Goal: Task Accomplishment & Management: Complete application form

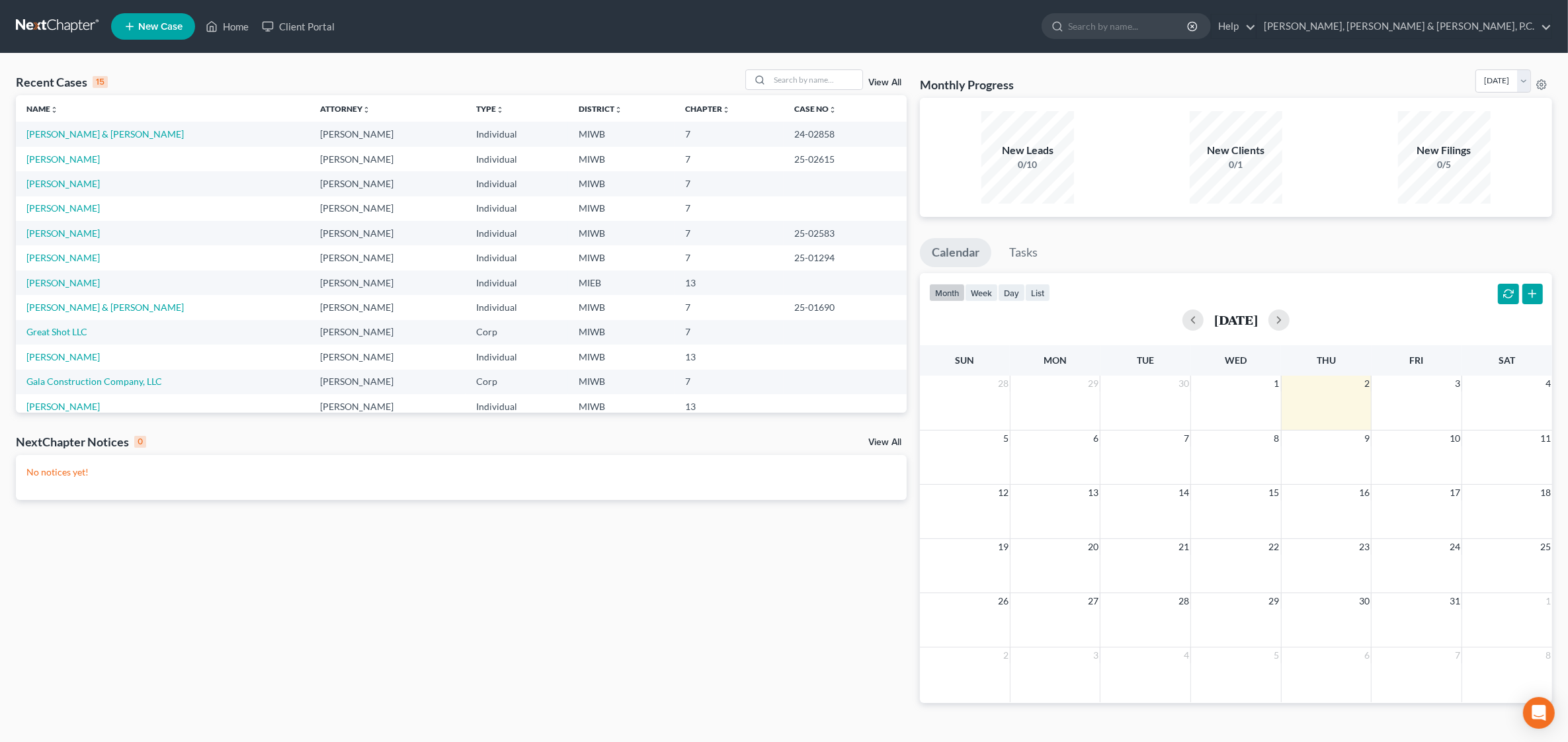
click at [890, 441] on link "View All" at bounding box center [885, 442] width 33 height 9
click at [890, 80] on link "View All" at bounding box center [885, 82] width 33 height 9
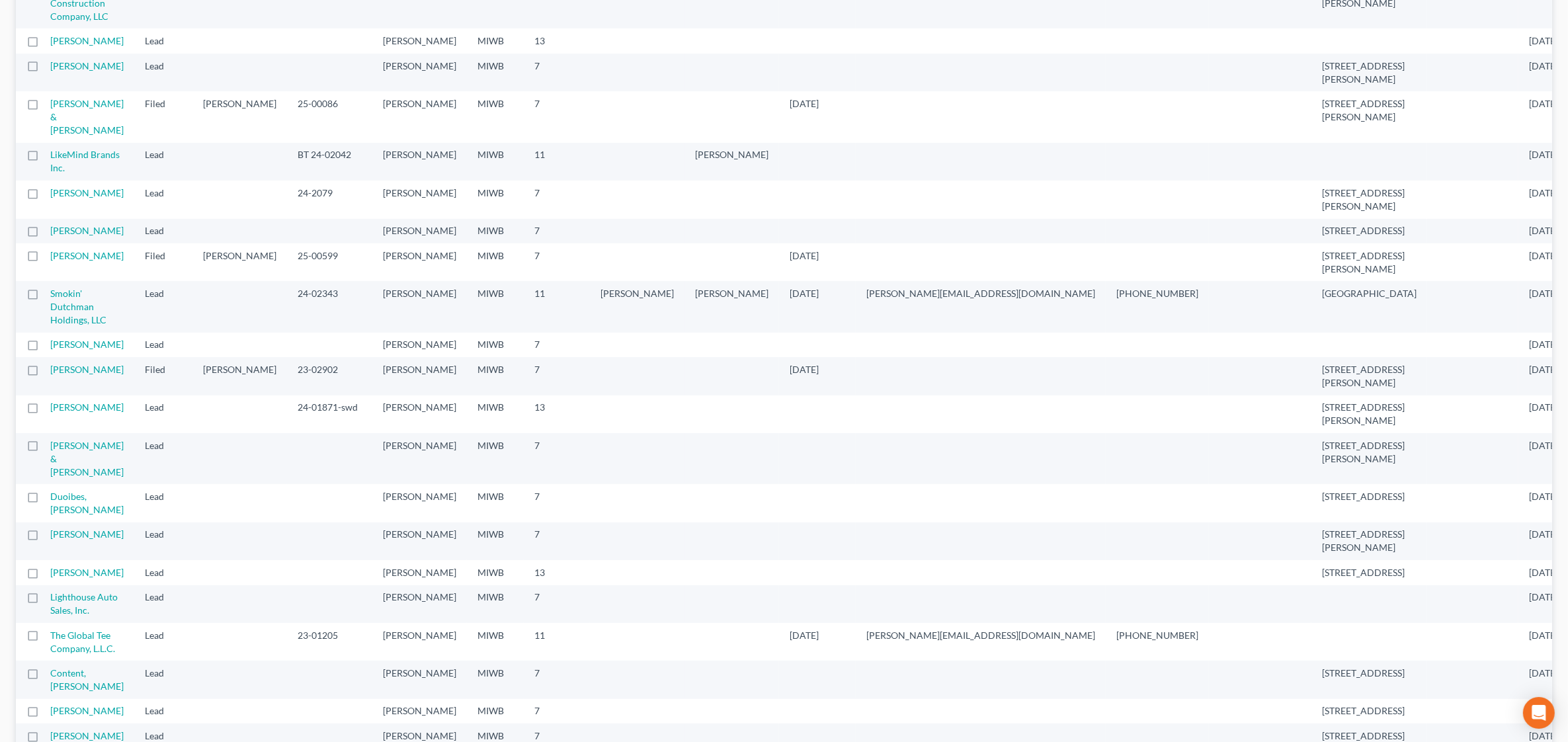
scroll to position [494, 0]
click at [88, 245] on td "[PERSON_NAME]" at bounding box center [92, 233] width 84 height 25
click at [80, 245] on td "[PERSON_NAME]" at bounding box center [92, 233] width 84 height 25
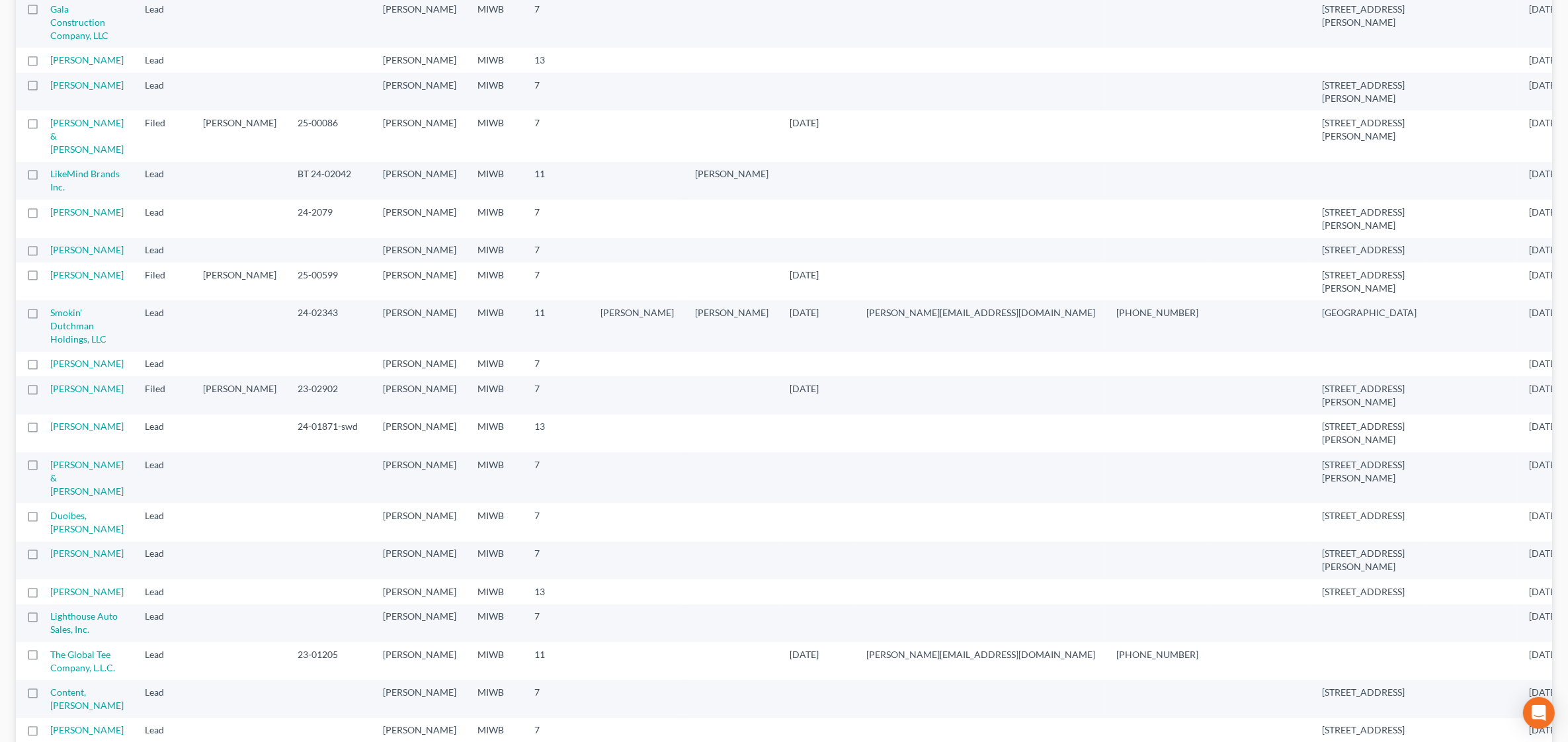
scroll to position [496, 0]
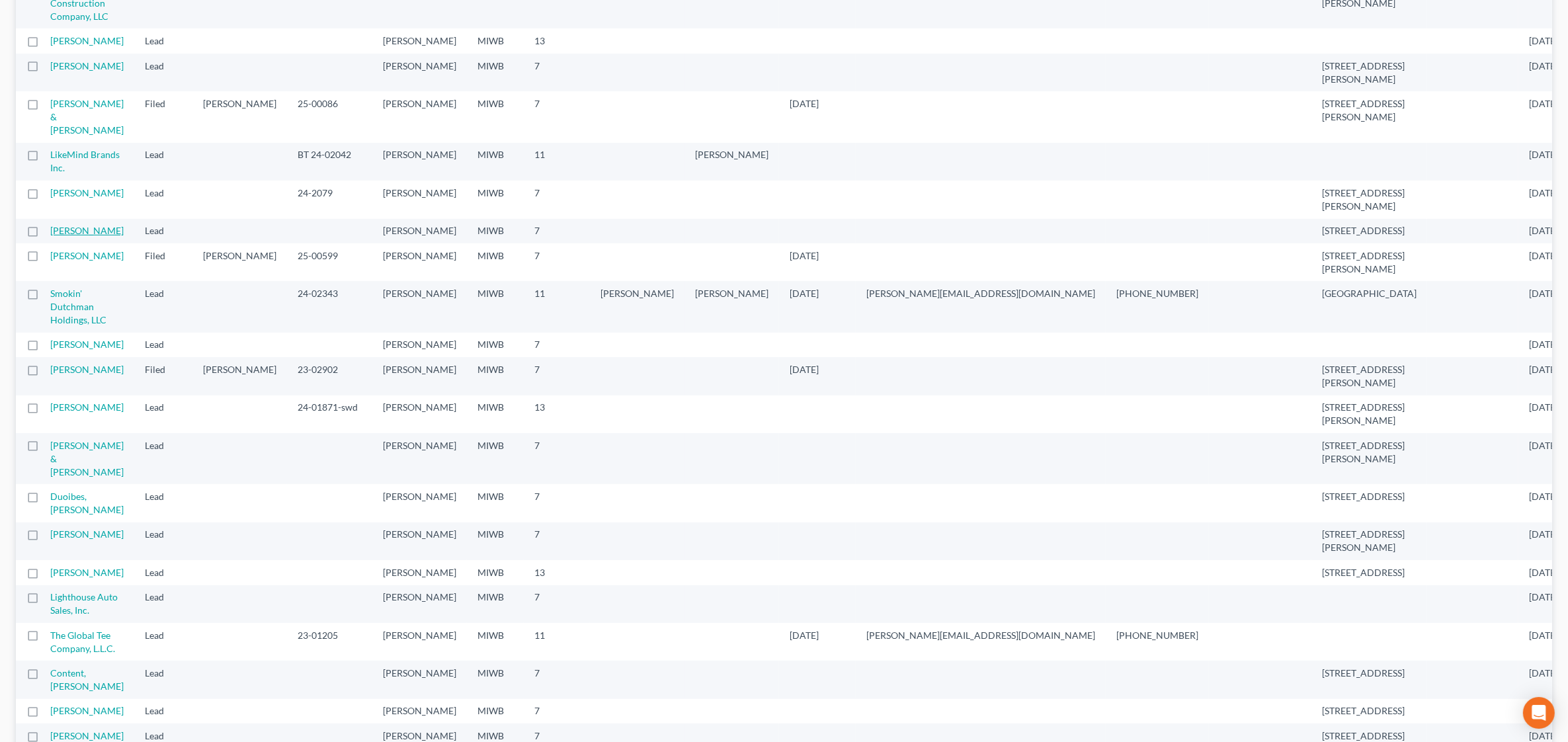
click at [76, 236] on link "[PERSON_NAME]" at bounding box center [87, 231] width 74 height 11
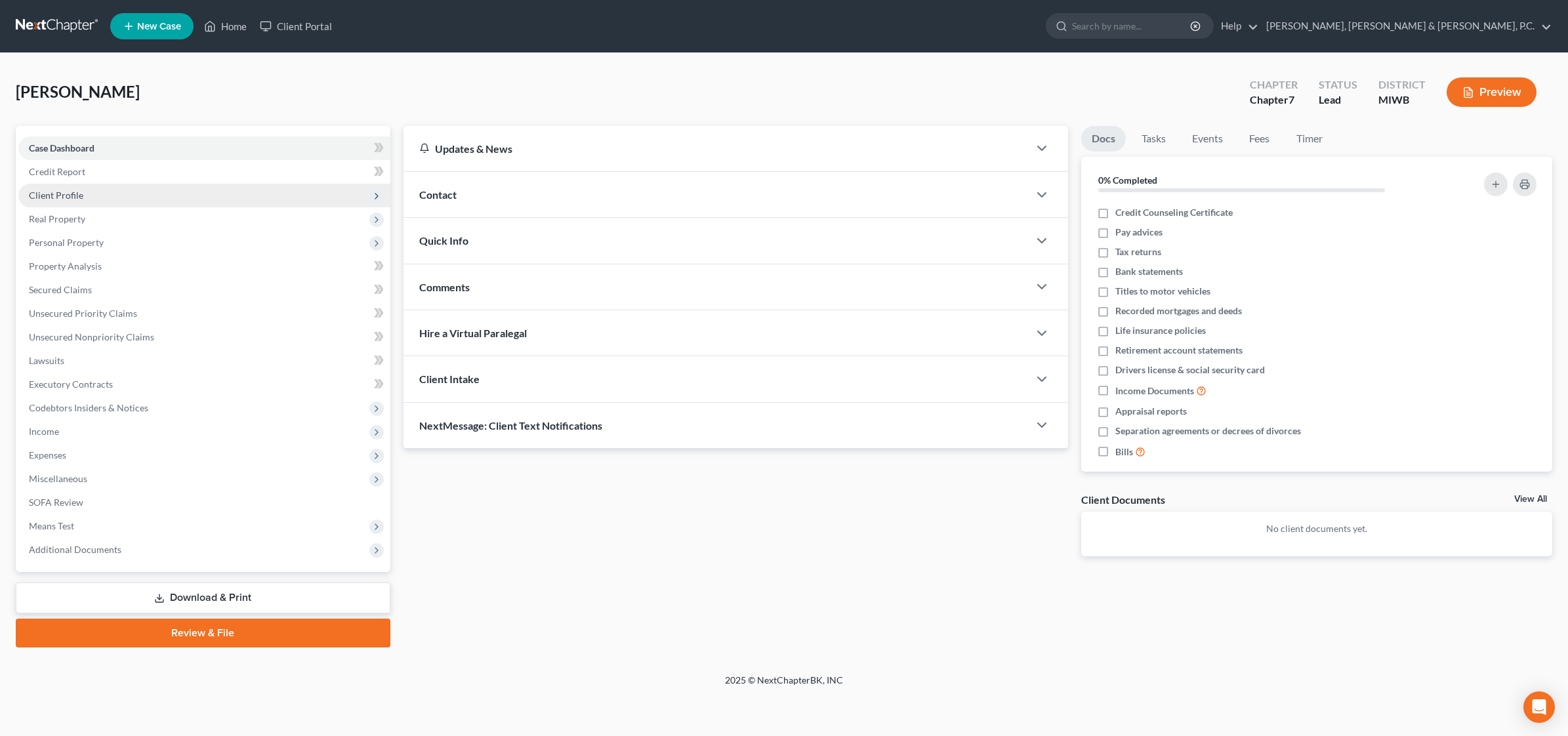
click at [77, 194] on span "Client Profile" at bounding box center [56, 196] width 54 height 11
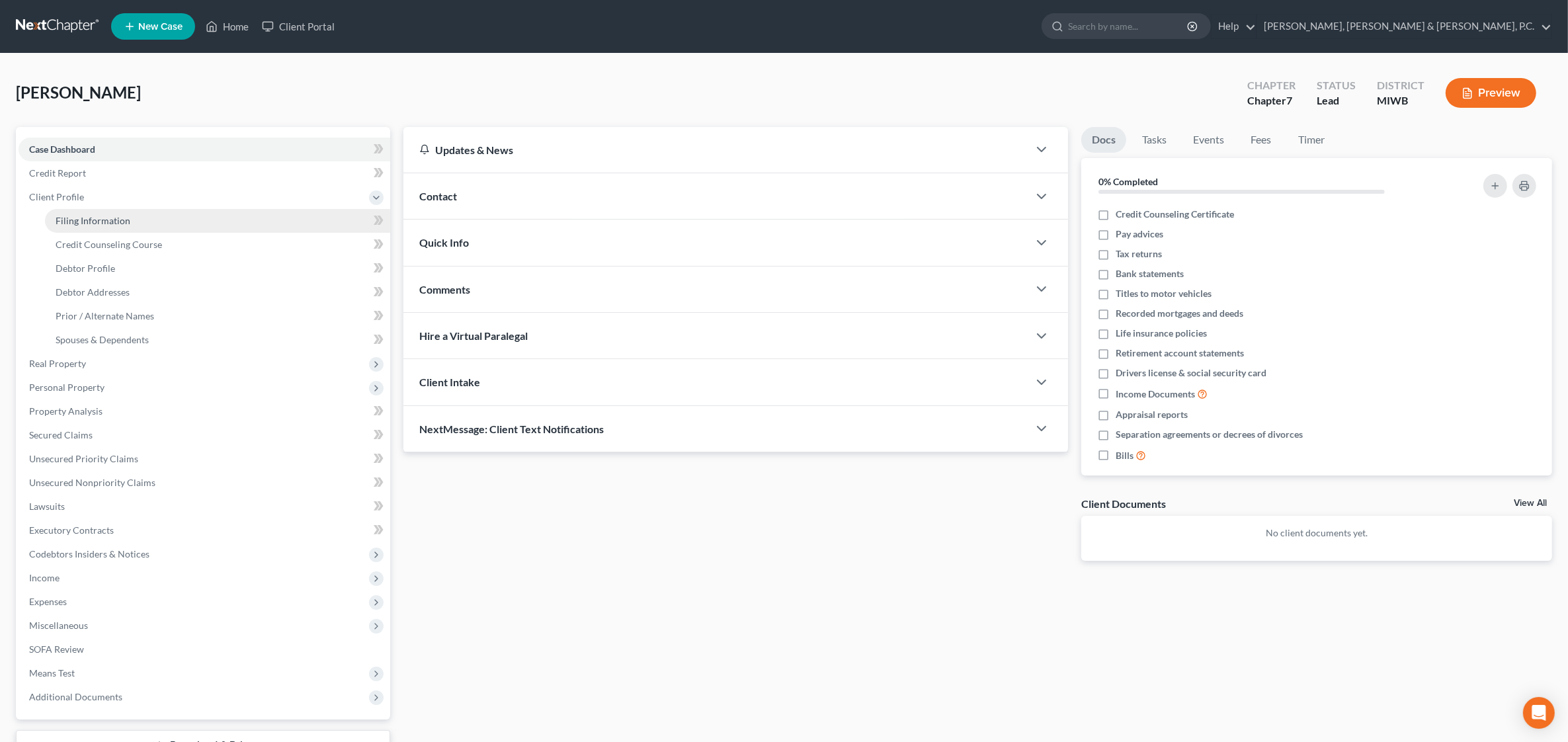
click at [112, 218] on span "Filing Information" at bounding box center [92, 221] width 74 height 11
select select "1"
select select "0"
select select "41"
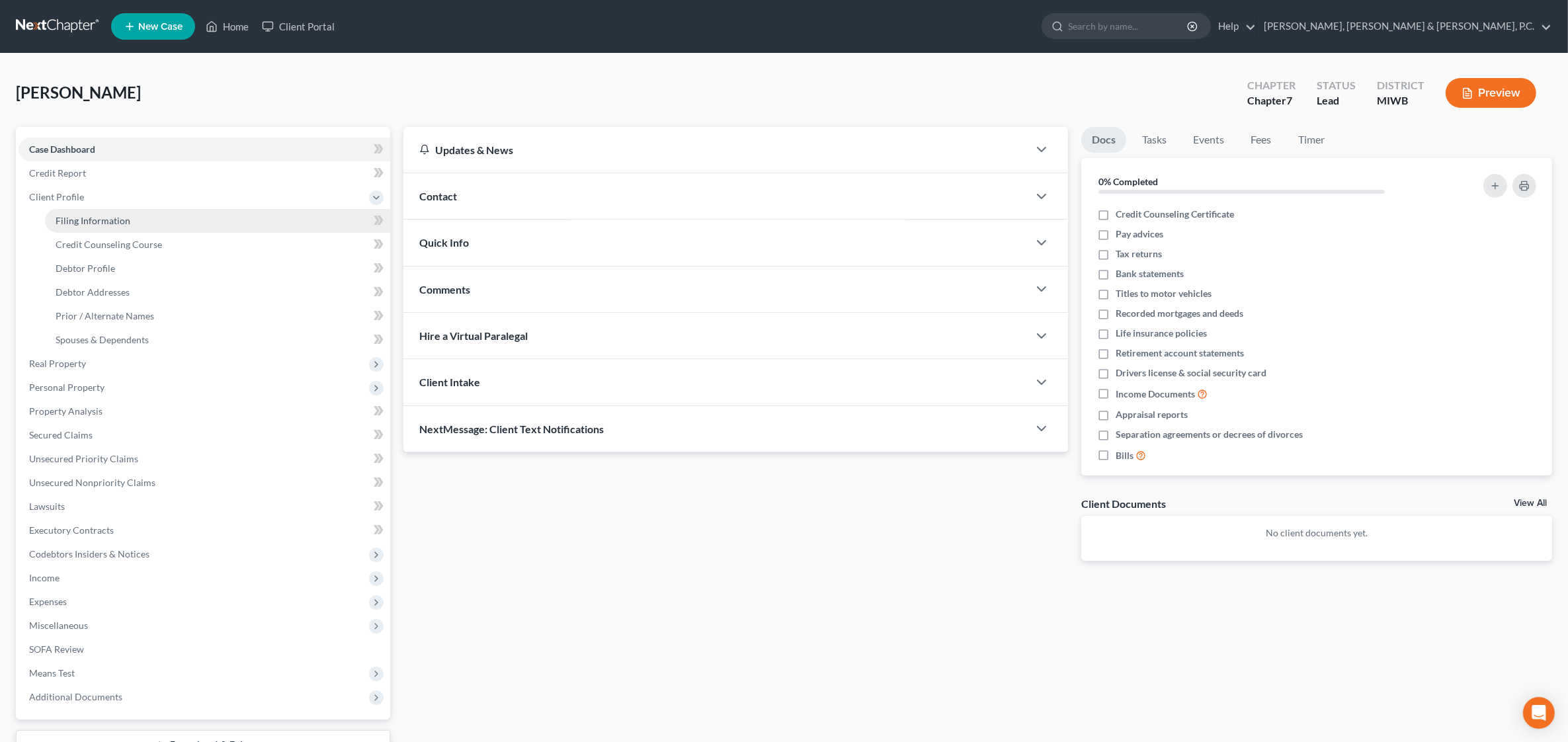
select select "0"
select select "23"
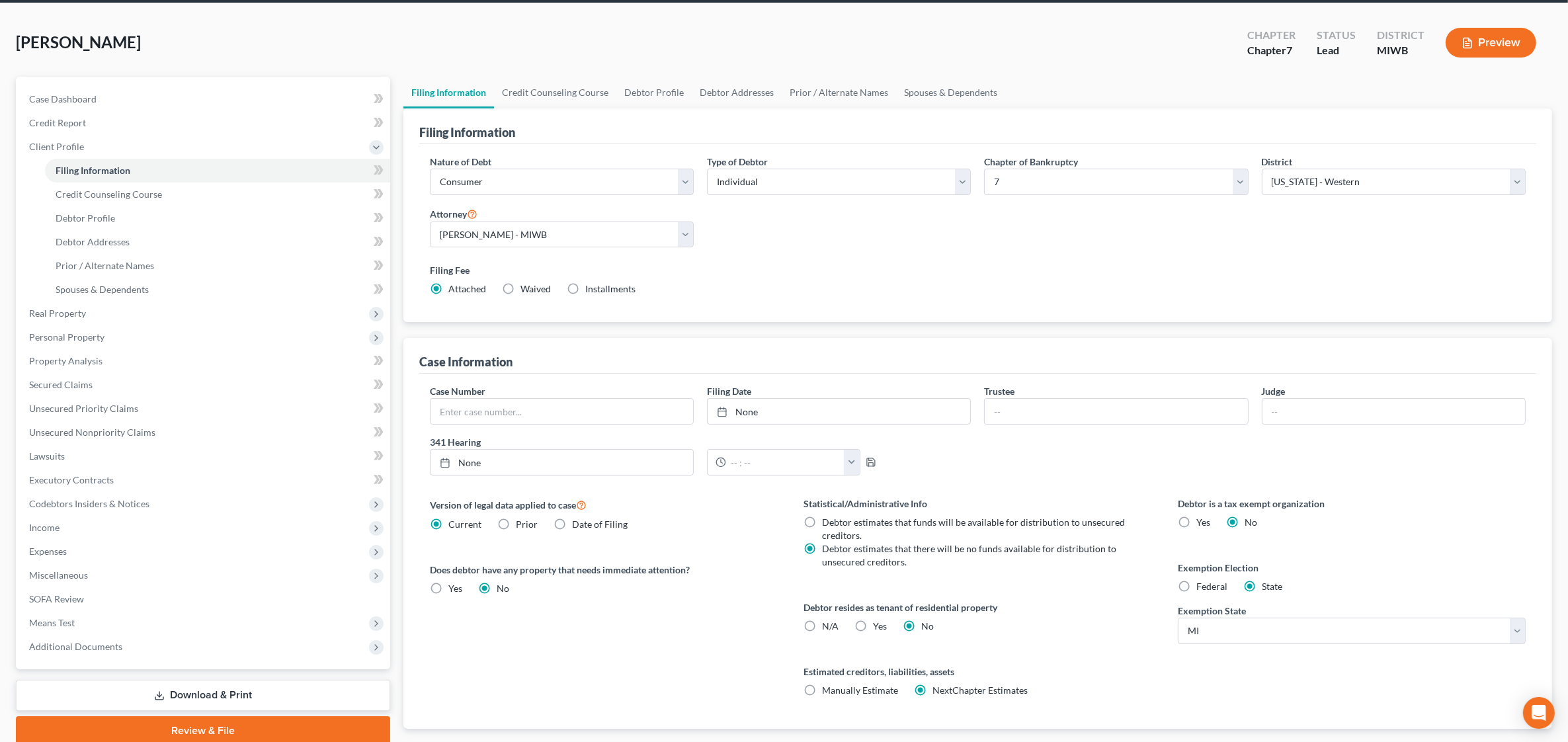
scroll to position [129, 0]
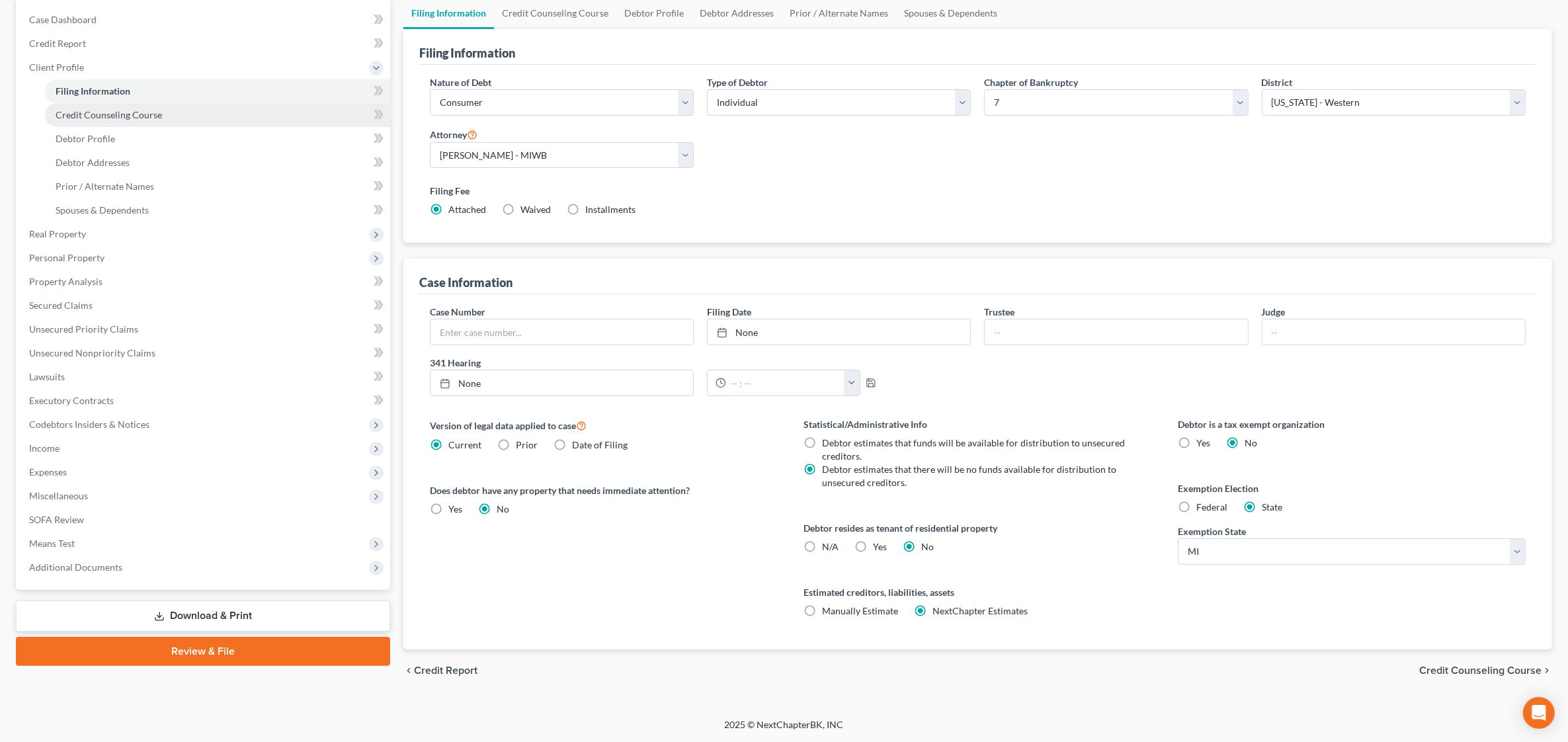
click at [106, 118] on span "Credit Counseling Course" at bounding box center [109, 115] width 106 height 11
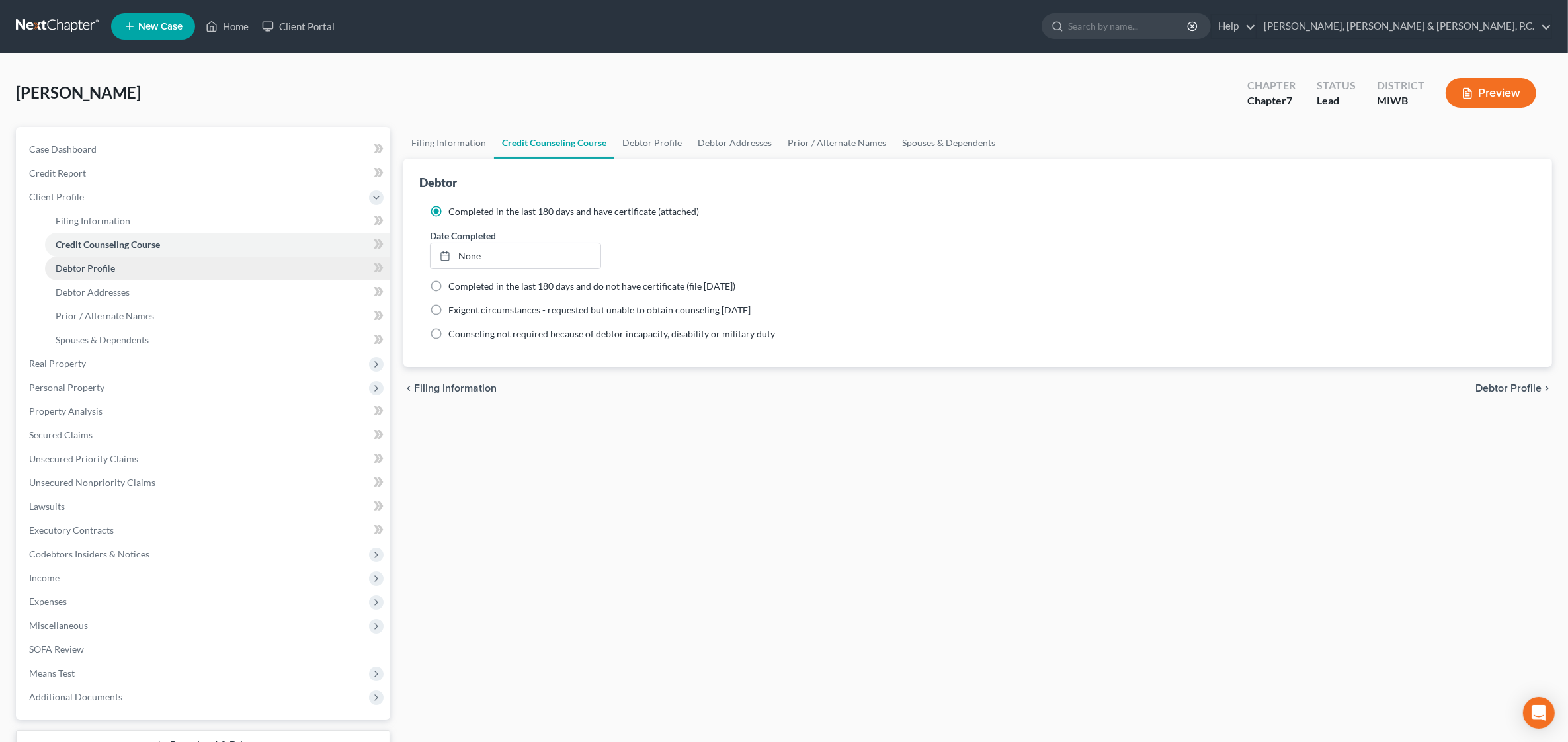
click at [115, 263] on link "Debtor Profile" at bounding box center [218, 268] width 345 height 24
select select "1"
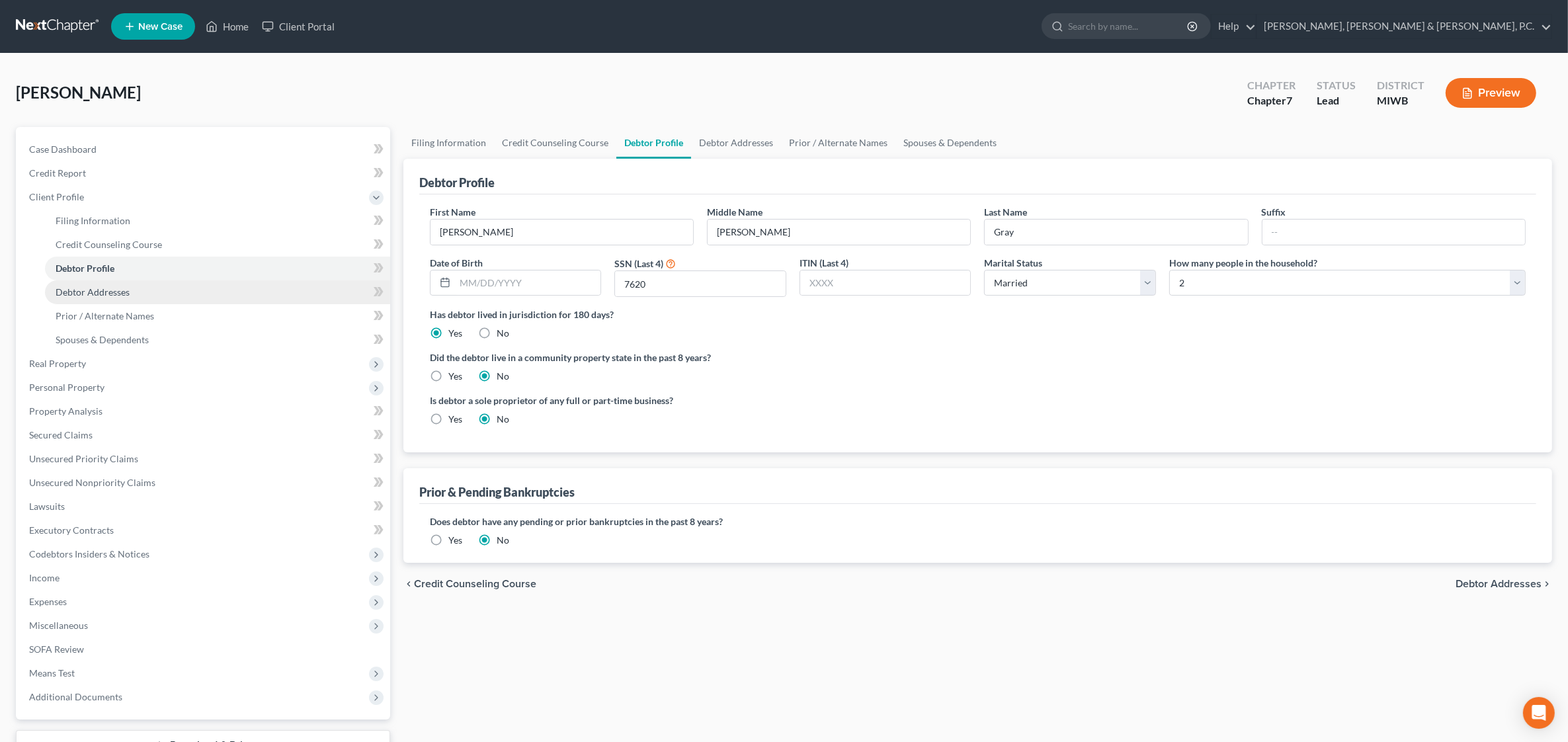
click at [126, 288] on span "Debtor Addresses" at bounding box center [92, 292] width 74 height 11
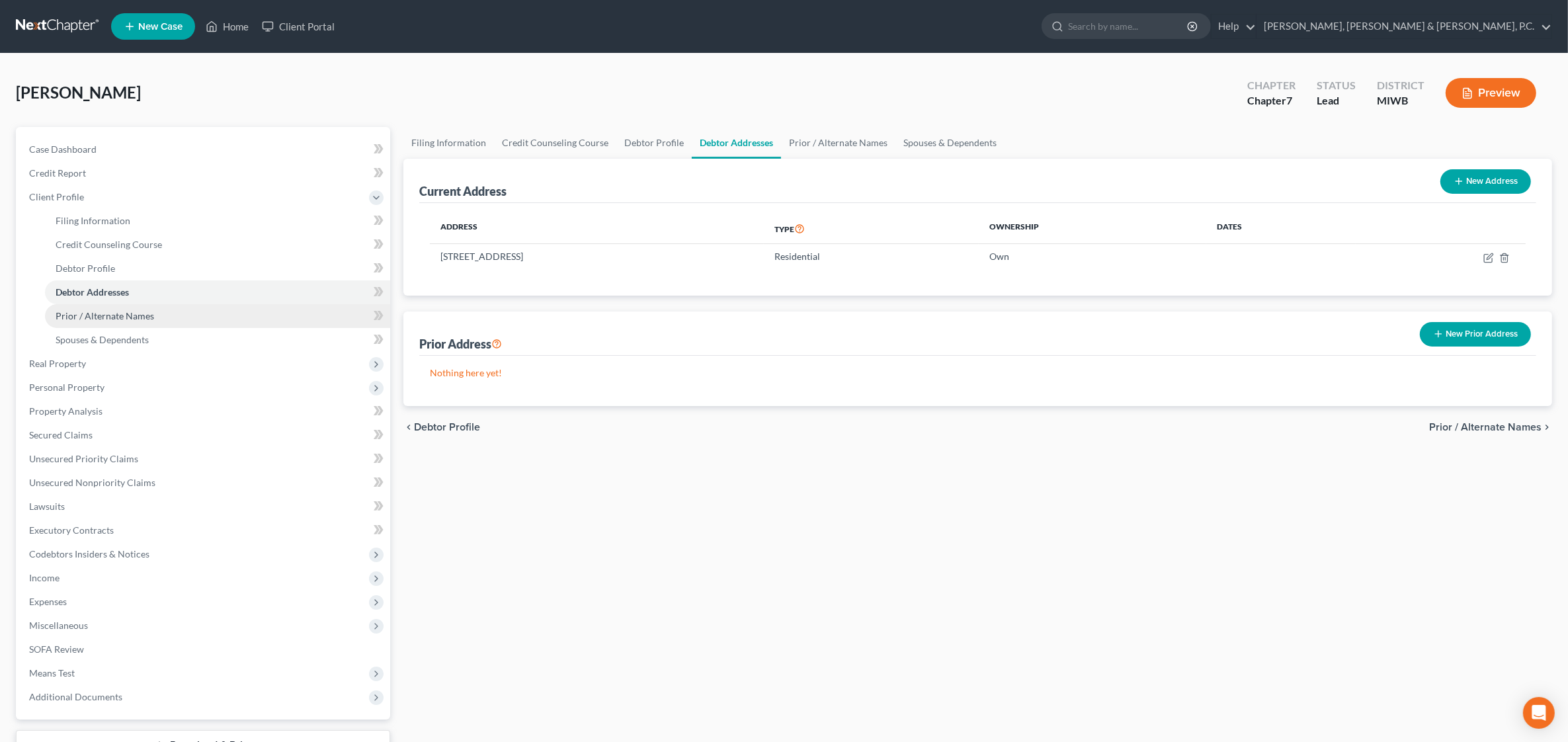
click at [139, 318] on span "Prior / Alternate Names" at bounding box center [105, 316] width 98 height 11
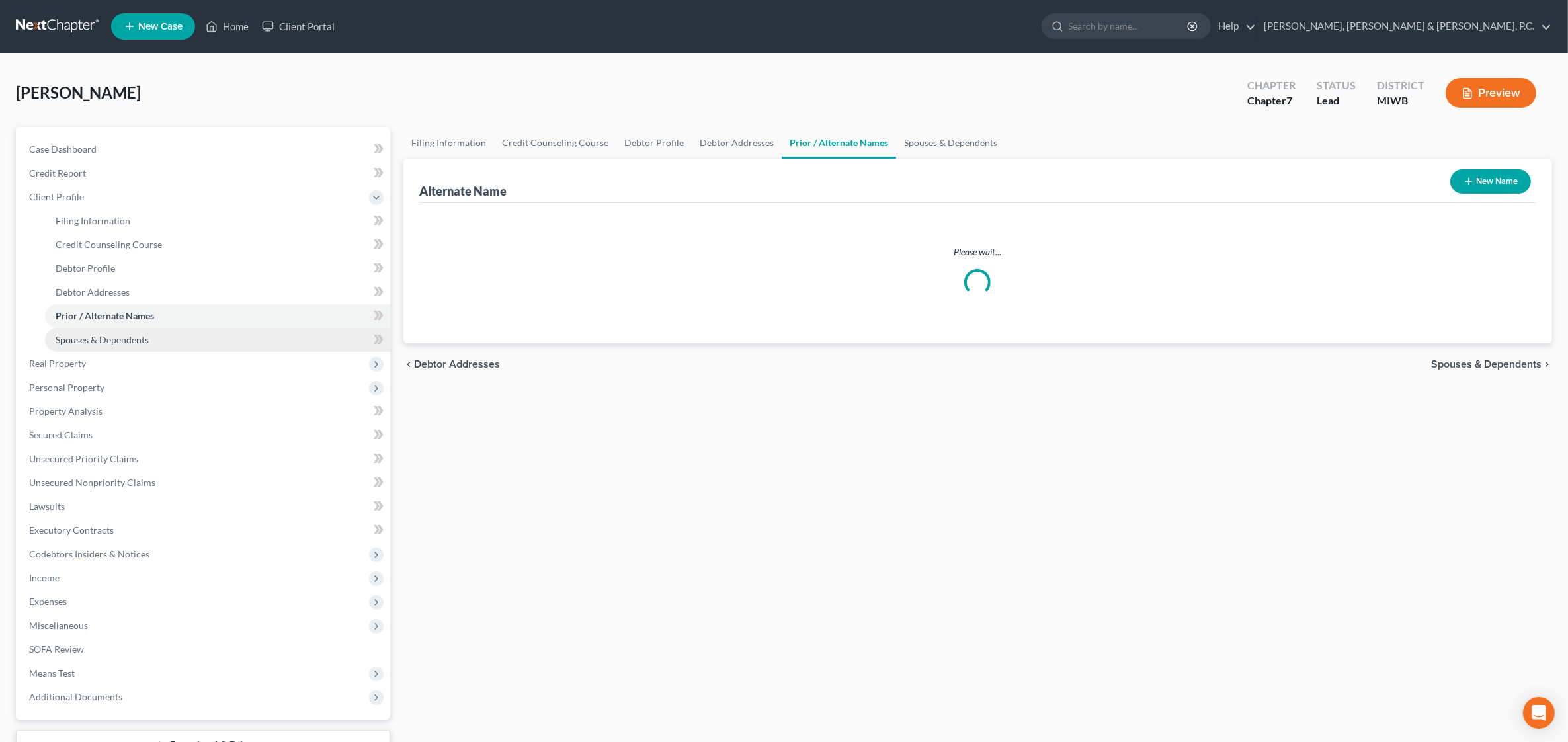
click at [112, 340] on span "Spouses & Dependents" at bounding box center [102, 340] width 93 height 11
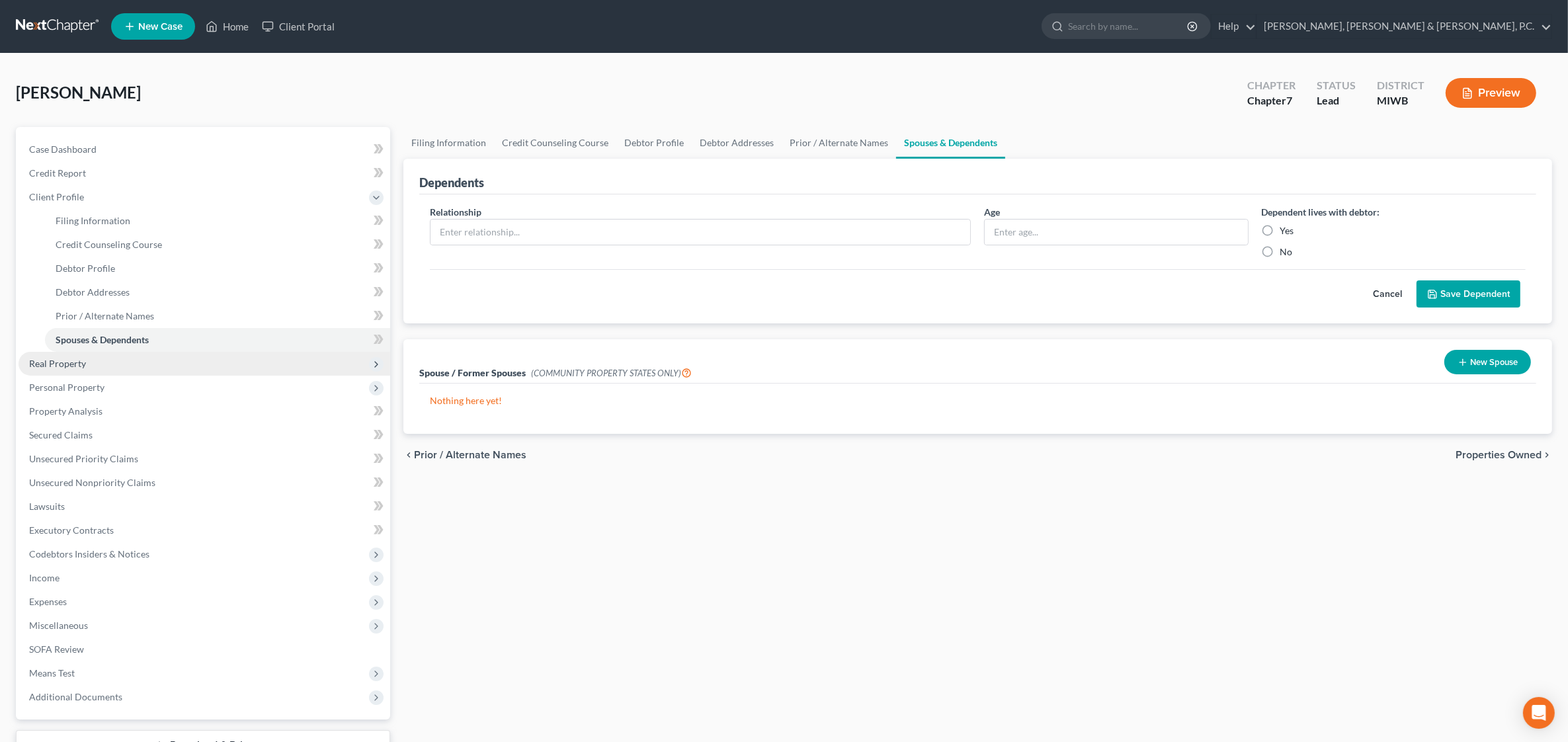
click at [65, 358] on span "Real Property" at bounding box center [58, 363] width 57 height 11
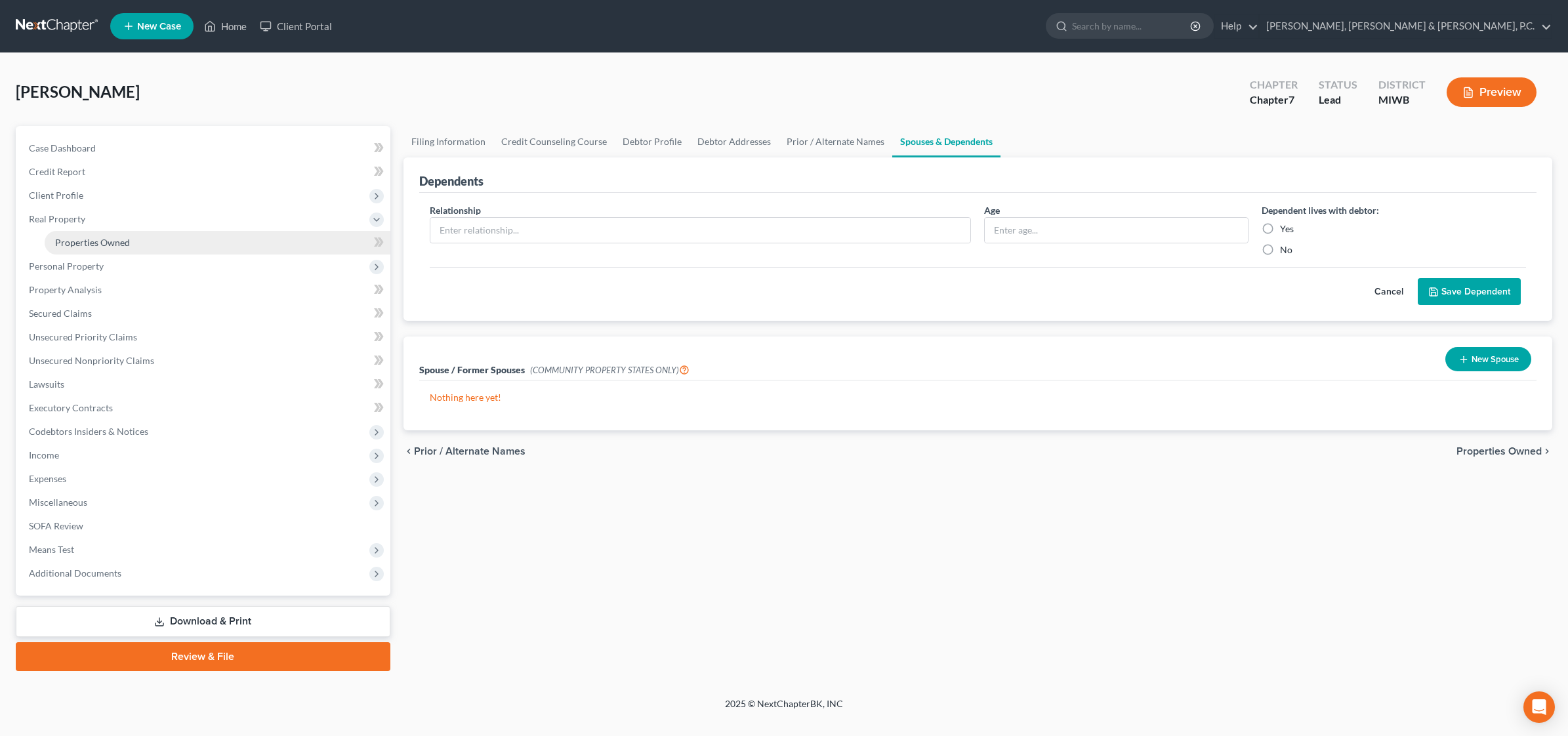
click at [88, 241] on span "Properties Owned" at bounding box center [93, 243] width 75 height 11
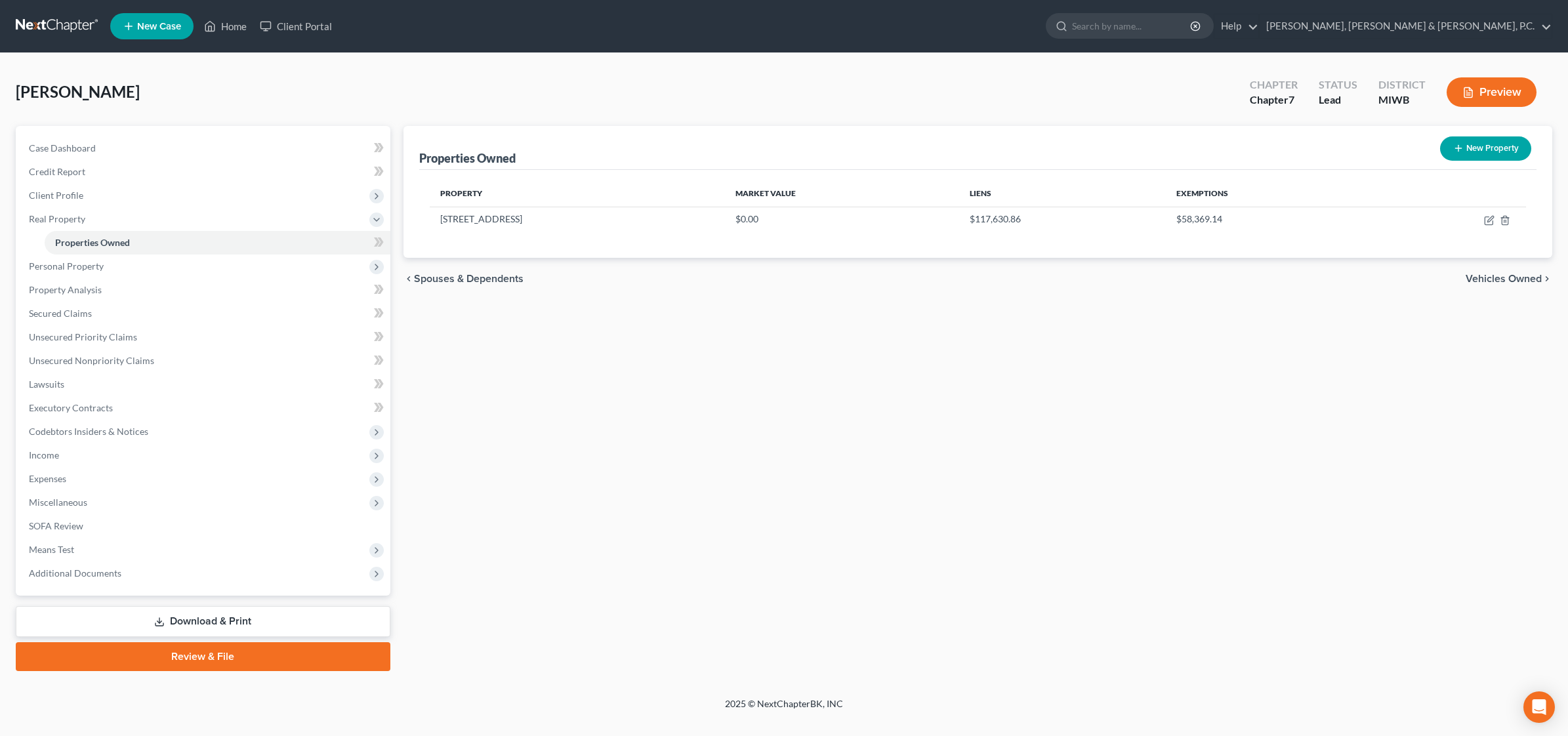
click at [899, 240] on div "Property Market Value Liens Exemptions [STREET_ADDRESS] $0.00 $117,630.86 $58,3…" at bounding box center [977, 213] width 1118 height 88
click at [1489, 224] on icon "button" at bounding box center [1488, 220] width 11 height 11
select select "23"
select select "3"
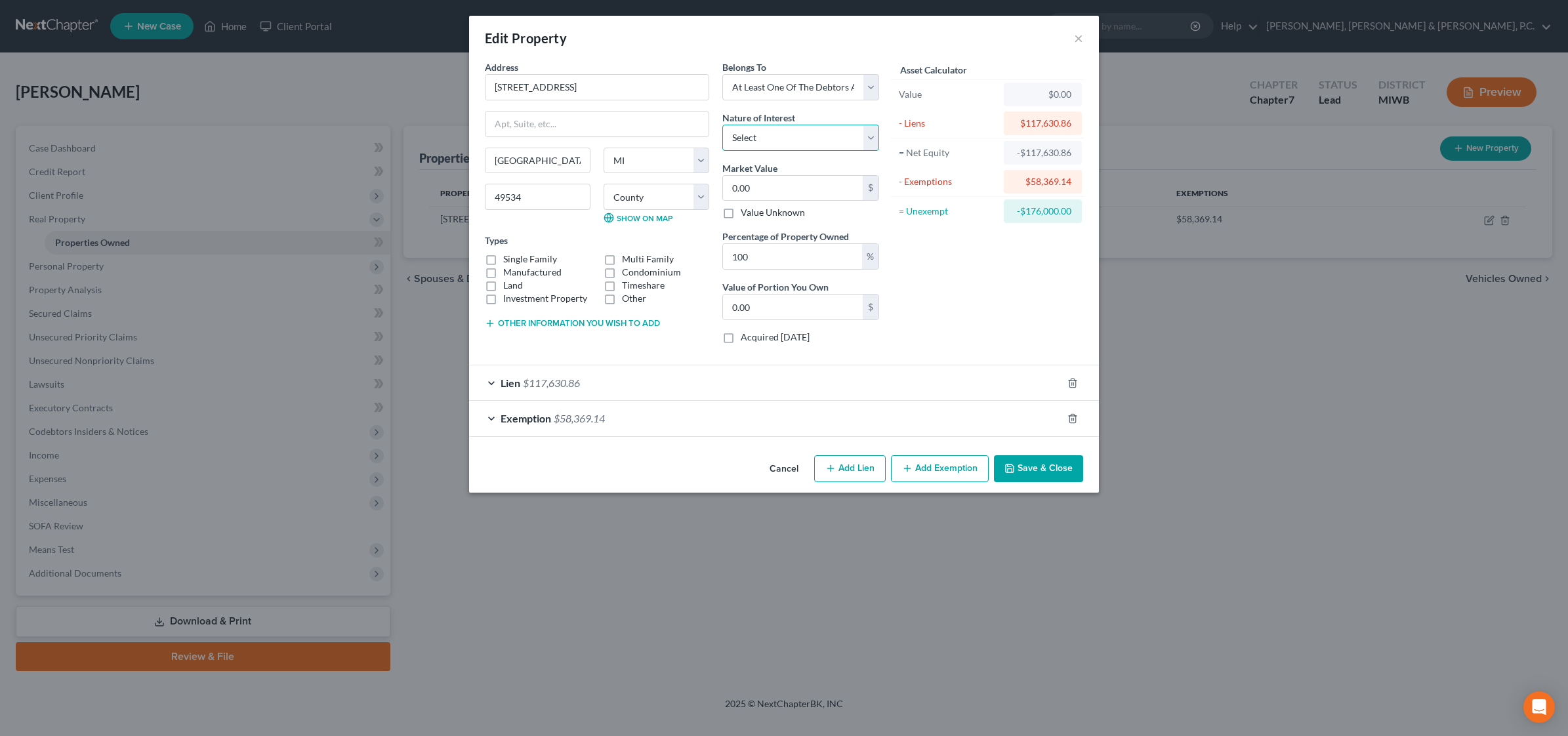
click at [872, 139] on select "Select Fee Simple Joint Tenant Life Estate Equitable Interest Future Interest T…" at bounding box center [800, 138] width 157 height 26
select select "5"
click at [722, 125] on select "Select Fee Simple Joint Tenant Life Estate Equitable Interest Future Interest T…" at bounding box center [800, 138] width 157 height 26
click at [782, 190] on input "0.00" at bounding box center [793, 188] width 140 height 25
type input "0"
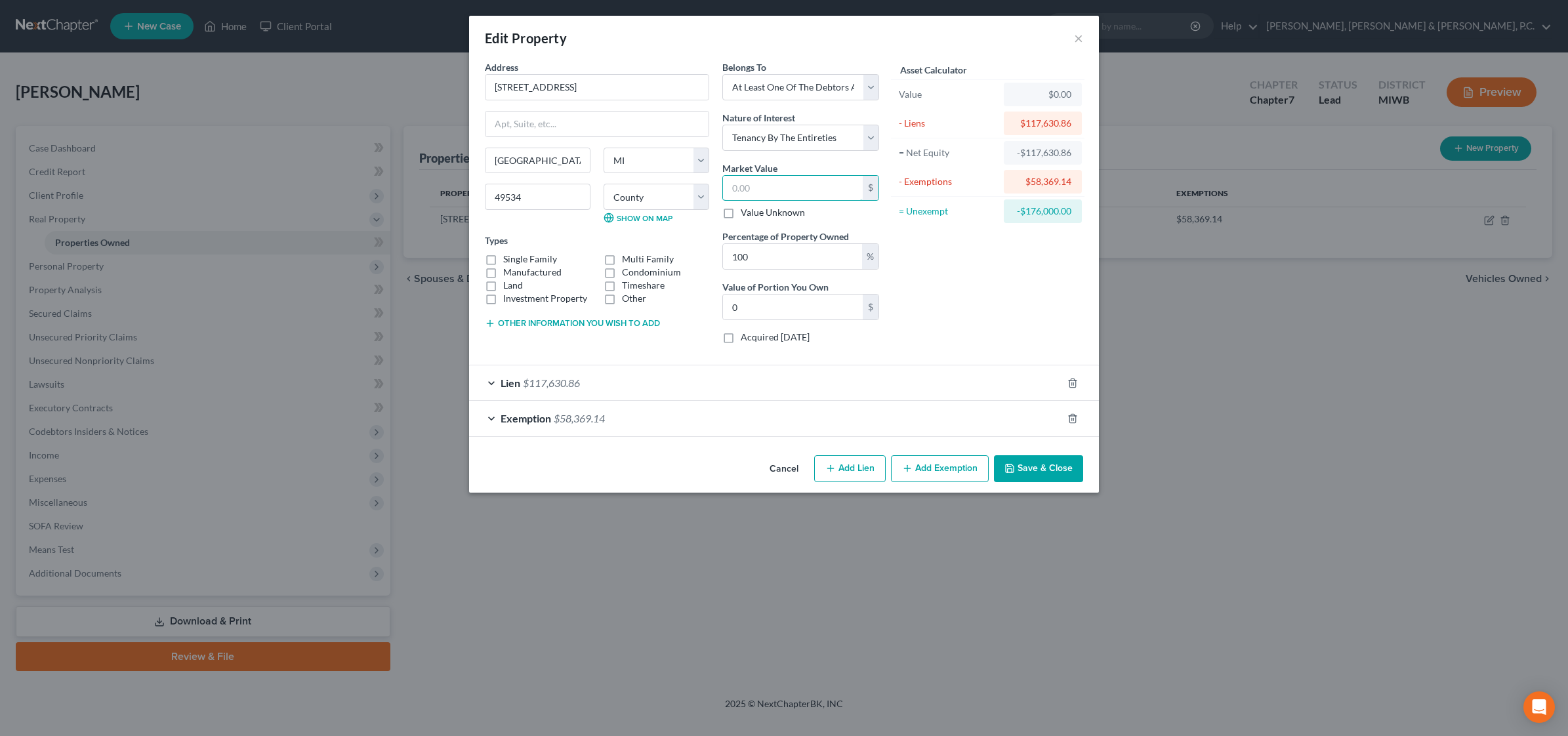
type input "1"
type input "1.00"
type input "17"
type input "17.00"
type input "176"
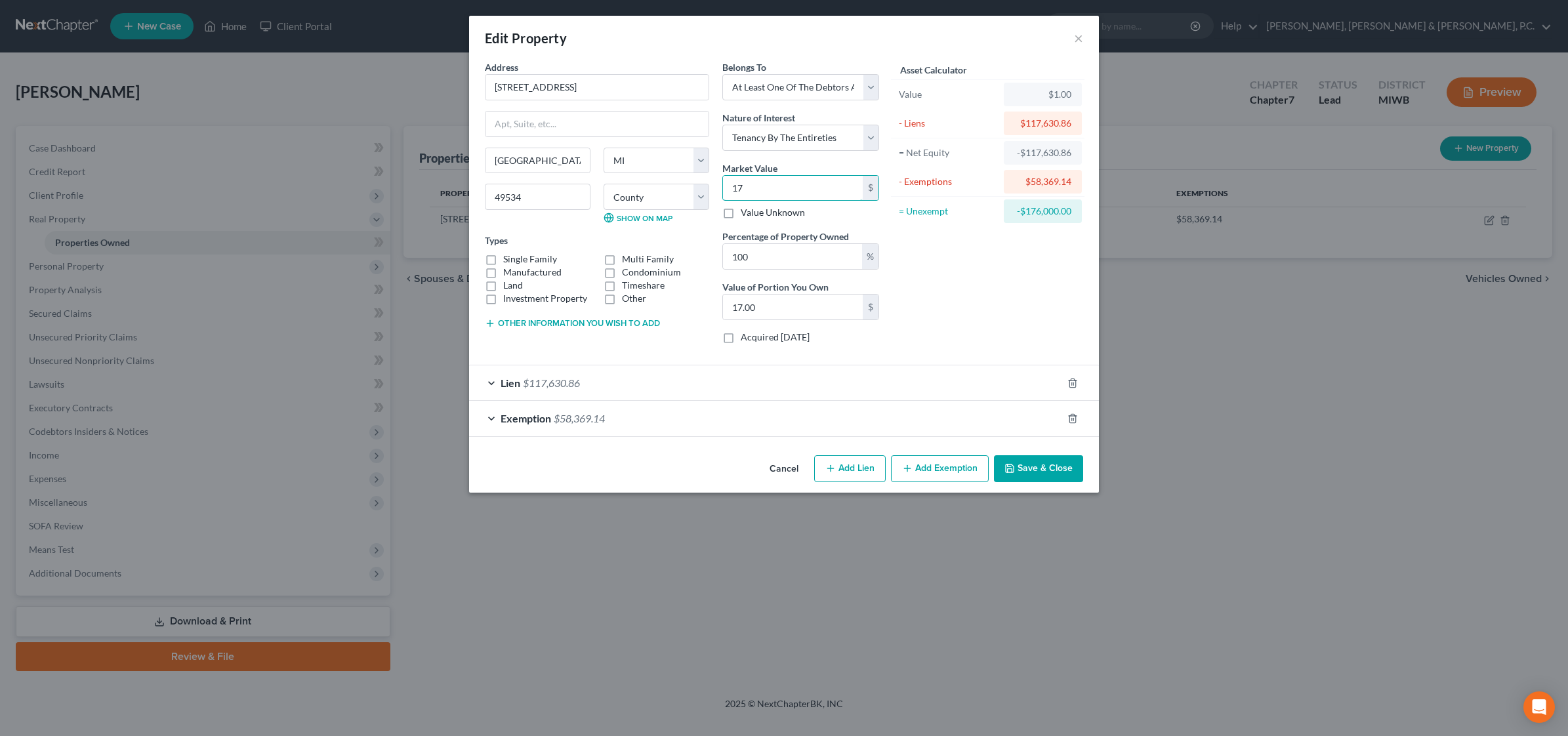
type input "176.00"
type input "1760"
type input "1,760.00"
type input "1,7600"
type input "17,600.00"
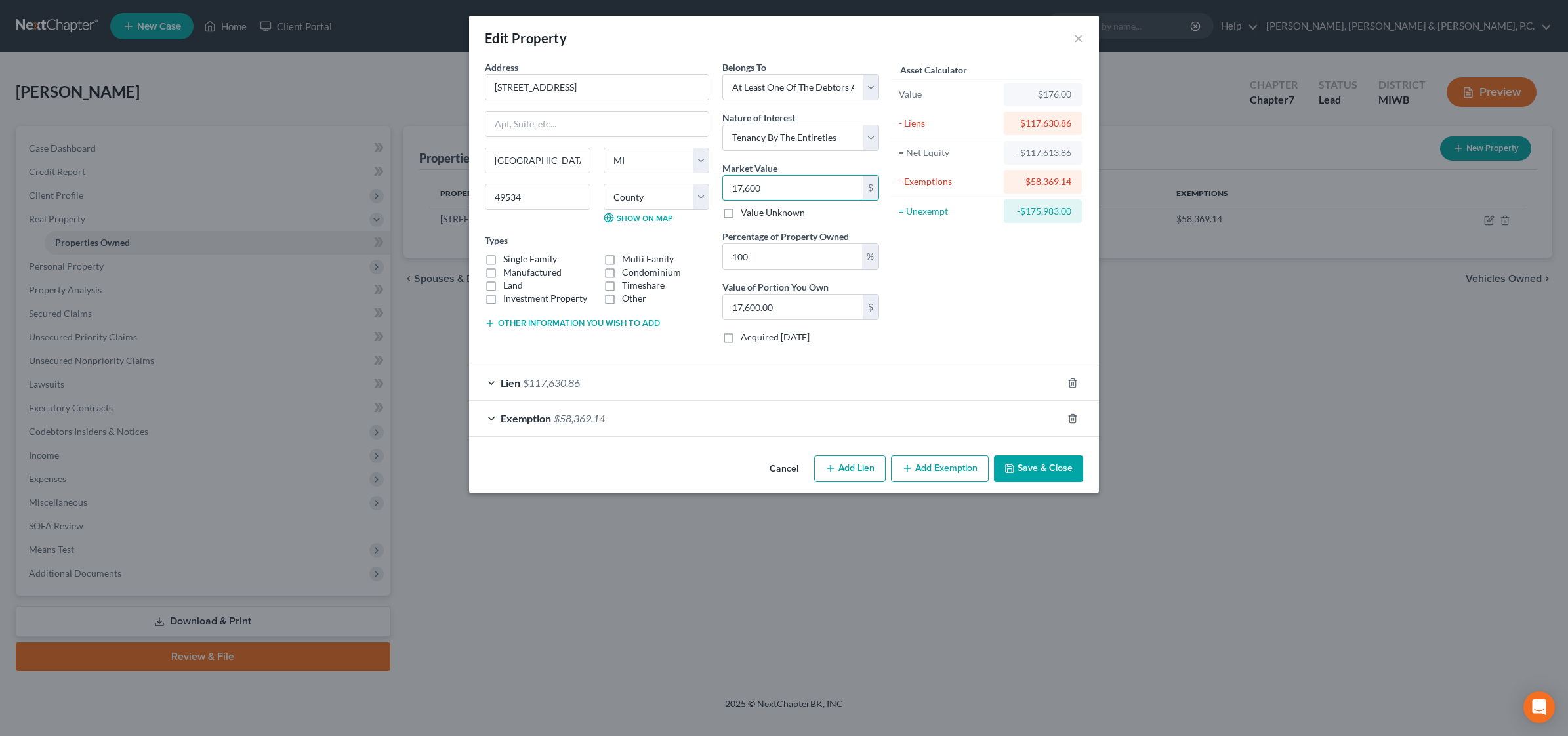
type input "17,6000"
type input "176,000.00"
type input "176,000"
click at [586, 416] on span "$58,369.14" at bounding box center [579, 418] width 51 height 12
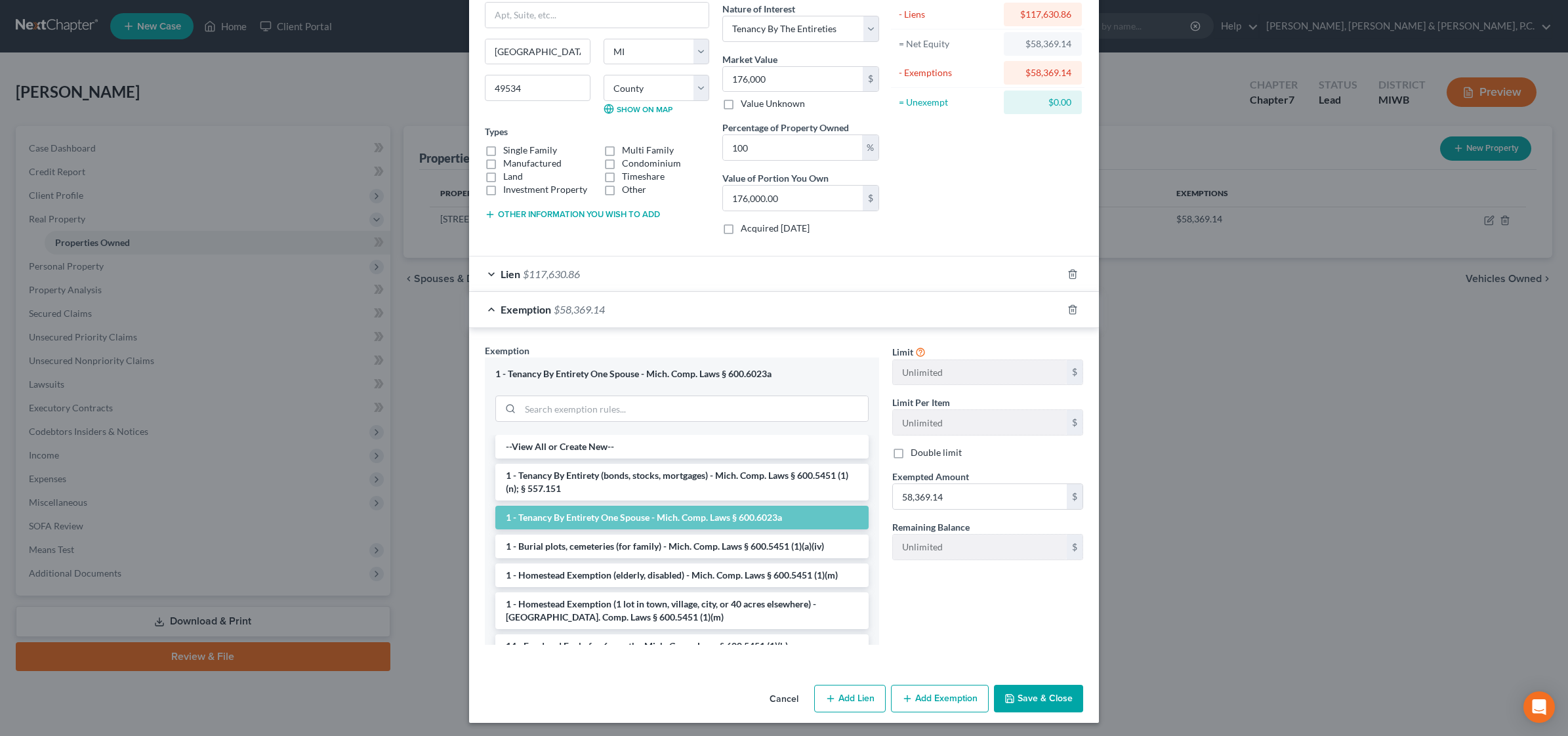
scroll to position [114, 0]
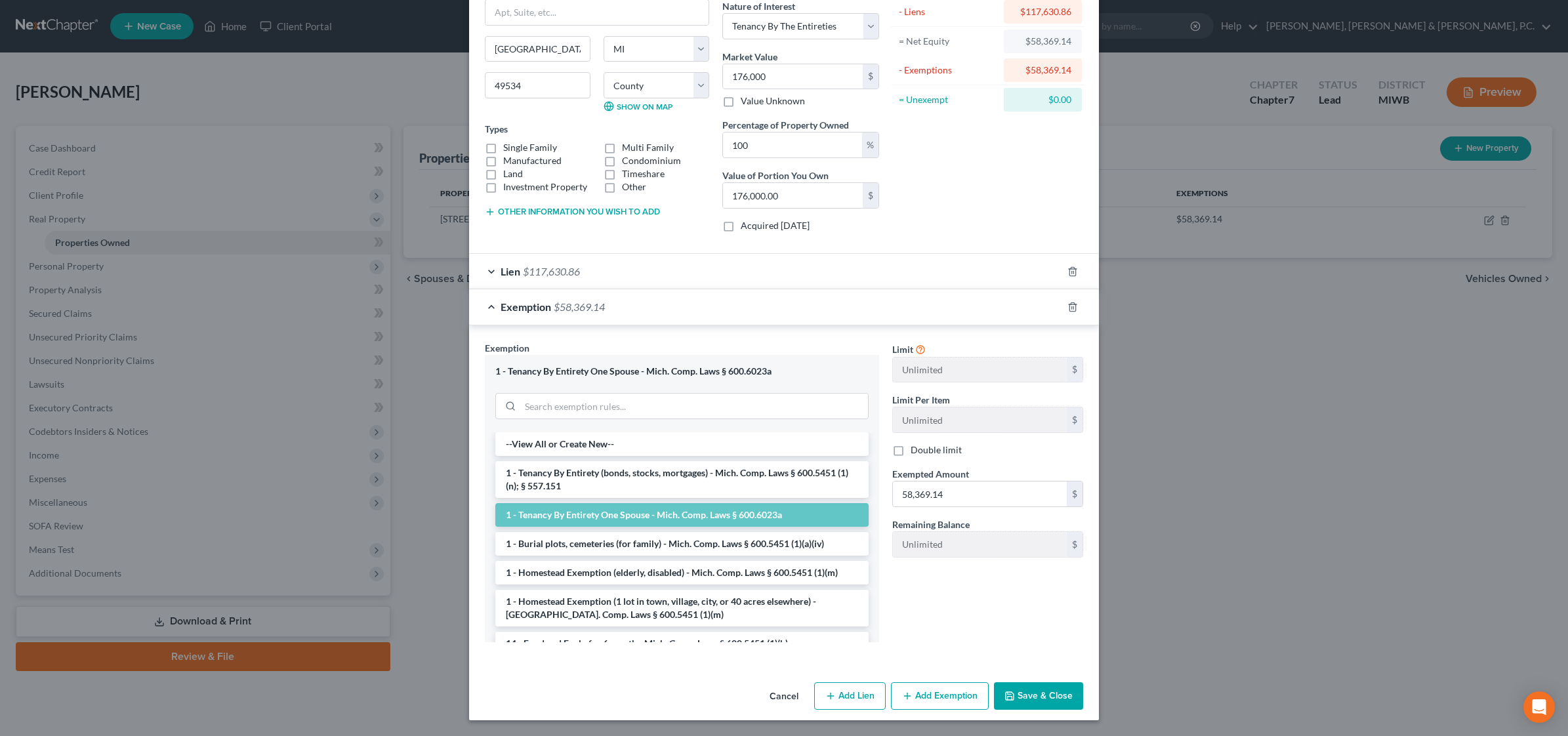
click at [584, 371] on div "1 - Tenancy By Entirety One Spouse - Mich. Comp. Laws § 600.6023a" at bounding box center [682, 371] width 373 height 12
click at [703, 299] on div "Exemption $58,369.14" at bounding box center [765, 306] width 593 height 35
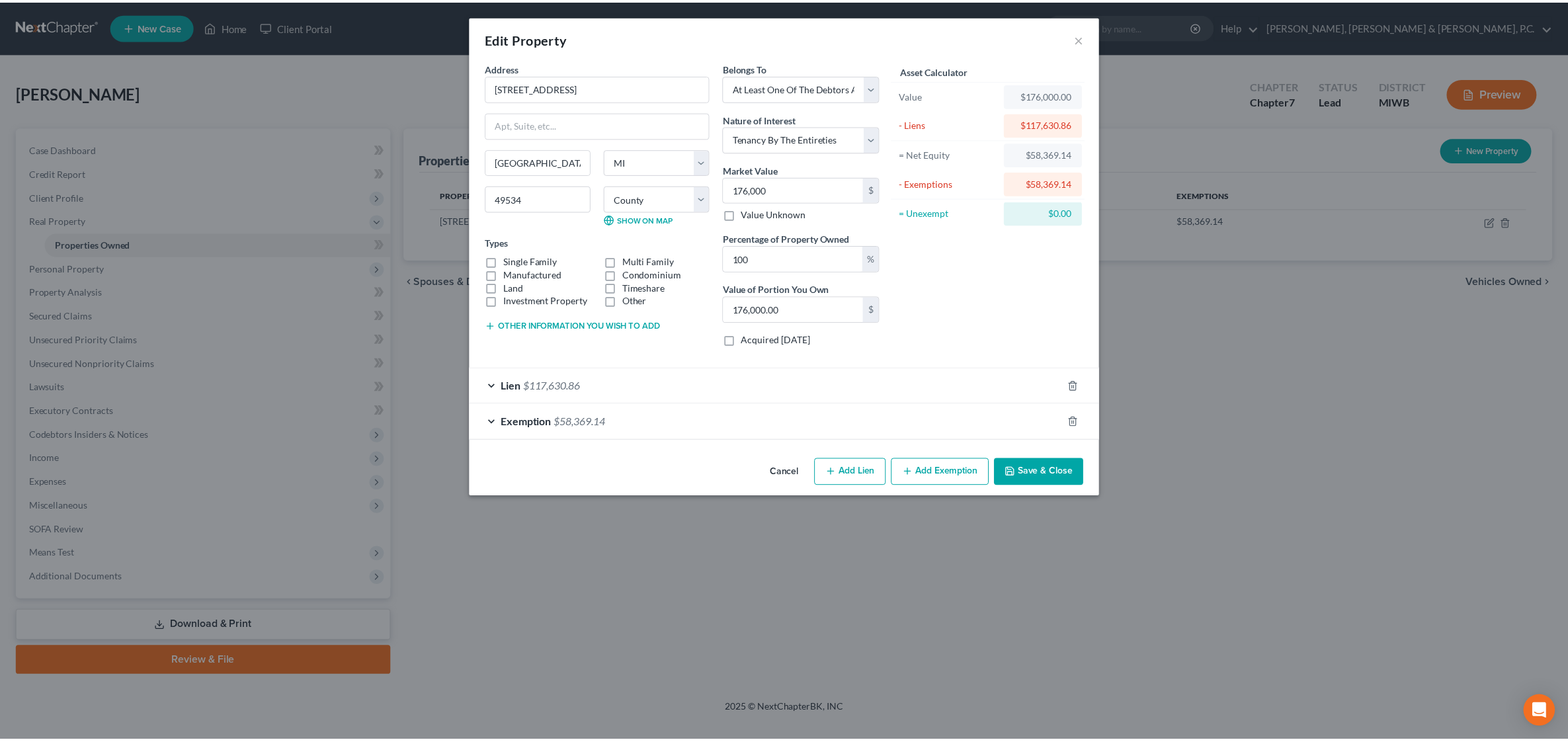
scroll to position [0, 0]
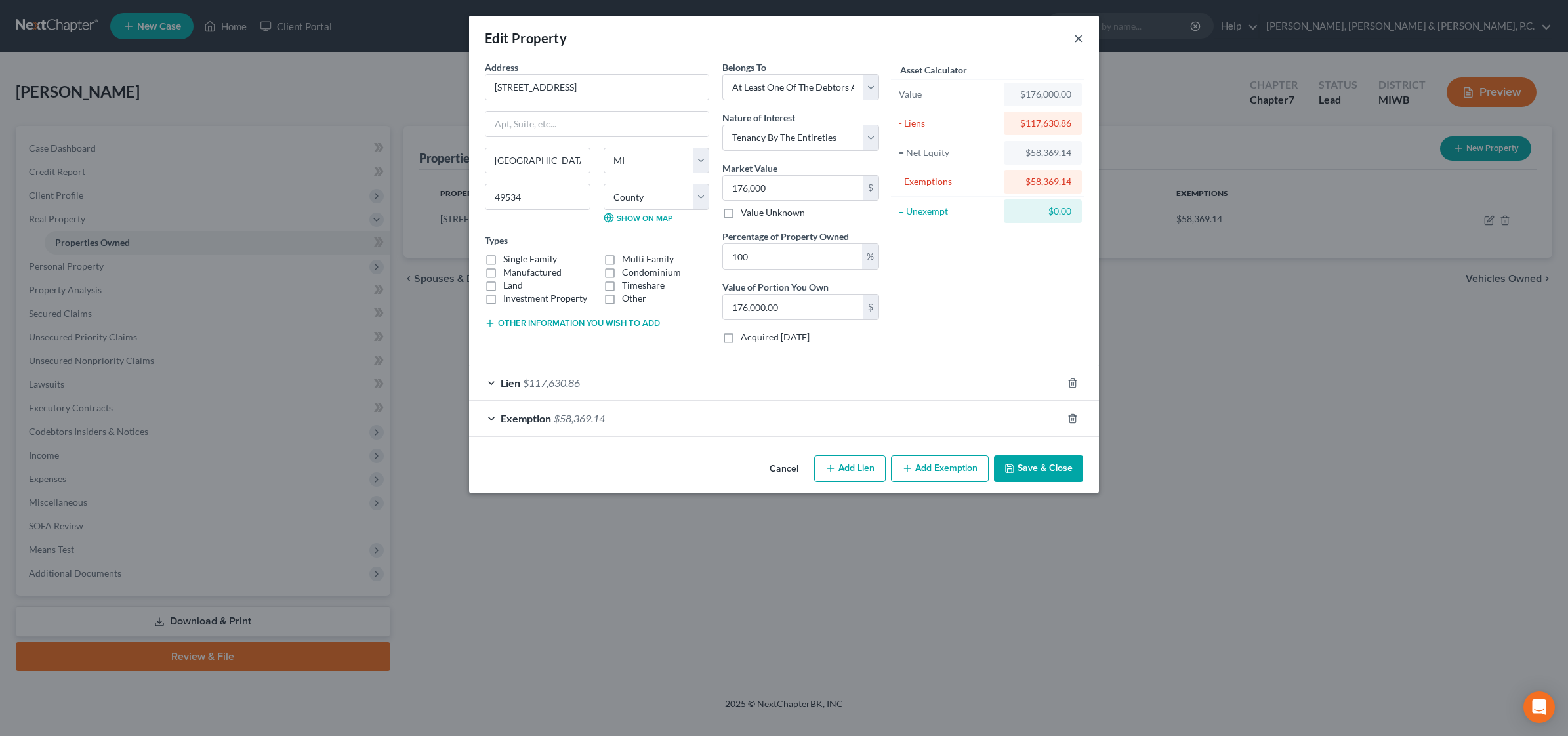
click at [1077, 38] on button "×" at bounding box center [1078, 37] width 9 height 15
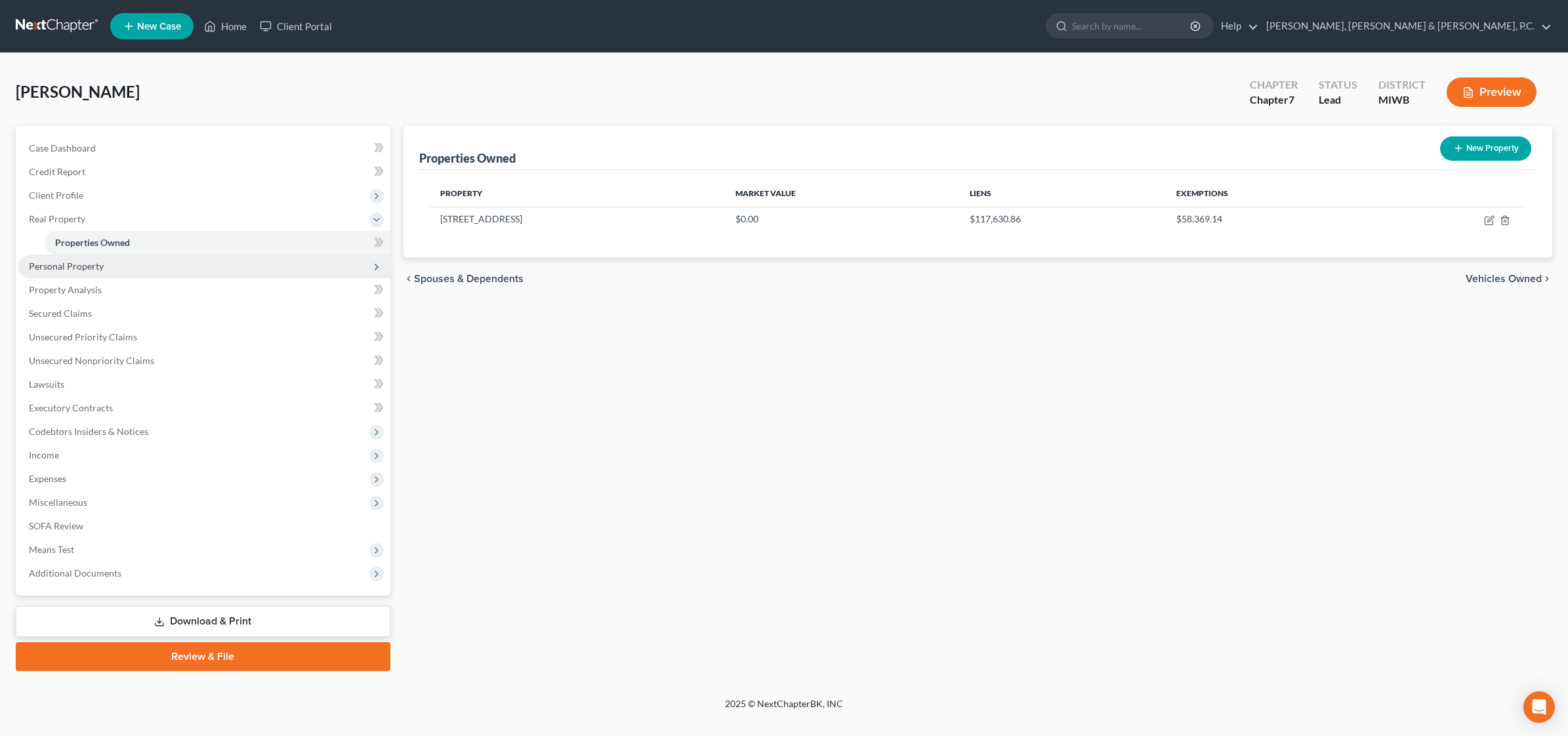
click at [53, 270] on span "Personal Property" at bounding box center [205, 266] width 372 height 24
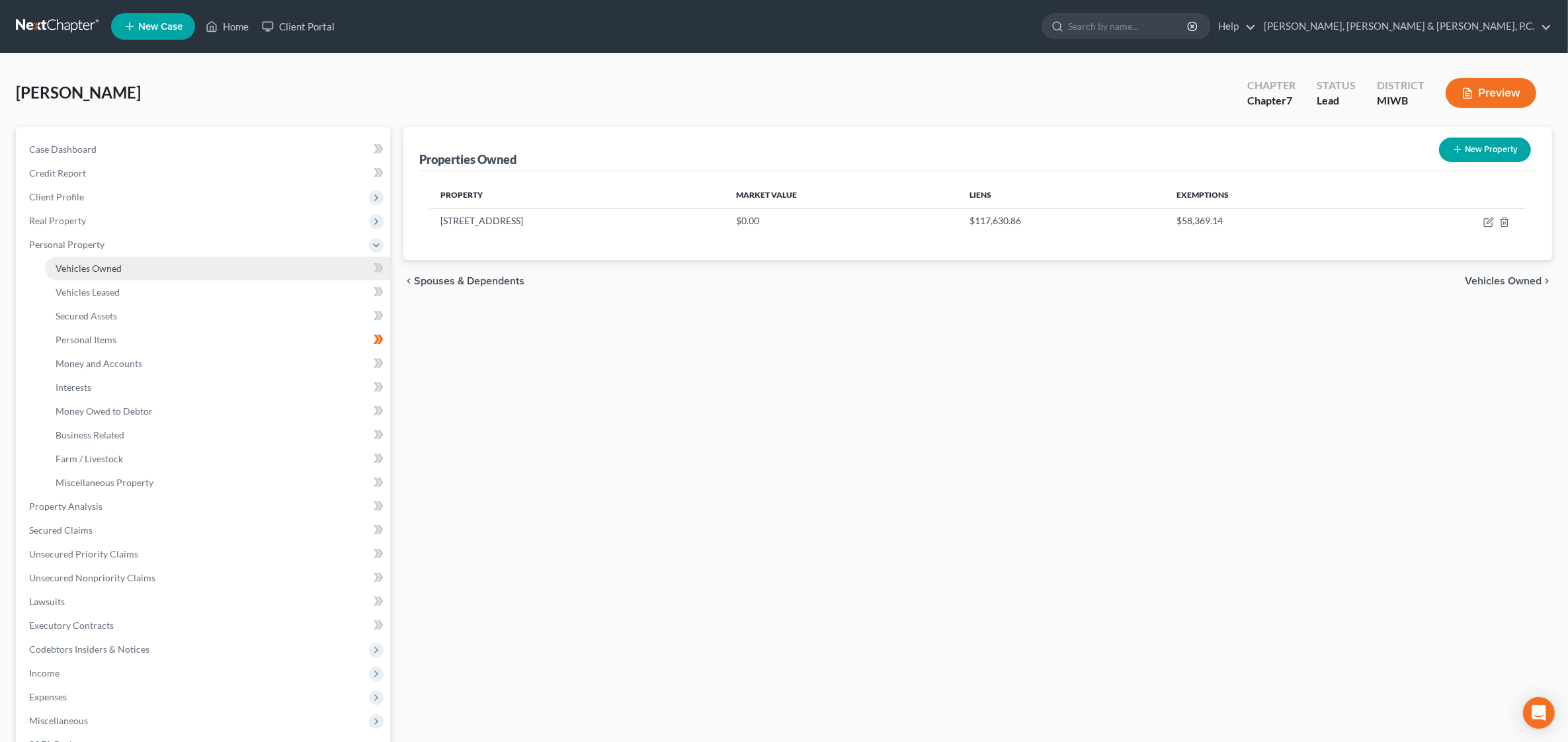
click at [94, 266] on span "Vehicles Owned" at bounding box center [88, 268] width 66 height 11
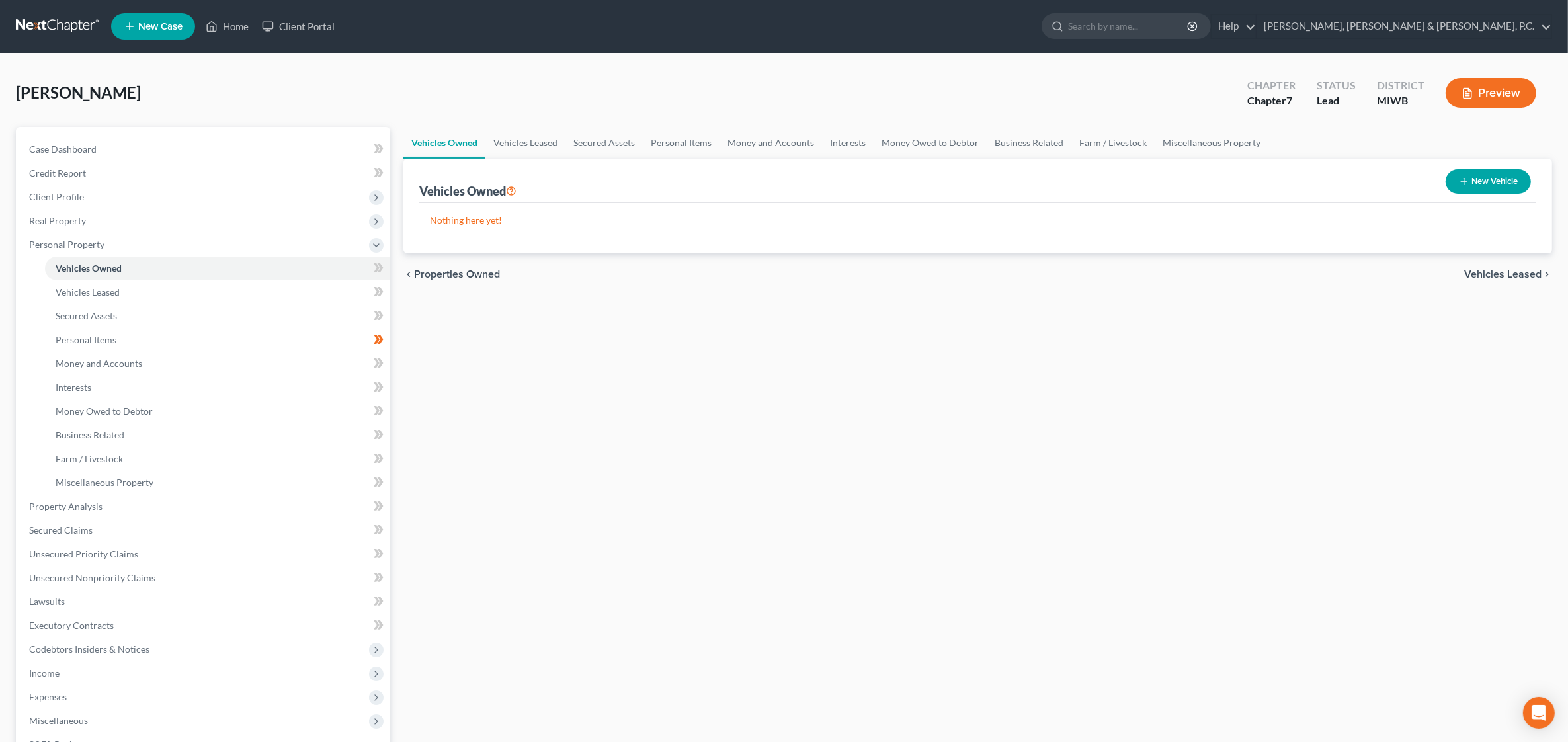
click at [597, 230] on div "Nothing here yet! Vehicle Market Value Liens Exemptions" at bounding box center [977, 227] width 1117 height 50
click at [105, 315] on span "Secured Assets" at bounding box center [86, 316] width 61 height 11
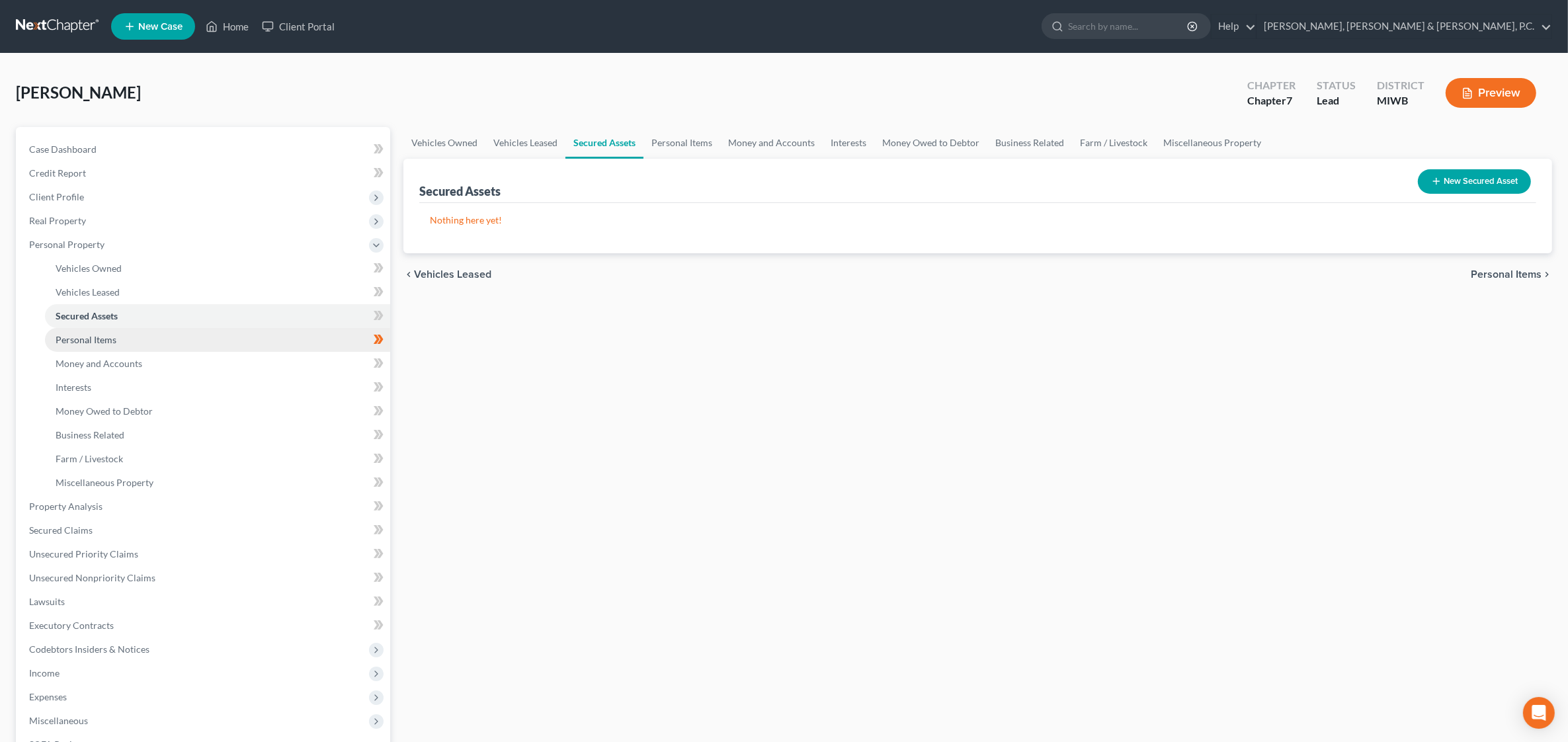
click at [101, 336] on span "Personal Items" at bounding box center [86, 340] width 61 height 11
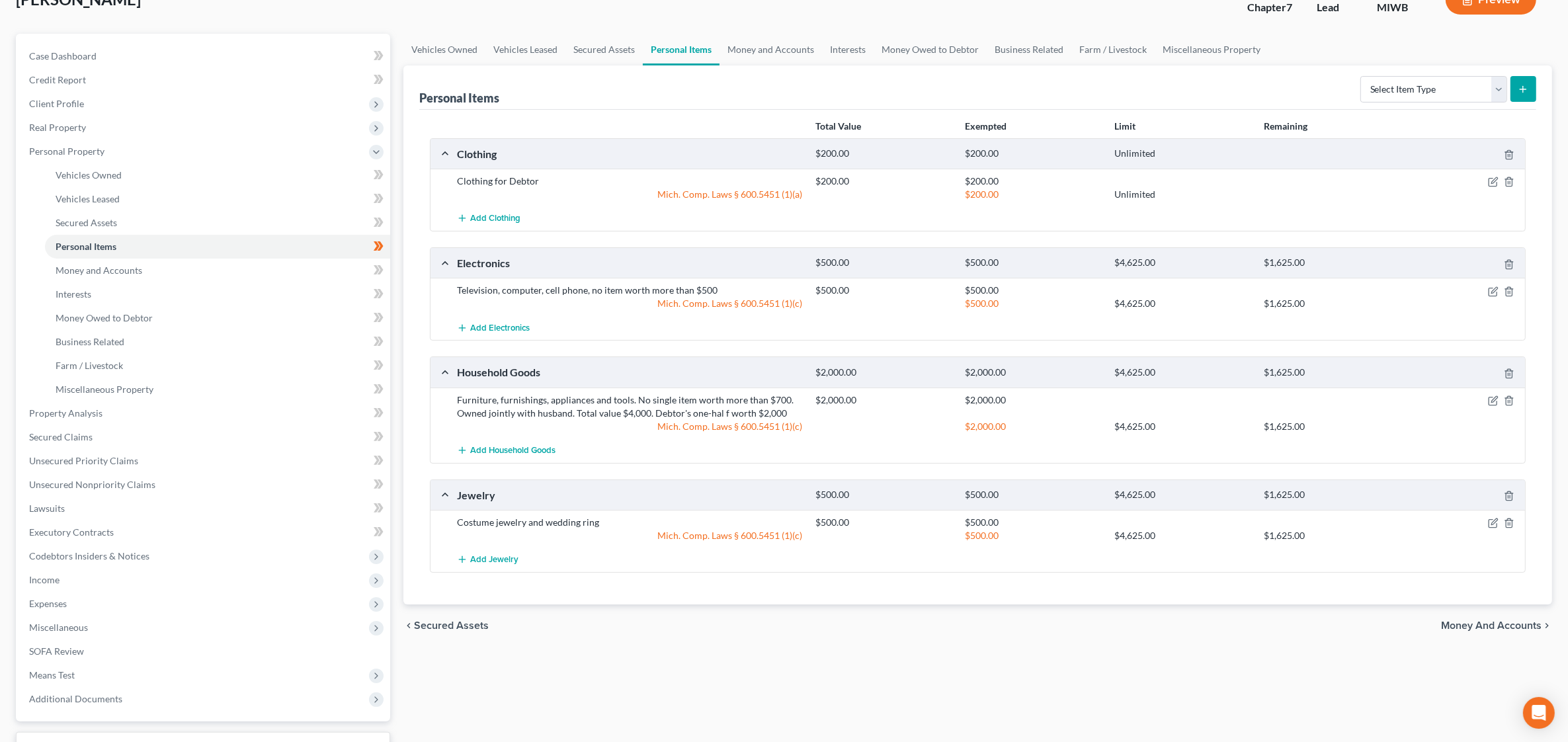
scroll to position [165, 0]
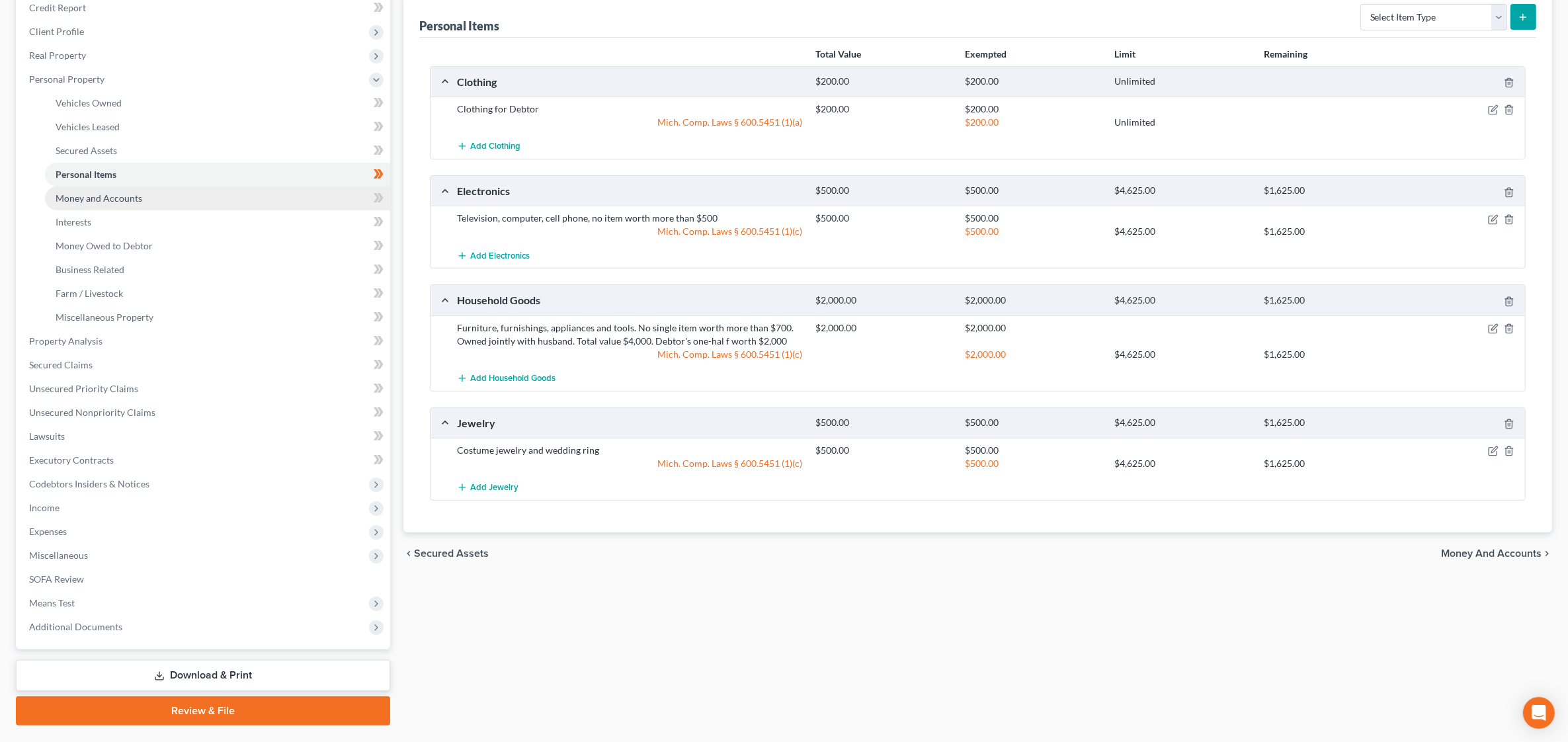
click at [115, 198] on span "Money and Accounts" at bounding box center [99, 198] width 87 height 11
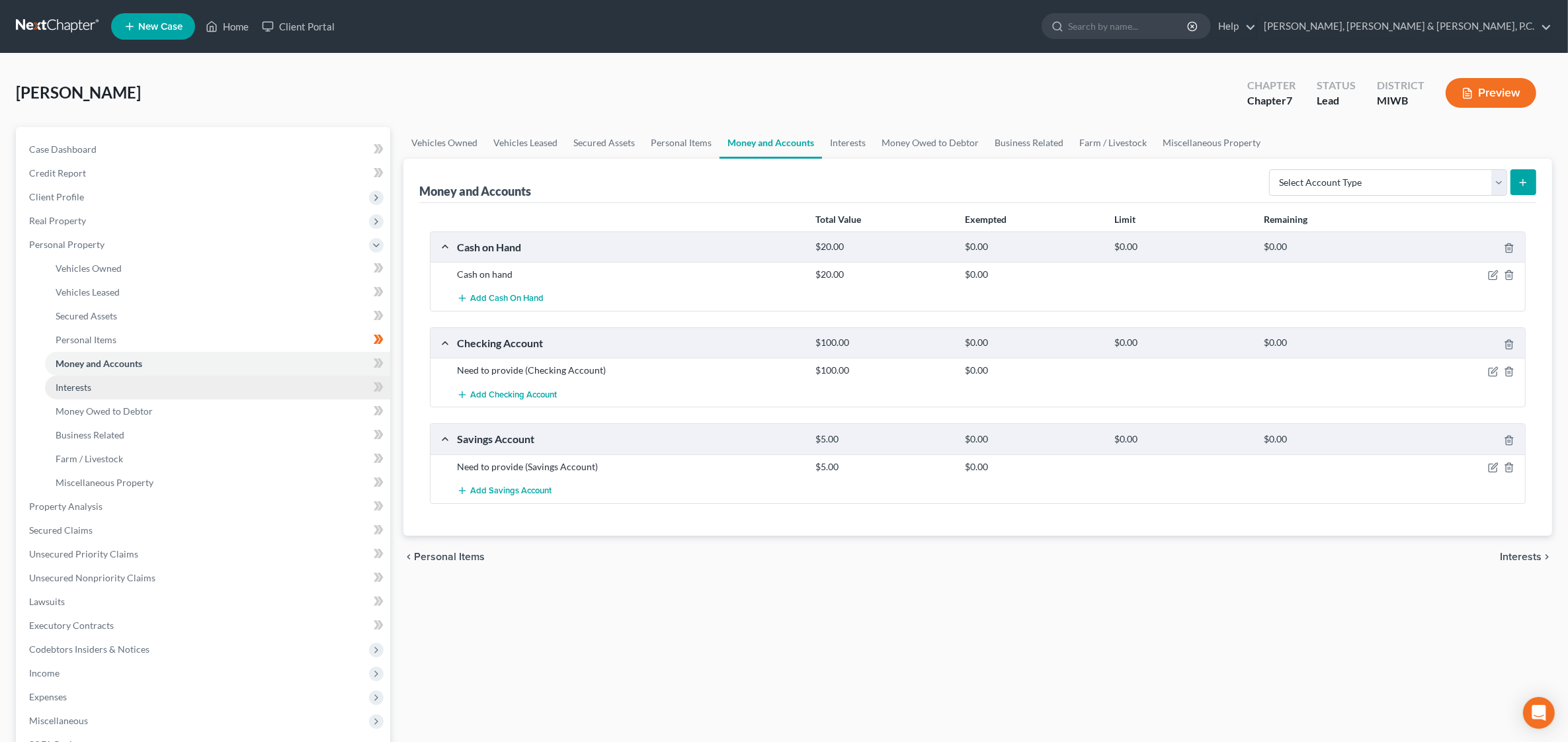
click at [67, 384] on span "Interests" at bounding box center [74, 387] width 36 height 11
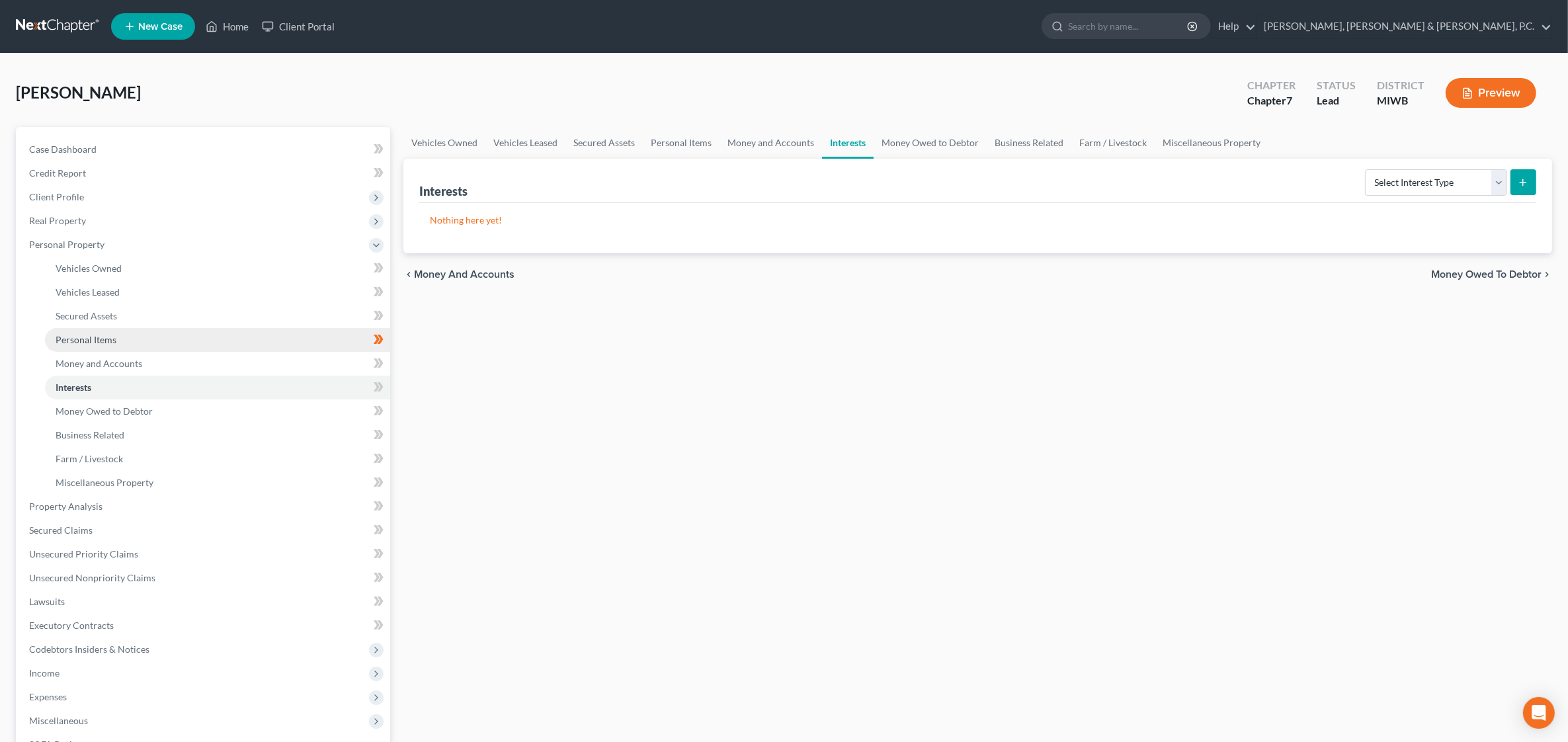
click at [89, 340] on span "Personal Items" at bounding box center [86, 340] width 61 height 11
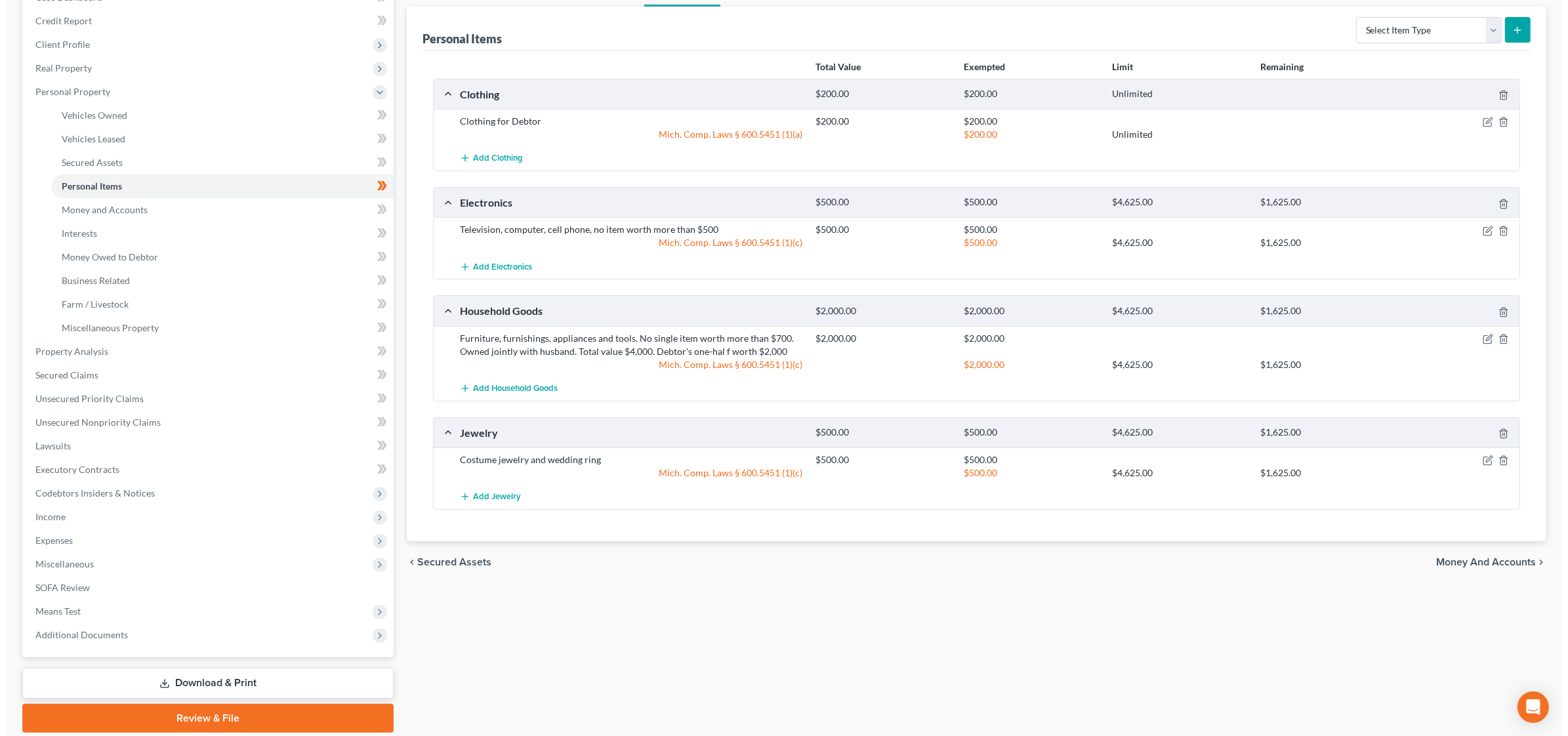
scroll to position [114, 0]
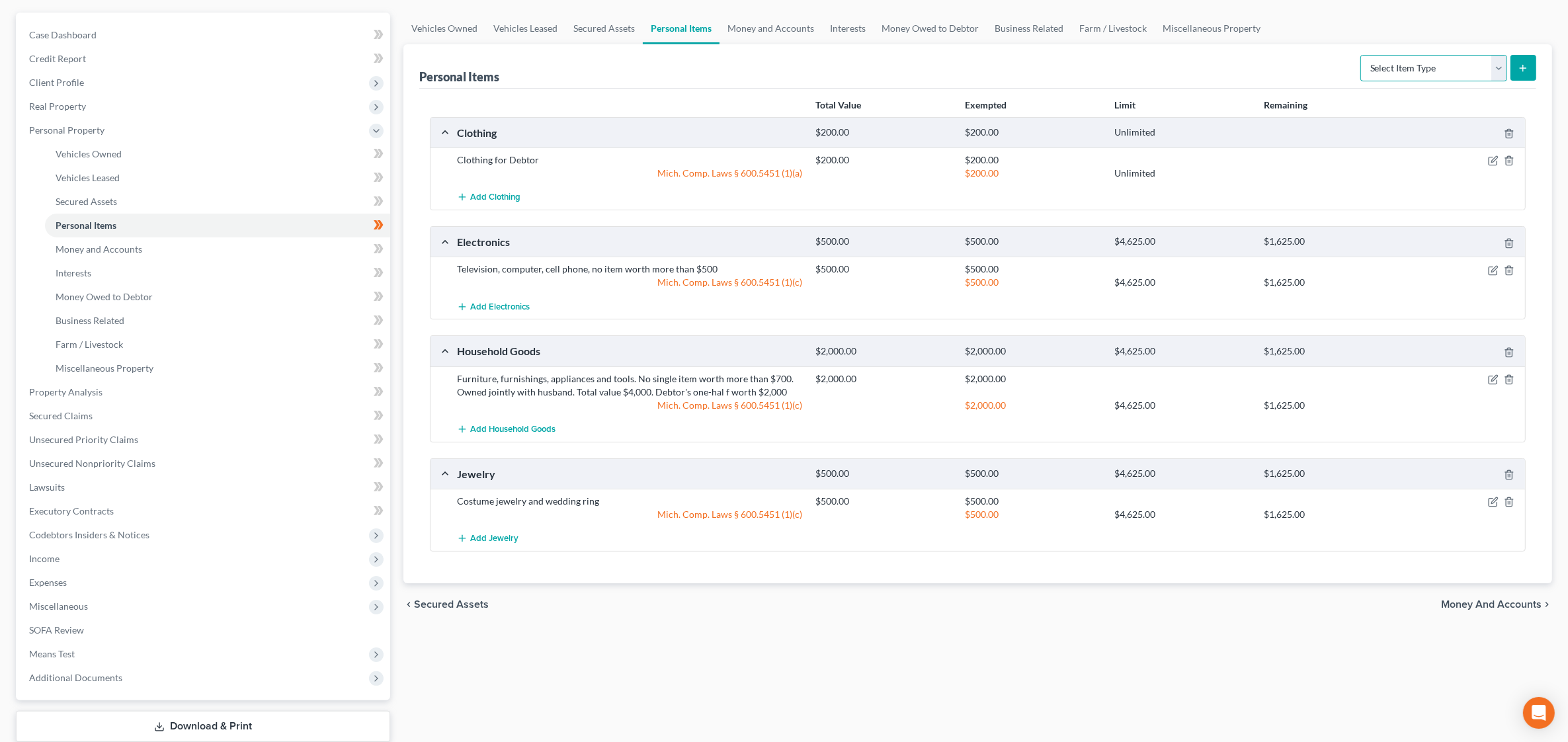
click at [1498, 66] on select "Select Item Type Clothing Collectibles Of Value Electronics Firearms Household …" at bounding box center [1434, 68] width 146 height 26
select select "sports_and_hobby_equipment"
click at [1362, 55] on select "Select Item Type Clothing Collectibles Of Value Electronics Firearms Household …" at bounding box center [1434, 68] width 146 height 26
click at [1523, 68] on line "submit" at bounding box center [1523, 68] width 6 height 0
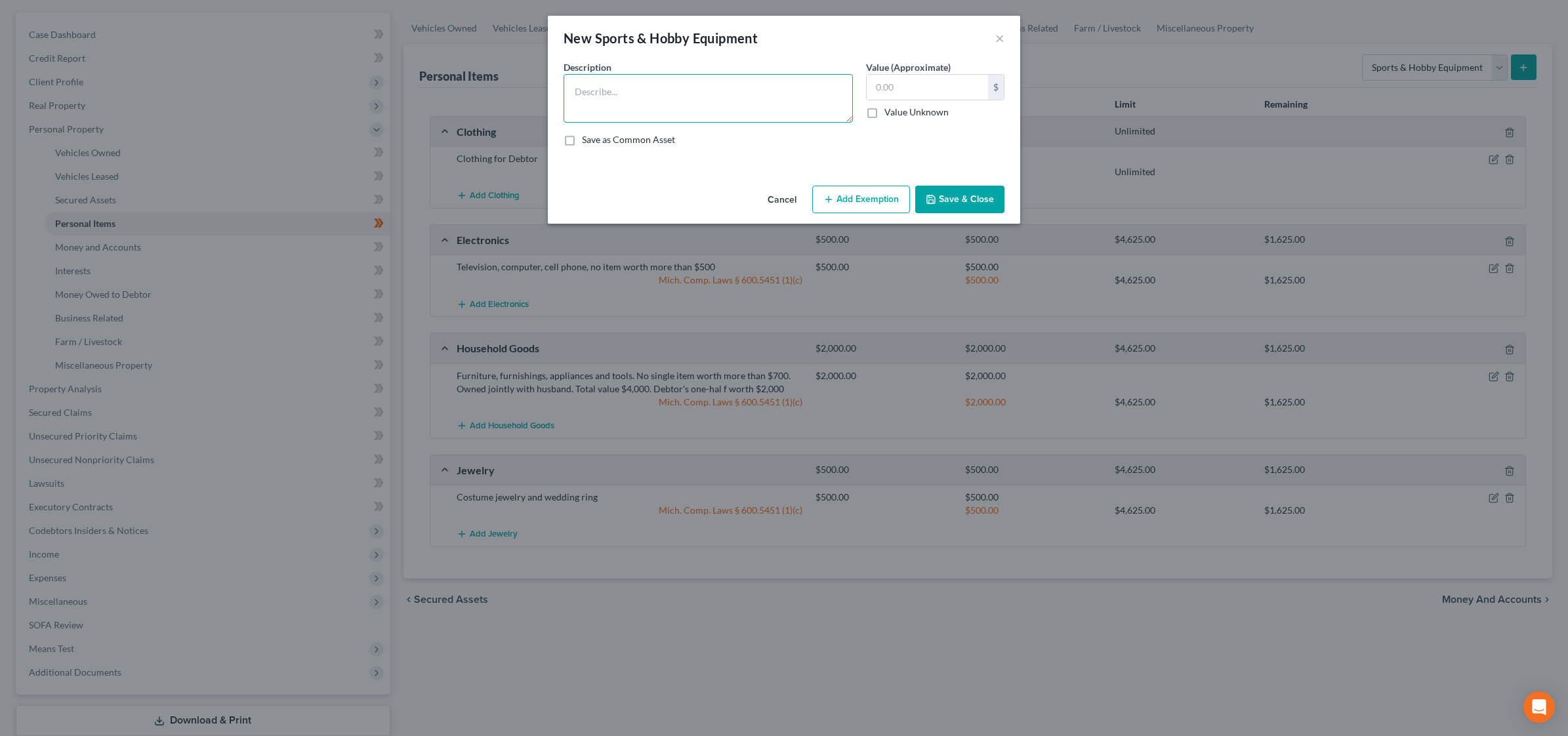
click at [578, 82] on textarea at bounding box center [708, 98] width 289 height 49
type textarea "Crafting items"
type input "500.00"
click at [884, 114] on label "Value Unknown" at bounding box center [915, 112] width 64 height 13
click at [890, 114] on input "Value Unknown" at bounding box center [894, 110] width 9 height 9
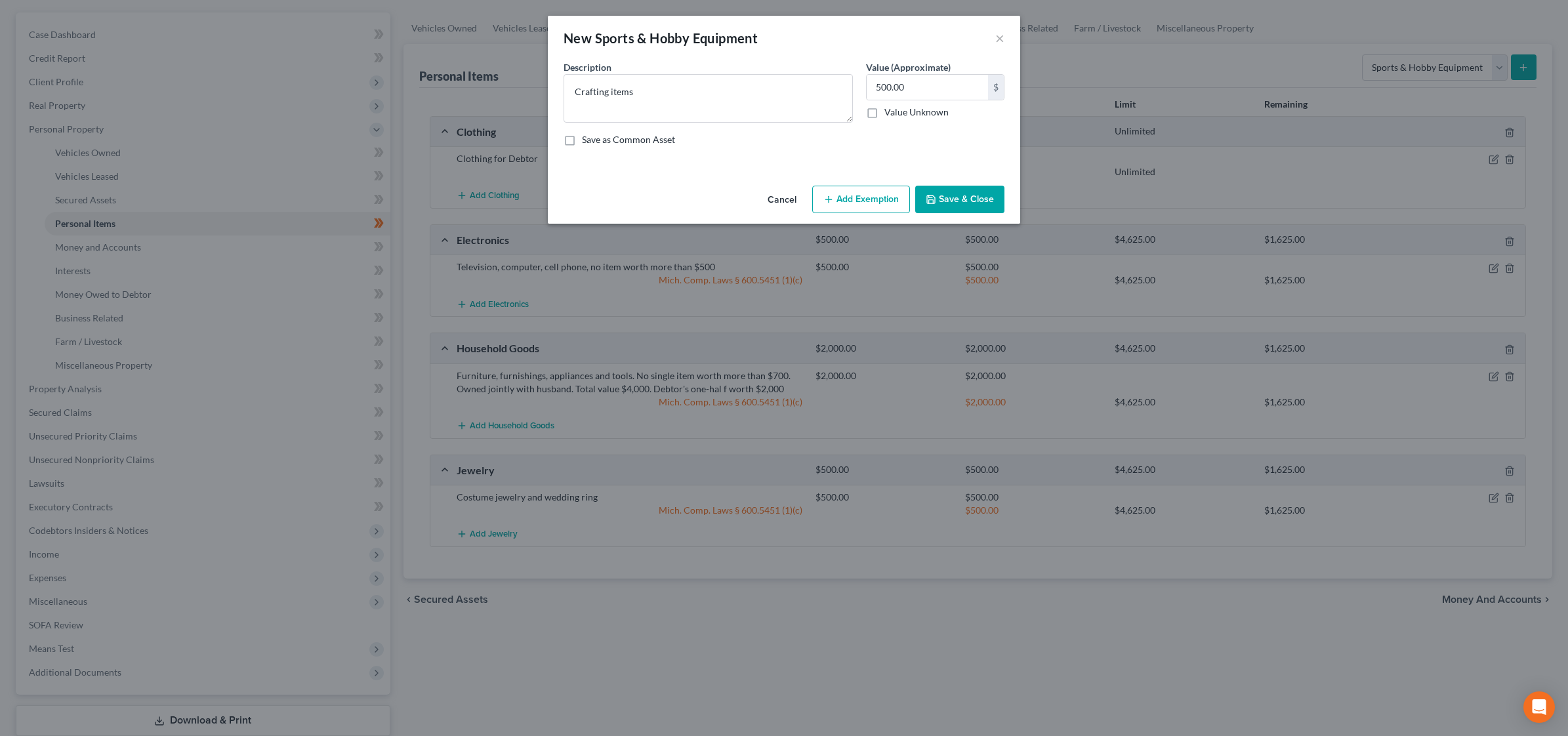
checkbox input "true"
type input "0.00"
click at [871, 202] on button "Add Exemption" at bounding box center [861, 200] width 97 height 28
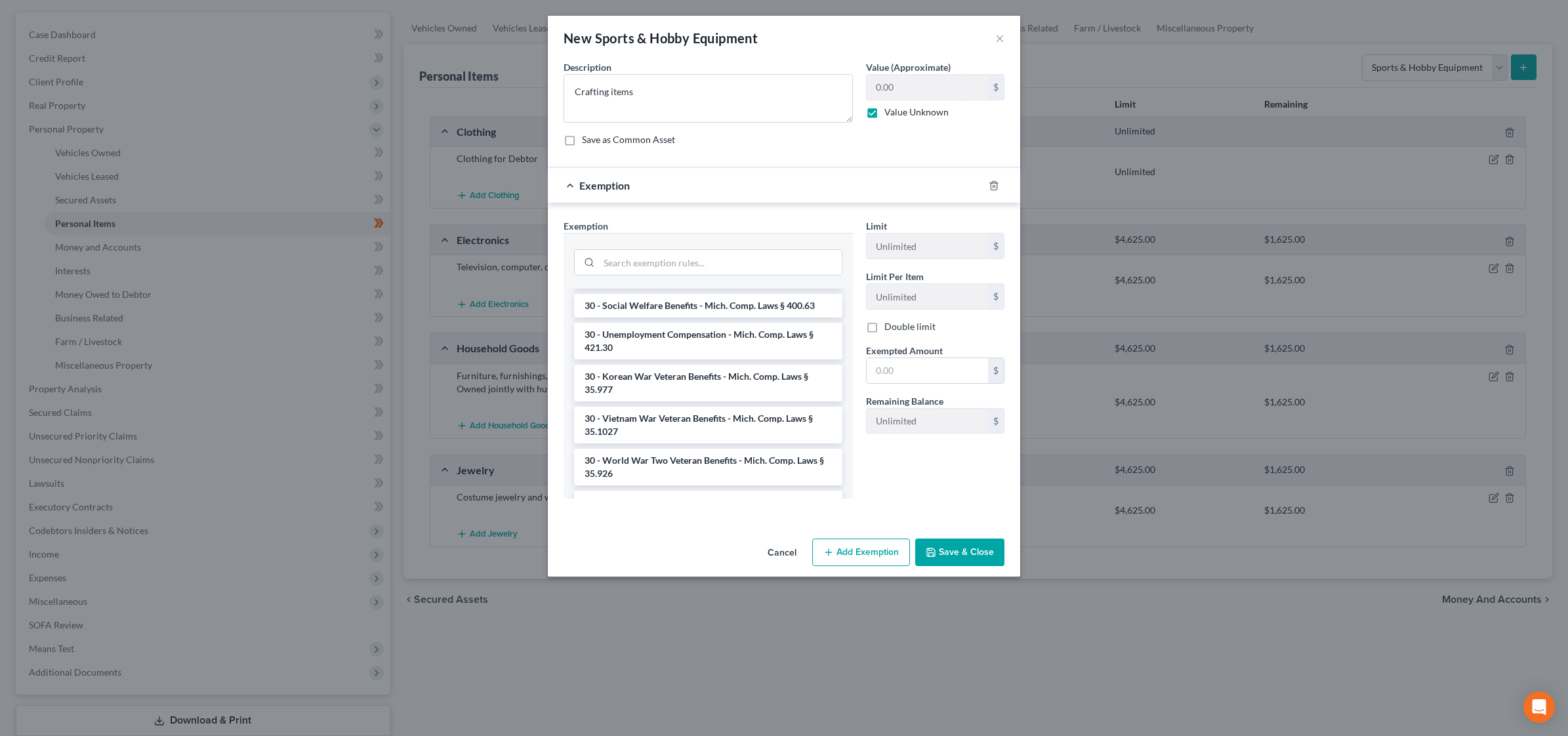
scroll to position [738, 0]
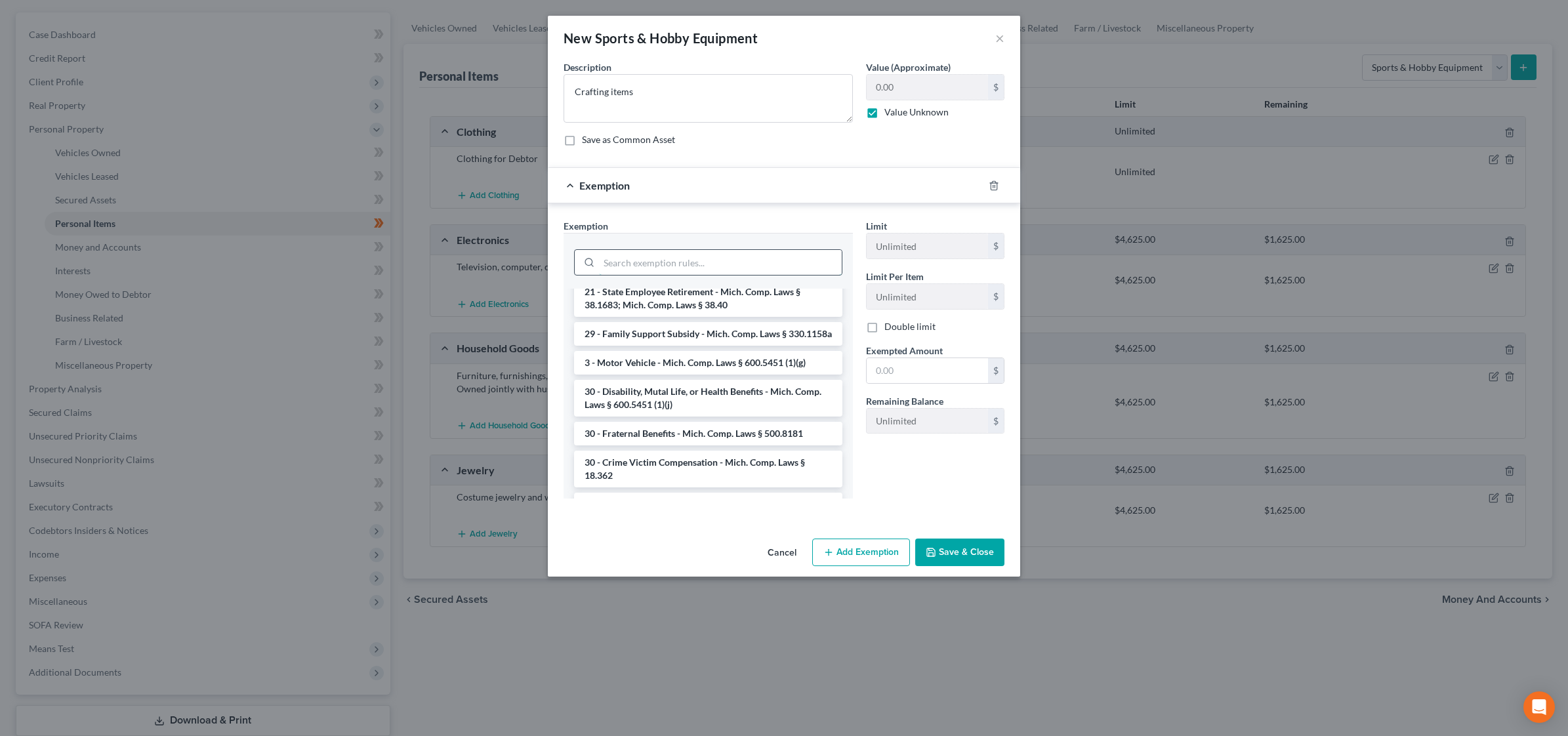
click at [684, 263] on input "search" at bounding box center [720, 262] width 243 height 25
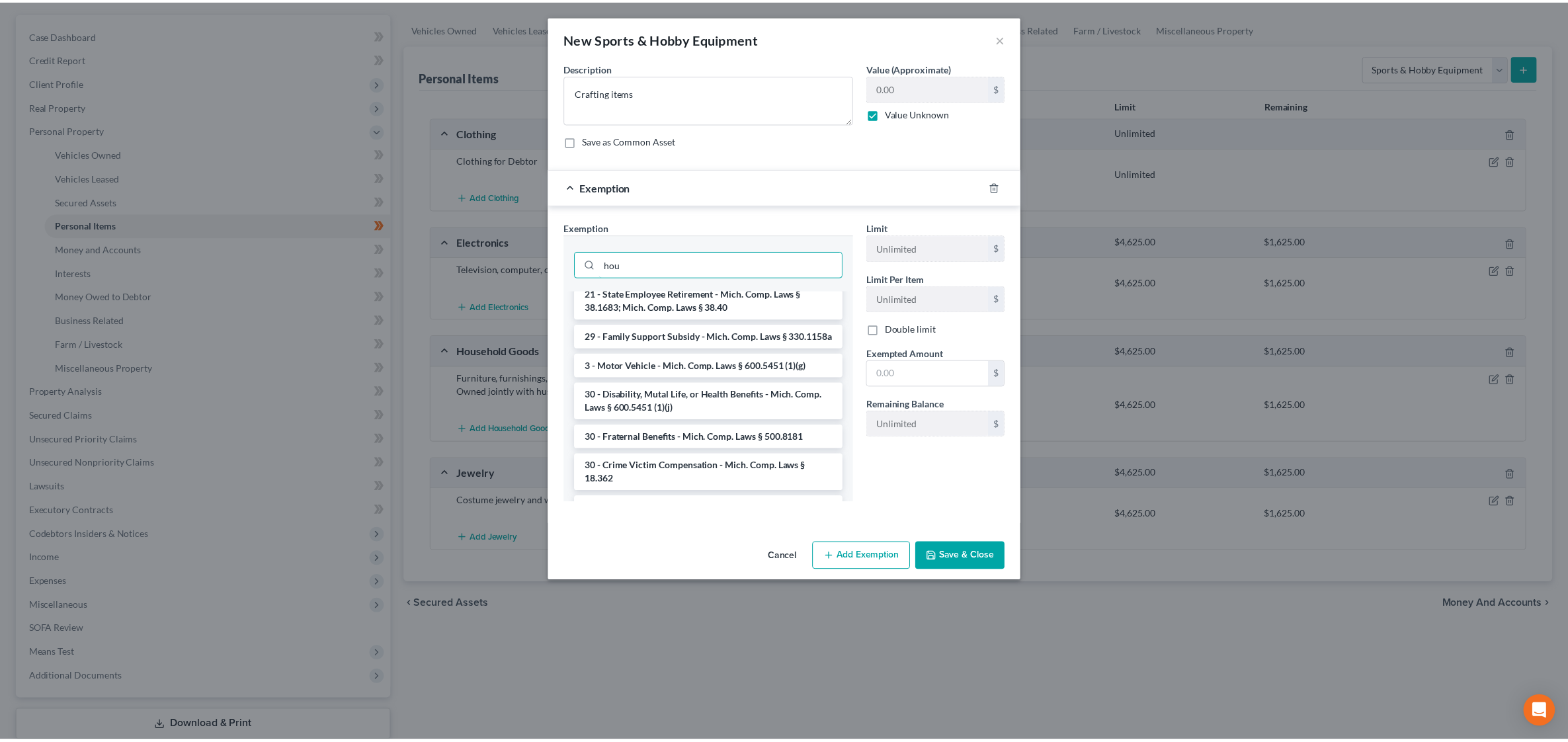
scroll to position [0, 0]
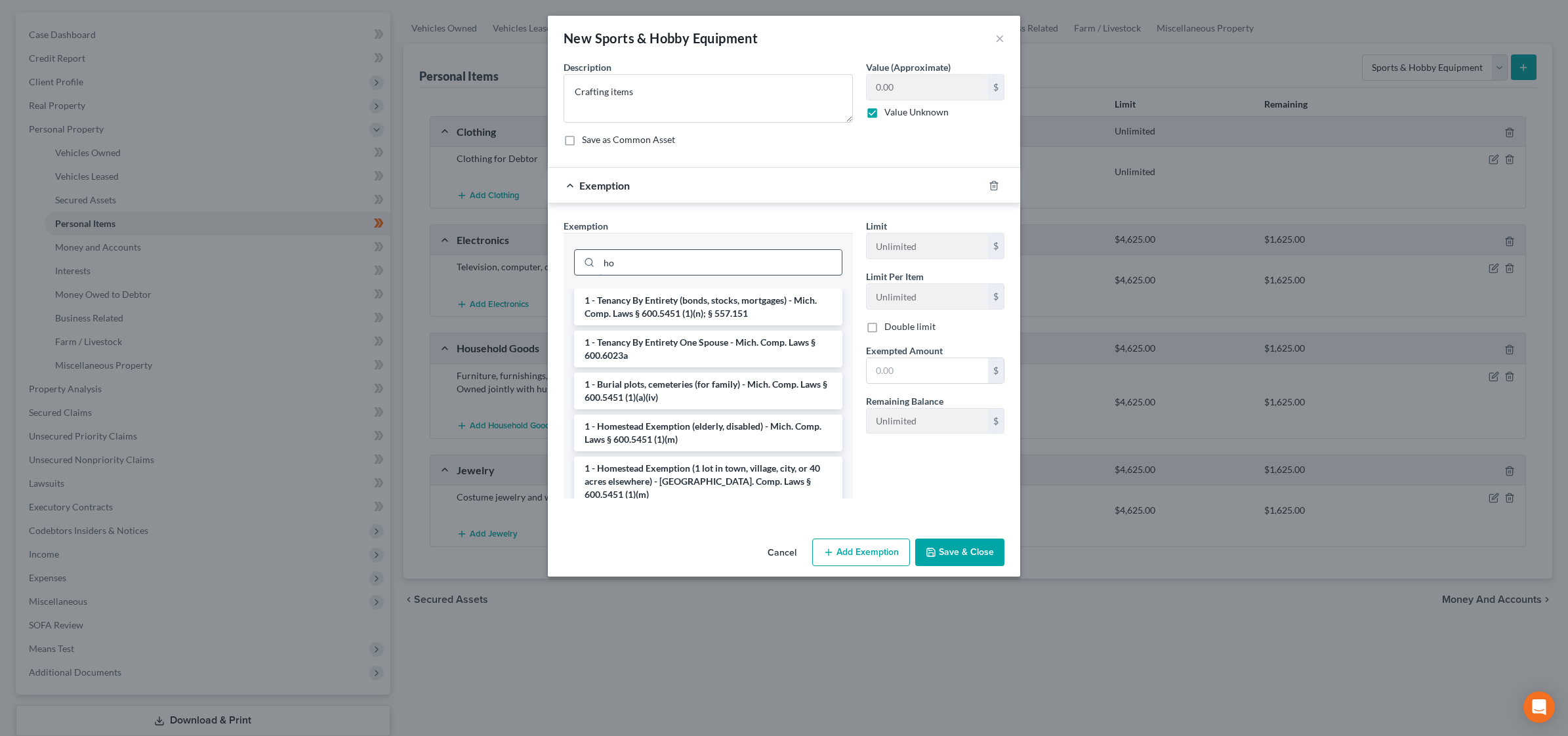
type input "h"
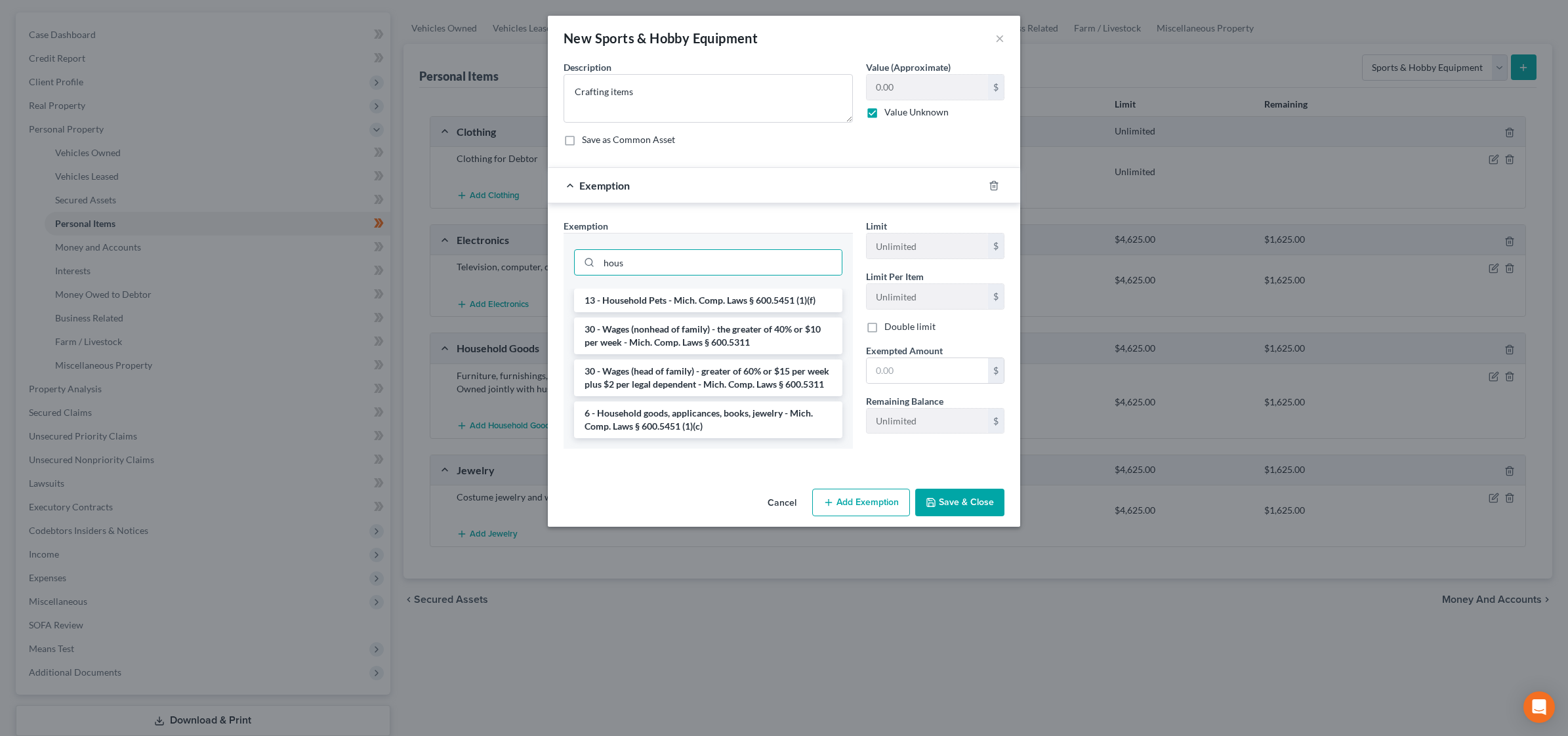
click at [679, 414] on li "6 - Household goods, applicances, books, jewelry - Mich. Comp. Laws § 600.5451 …" at bounding box center [708, 420] width 269 height 37
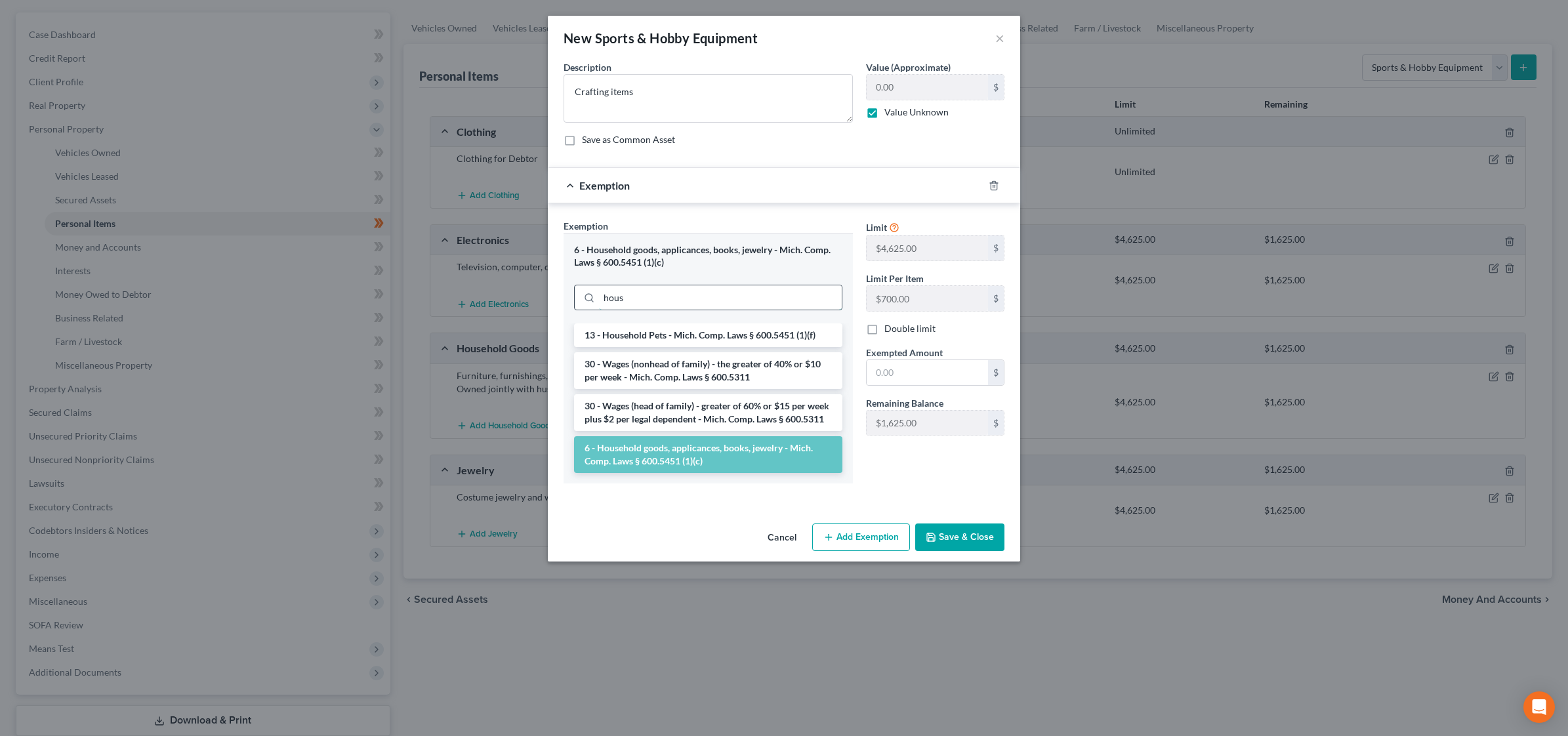
click at [647, 302] on input "hous" at bounding box center [720, 298] width 243 height 25
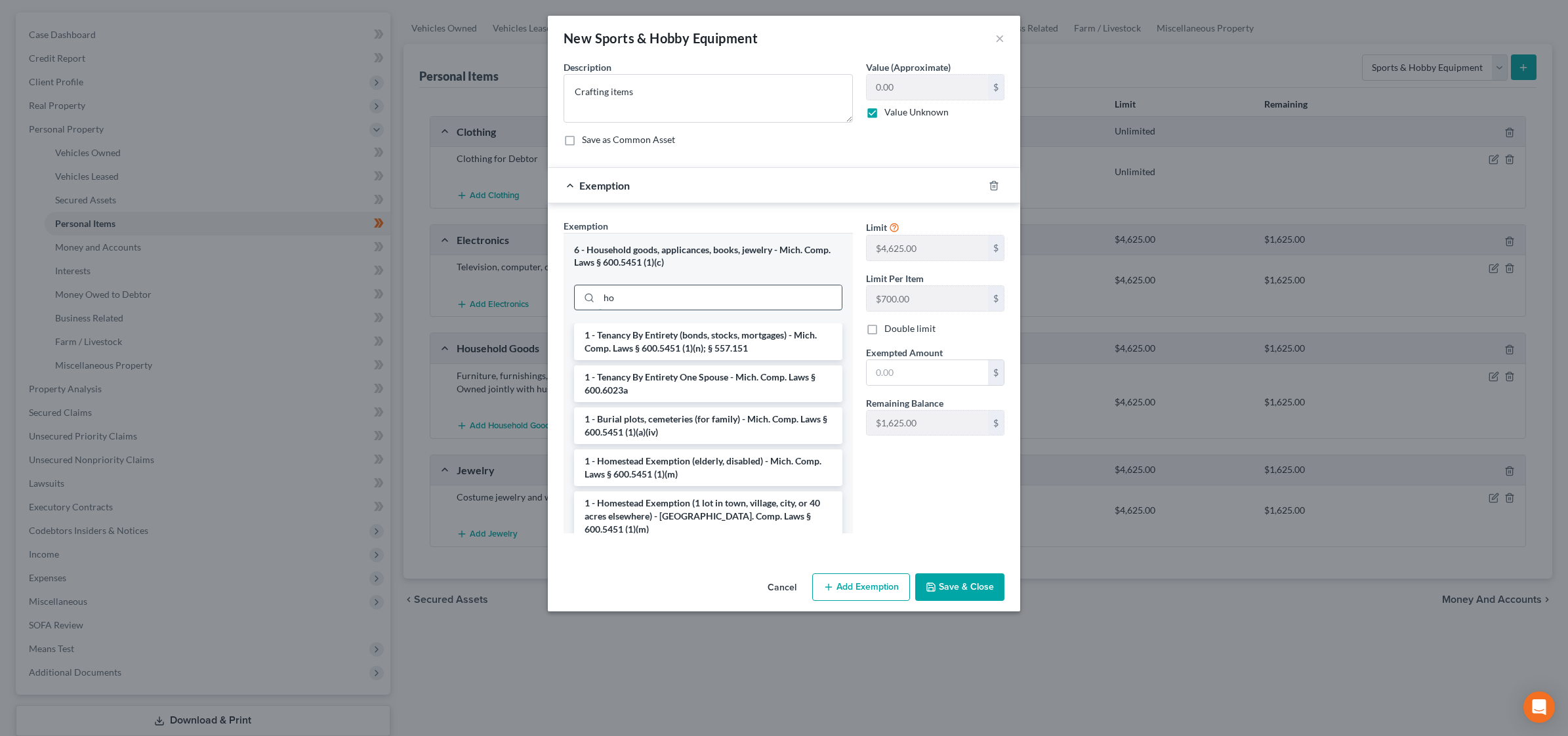
type input "h"
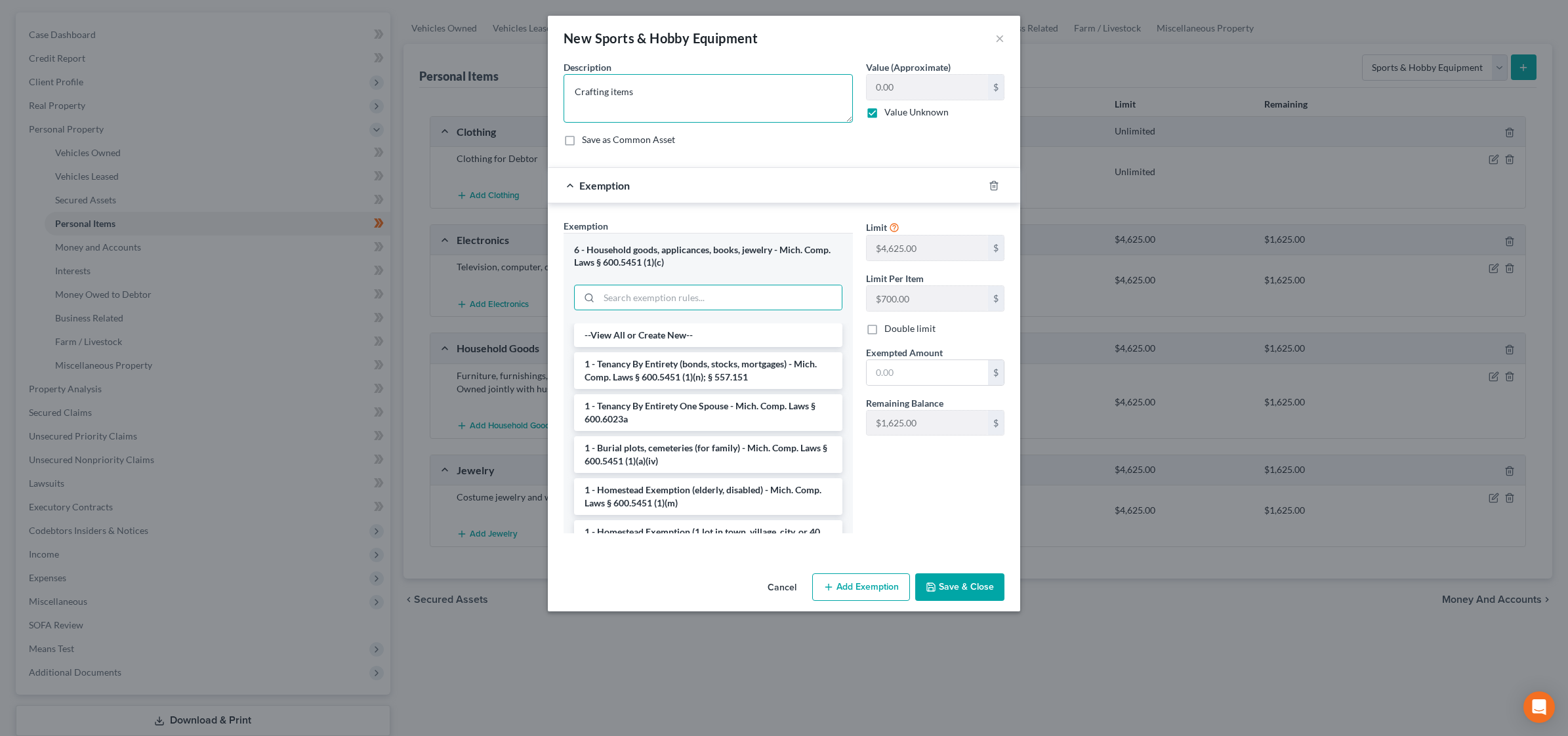
click at [665, 93] on textarea "Crafting items" at bounding box center [708, 98] width 289 height 49
type textarea "Crafting items. No item worth over $700"
click at [884, 117] on label "Value Unknown" at bounding box center [915, 112] width 64 height 13
click at [890, 114] on input "Value Unknown" at bounding box center [894, 110] width 9 height 9
checkbox input "false"
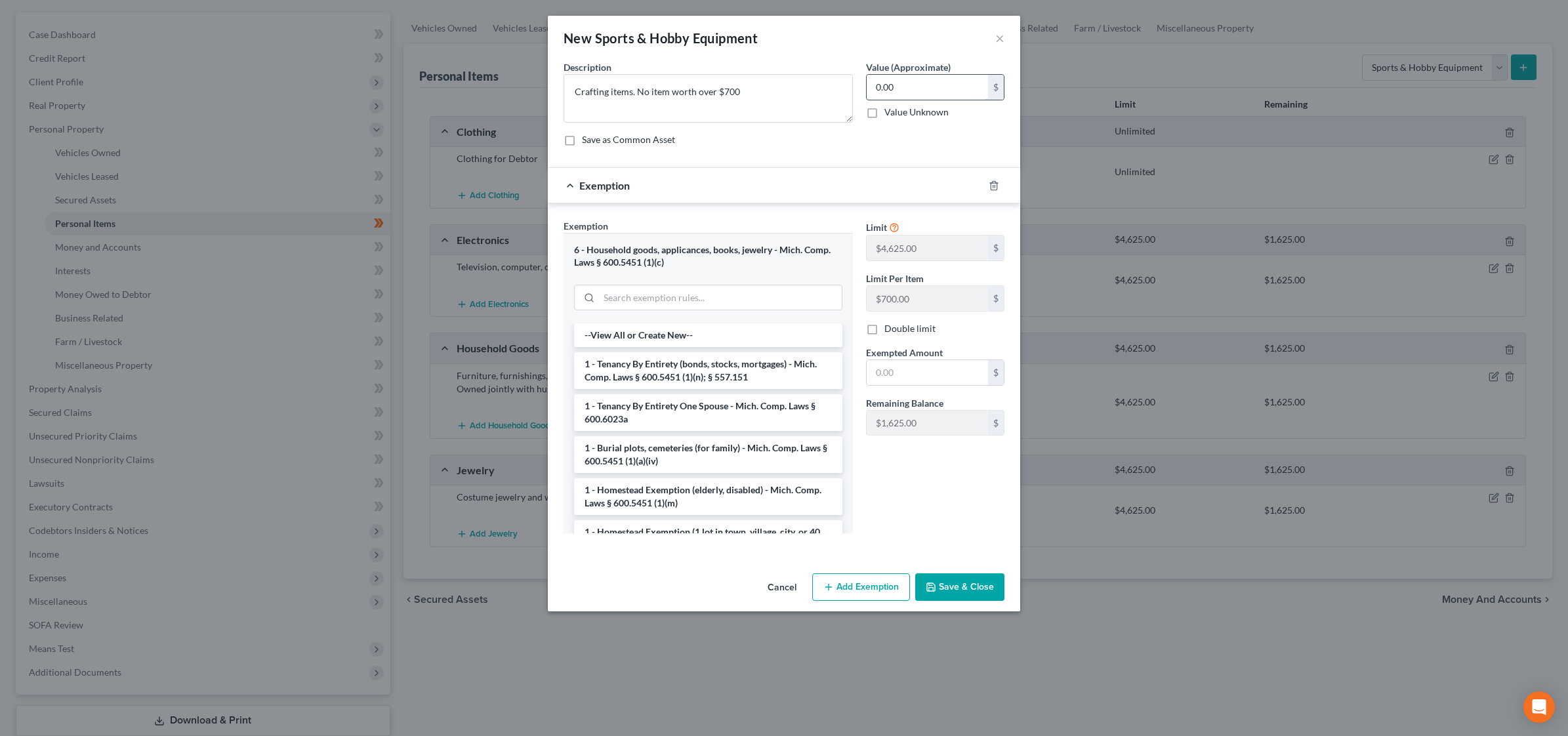
click at [906, 87] on input "0.00" at bounding box center [928, 87] width 122 height 25
type input "500"
click at [722, 256] on div "6 - Household goods, applicances, books, jewelry - Mich. Comp. Laws § 600.5451 …" at bounding box center [708, 256] width 269 height 24
click at [892, 374] on input "text" at bounding box center [928, 372] width 122 height 25
type input "500.00"
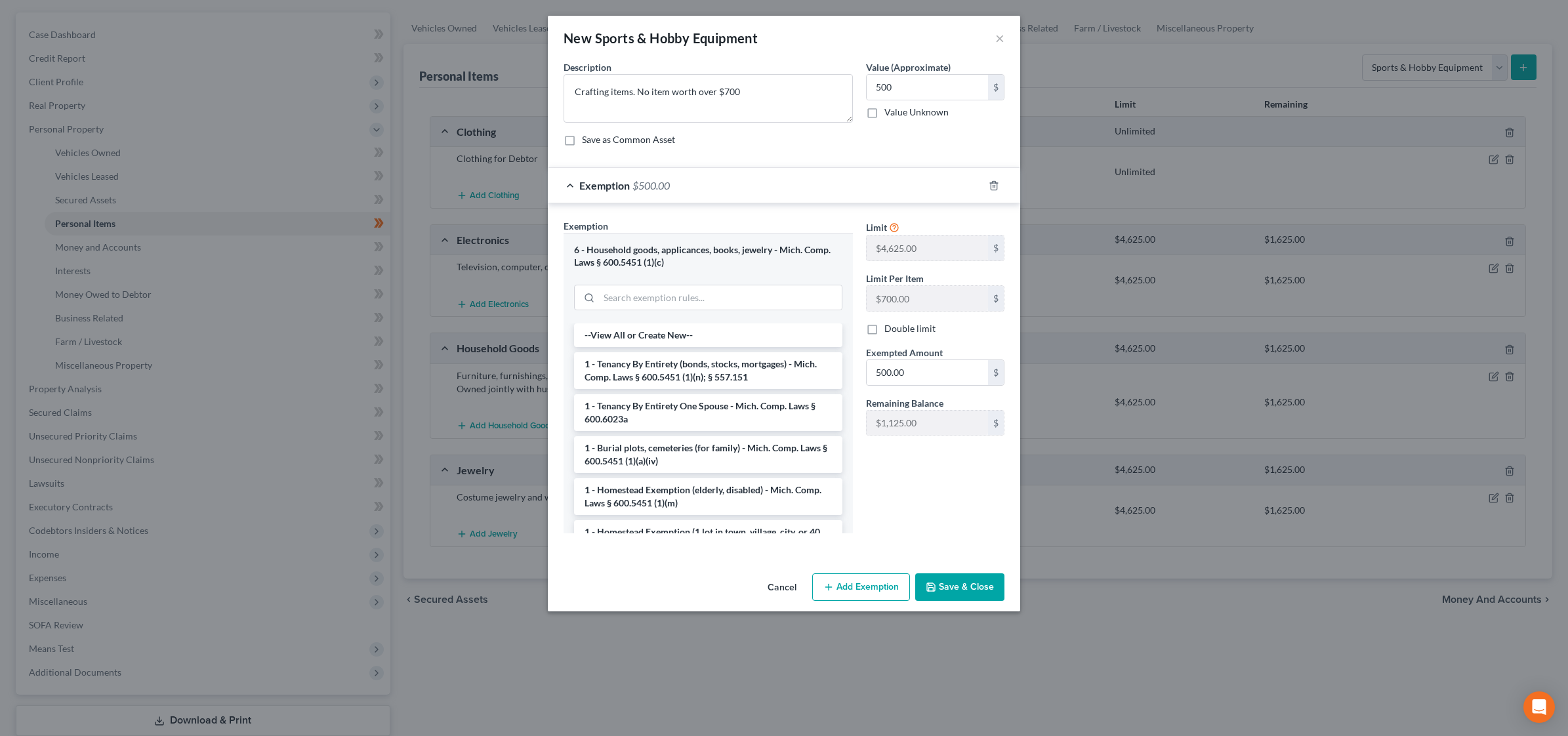
click at [981, 581] on button "Save & Close" at bounding box center [959, 587] width 89 height 28
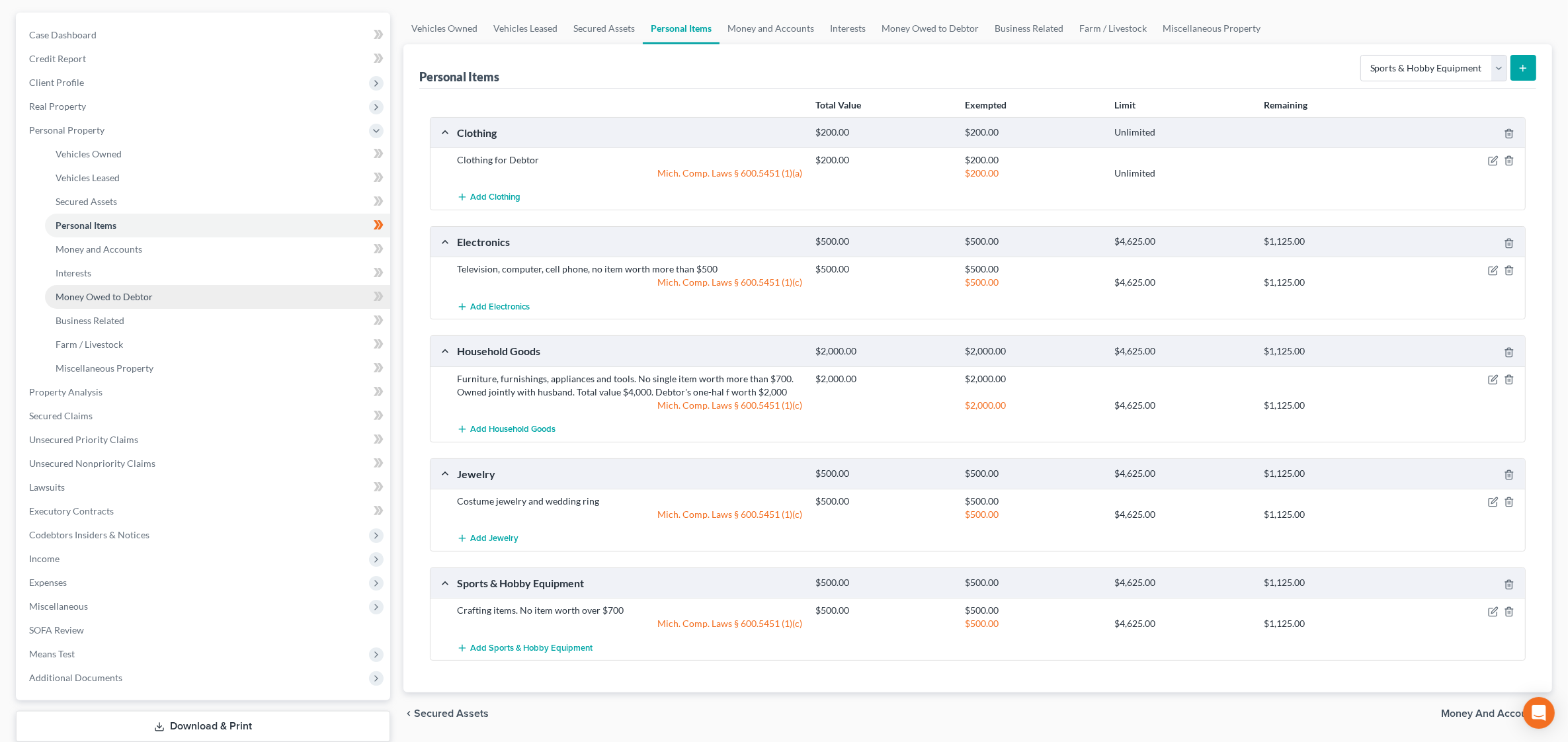
click at [110, 291] on span "Money Owed to Debtor" at bounding box center [104, 297] width 97 height 11
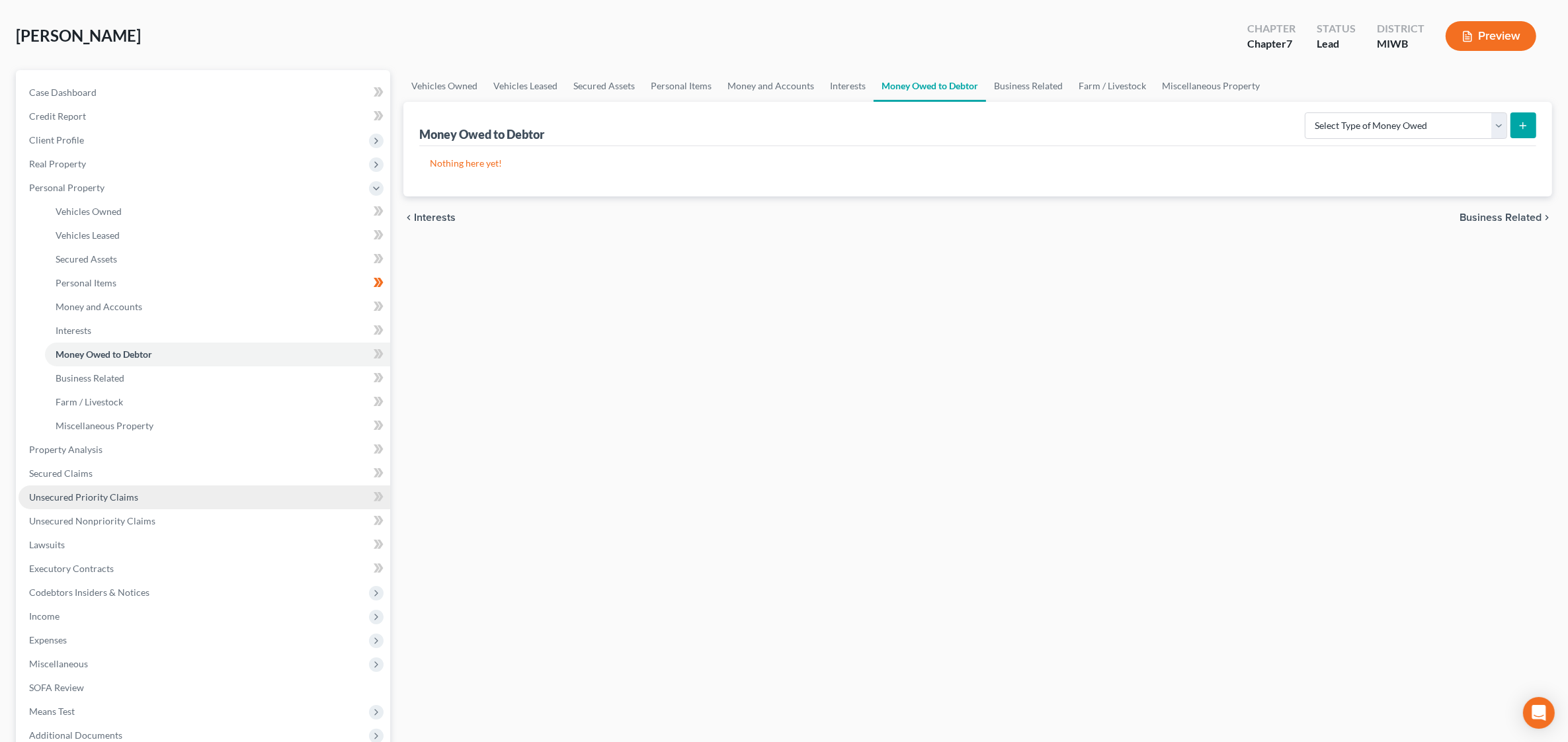
scroll to position [197, 0]
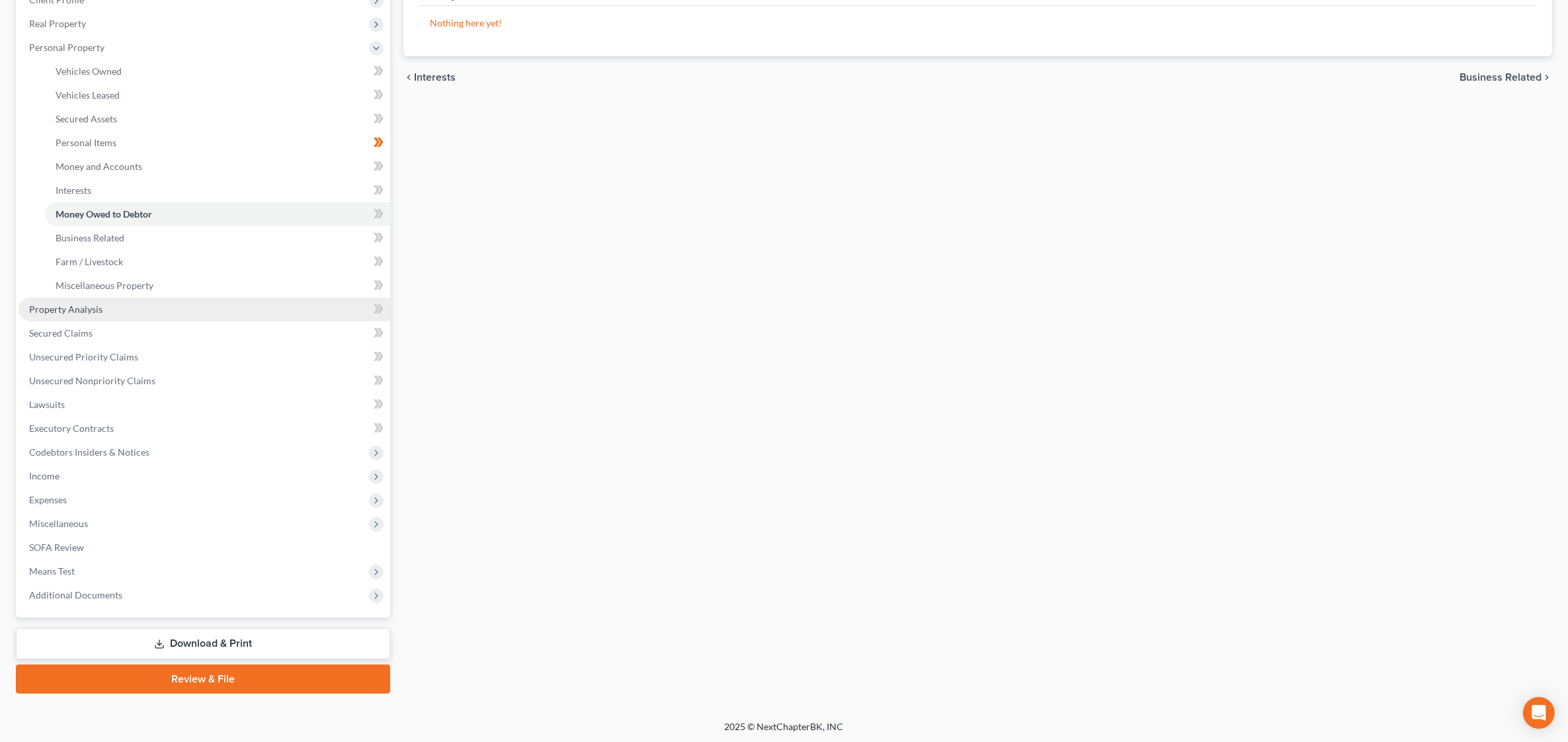
click at [91, 308] on span "Property Analysis" at bounding box center [66, 309] width 74 height 11
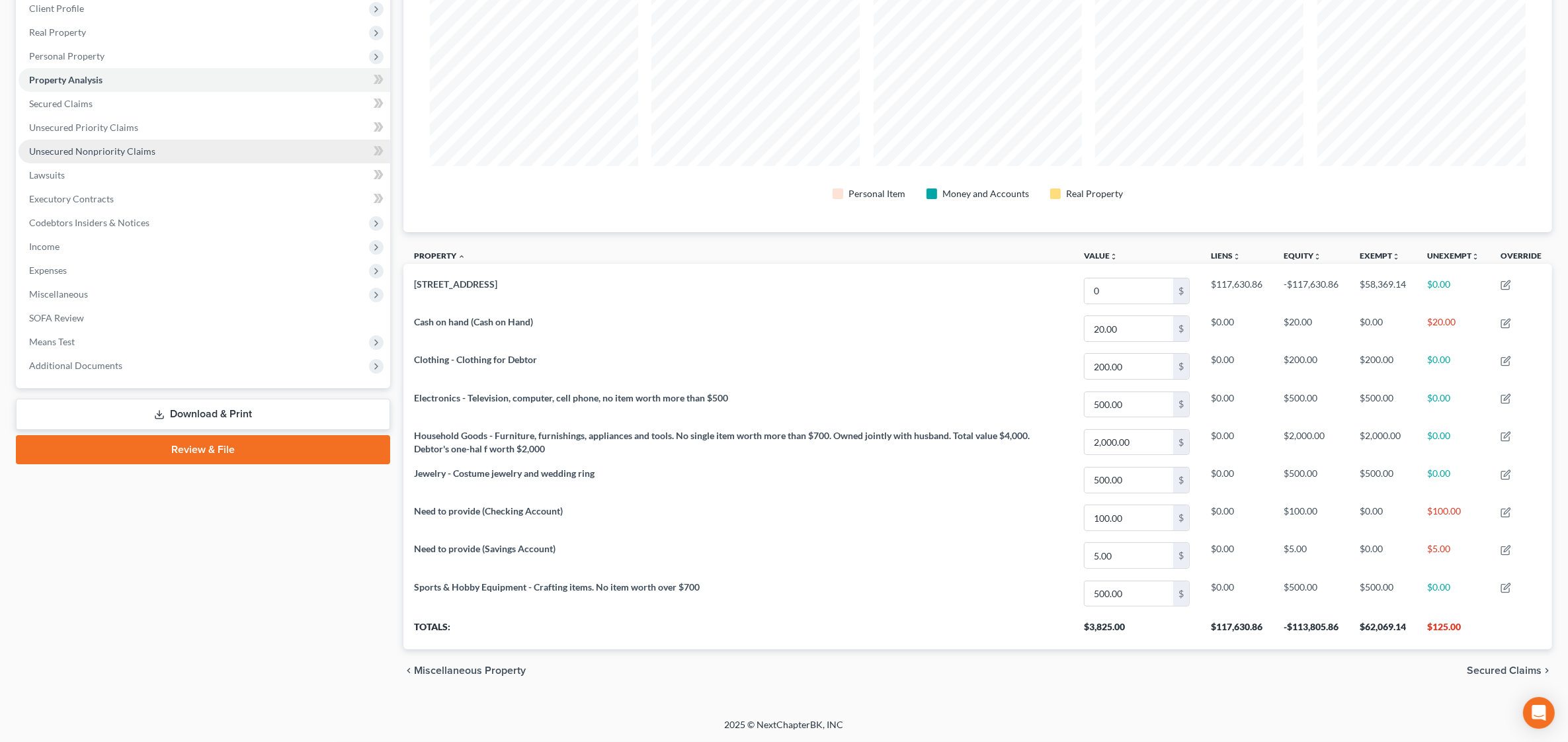
click at [127, 146] on span "Unsecured Nonpriority Claims" at bounding box center [92, 151] width 126 height 11
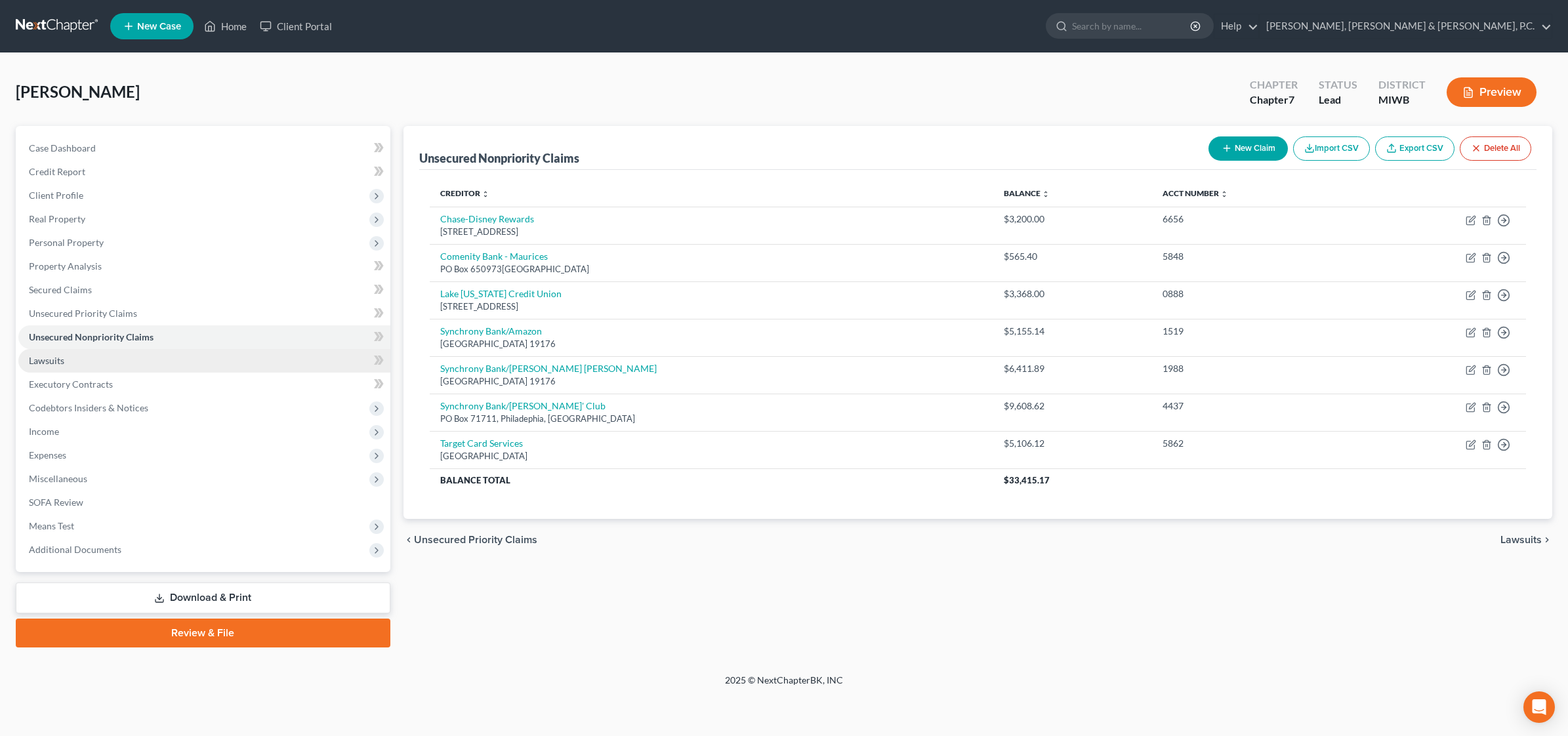
click at [92, 357] on link "Lawsuits" at bounding box center [205, 360] width 372 height 24
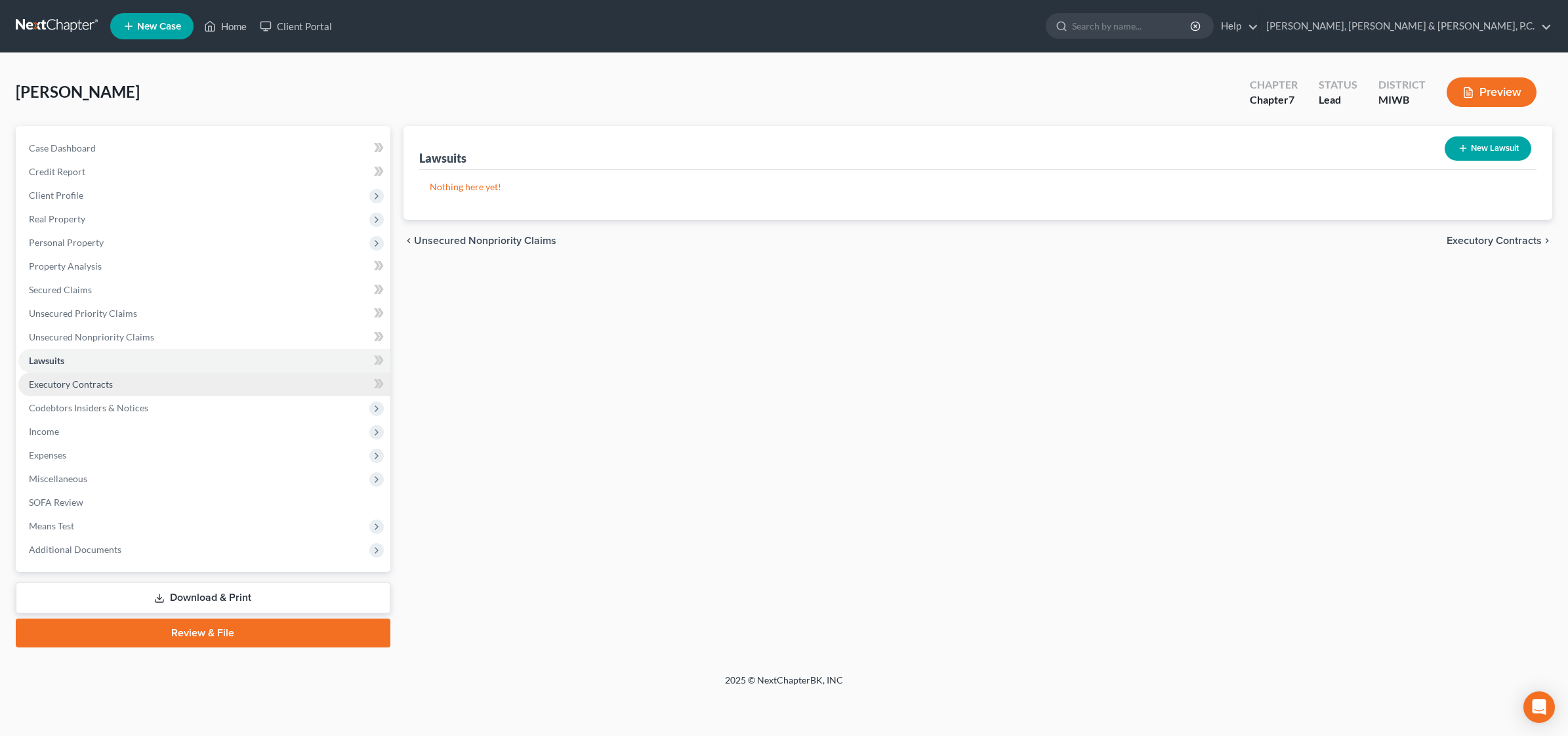
click at [91, 382] on span "Executory Contracts" at bounding box center [71, 384] width 84 height 11
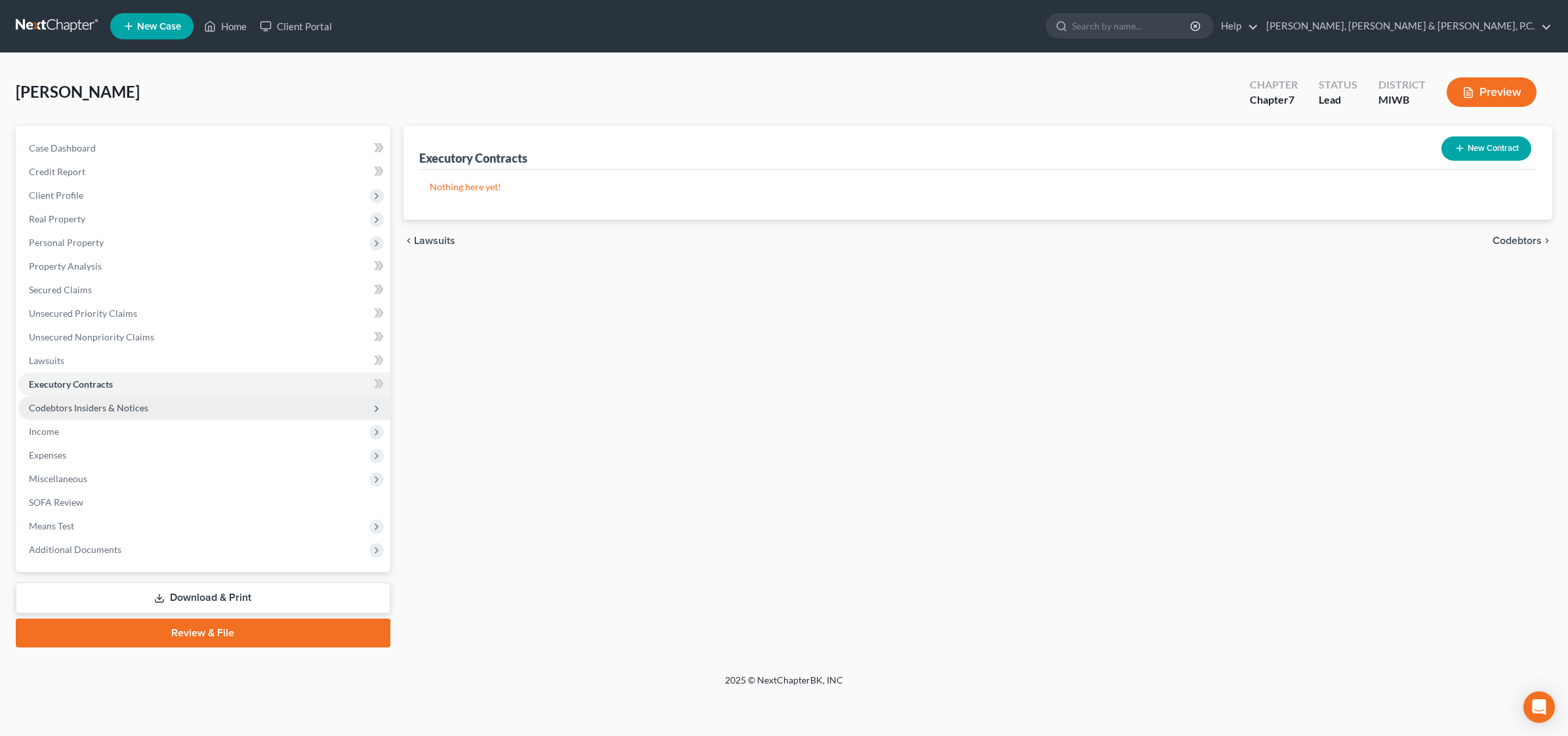
click at [100, 407] on span "Codebtors Insiders & Notices" at bounding box center [88, 407] width 119 height 11
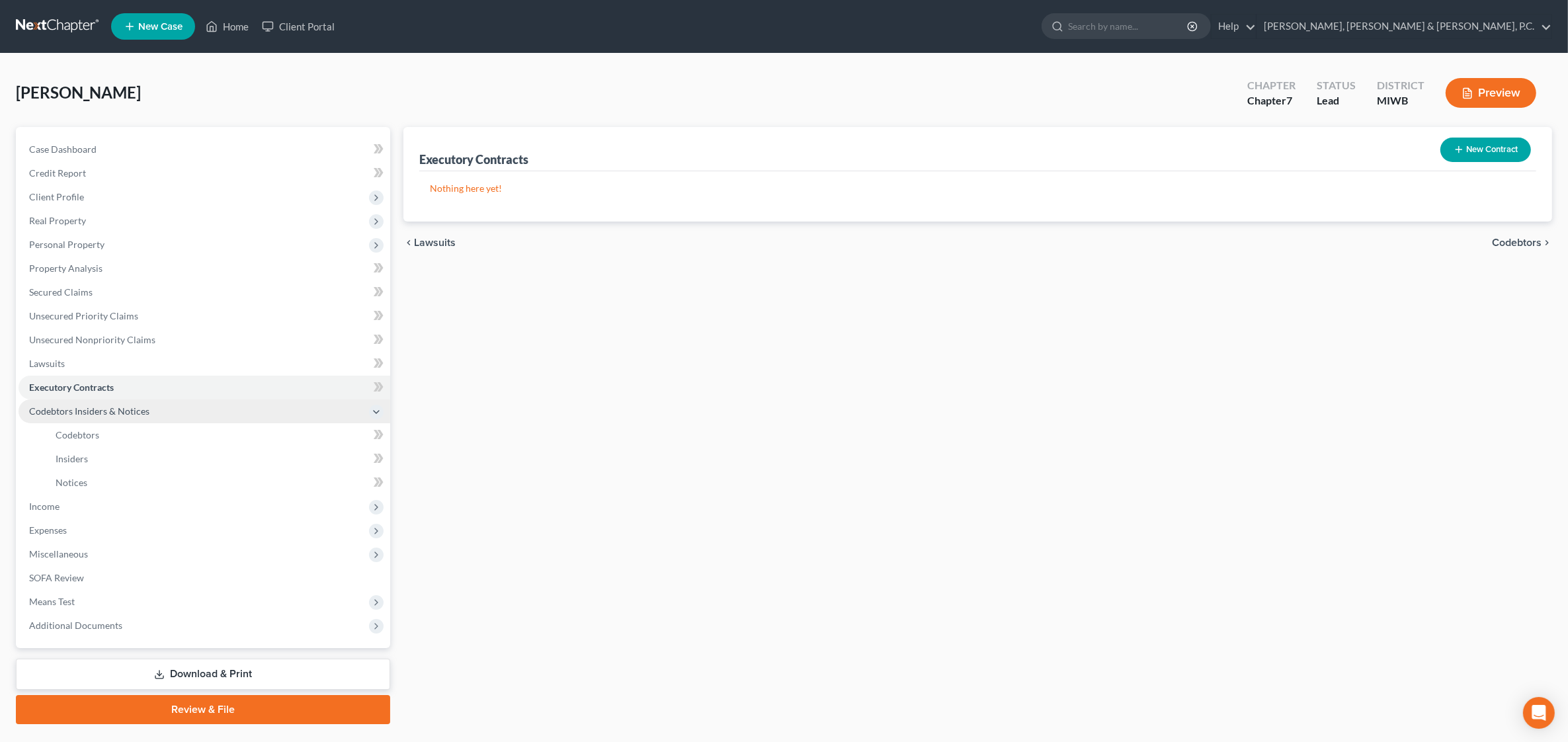
click at [105, 408] on span "Codebtors Insiders & Notices" at bounding box center [89, 411] width 120 height 11
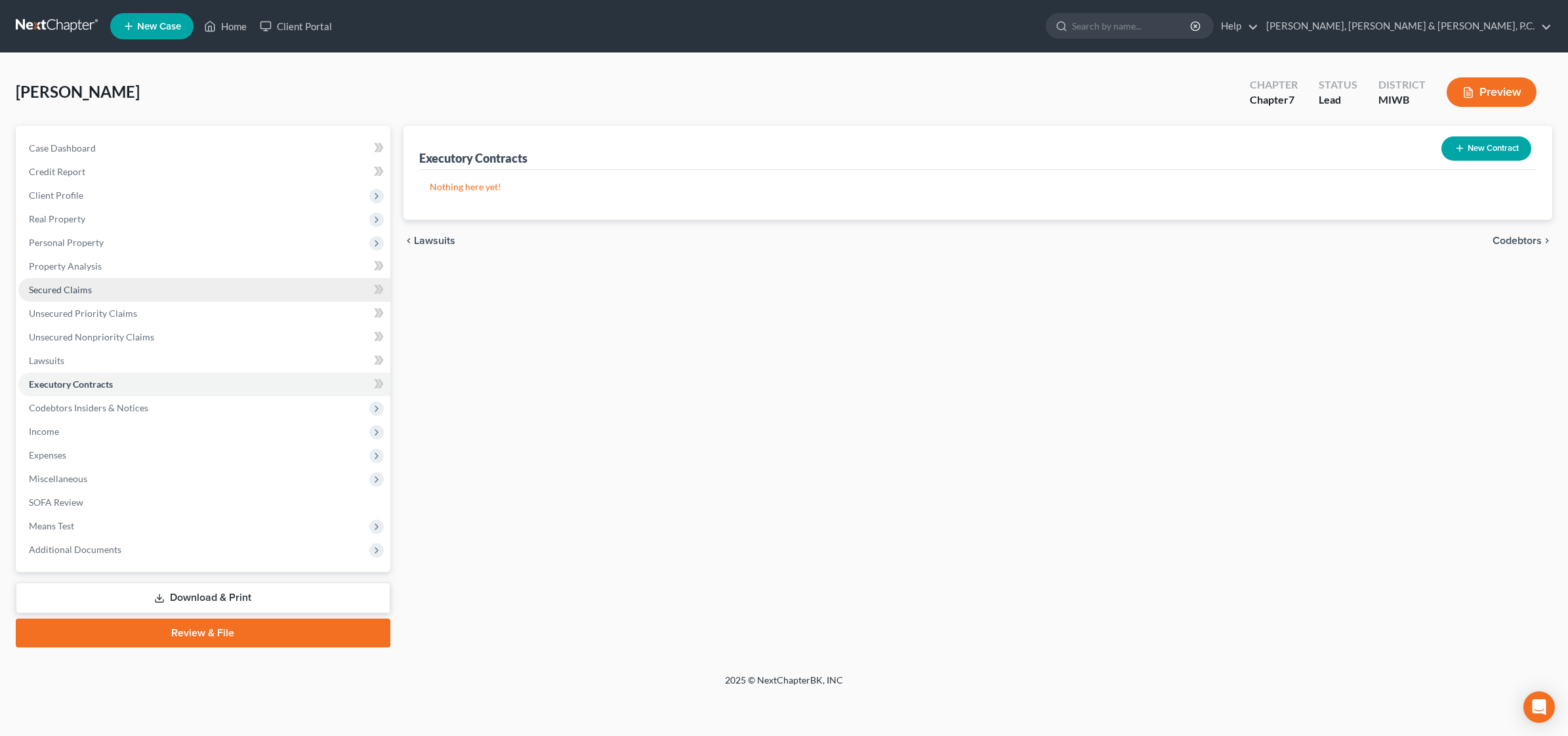
click at [100, 295] on link "Secured Claims" at bounding box center [205, 290] width 372 height 24
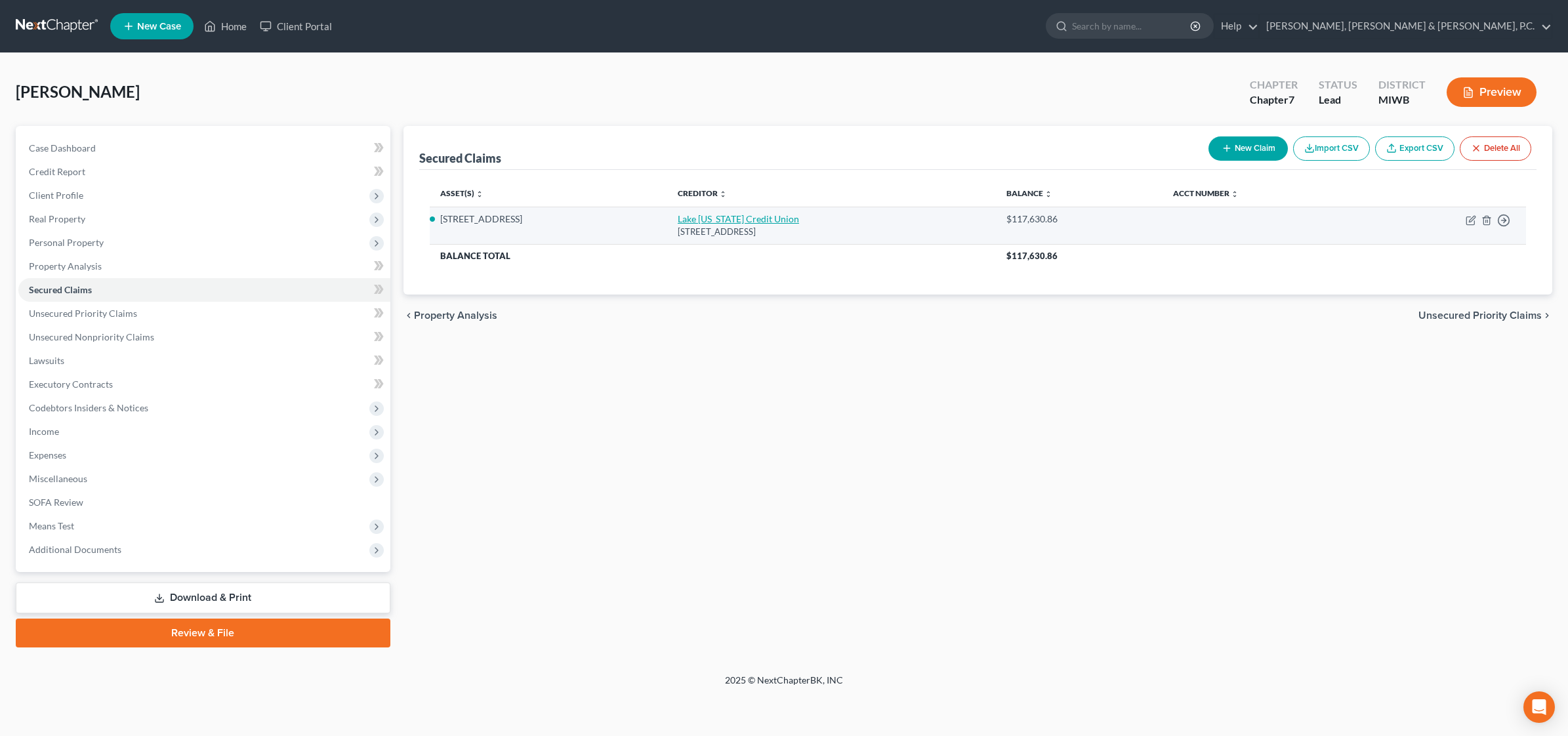
click at [766, 223] on link "Lake [US_STATE] Credit Union" at bounding box center [739, 219] width 122 height 11
select select "23"
select select "2"
select select "3"
select select "0"
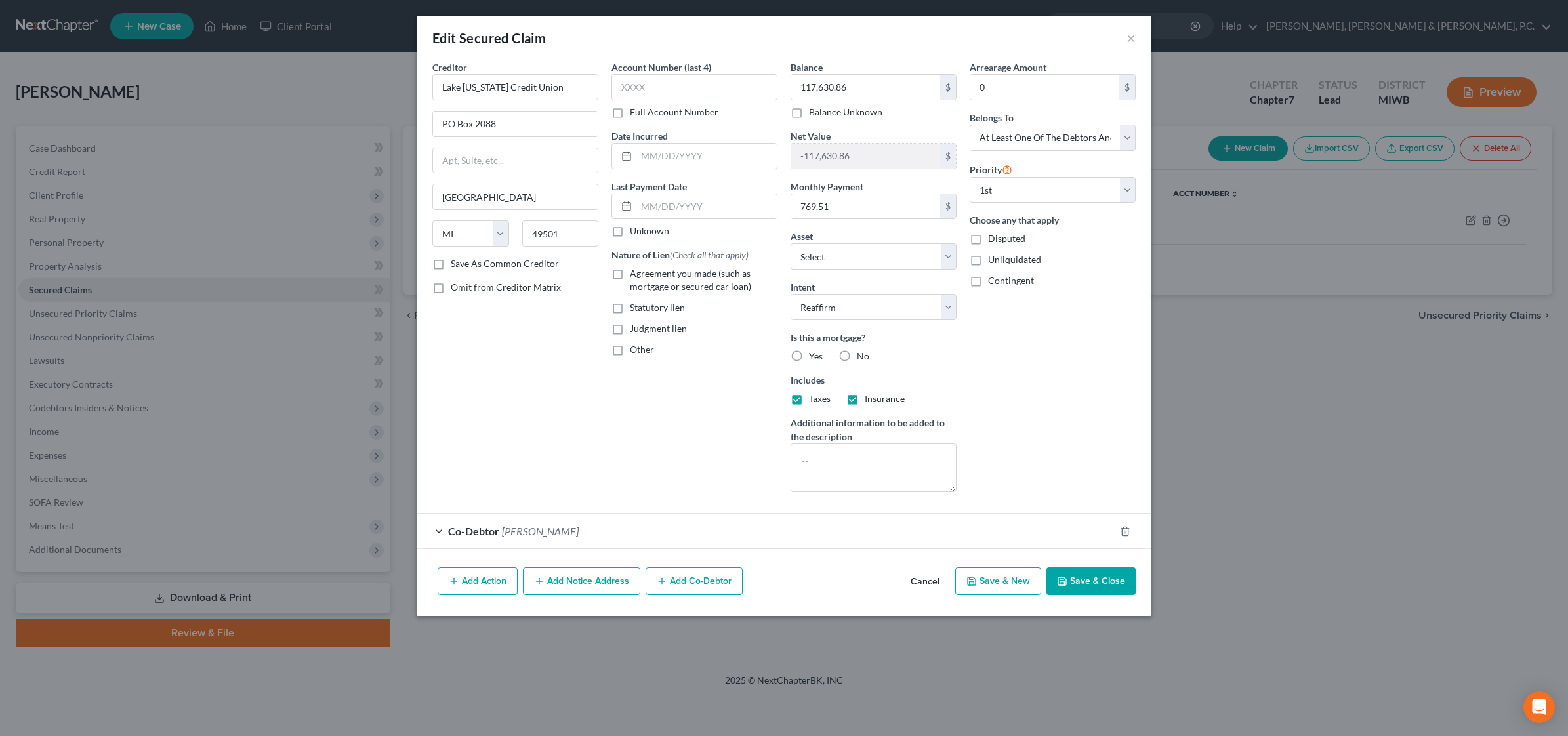
click at [672, 588] on button "Add Co-Debtor" at bounding box center [694, 581] width 97 height 28
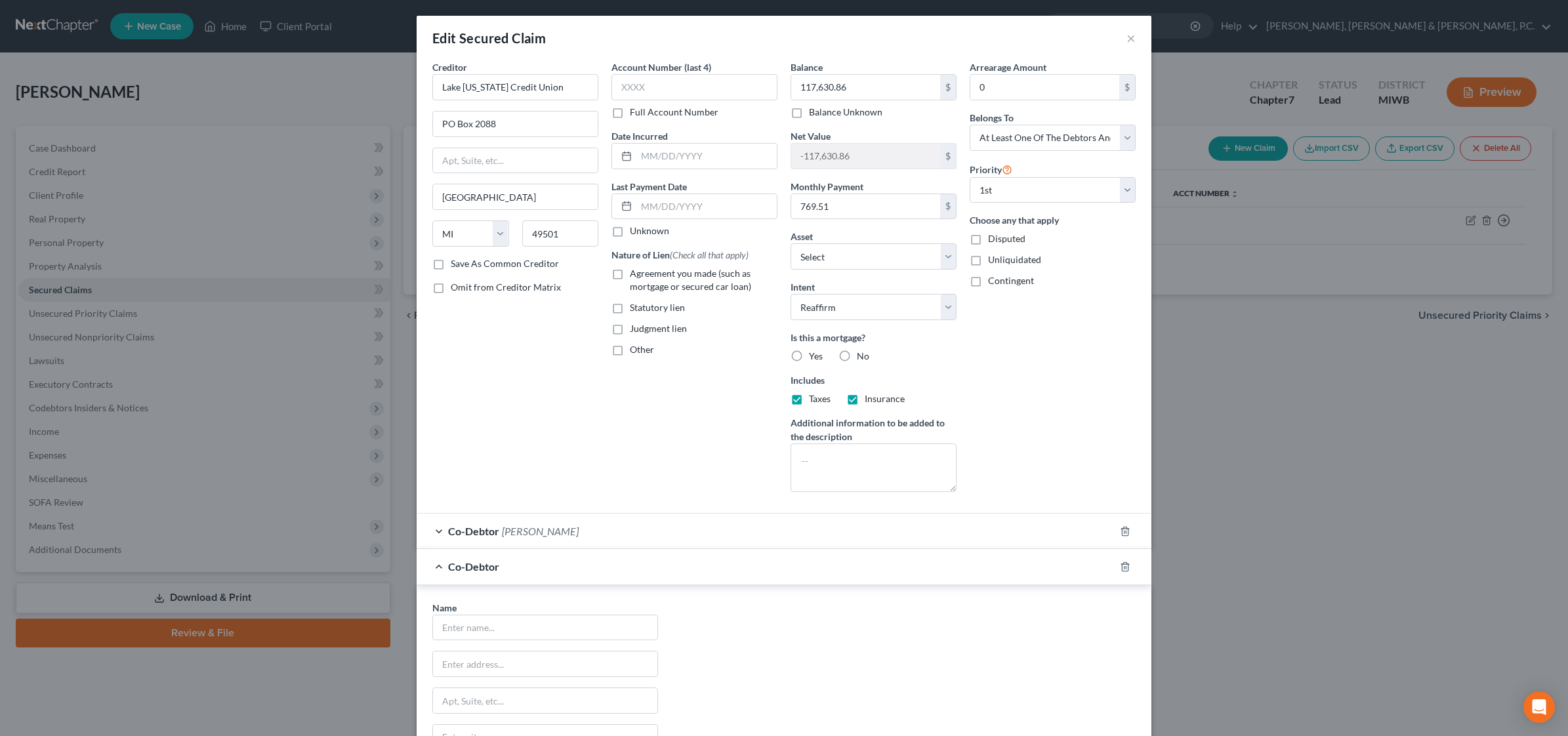
click at [1114, 565] on div at bounding box center [1132, 566] width 37 height 21
click at [543, 537] on span "[PERSON_NAME]" at bounding box center [540, 531] width 77 height 12
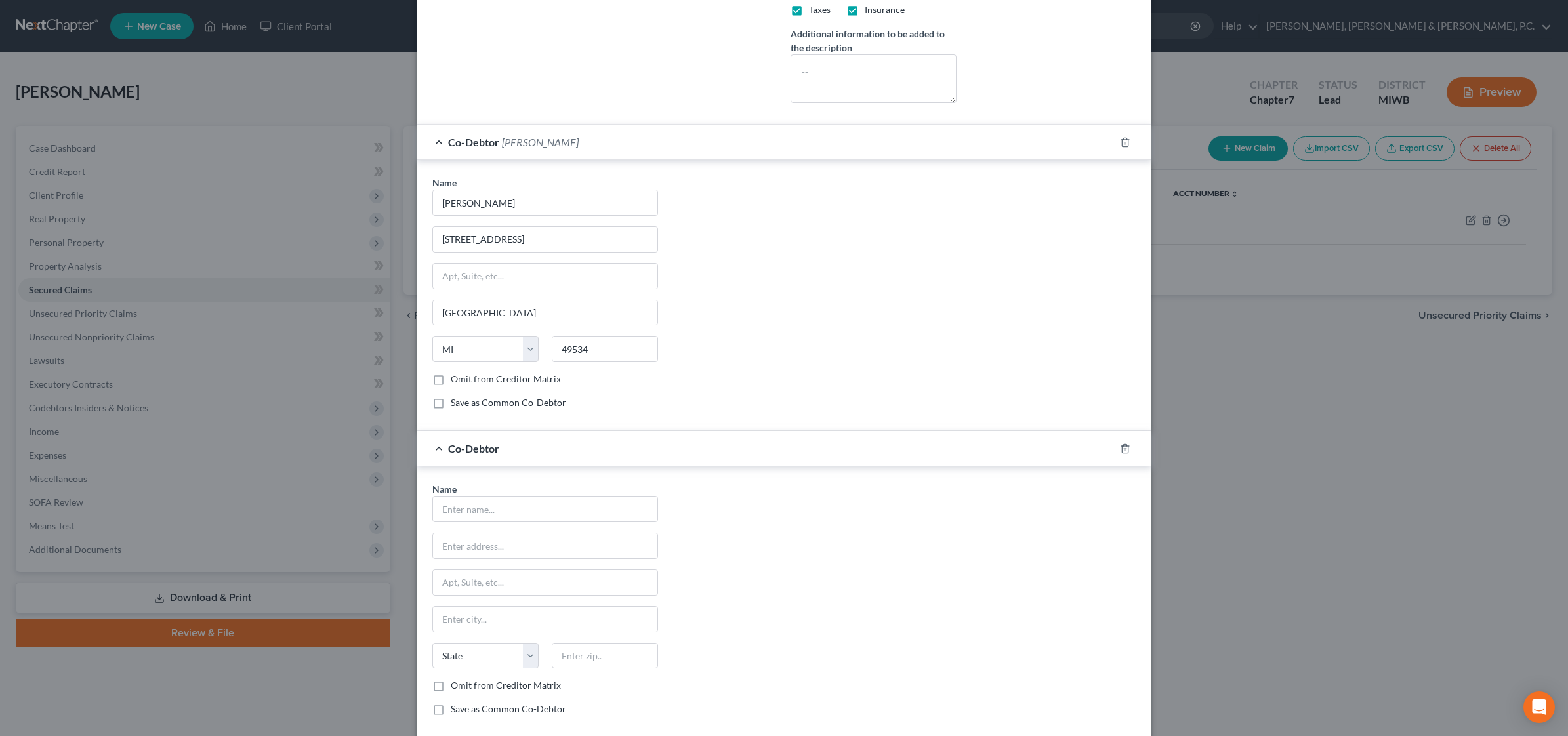
scroll to position [410, 0]
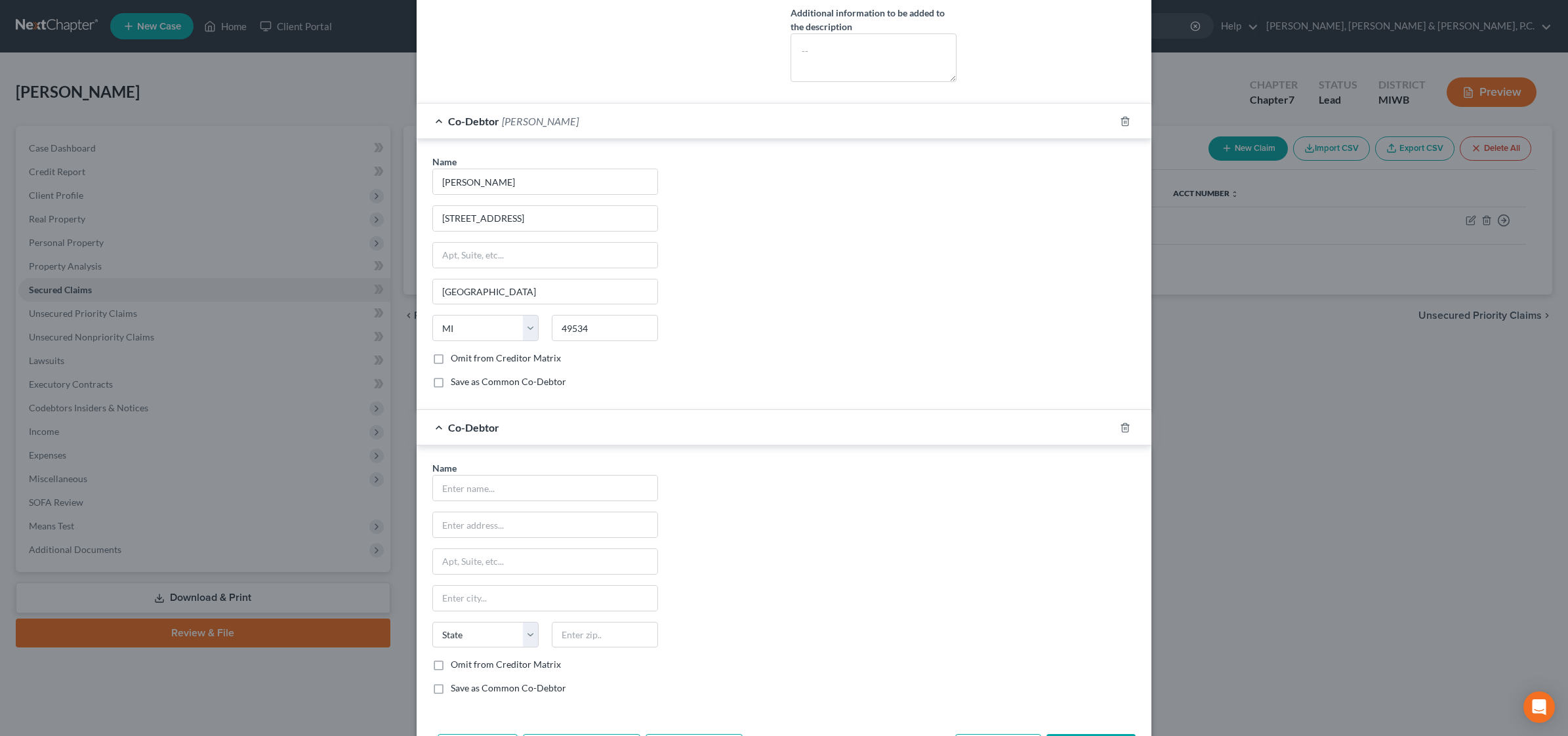
click at [448, 119] on span "Co-Debtor" at bounding box center [473, 120] width 51 height 12
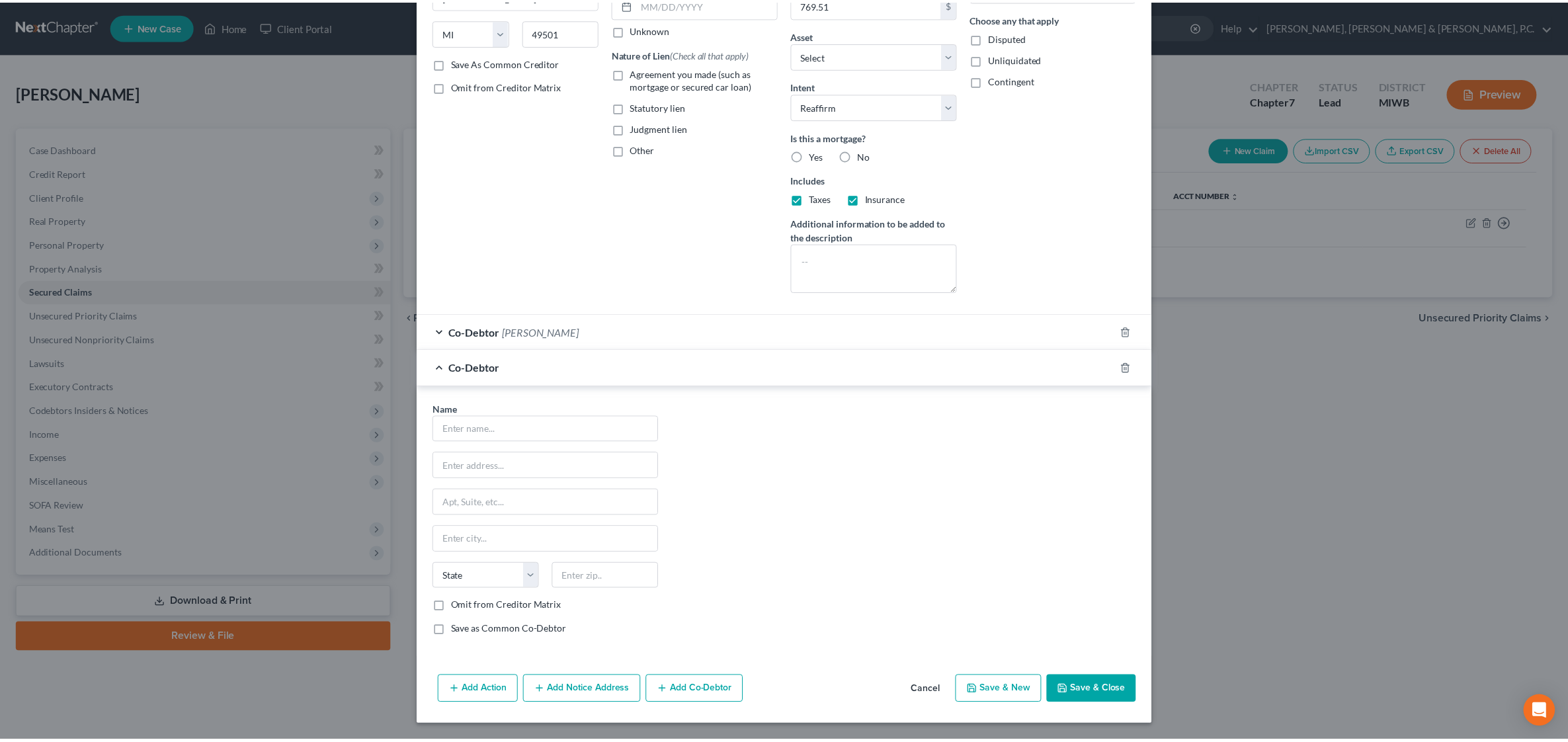
scroll to position [206, 0]
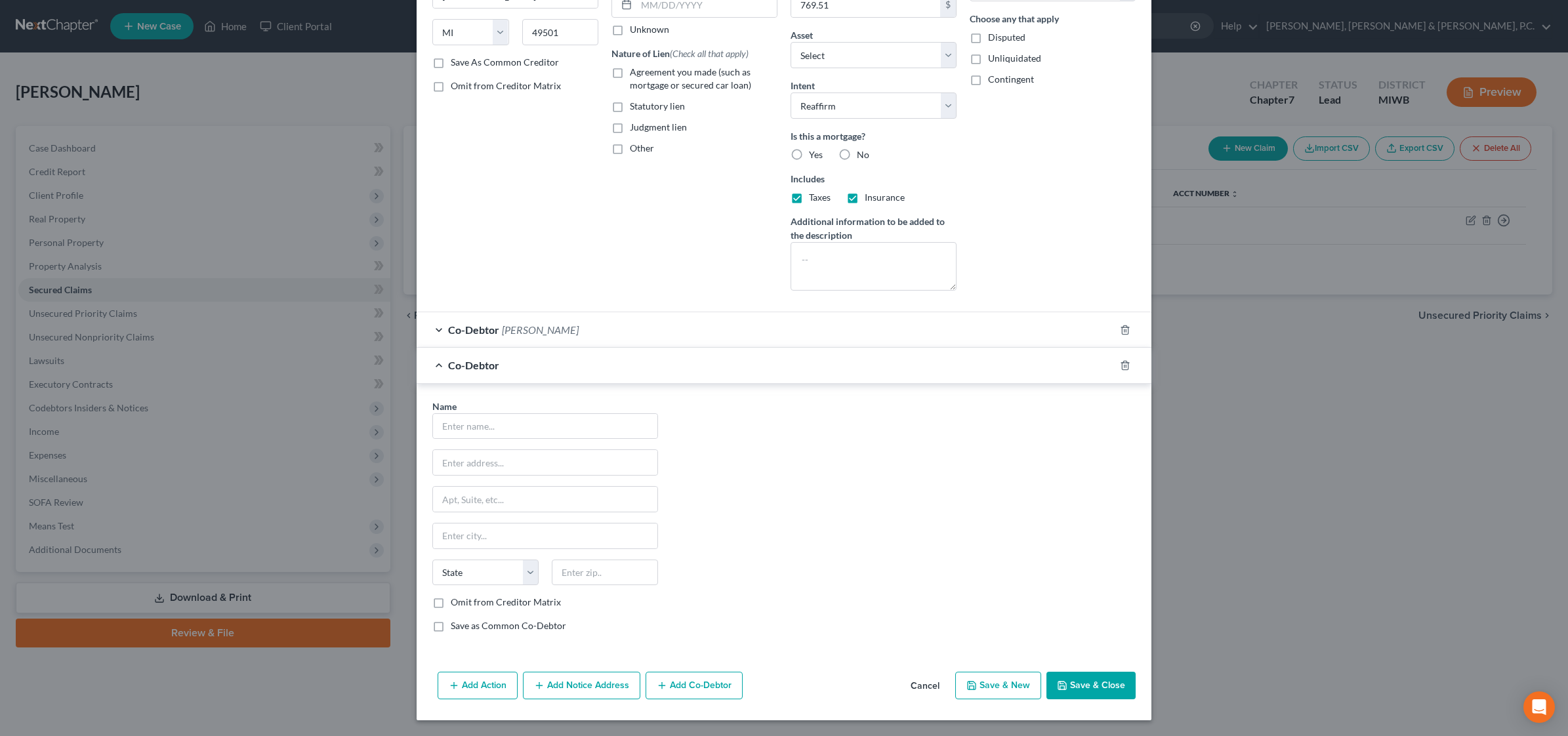
click at [922, 689] on button "Cancel" at bounding box center [924, 686] width 50 height 26
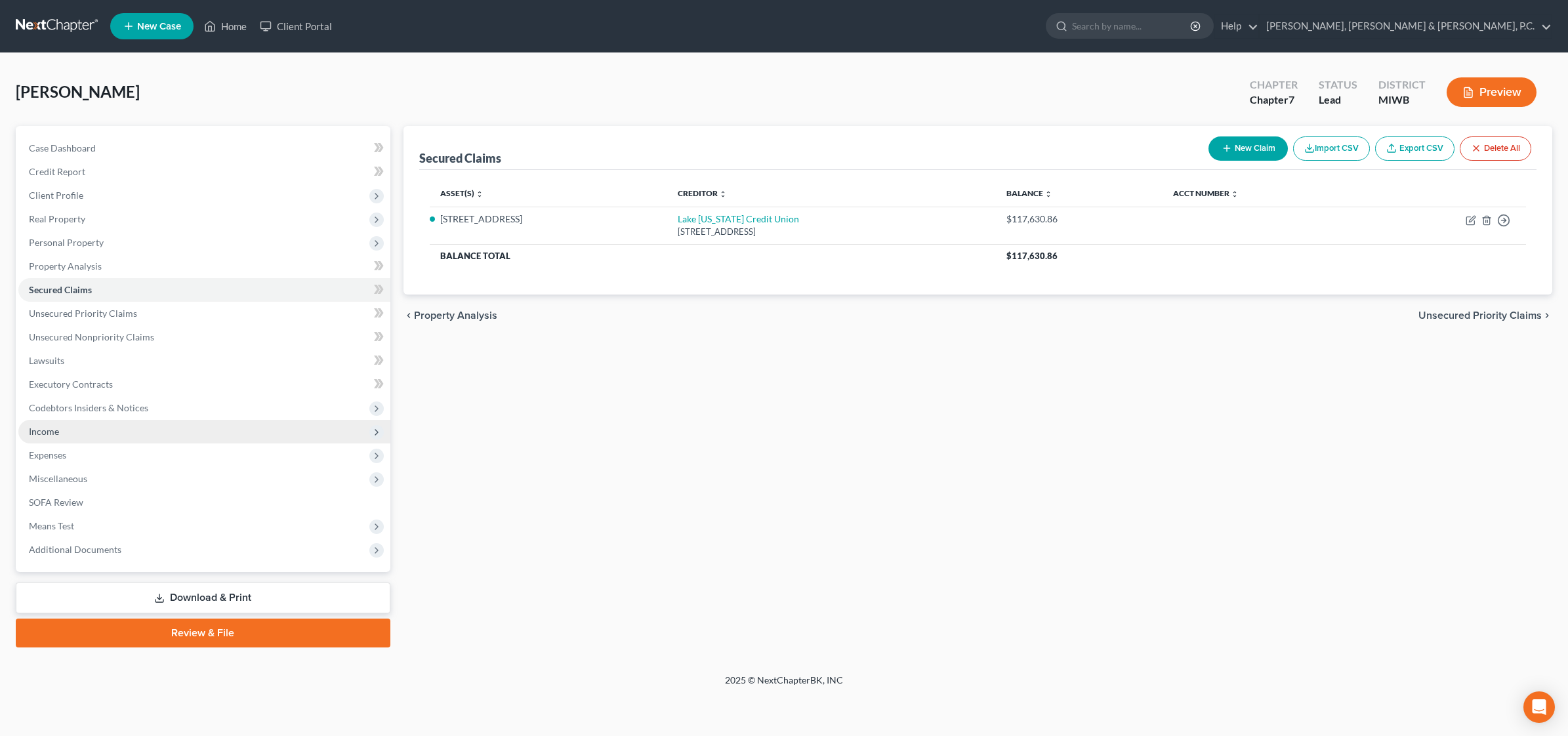
click at [69, 424] on span "Income" at bounding box center [205, 431] width 372 height 24
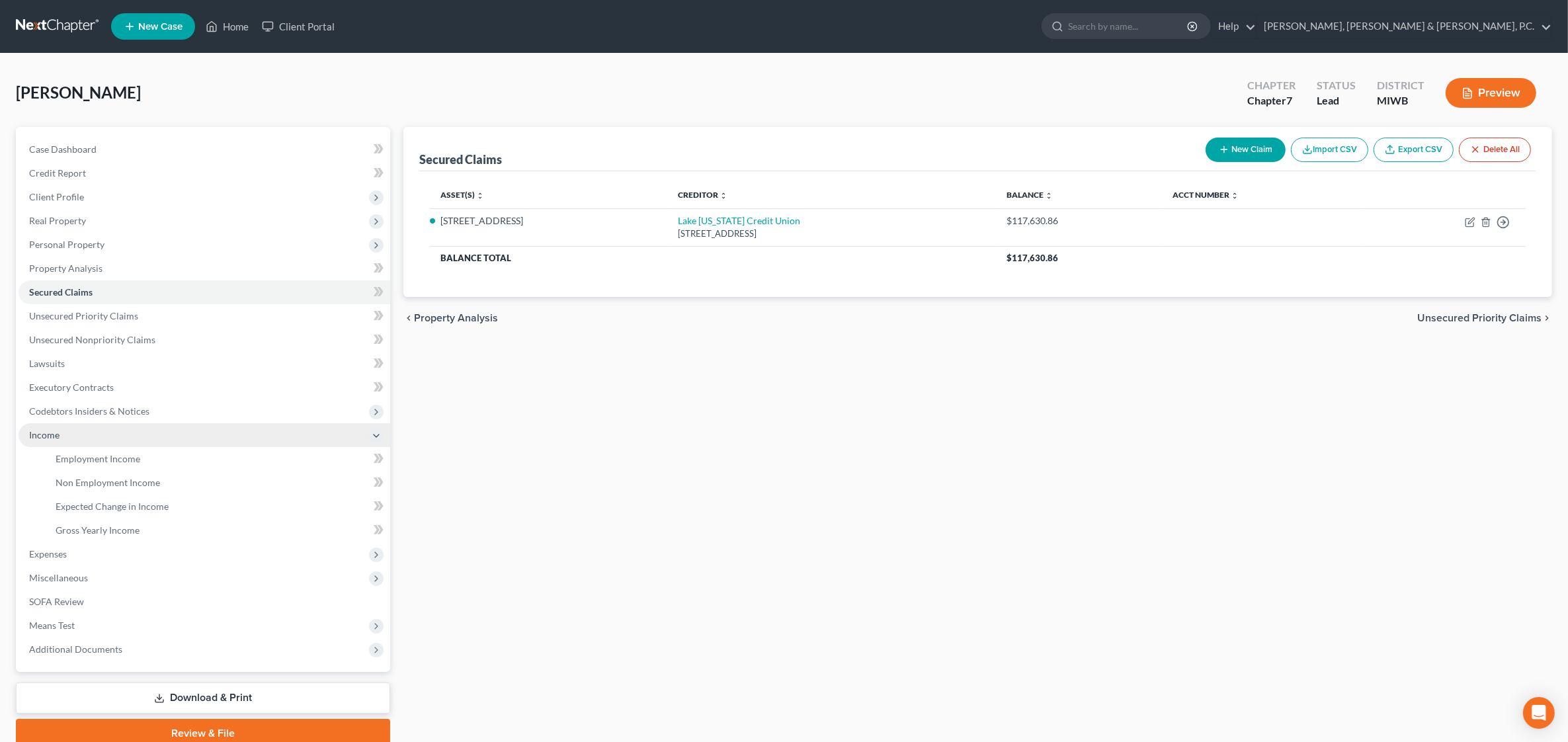
click at [70, 429] on span "Income" at bounding box center [205, 434] width 372 height 24
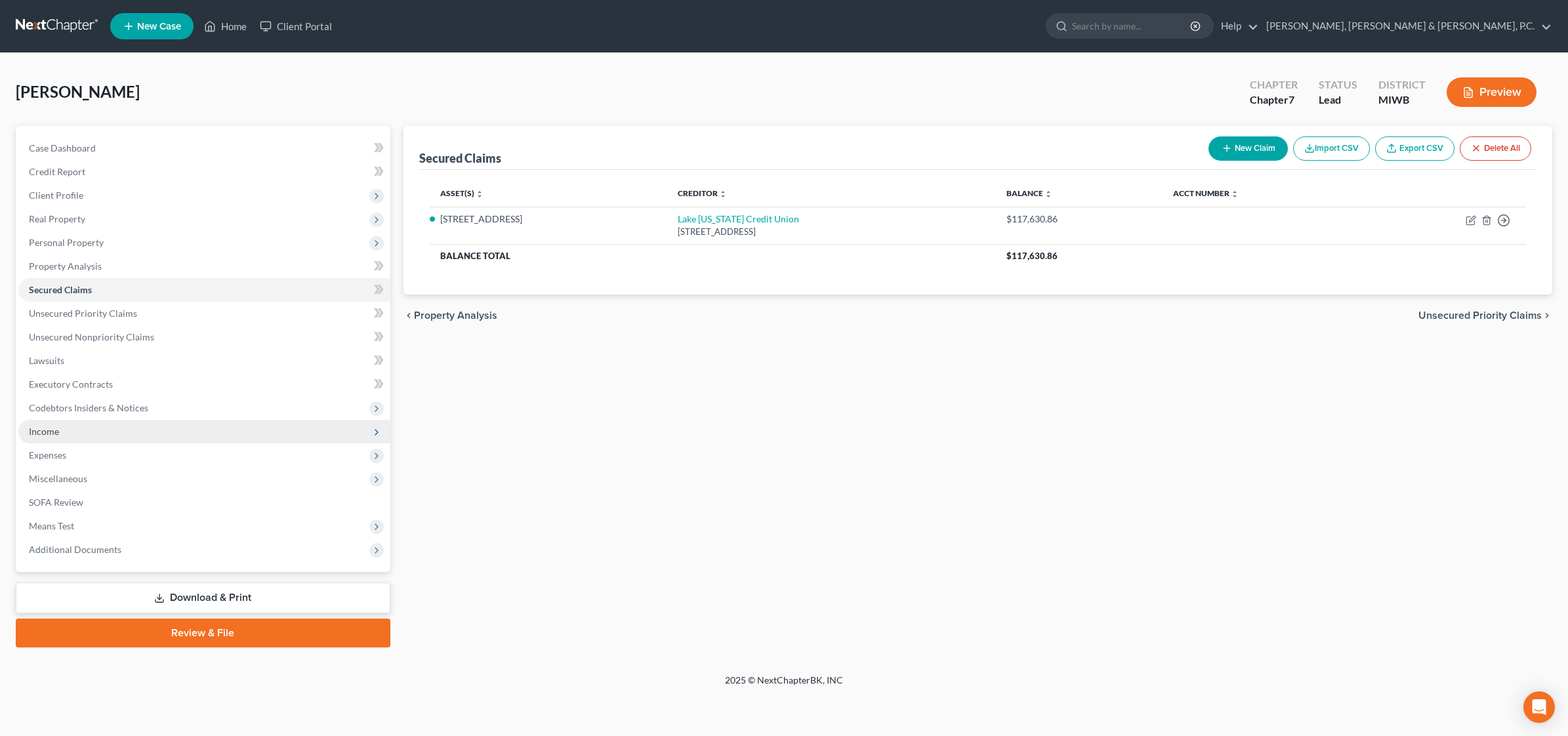
click at [74, 428] on span "Income" at bounding box center [205, 431] width 372 height 24
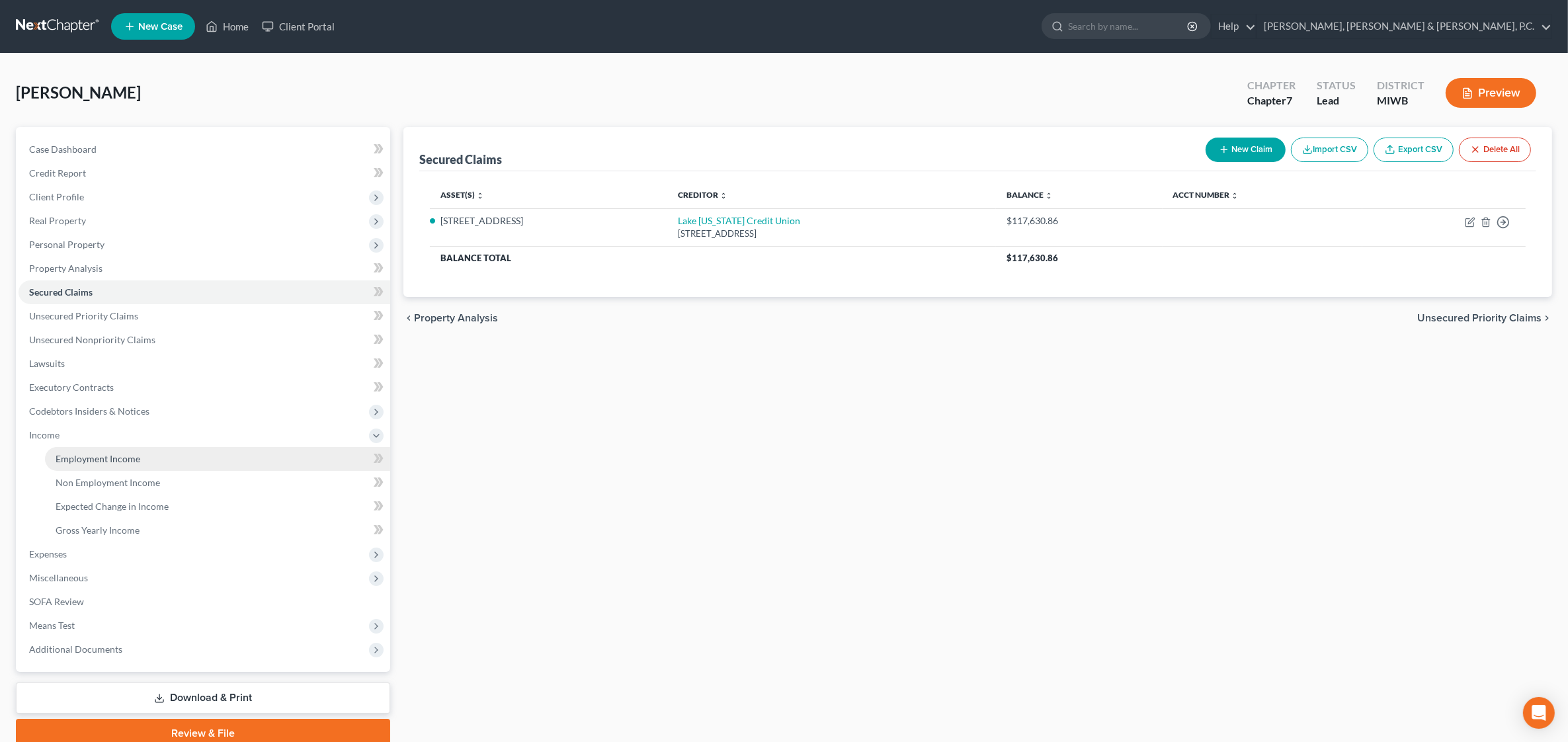
click at [100, 454] on span "Employment Income" at bounding box center [97, 459] width 84 height 11
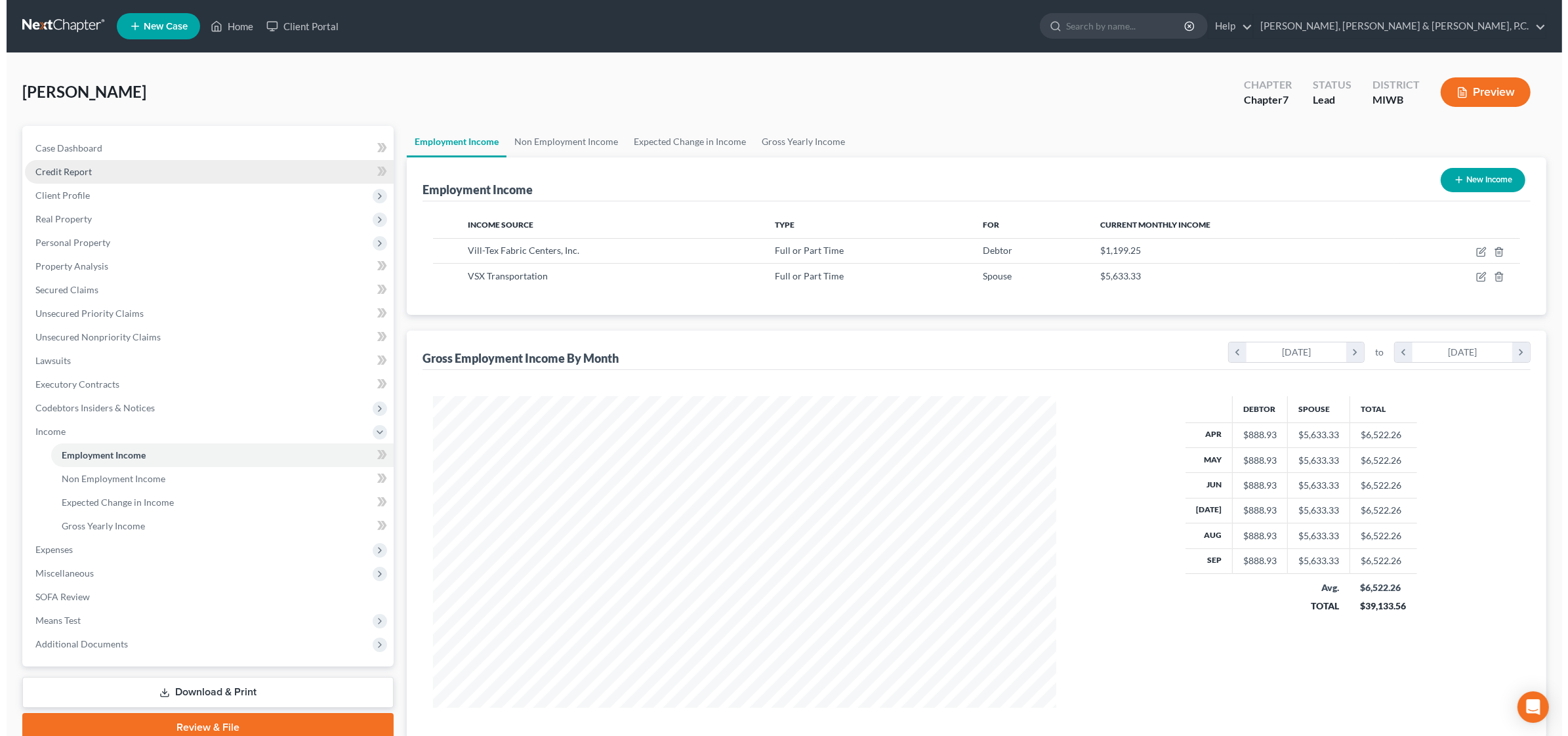
scroll to position [312, 649]
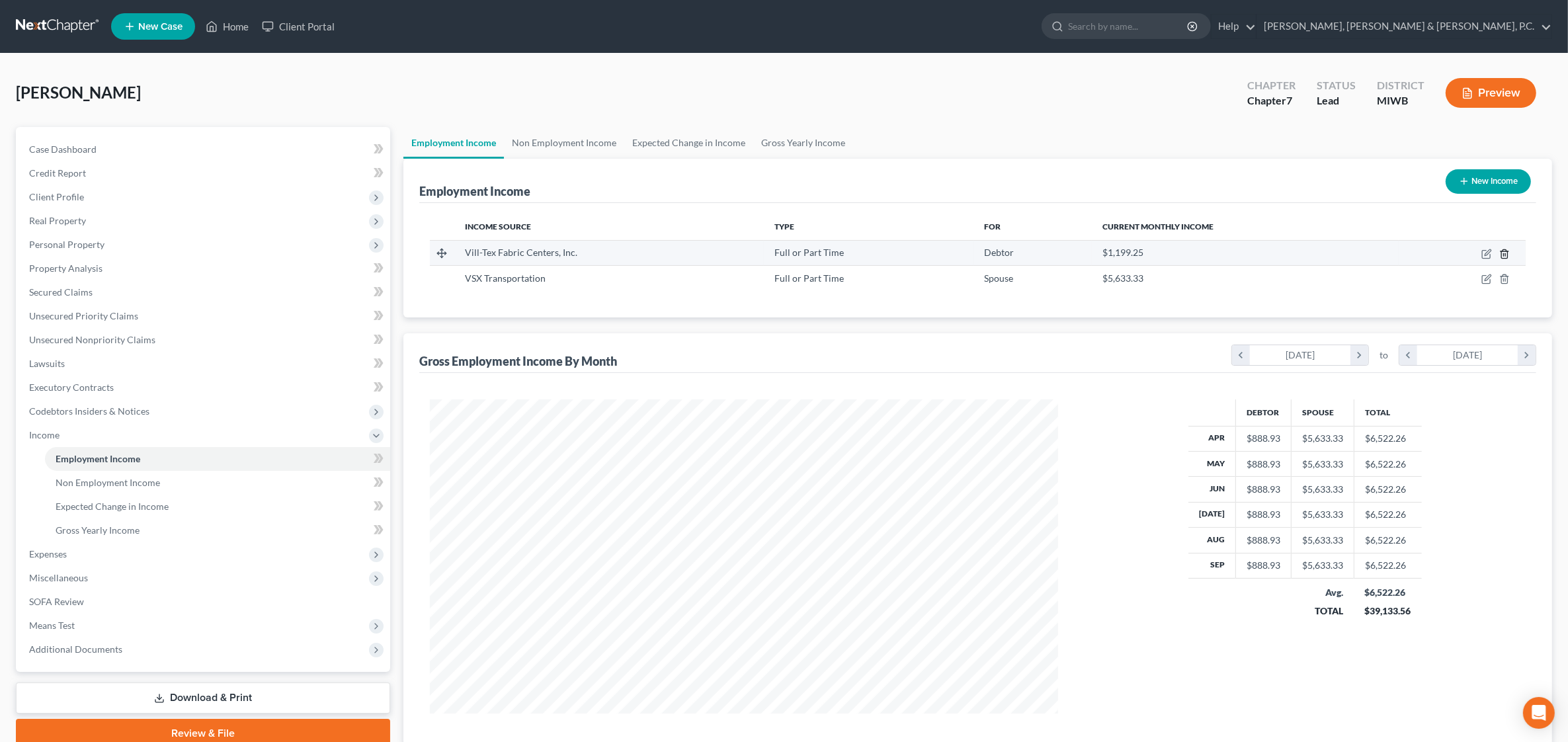
click at [1503, 255] on icon "button" at bounding box center [1504, 254] width 11 height 11
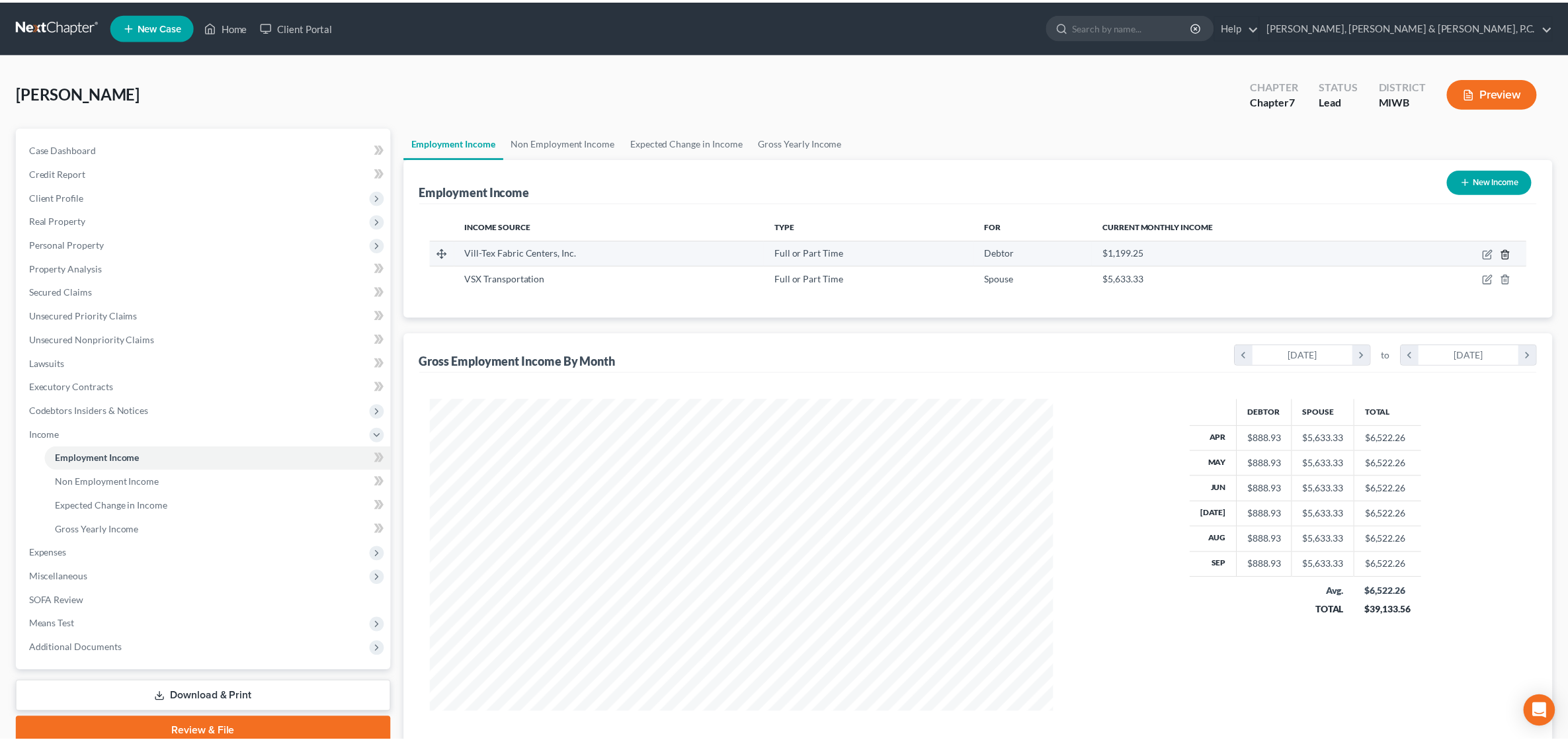
scroll to position [316, 660]
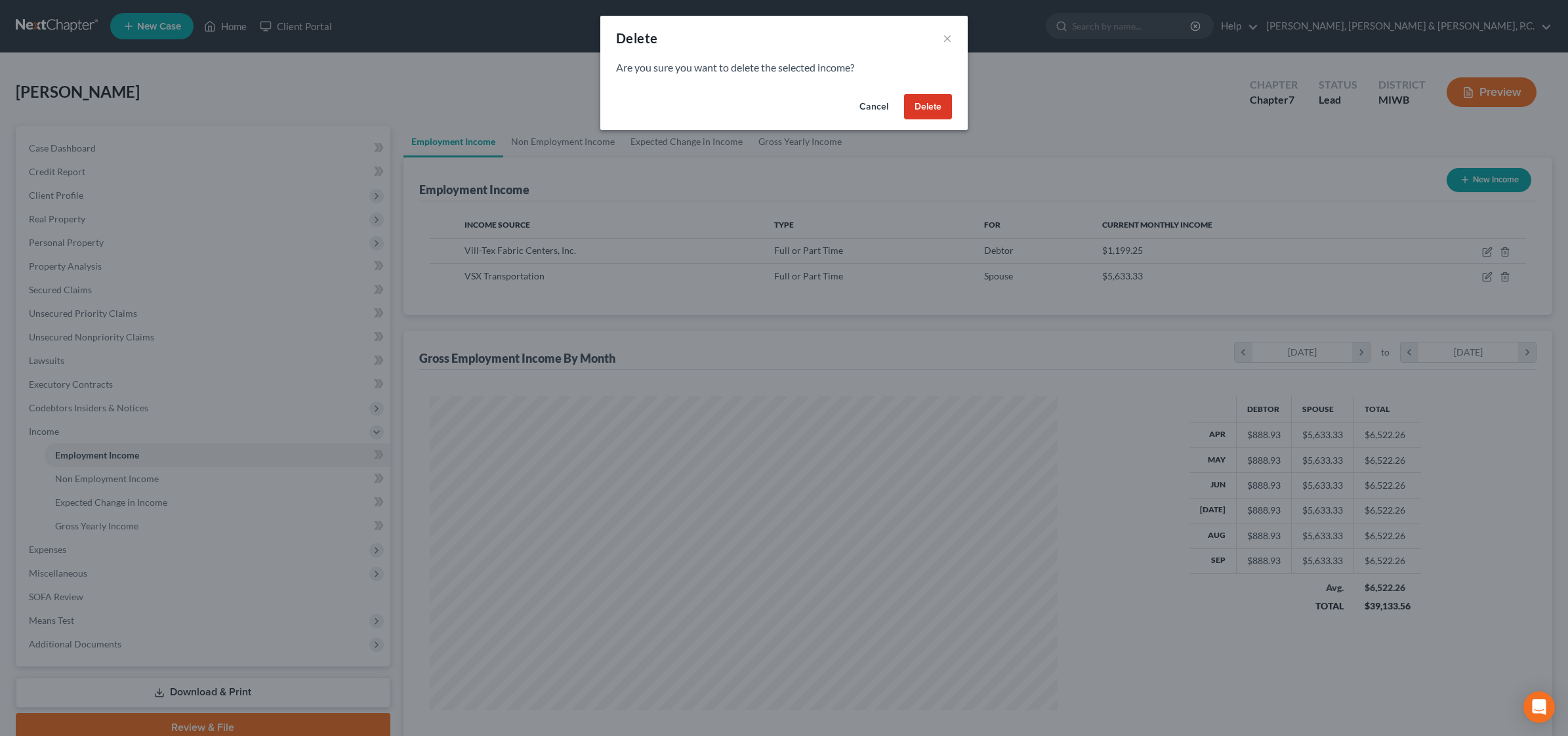
click at [932, 108] on button "Delete" at bounding box center [928, 107] width 48 height 26
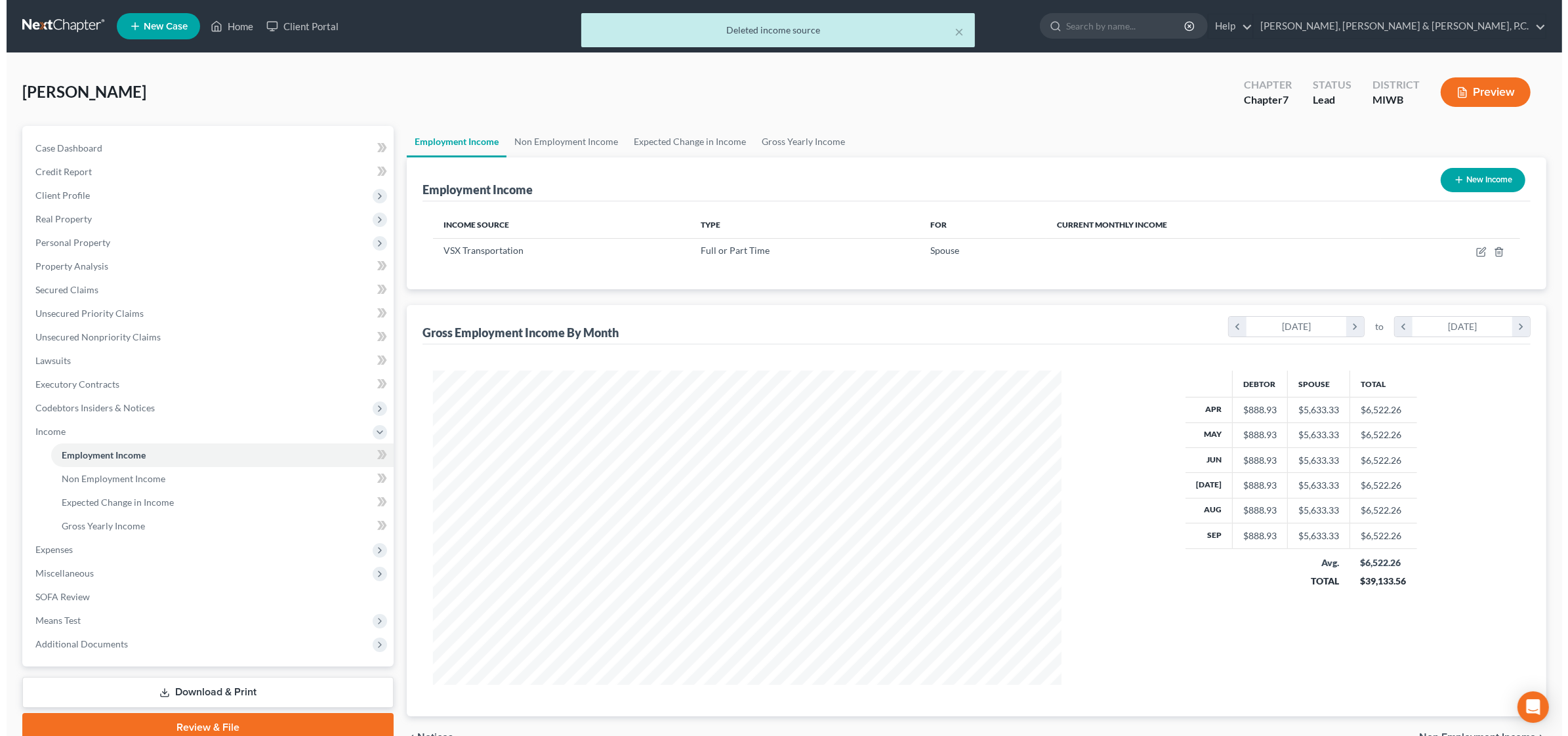
scroll to position [655535, 655301]
click at [131, 451] on span "Employment Income" at bounding box center [97, 455] width 84 height 11
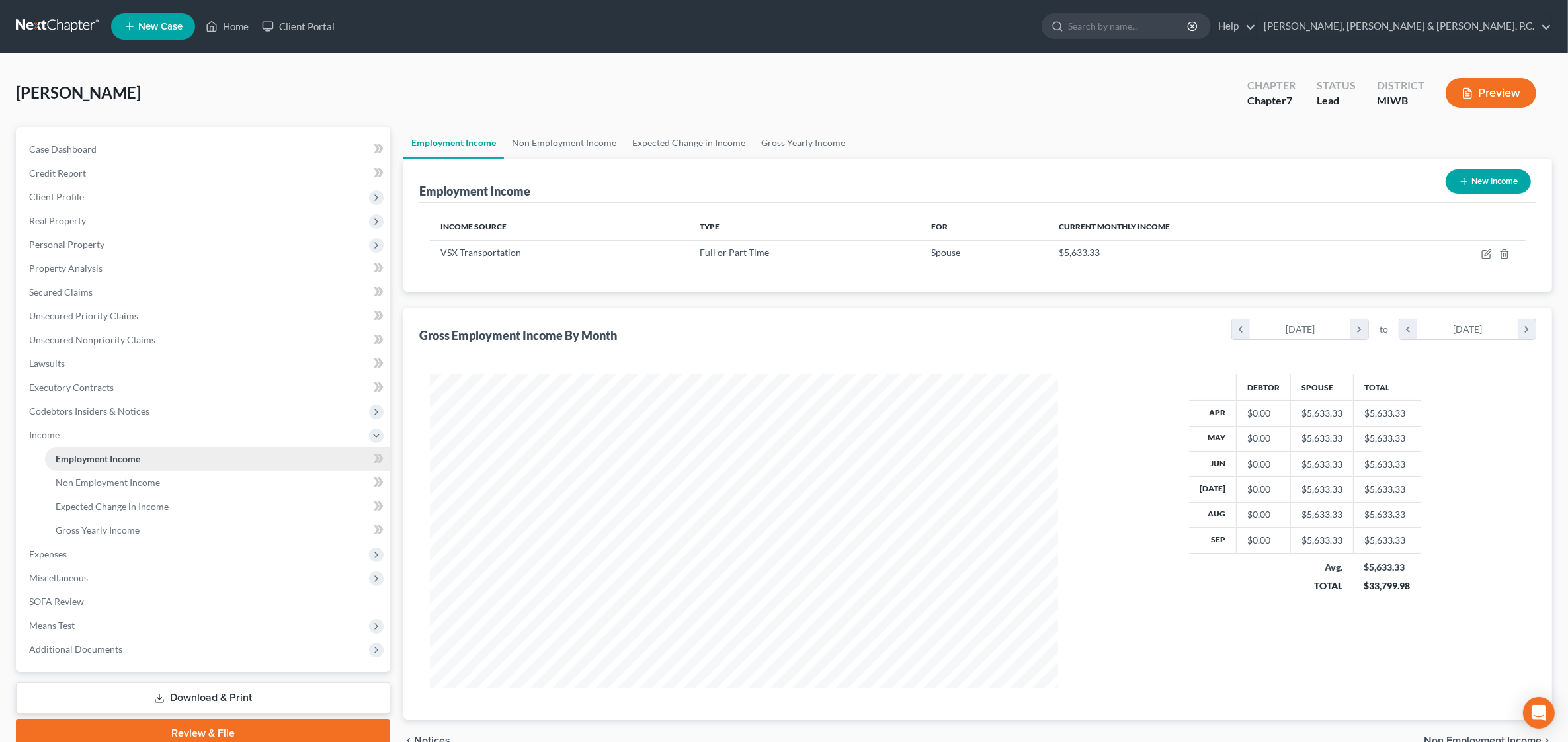
click at [140, 455] on span "Employment Income" at bounding box center [97, 459] width 84 height 11
click at [1490, 180] on button "New Income" at bounding box center [1489, 182] width 85 height 25
select select "0"
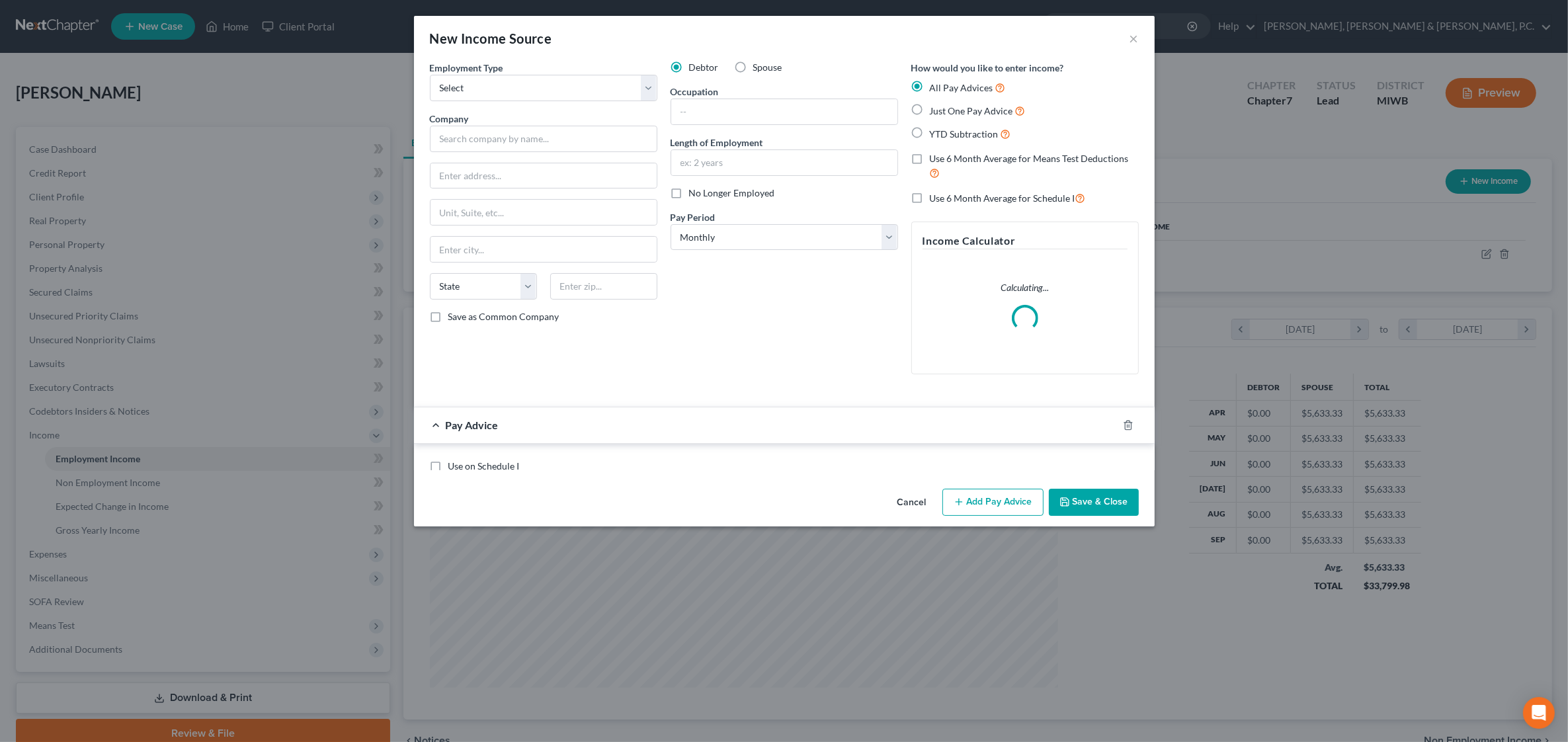
scroll to position [316, 660]
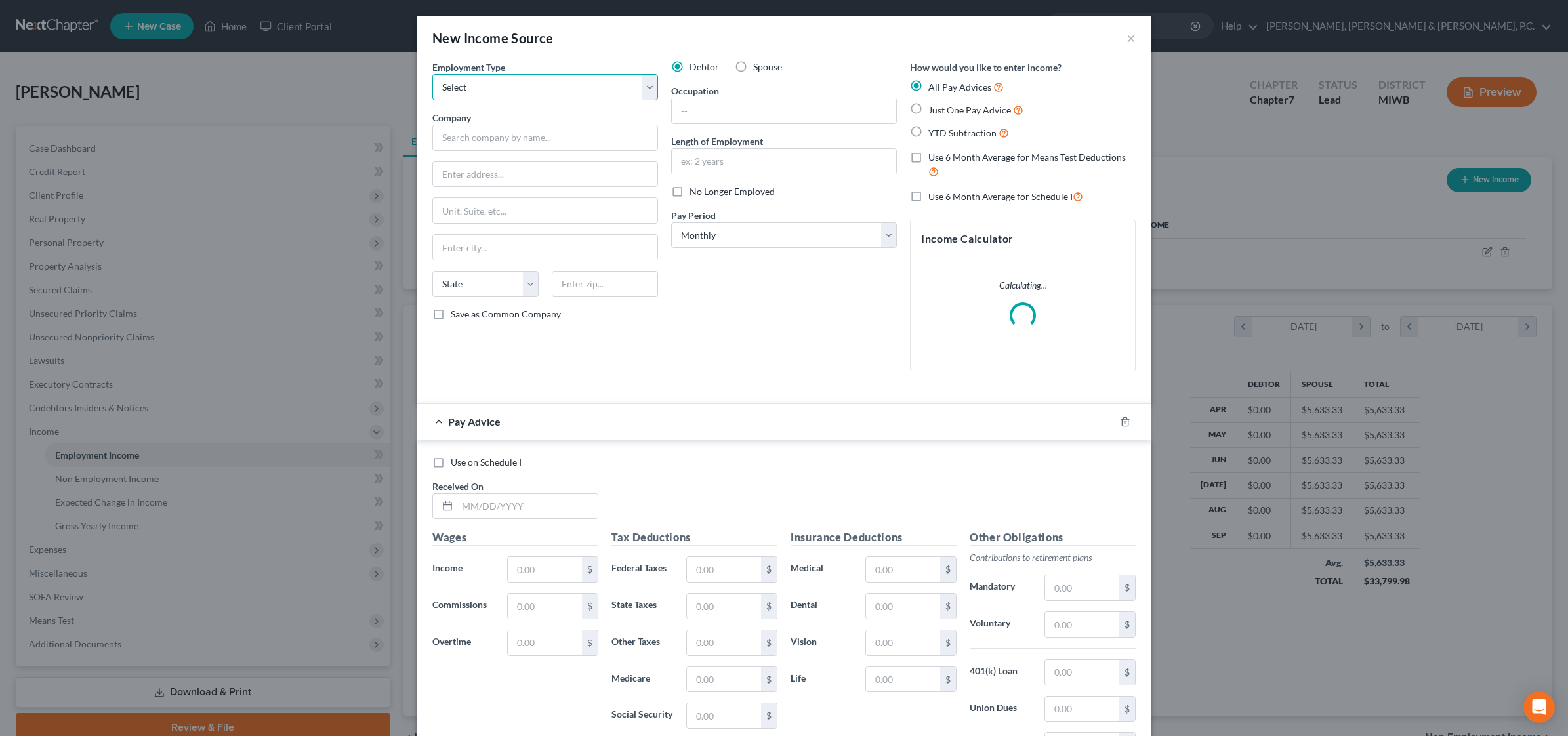
click at [640, 84] on select "Select Full or [DEMOGRAPHIC_DATA] Employment Self Employment" at bounding box center [545, 87] width 226 height 26
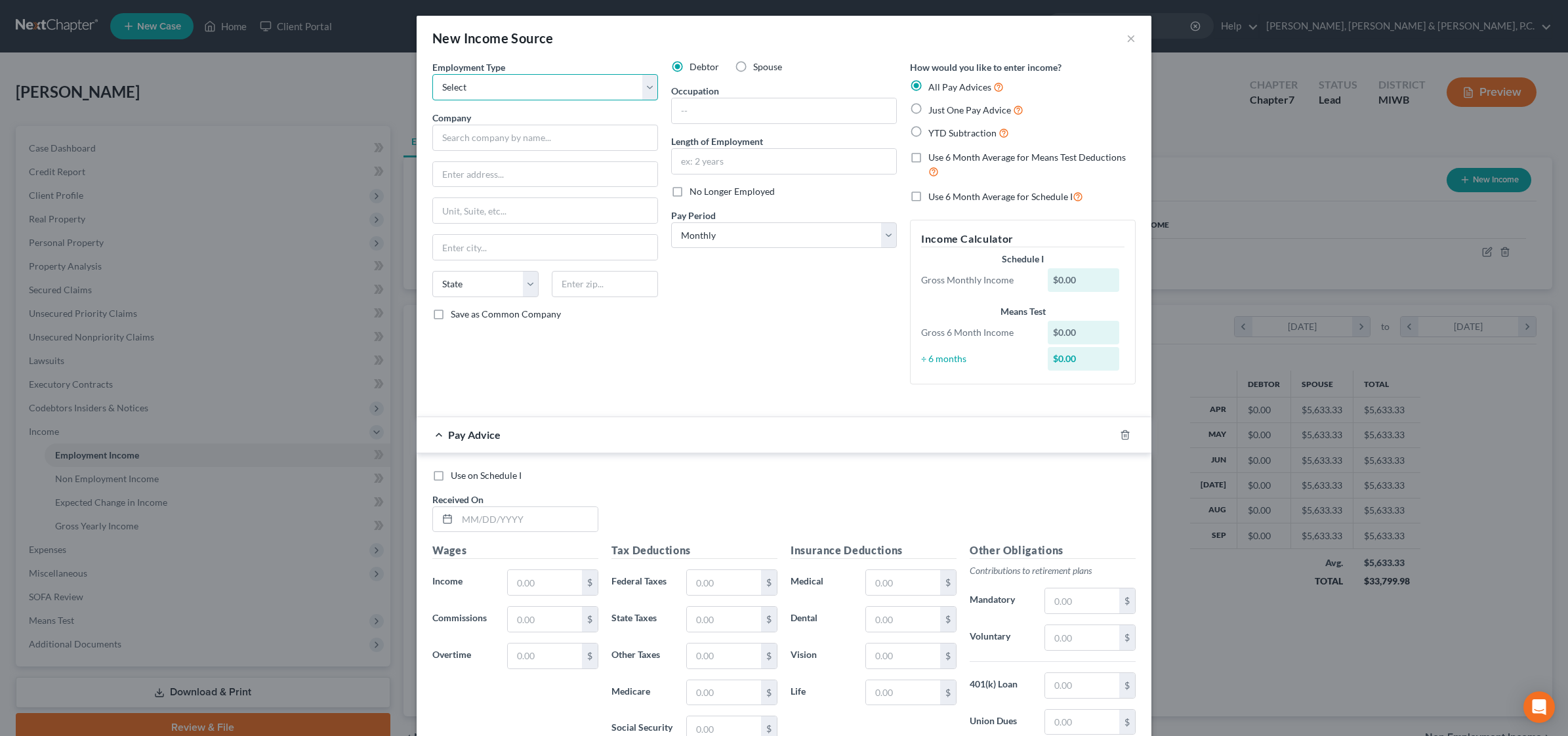
select select "0"
click at [433, 74] on select "Select Full or [DEMOGRAPHIC_DATA] Employment Self Employment" at bounding box center [545, 87] width 226 height 26
click at [610, 87] on select "Select Full or [DEMOGRAPHIC_DATA] Employment Self Employment" at bounding box center [545, 87] width 226 height 26
click at [641, 84] on select "Select Full or [DEMOGRAPHIC_DATA] Employment Self Employment" at bounding box center [545, 87] width 226 height 26
click at [1126, 38] on button "×" at bounding box center [1131, 37] width 9 height 15
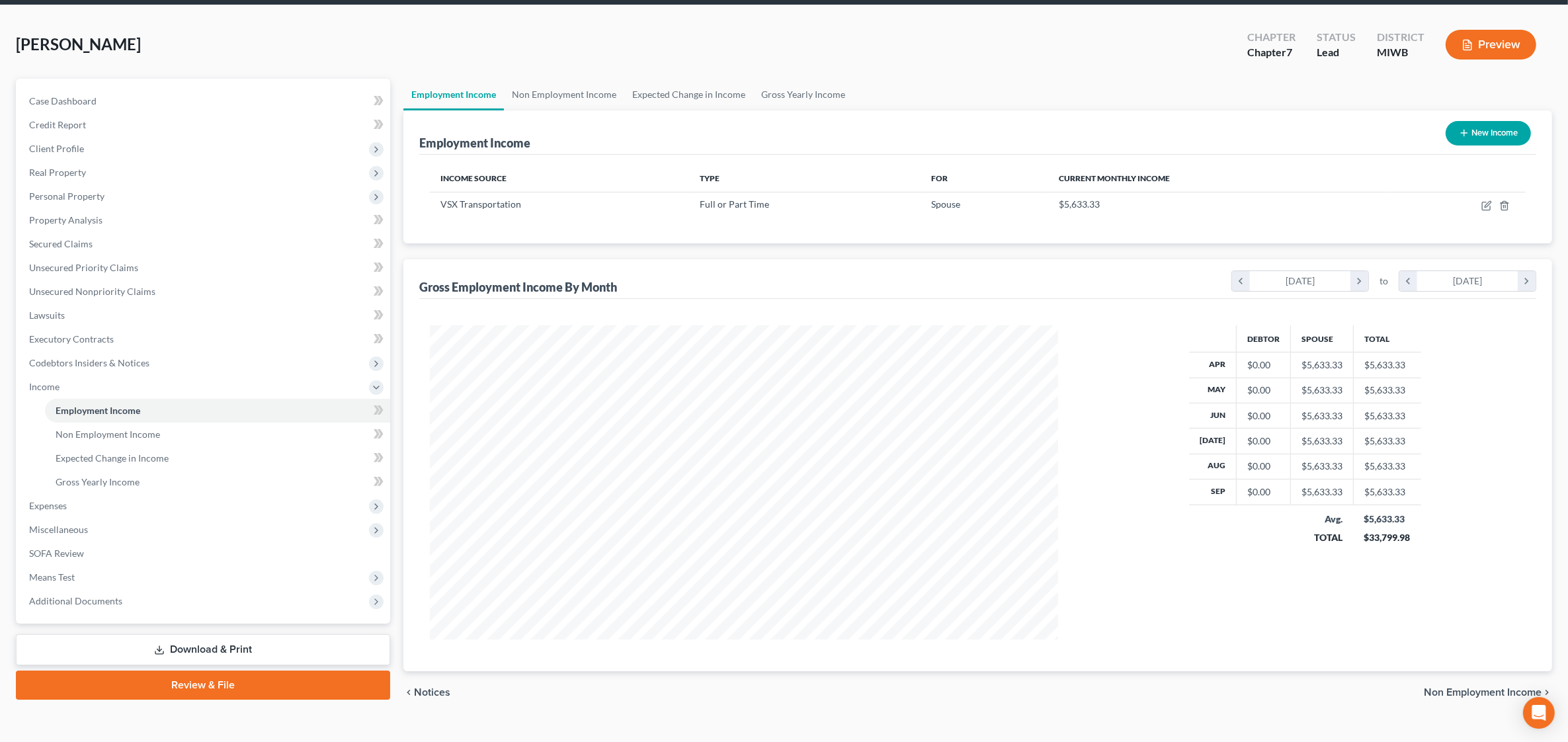
scroll to position [70, 0]
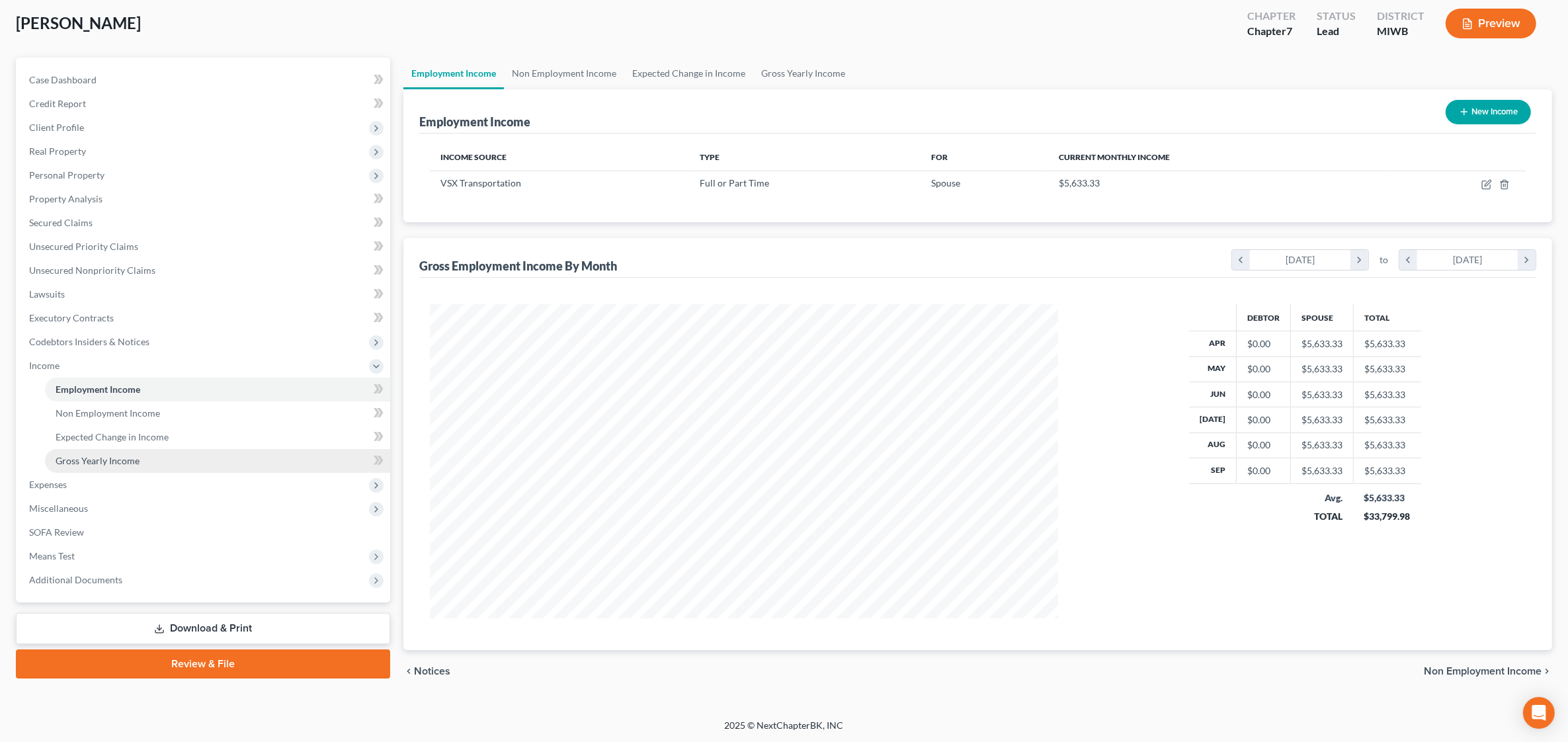
click at [131, 456] on span "Gross Yearly Income" at bounding box center [97, 461] width 84 height 11
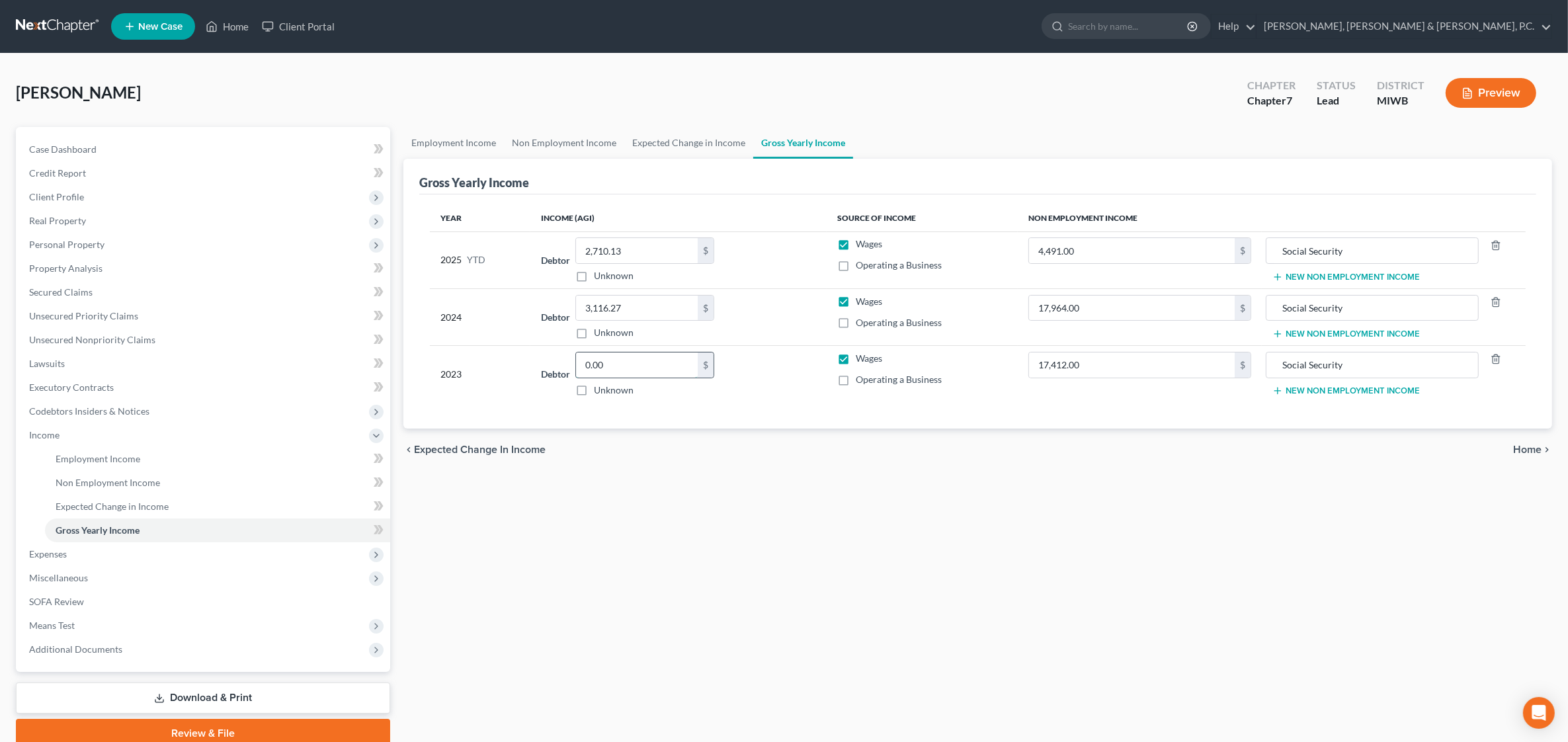
click at [611, 362] on input "0.00" at bounding box center [637, 365] width 122 height 25
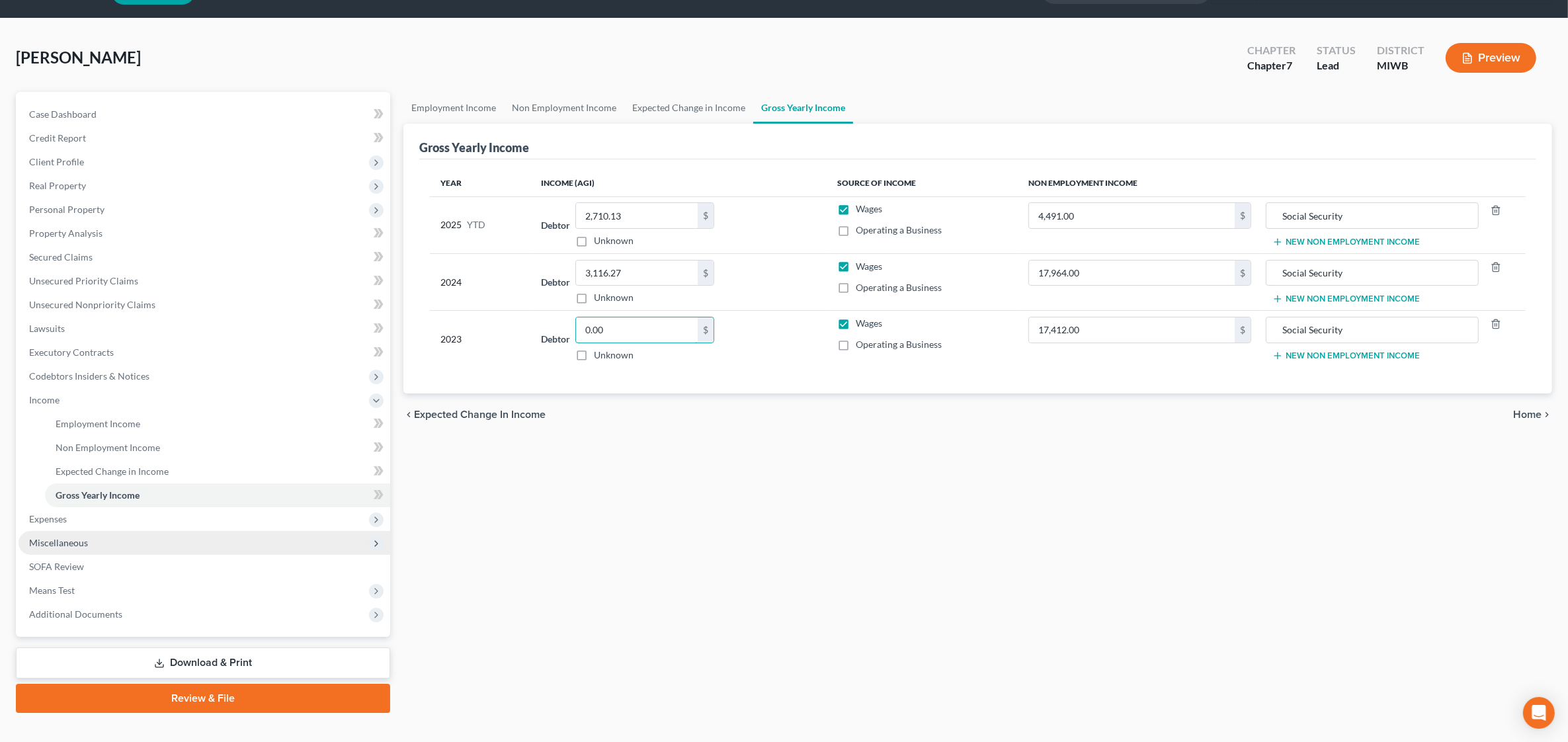
scroll to position [54, 0]
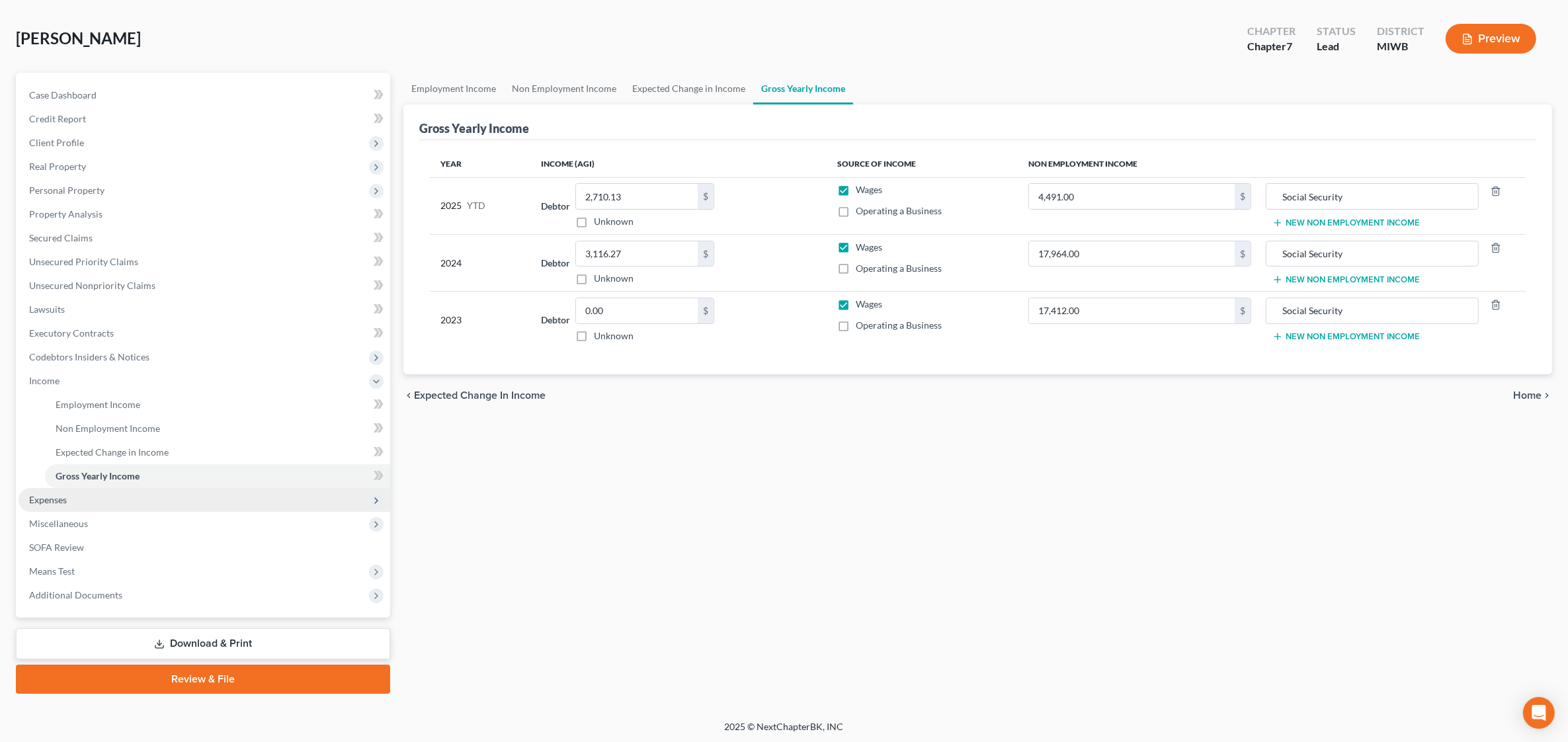
click at [89, 501] on span "Expenses" at bounding box center [205, 499] width 372 height 24
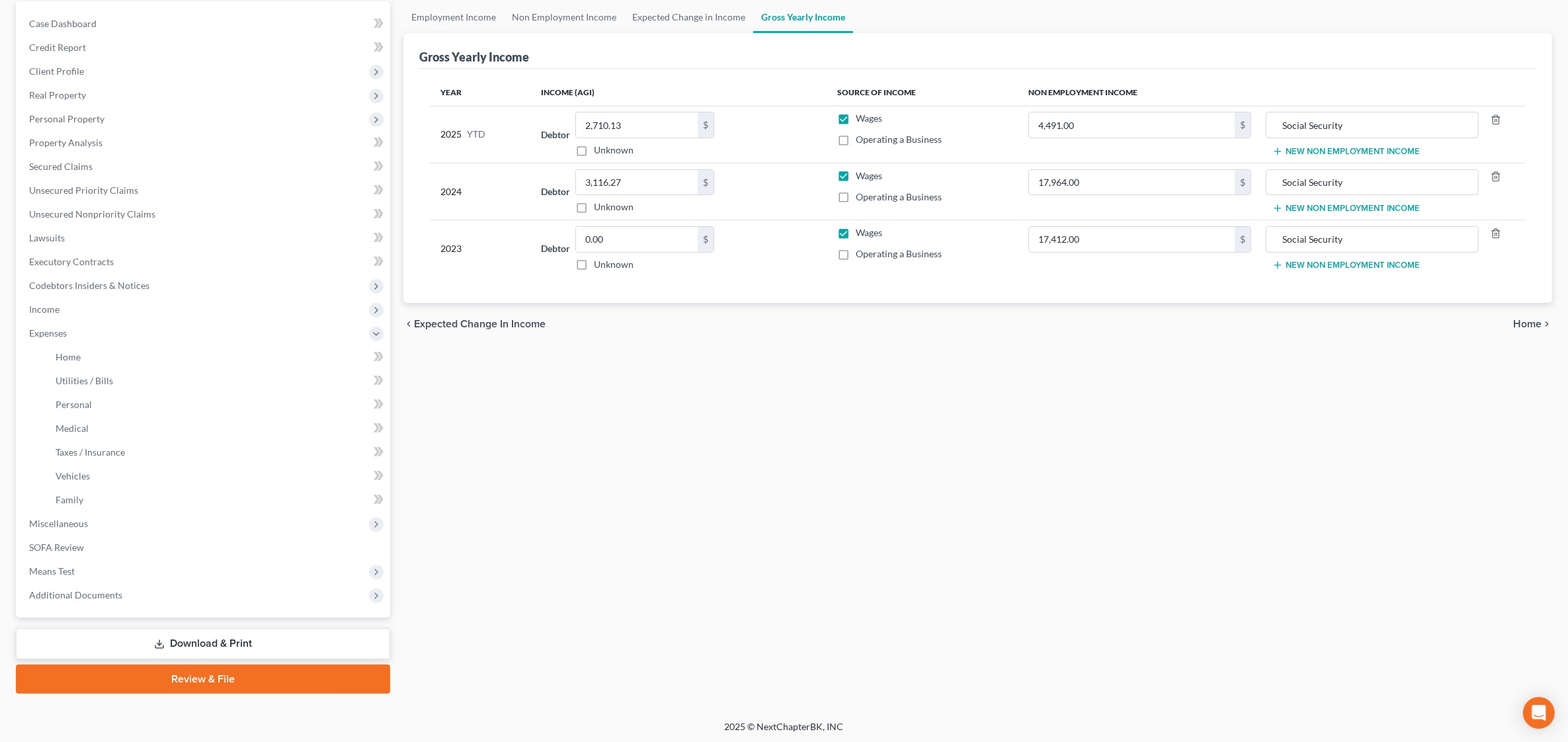
scroll to position [126, 0]
click at [164, 353] on link "Home" at bounding box center [218, 356] width 345 height 24
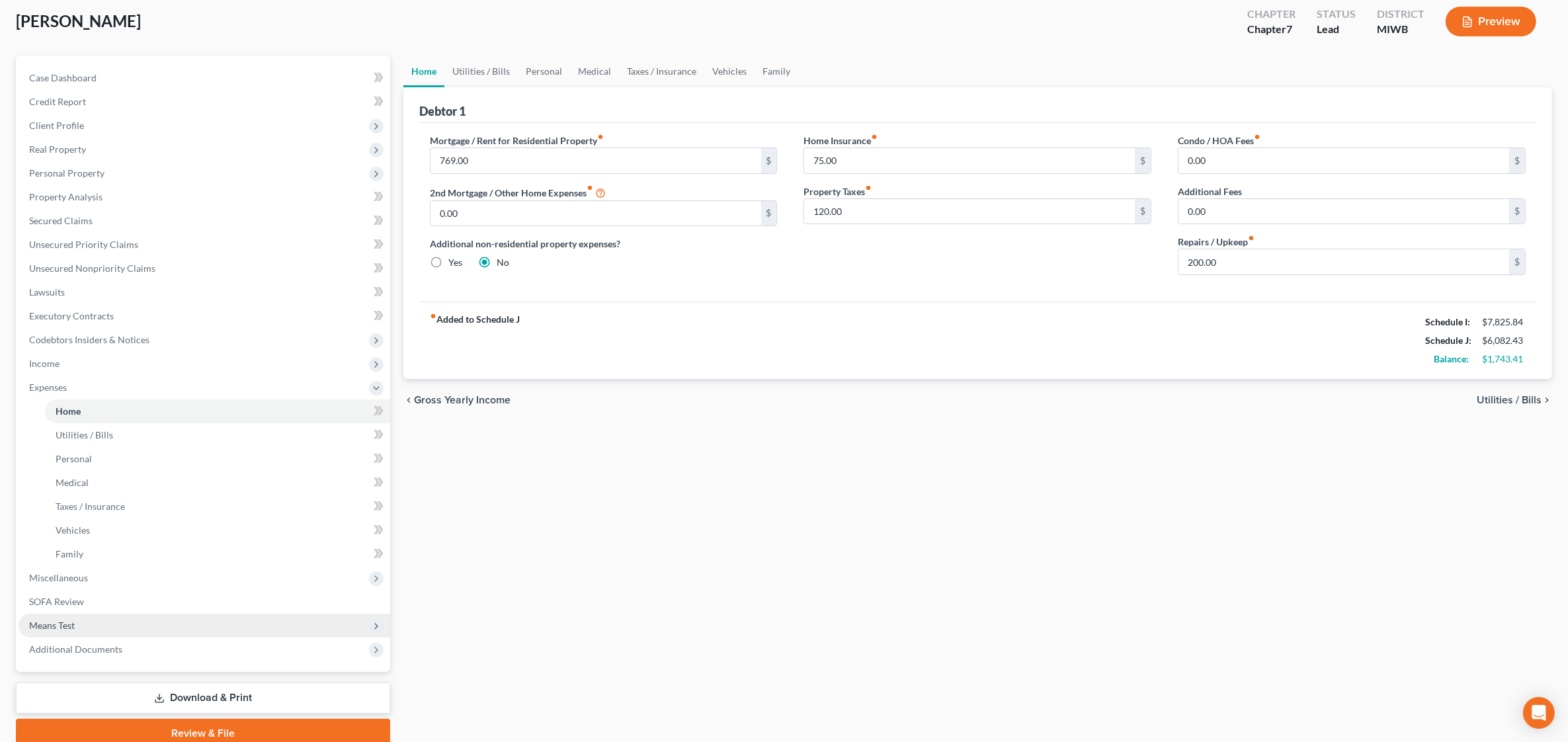
scroll to position [126, 0]
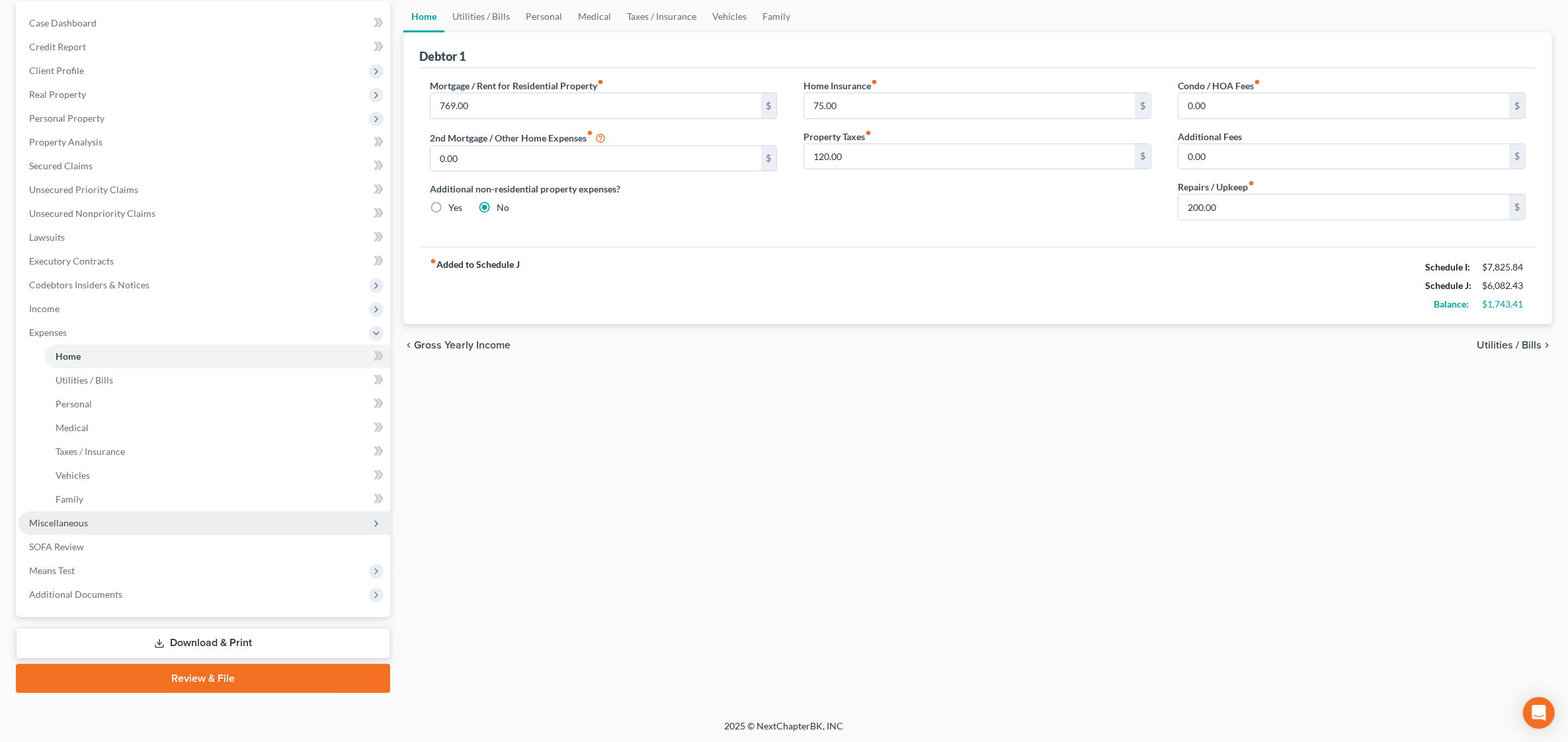
click at [128, 518] on span "Miscellaneous" at bounding box center [205, 523] width 372 height 24
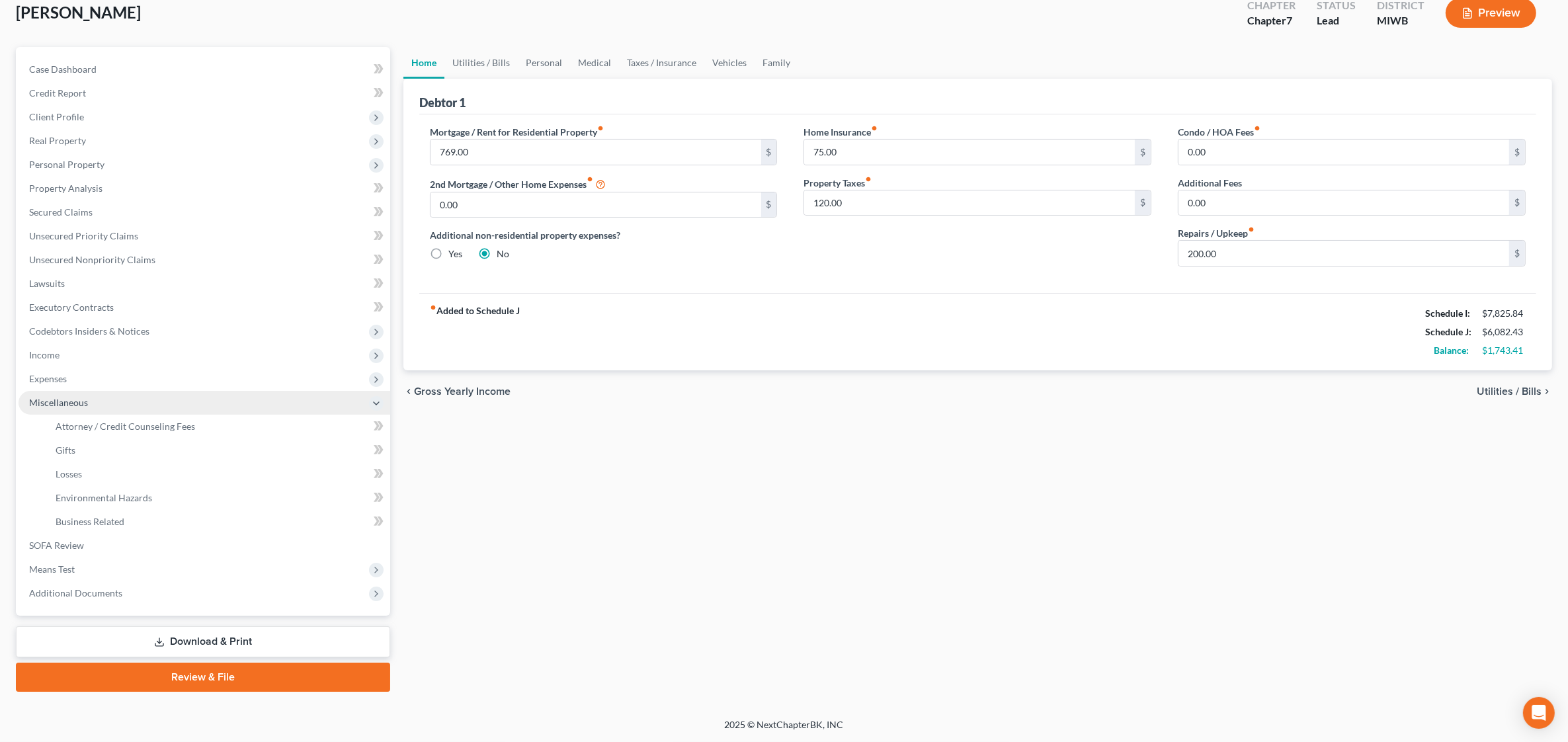
scroll to position [78, 0]
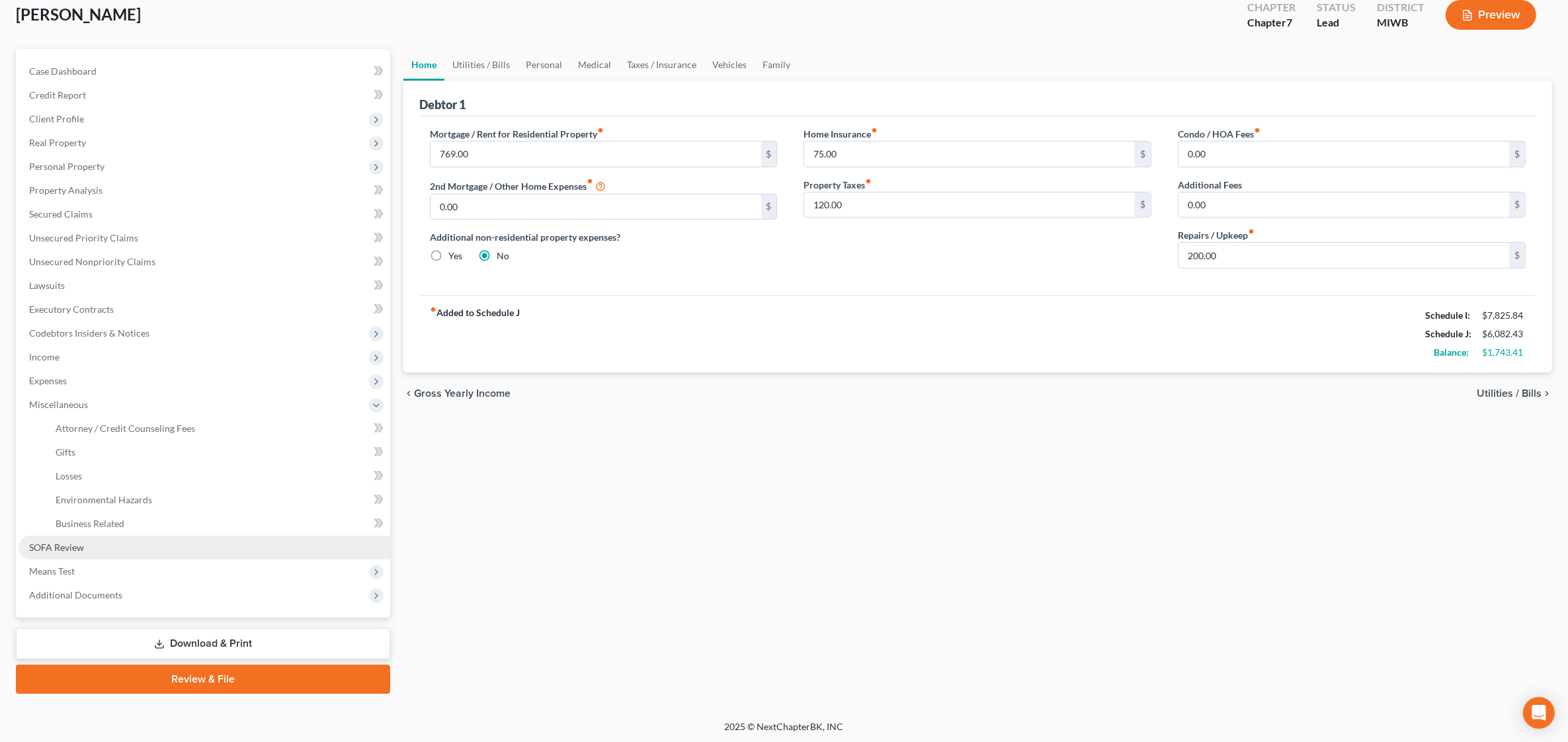
click at [81, 543] on span "SOFA Review" at bounding box center [56, 547] width 55 height 11
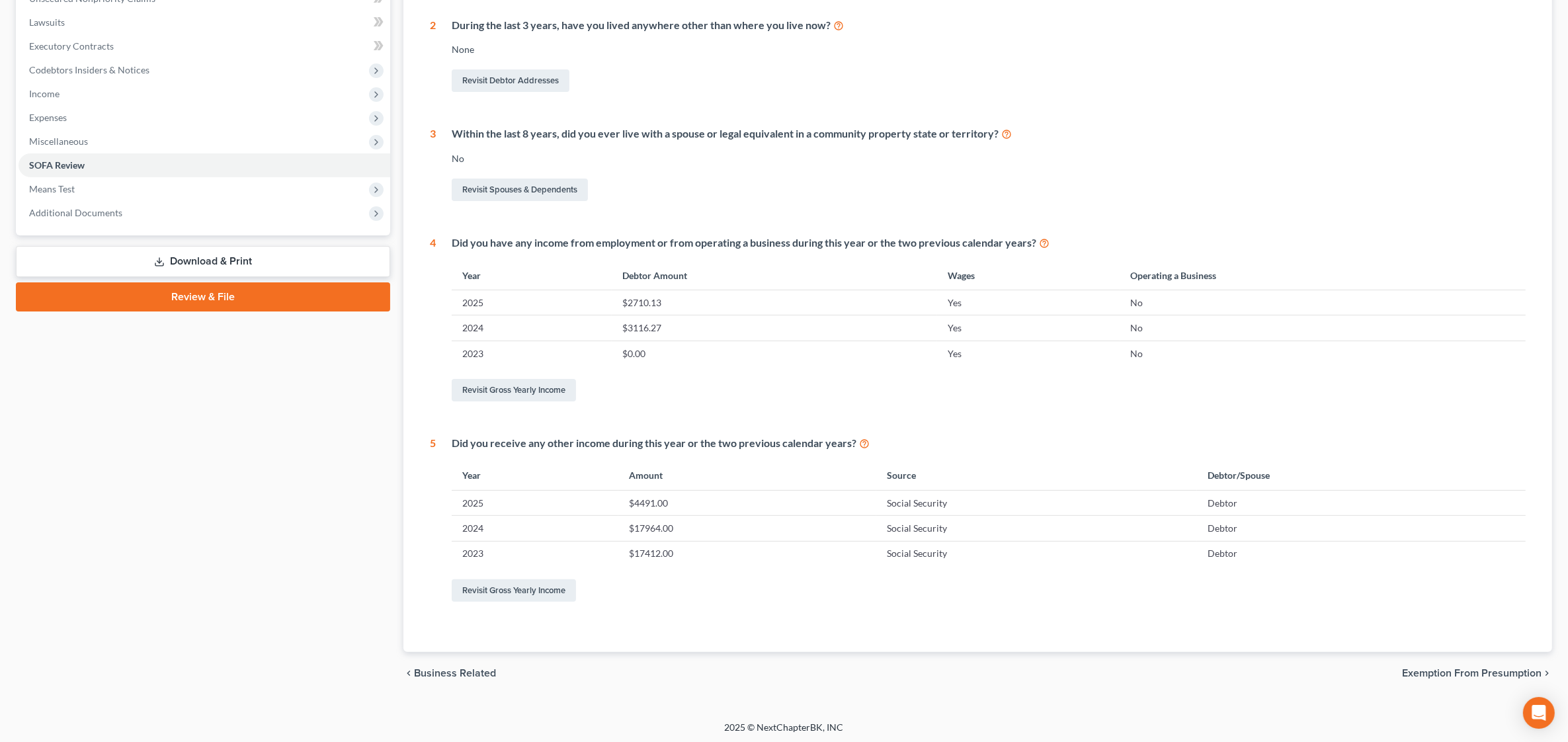
scroll to position [344, 0]
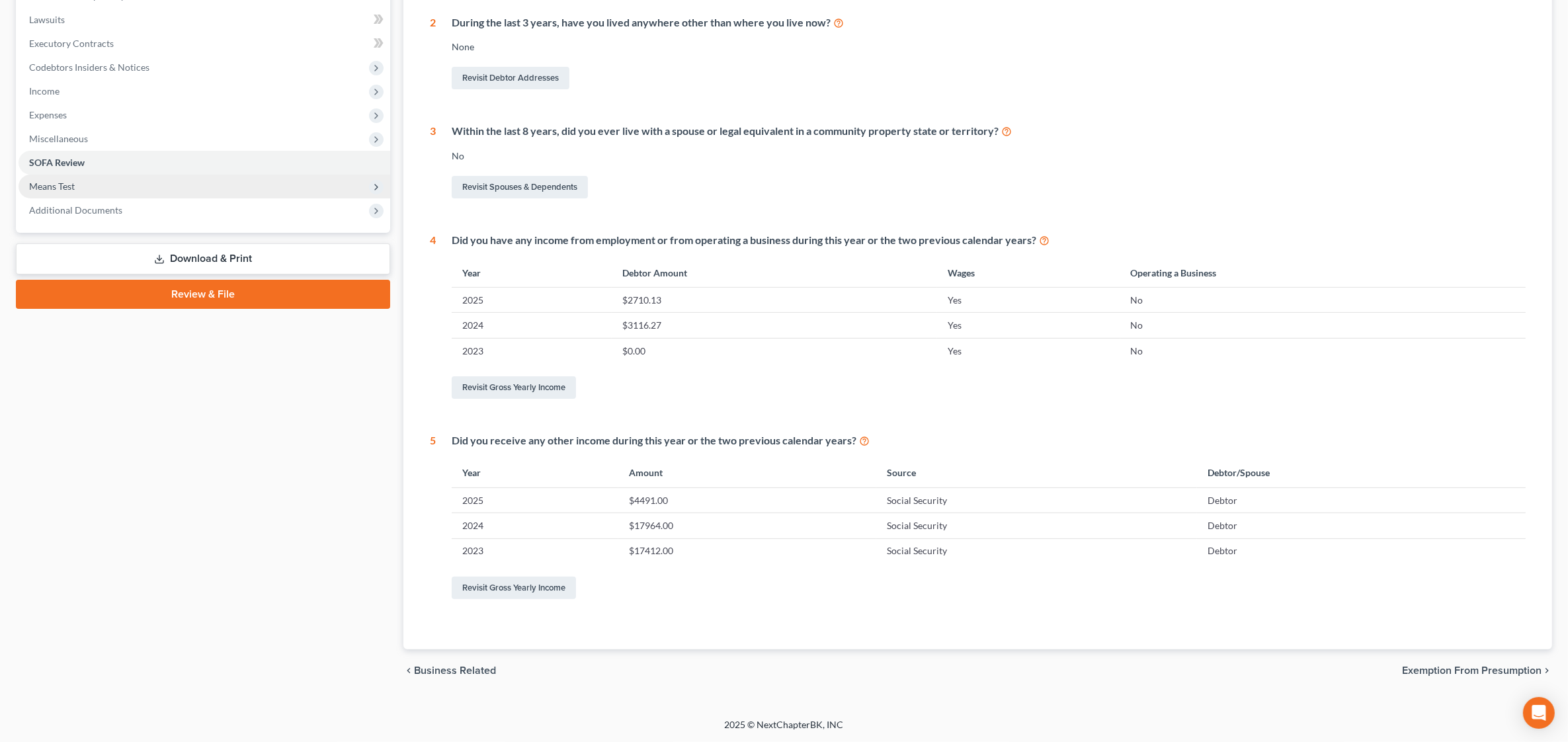
click at [133, 184] on span "Means Test" at bounding box center [205, 186] width 372 height 24
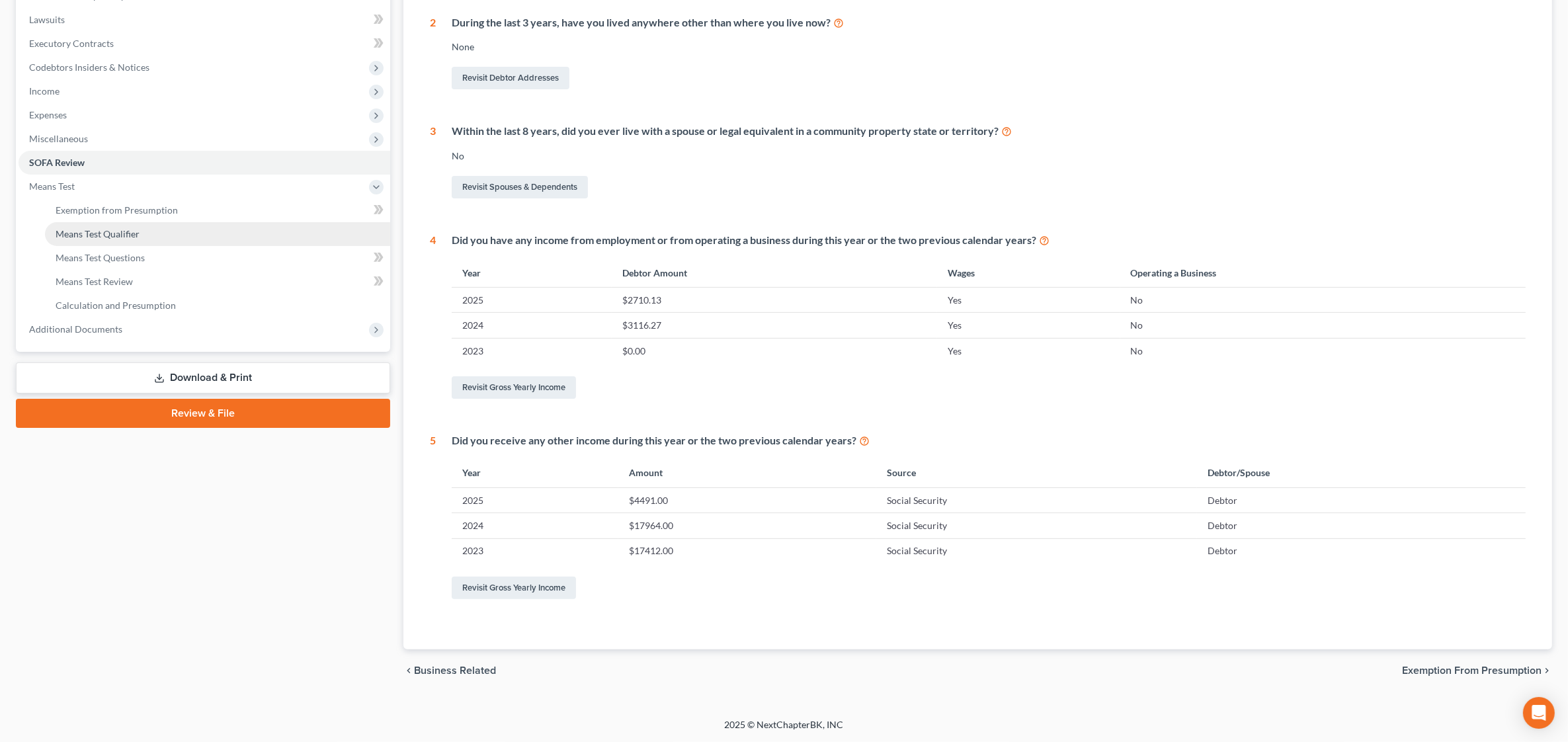
click at [151, 228] on link "Means Test Qualifier" at bounding box center [218, 234] width 345 height 24
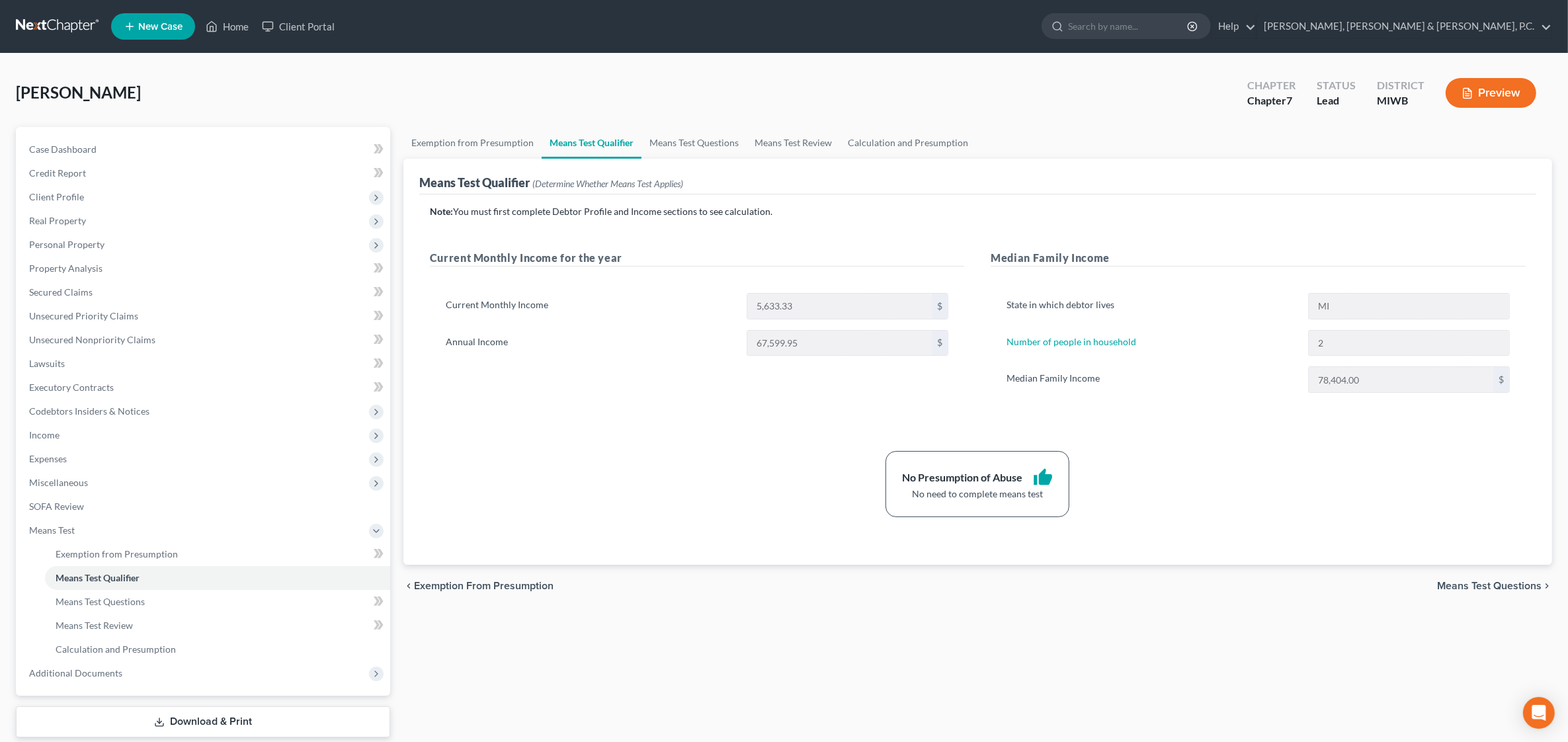
click at [421, 100] on div "[PERSON_NAME] Upgraded Chapter Chapter 7 Status Lead District MIWB Preview" at bounding box center [784, 98] width 1537 height 57
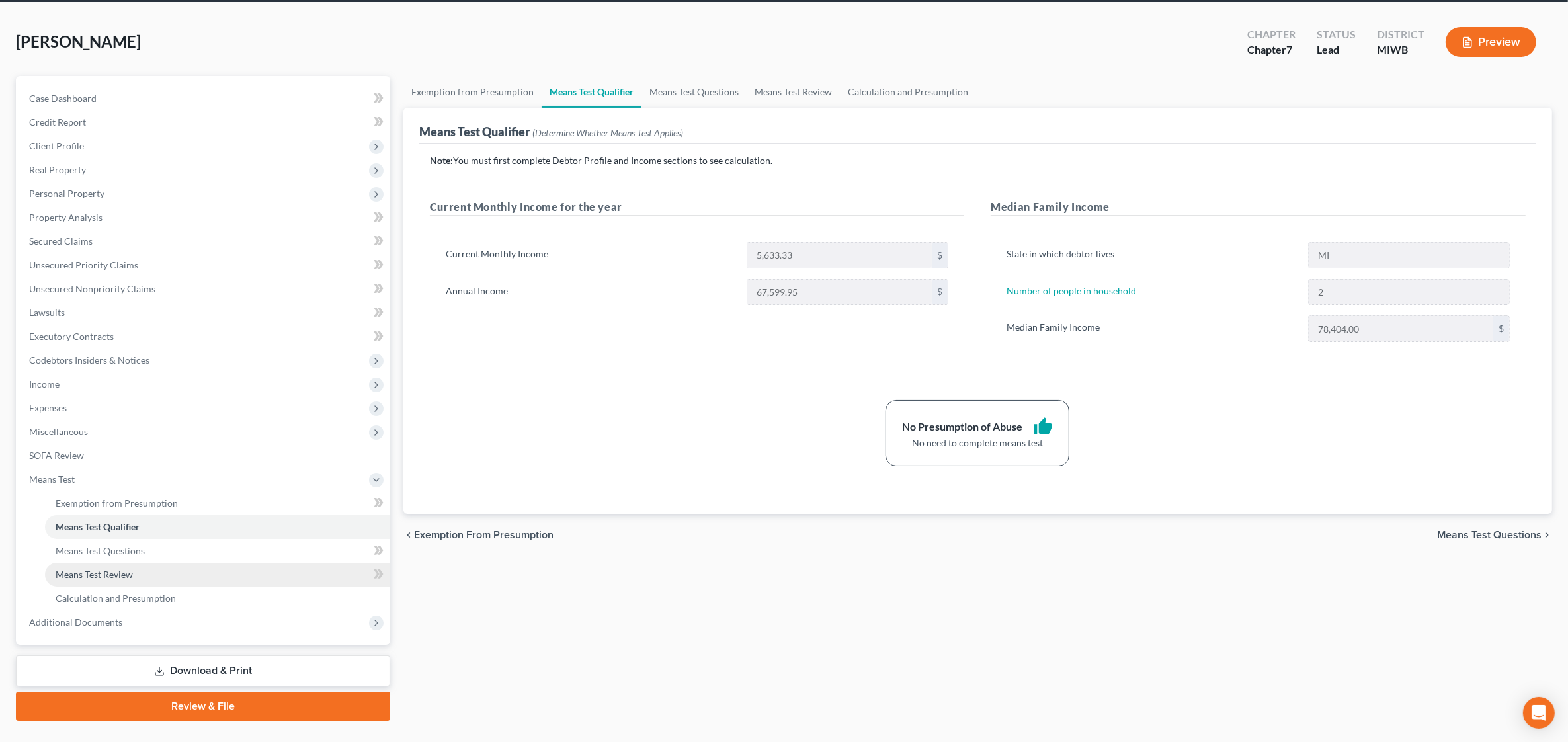
scroll to position [78, 0]
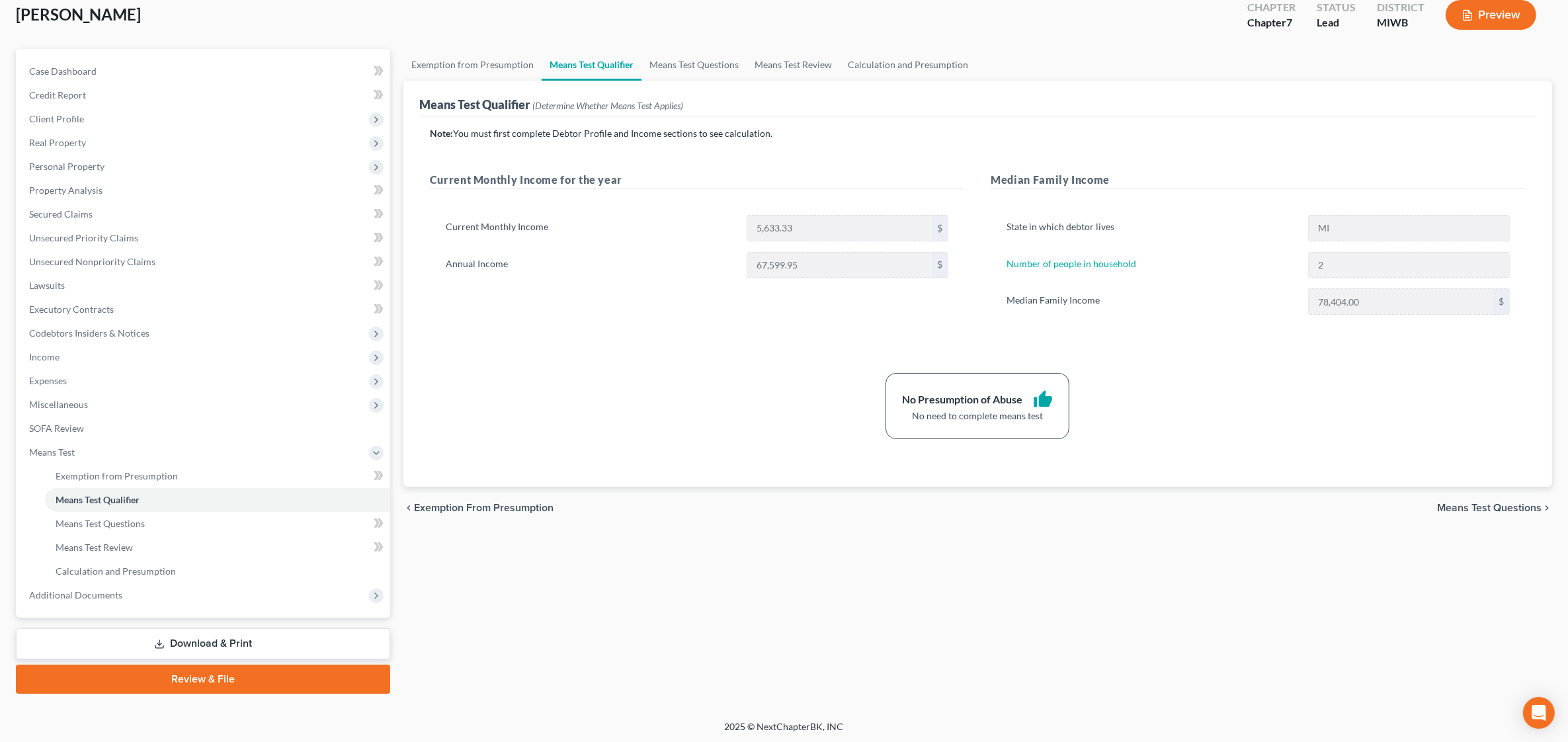
click at [213, 642] on link "Download & Print" at bounding box center [202, 644] width 374 height 31
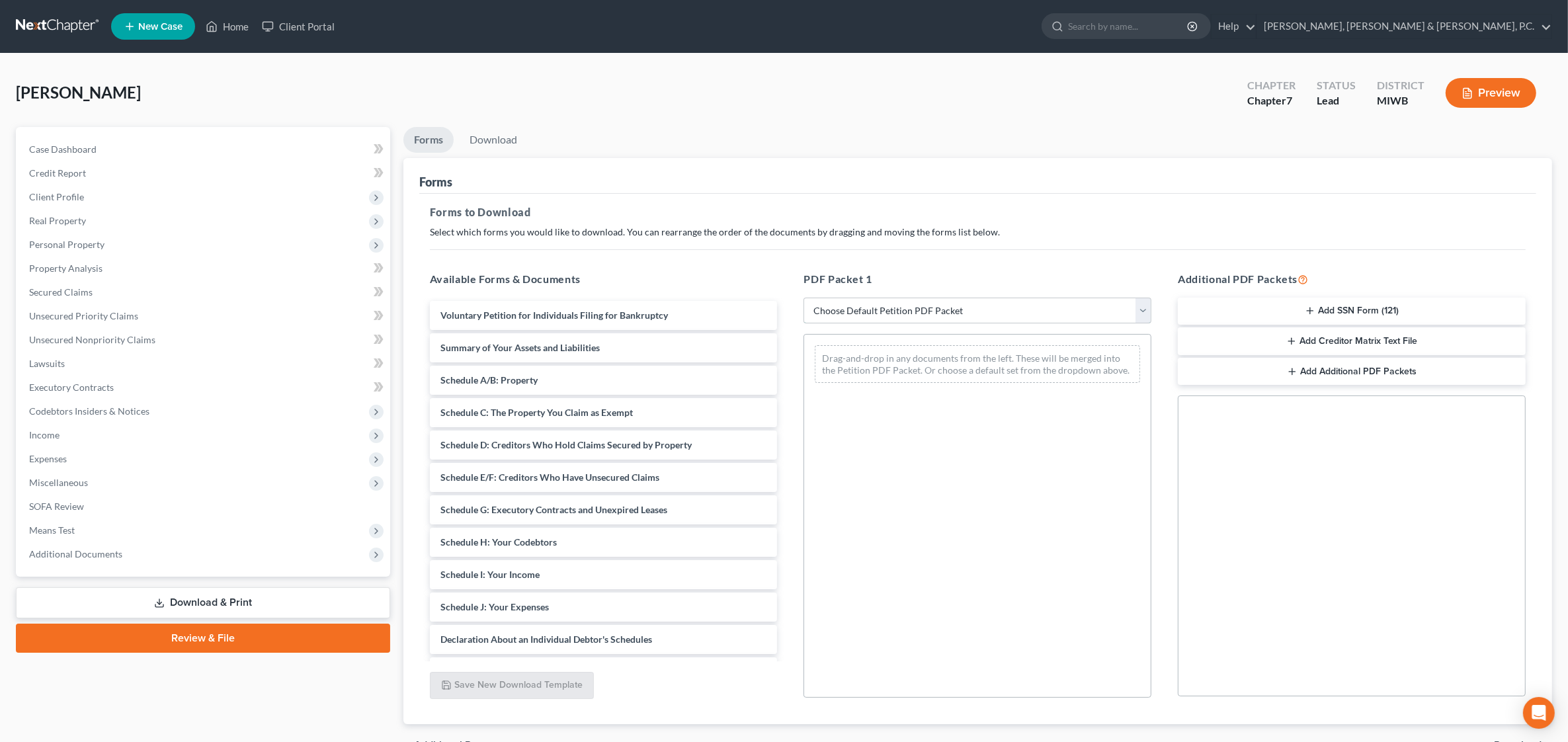
click at [944, 309] on select "Choose Default Petition PDF Packet Complete Bankruptcy Petition (all forms and …" at bounding box center [977, 311] width 348 height 26
select select "0"
click at [804, 298] on select "Choose Default Petition PDF Packet Complete Bankruptcy Petition (all forms and …" at bounding box center [977, 311] width 348 height 26
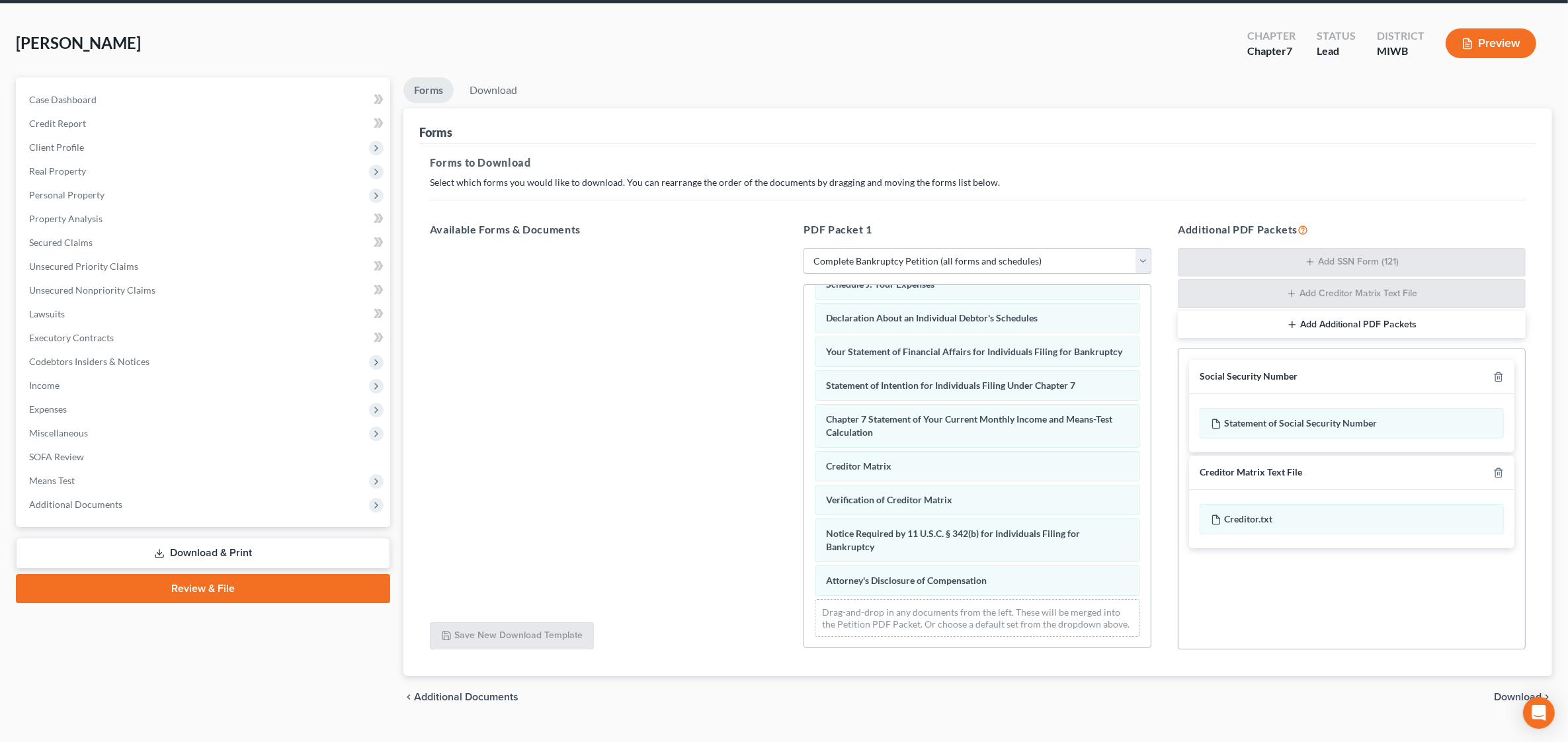
scroll to position [76, 0]
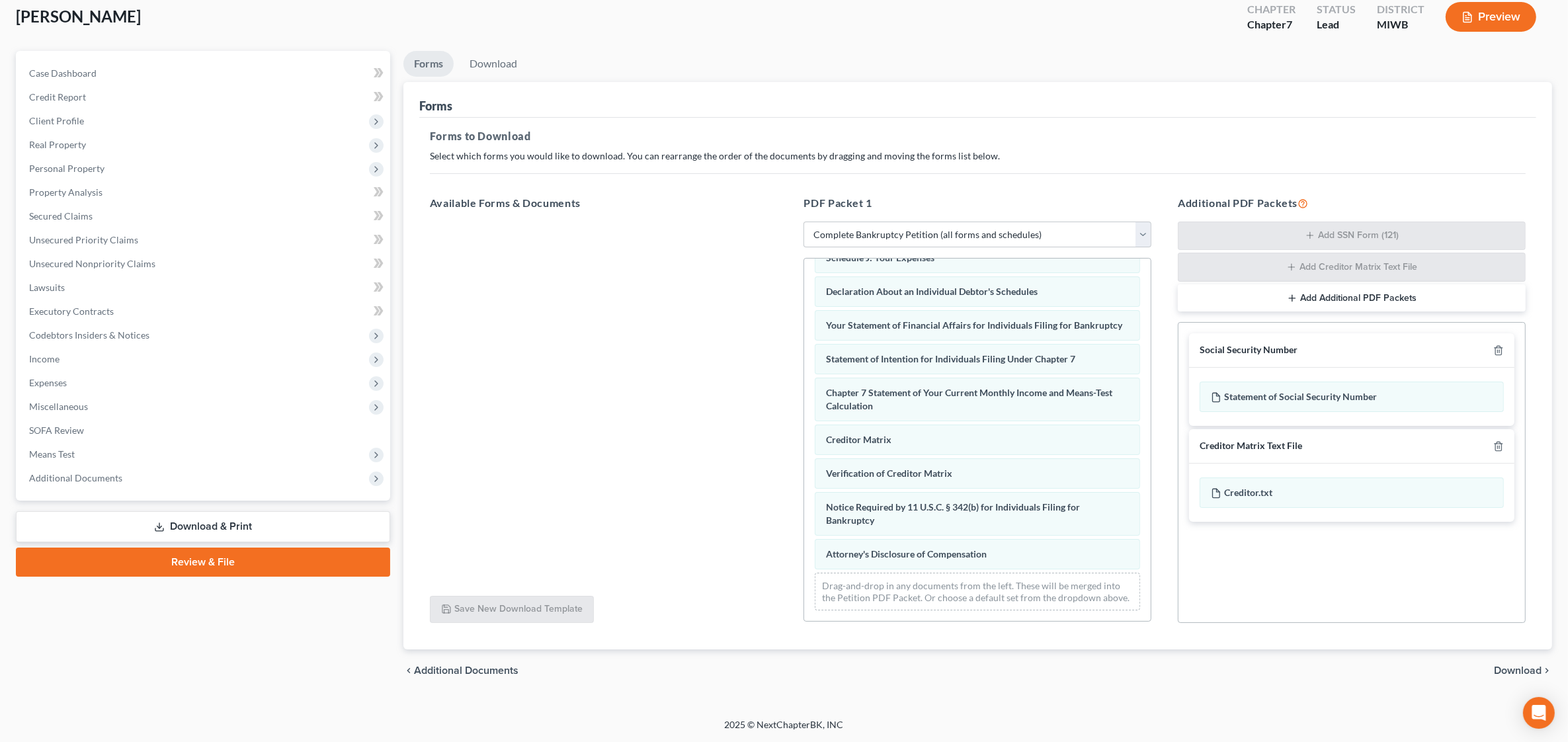
click at [1526, 672] on span "Download" at bounding box center [1518, 670] width 47 height 11
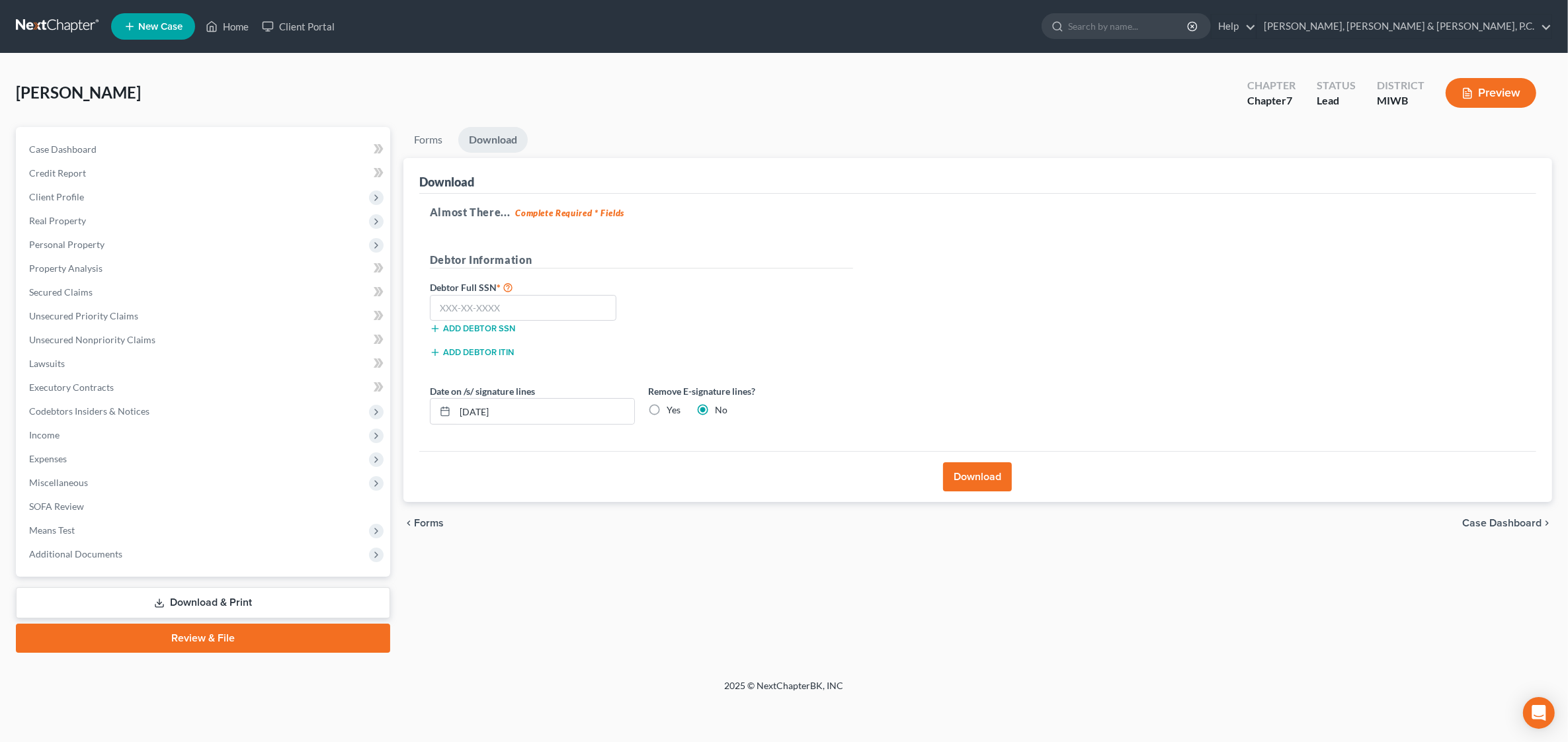
scroll to position [0, 0]
click at [528, 306] on input "text" at bounding box center [526, 308] width 187 height 26
type input "371-62-7620"
click at [670, 410] on label "Yes" at bounding box center [677, 410] width 14 height 13
click at [675, 410] on input "Yes" at bounding box center [679, 407] width 9 height 9
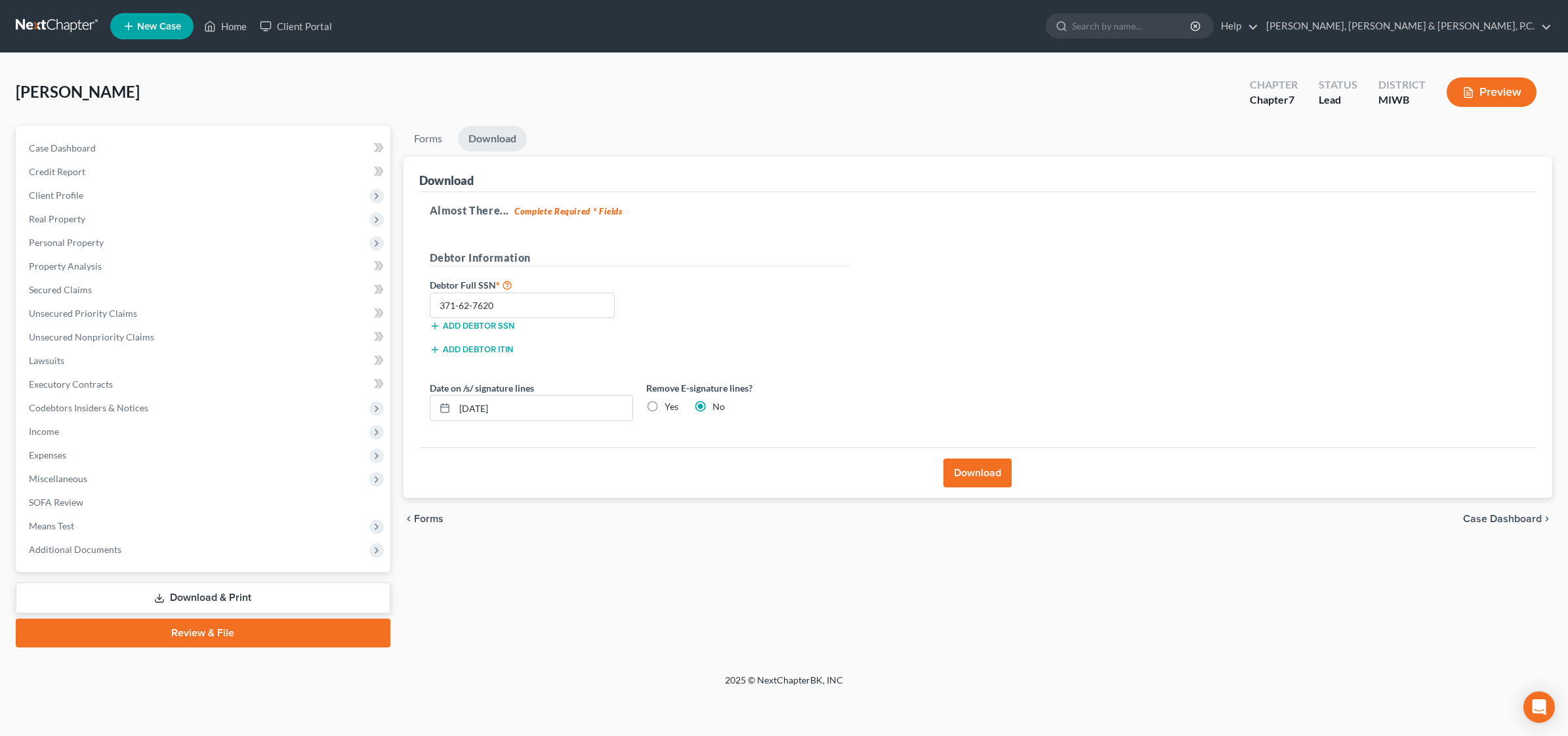
radio input "true"
radio input "false"
click at [980, 480] on button "Download" at bounding box center [977, 473] width 68 height 29
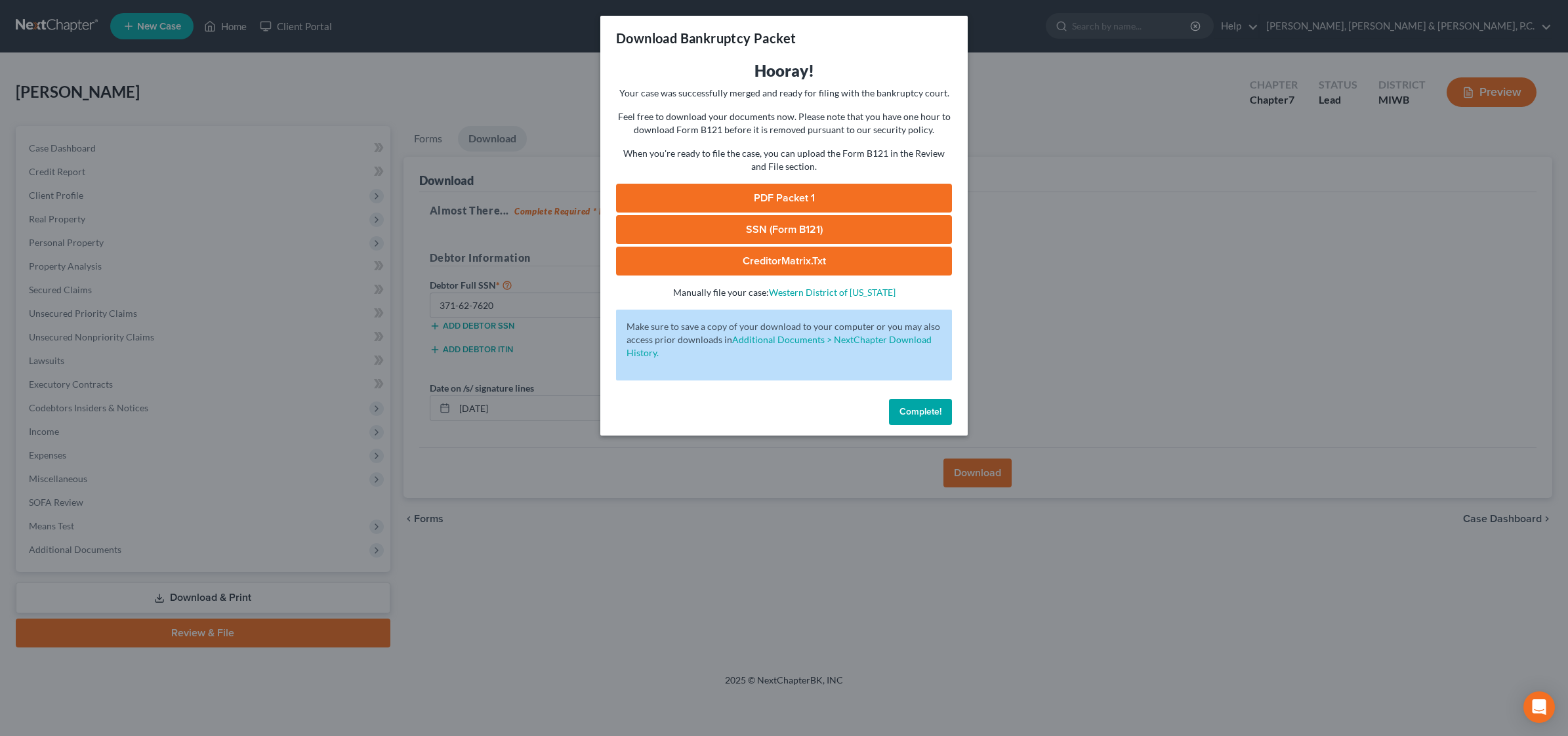
click at [915, 411] on span "Complete!" at bounding box center [920, 411] width 42 height 11
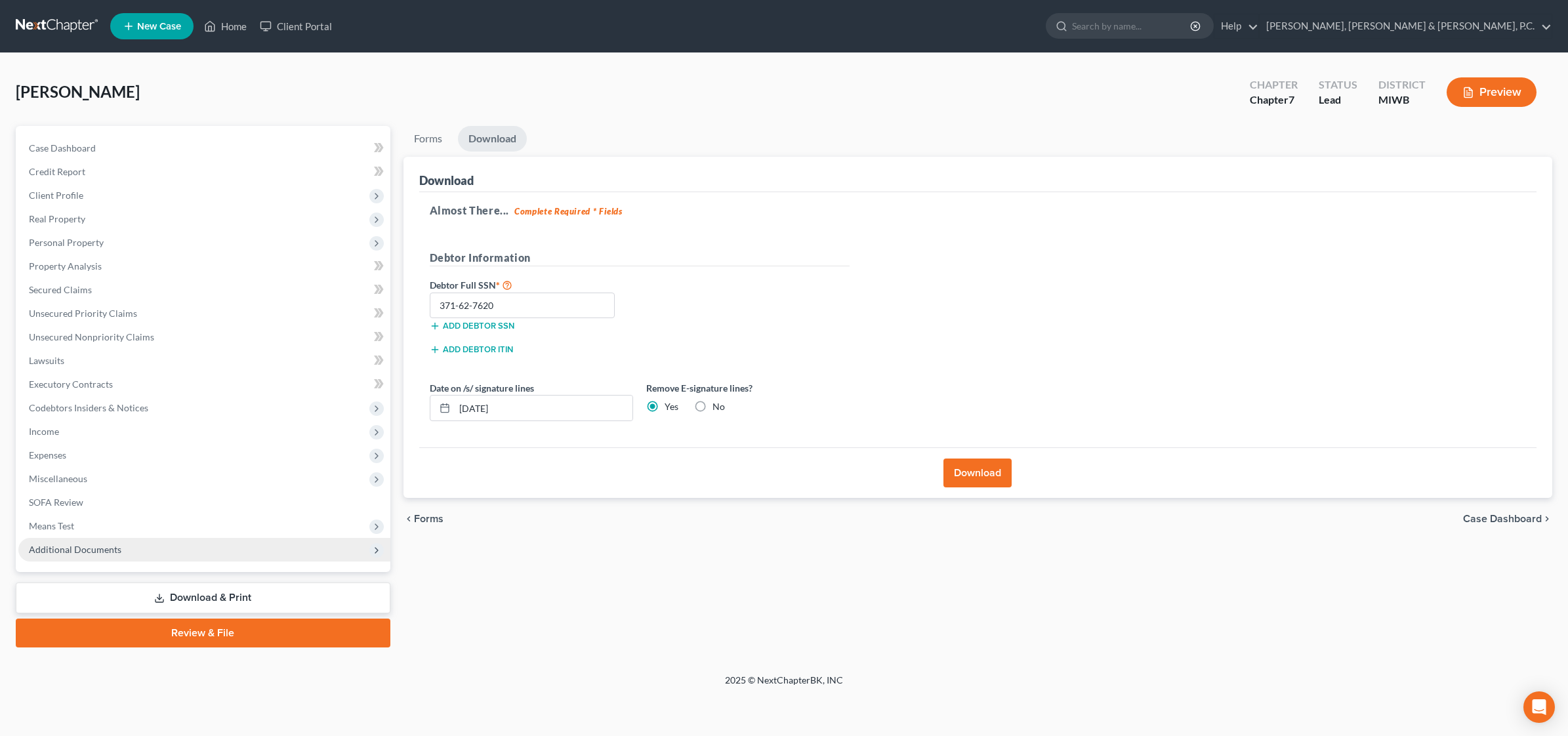
click at [133, 551] on span "Additional Documents" at bounding box center [205, 549] width 372 height 24
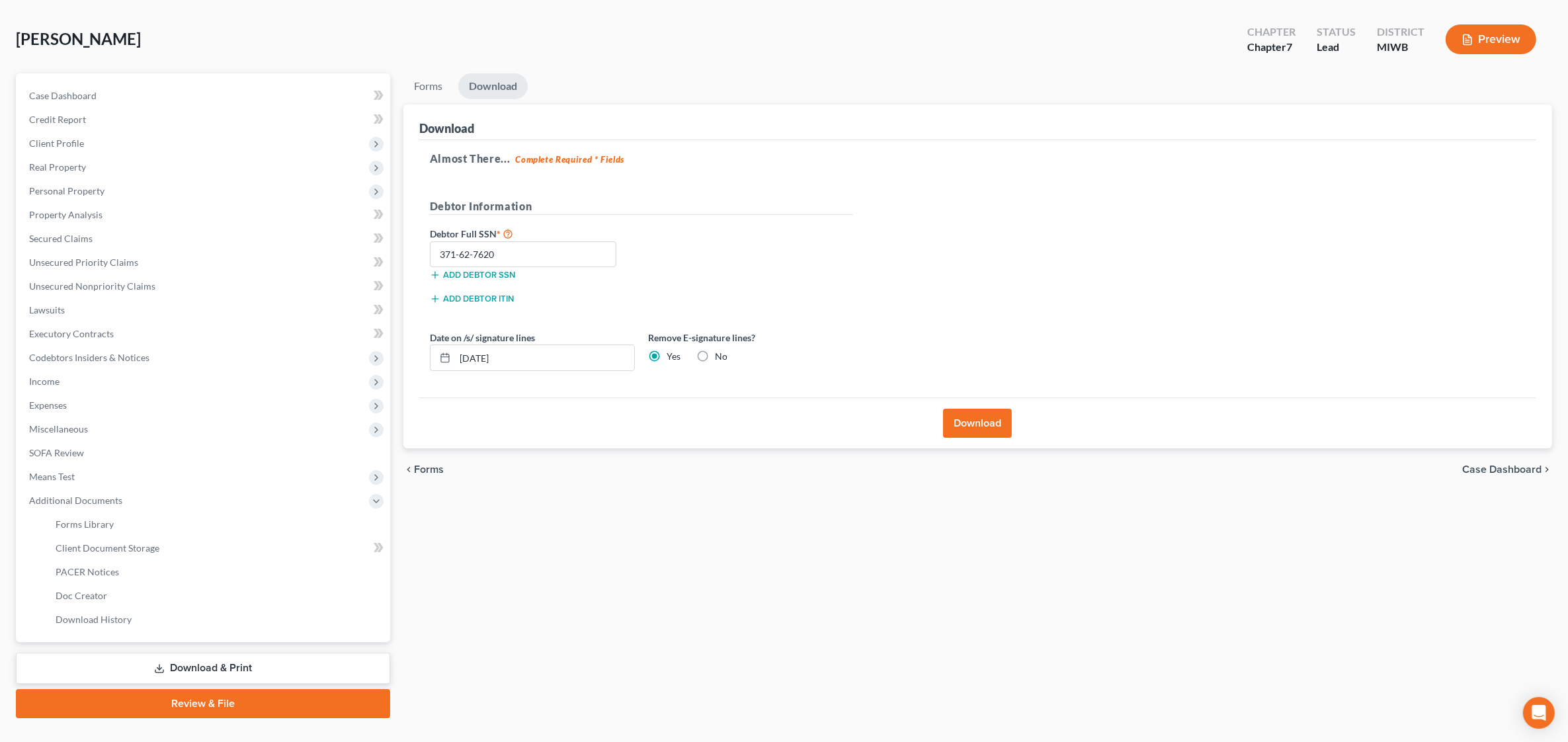
scroll to position [78, 0]
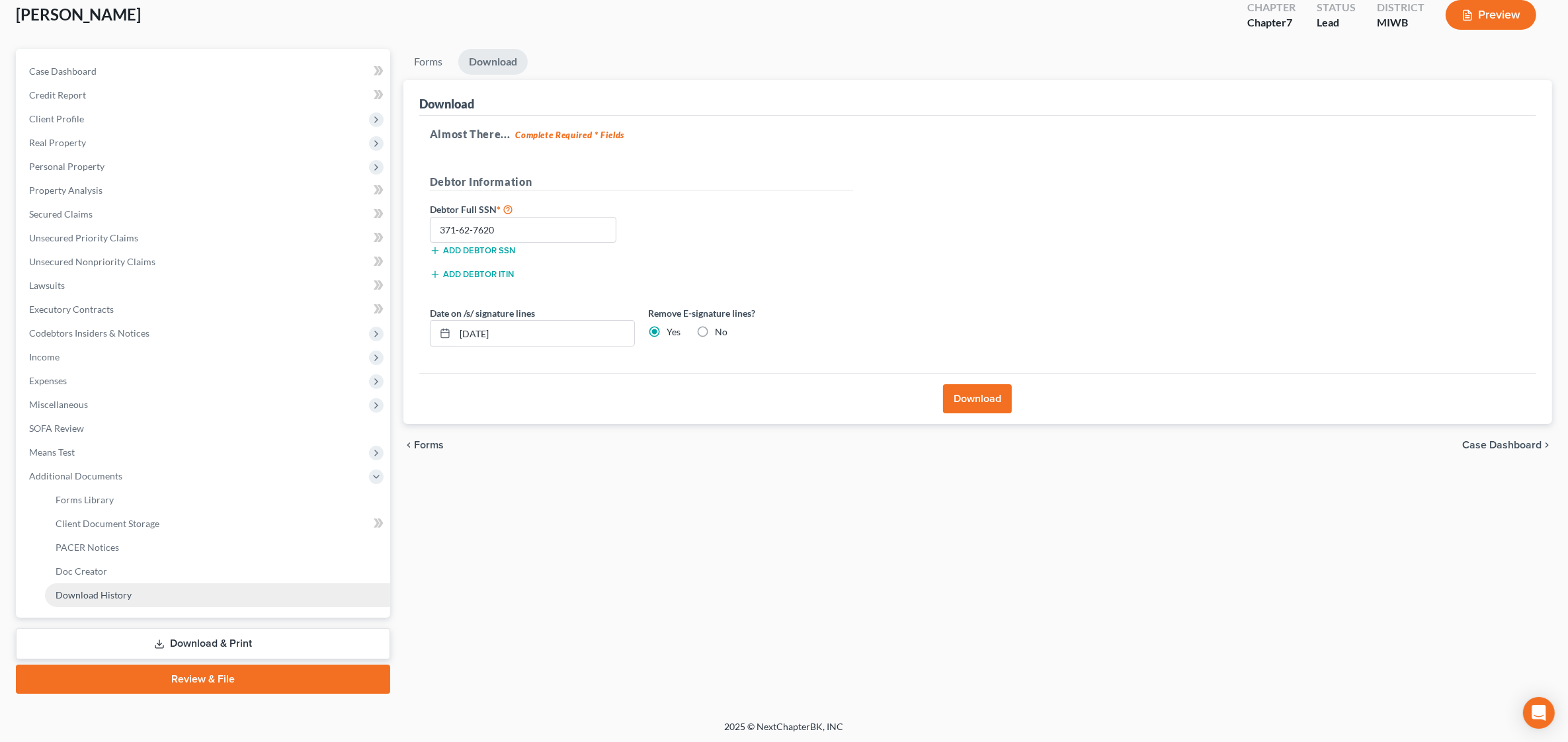
click at [123, 595] on span "Download History" at bounding box center [93, 595] width 76 height 11
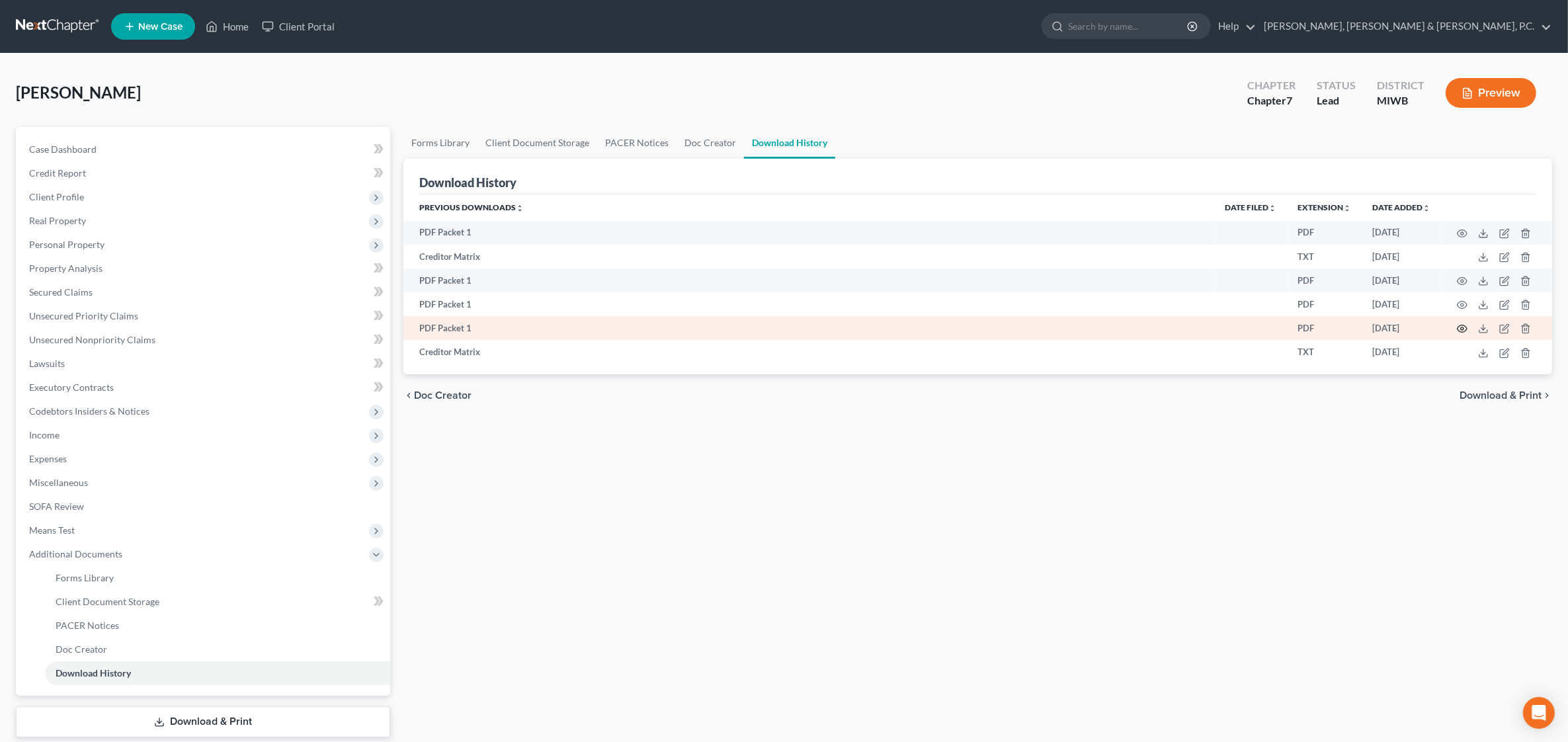
click at [1462, 331] on icon "button" at bounding box center [1462, 328] width 11 height 11
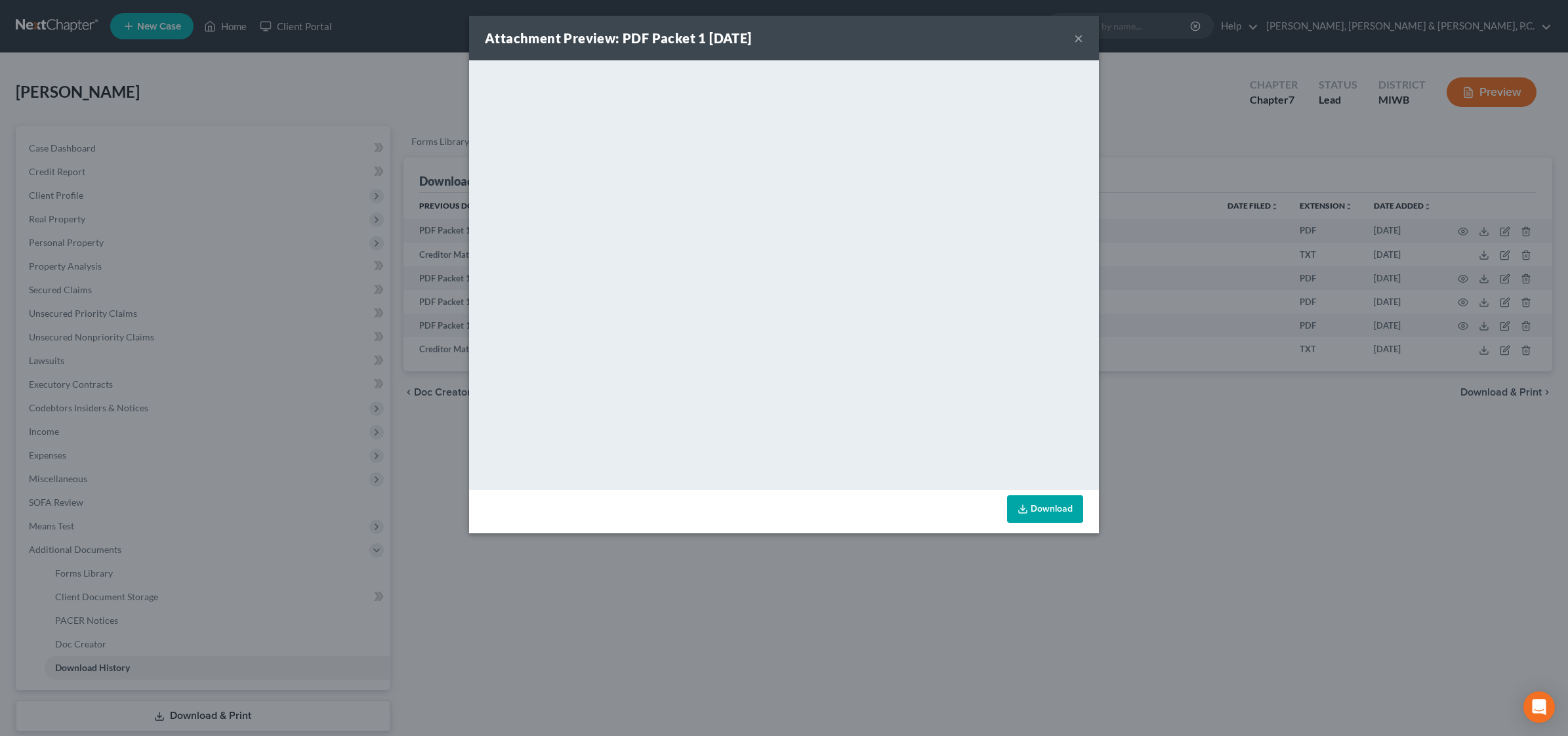
click at [1075, 38] on button "×" at bounding box center [1078, 37] width 9 height 15
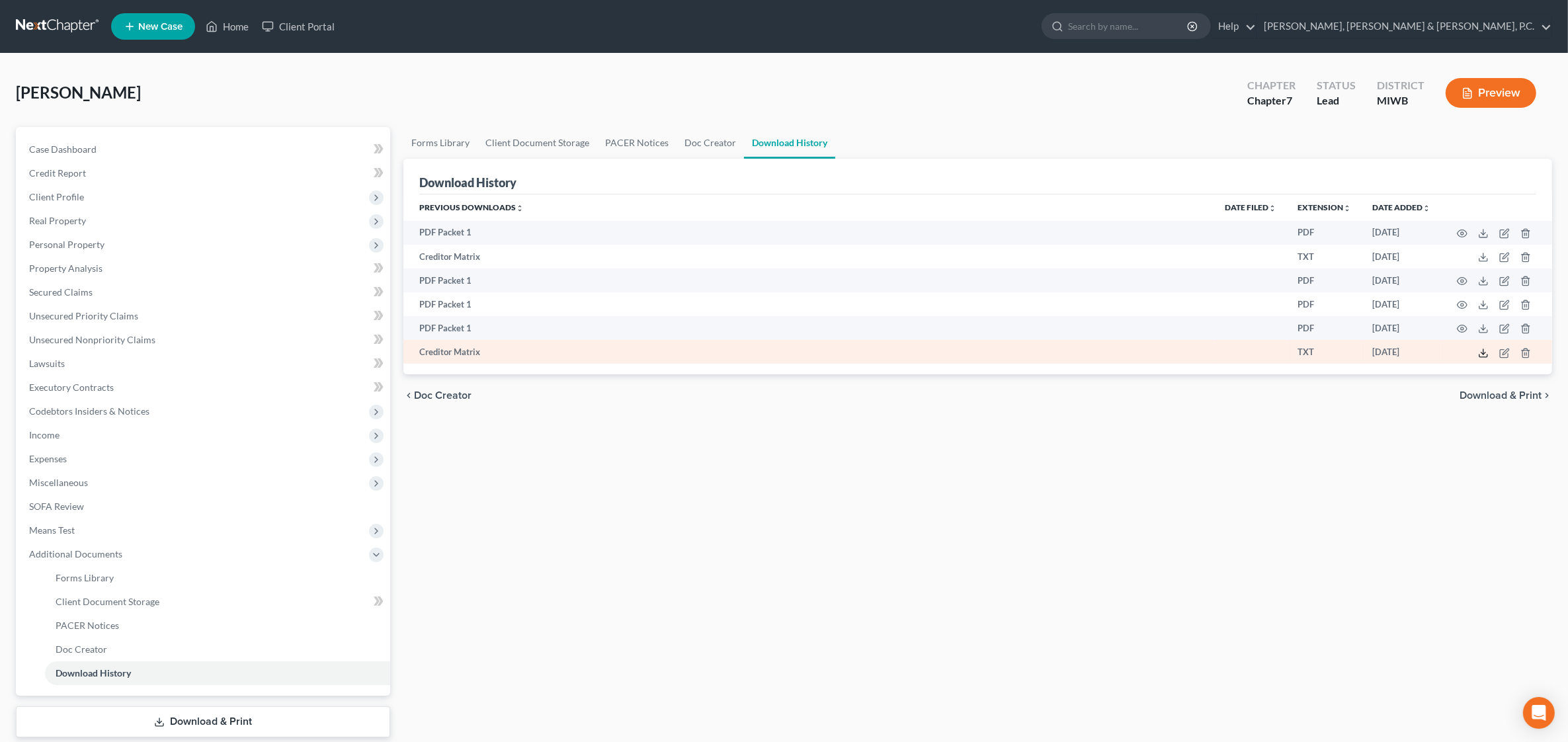
click at [1485, 355] on icon at bounding box center [1484, 355] width 8 height 2
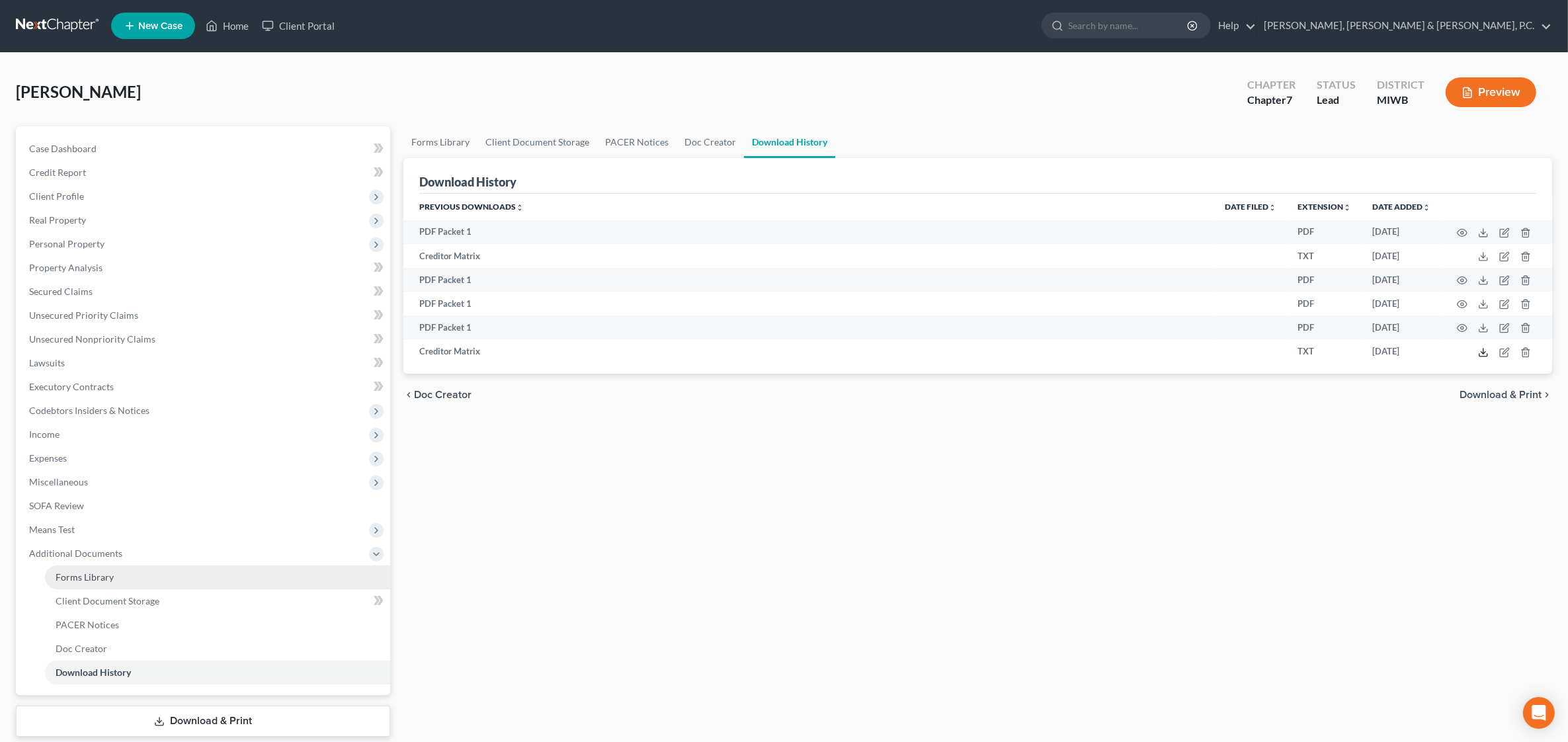
scroll to position [78, 0]
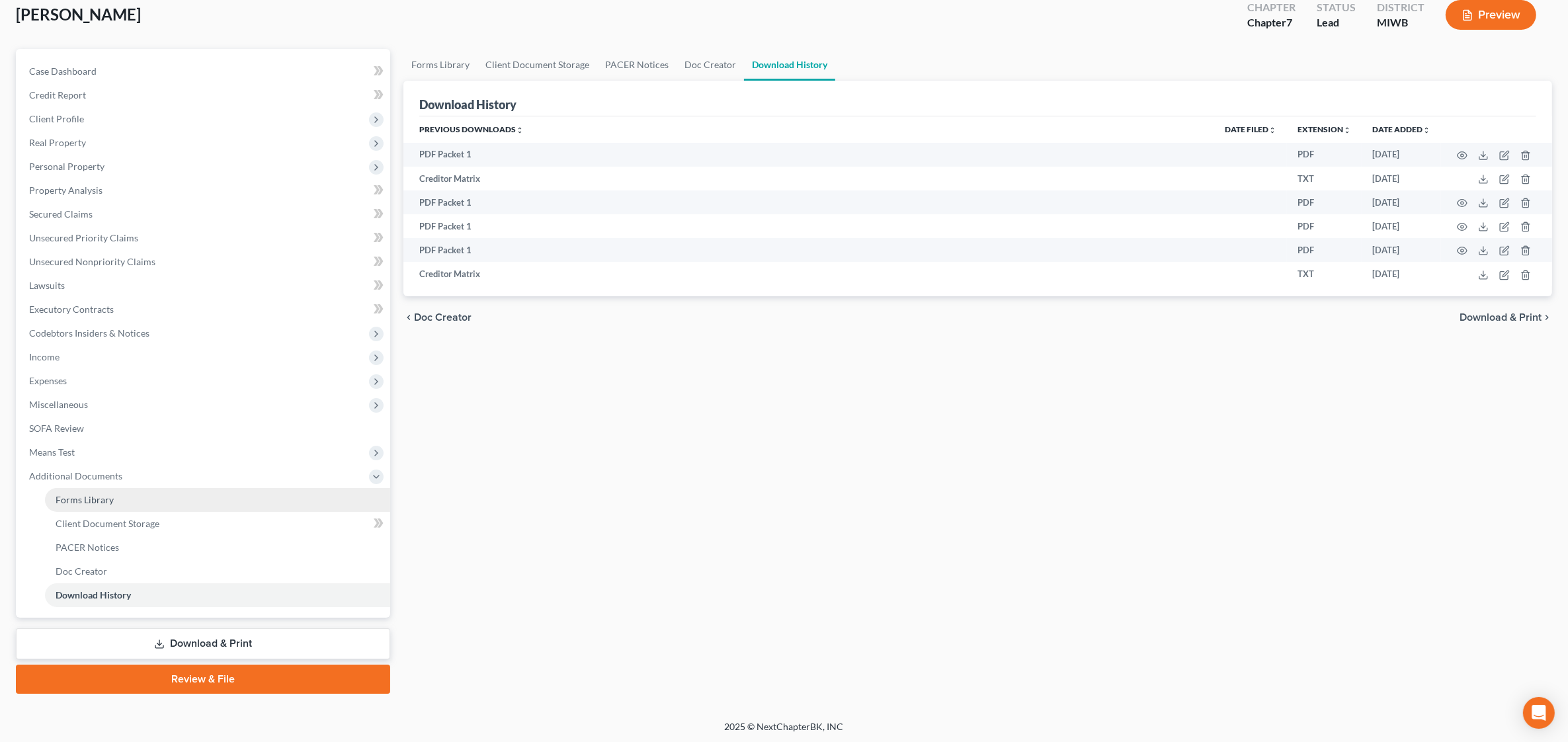
click at [90, 499] on span "Forms Library" at bounding box center [84, 500] width 58 height 11
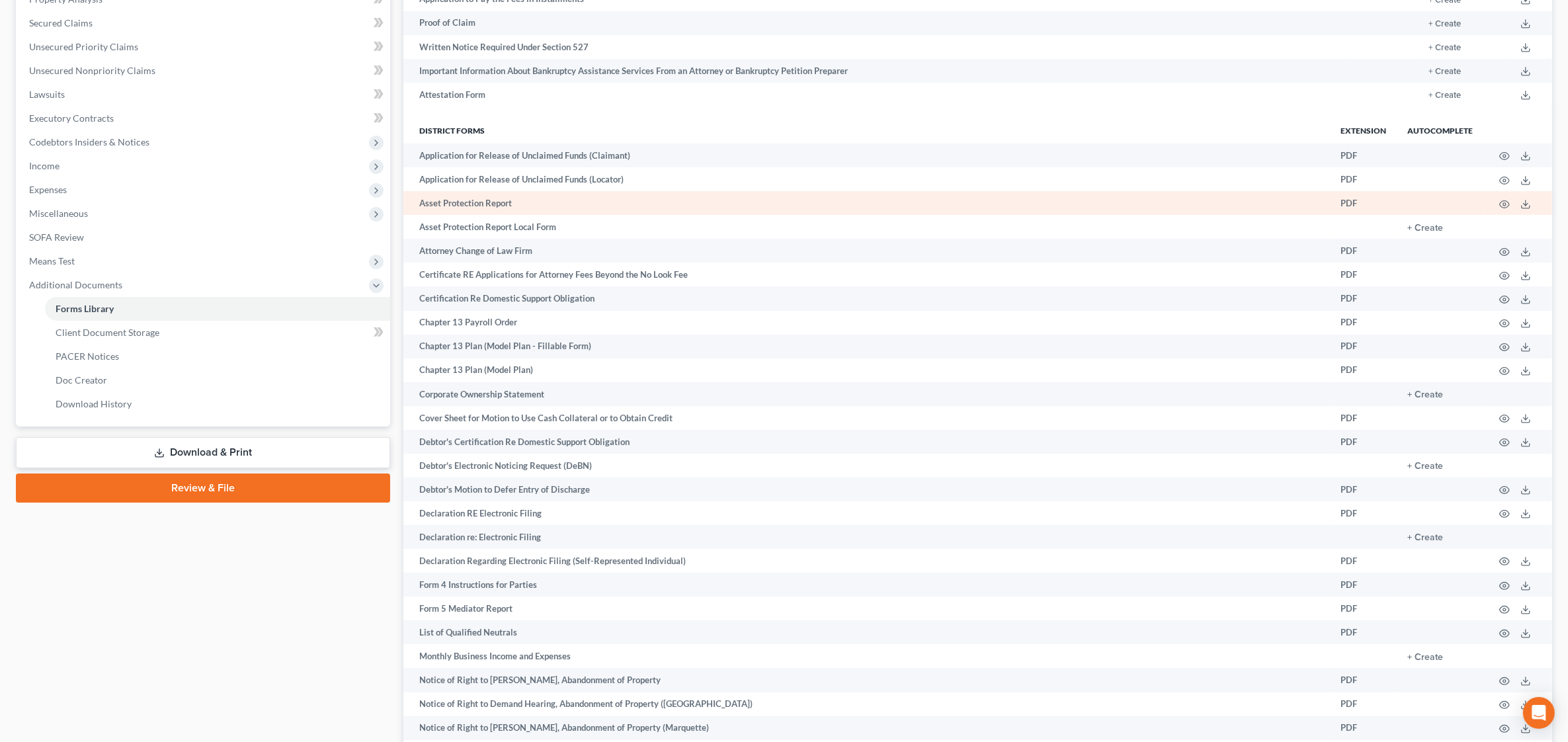
scroll to position [331, 0]
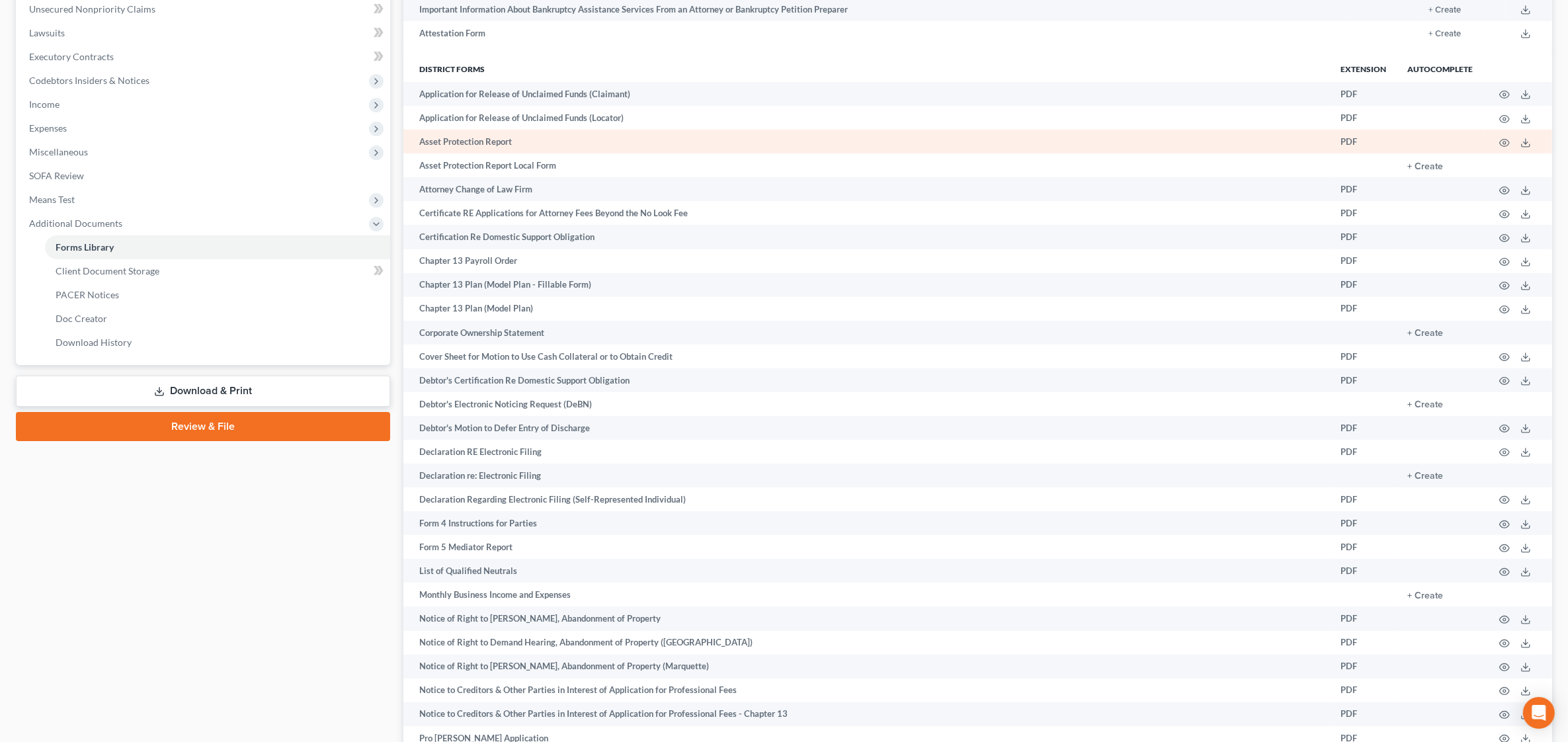
click at [1496, 144] on td at bounding box center [1518, 141] width 69 height 24
click at [1502, 142] on icon "button" at bounding box center [1504, 142] width 11 height 11
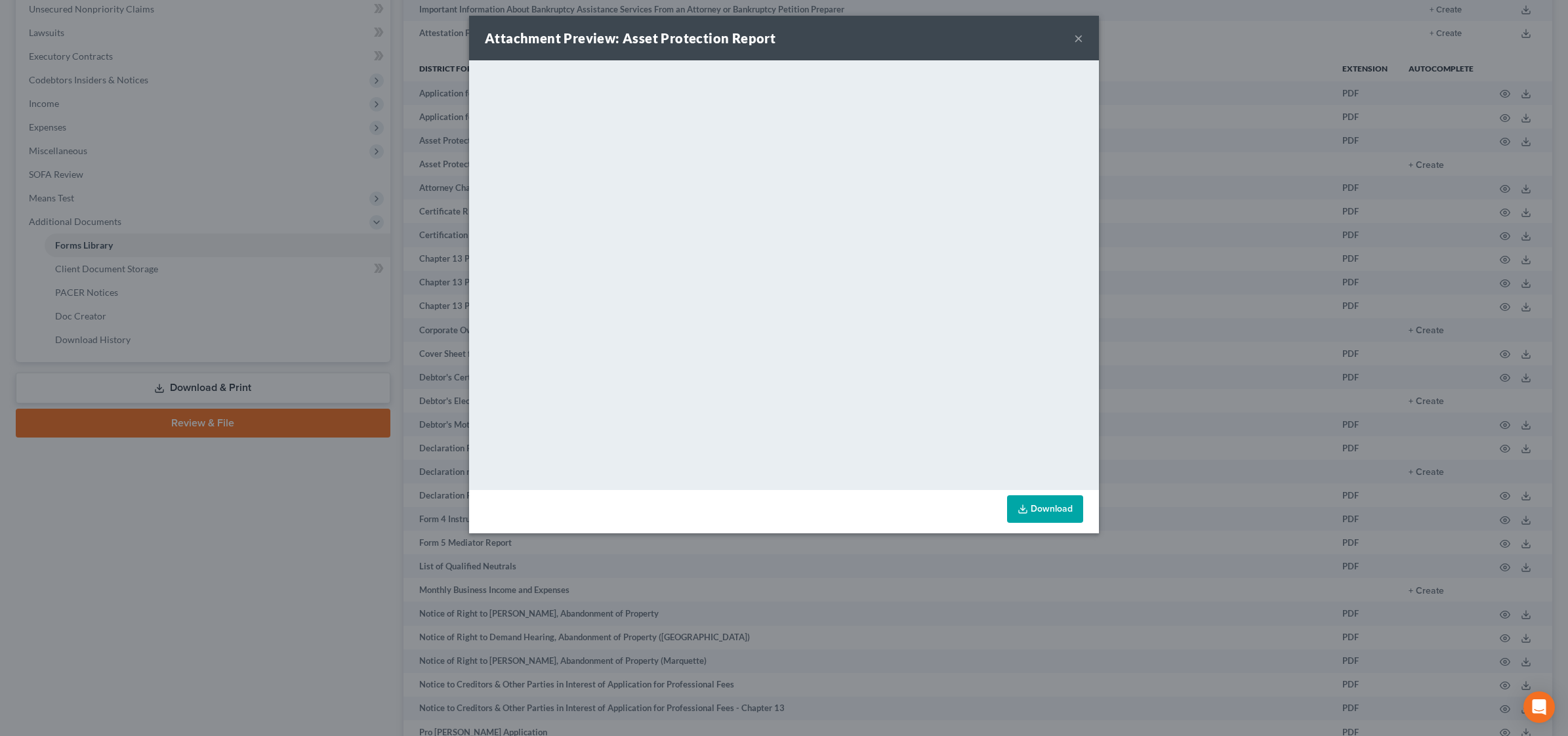
click at [1084, 38] on div "Attachment Preview: Asset Protection Report ×" at bounding box center [784, 37] width 630 height 45
click at [1077, 38] on button "×" at bounding box center [1078, 37] width 9 height 15
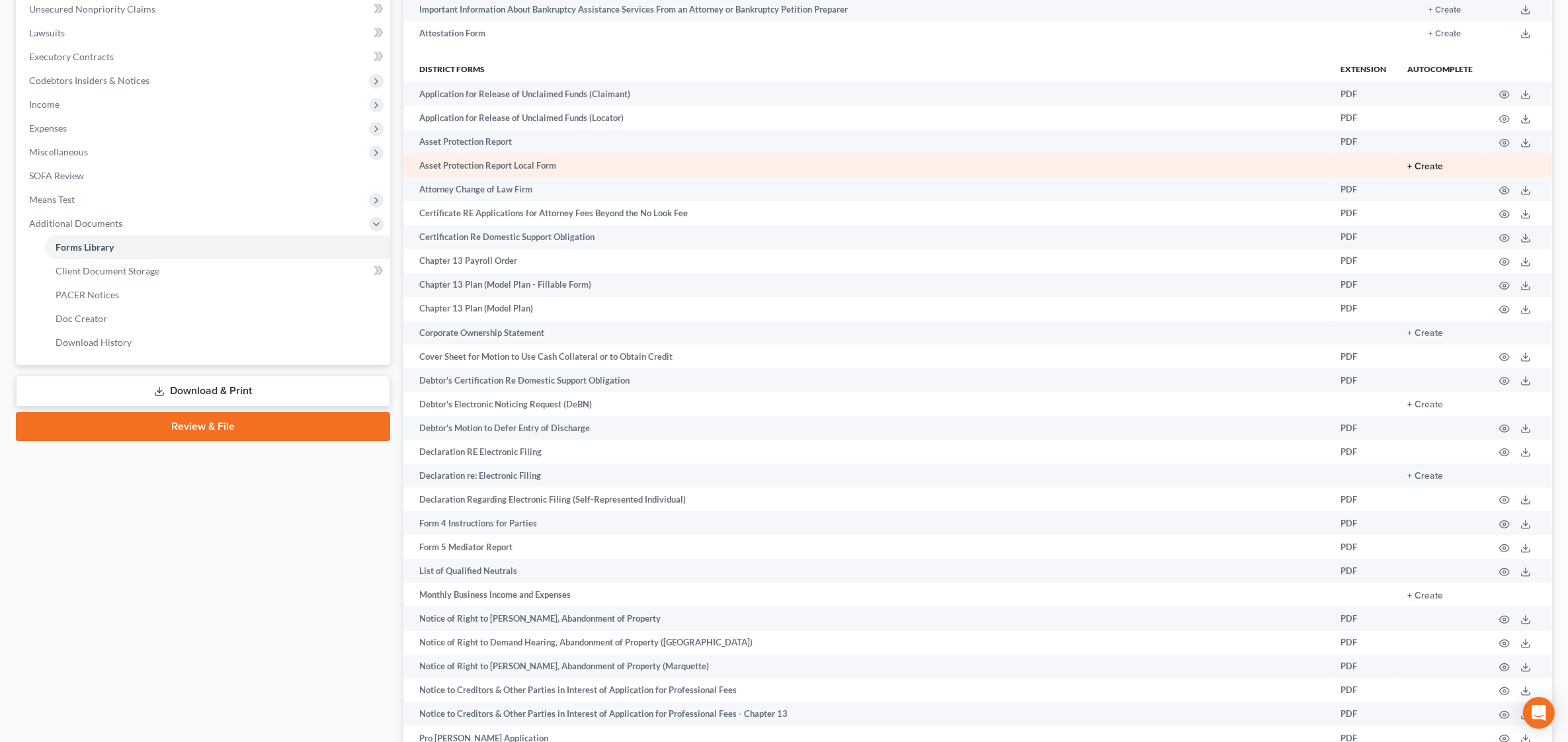
click at [1422, 164] on button "+ Create" at bounding box center [1426, 166] width 36 height 9
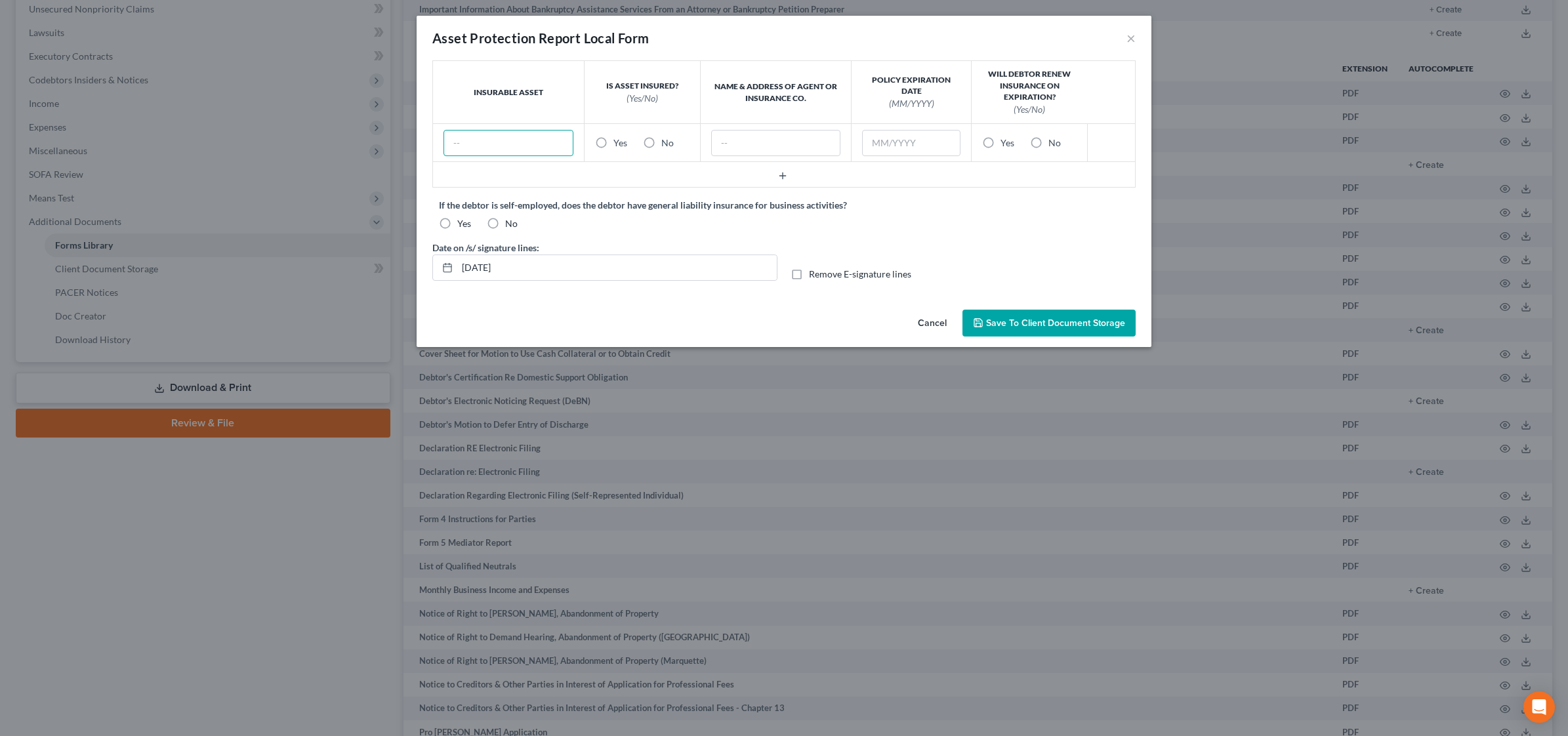
click at [474, 144] on input "text" at bounding box center [508, 143] width 130 height 26
type input "Home"
drag, startPoint x: 598, startPoint y: 142, endPoint x: 726, endPoint y: 152, distance: 128.4
click at [614, 142] on label "Yes" at bounding box center [620, 143] width 14 height 13
click at [618, 142] on input "Yes" at bounding box center [622, 140] width 9 height 9
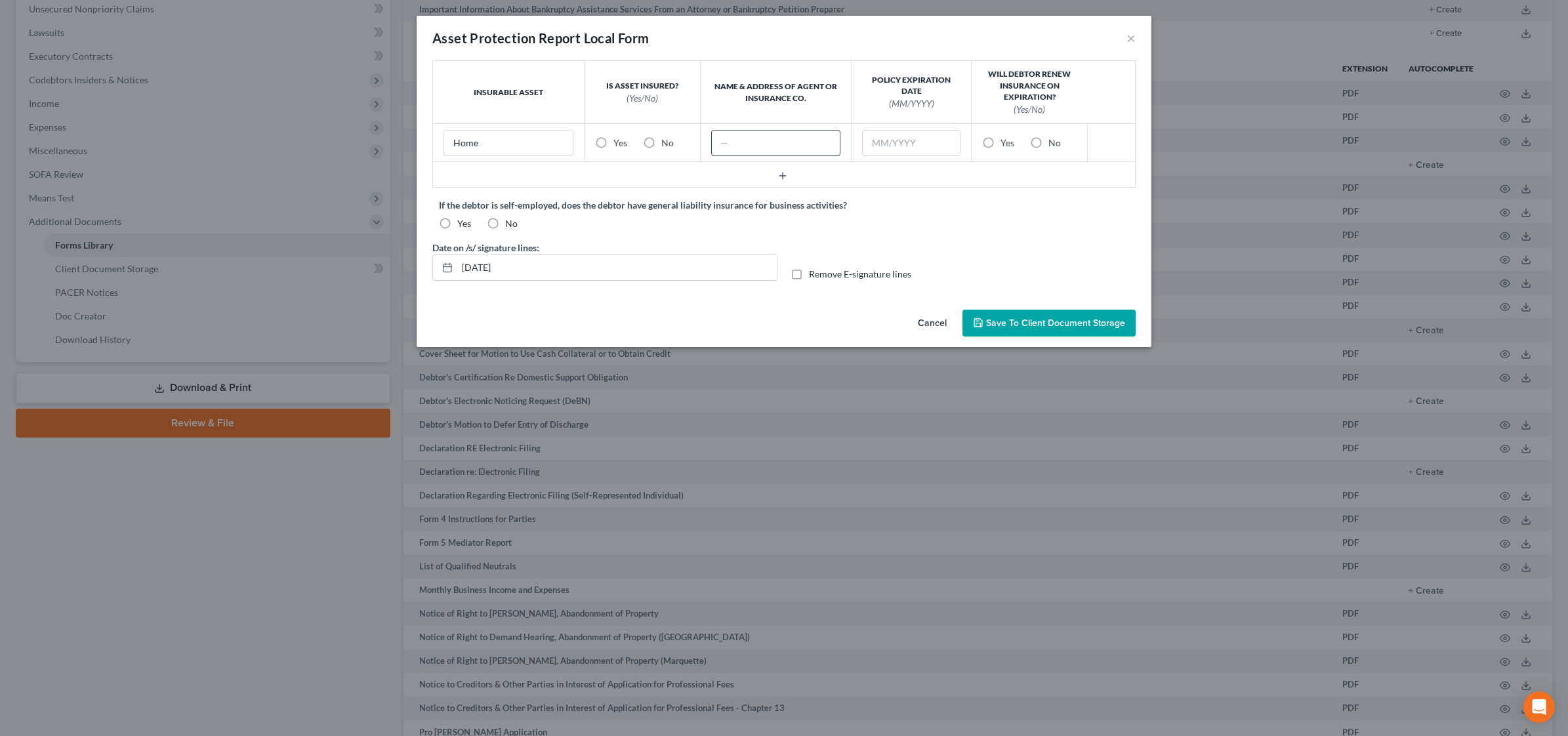
radio input "true"
click at [734, 142] on input "text" at bounding box center [776, 143] width 130 height 26
type input "Need"
click at [1001, 145] on label "Yes" at bounding box center [1007, 143] width 14 height 13
click at [1006, 145] on input "Yes" at bounding box center [1010, 140] width 9 height 9
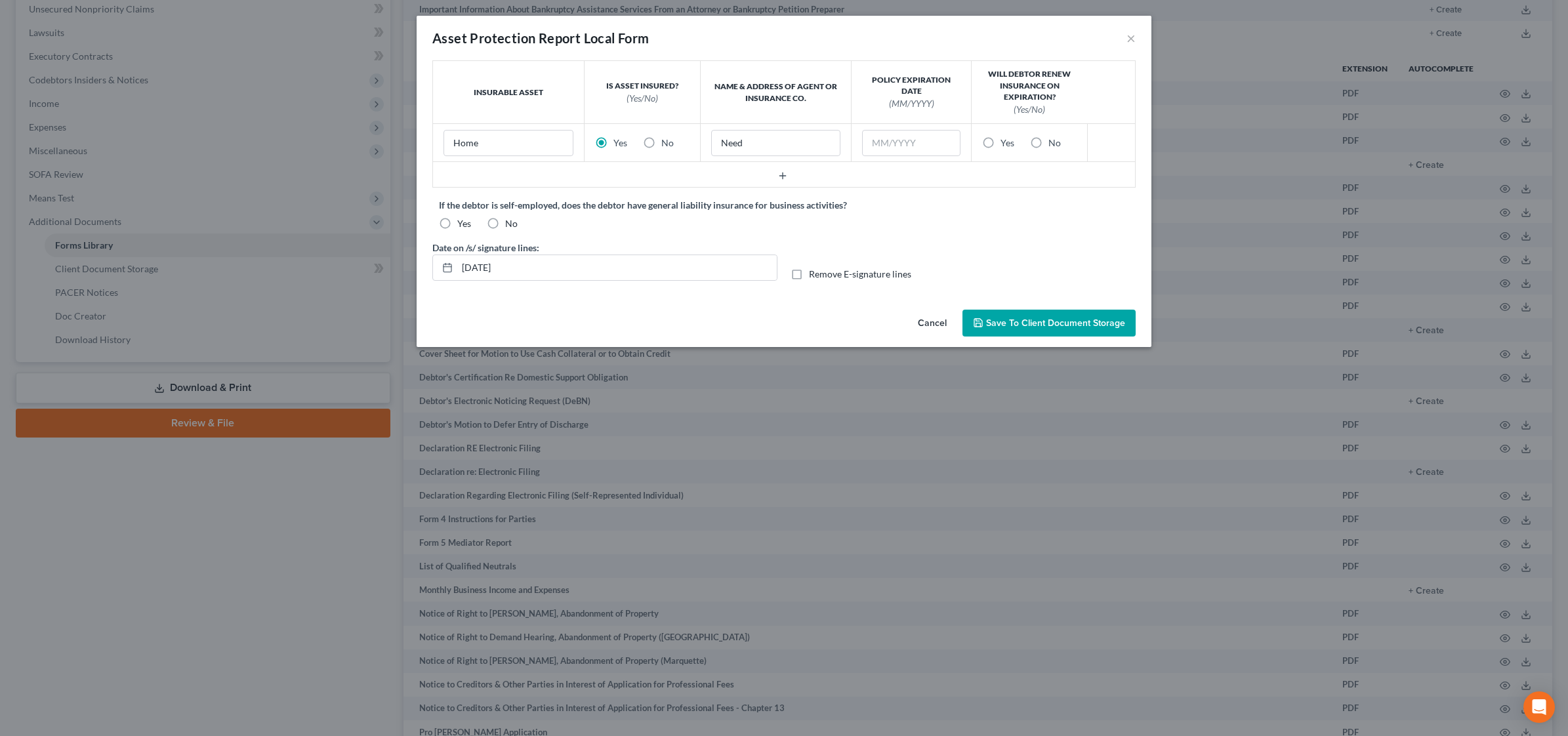
radio input "true"
click at [809, 275] on label "Remove E-signature lines" at bounding box center [860, 274] width 102 height 13
click at [814, 275] on input "Remove E-signature lines" at bounding box center [818, 272] width 9 height 9
click at [809, 275] on label "Remove E-signature lines" at bounding box center [860, 274] width 102 height 13
click at [814, 275] on input "Remove E-signature lines" at bounding box center [818, 272] width 9 height 9
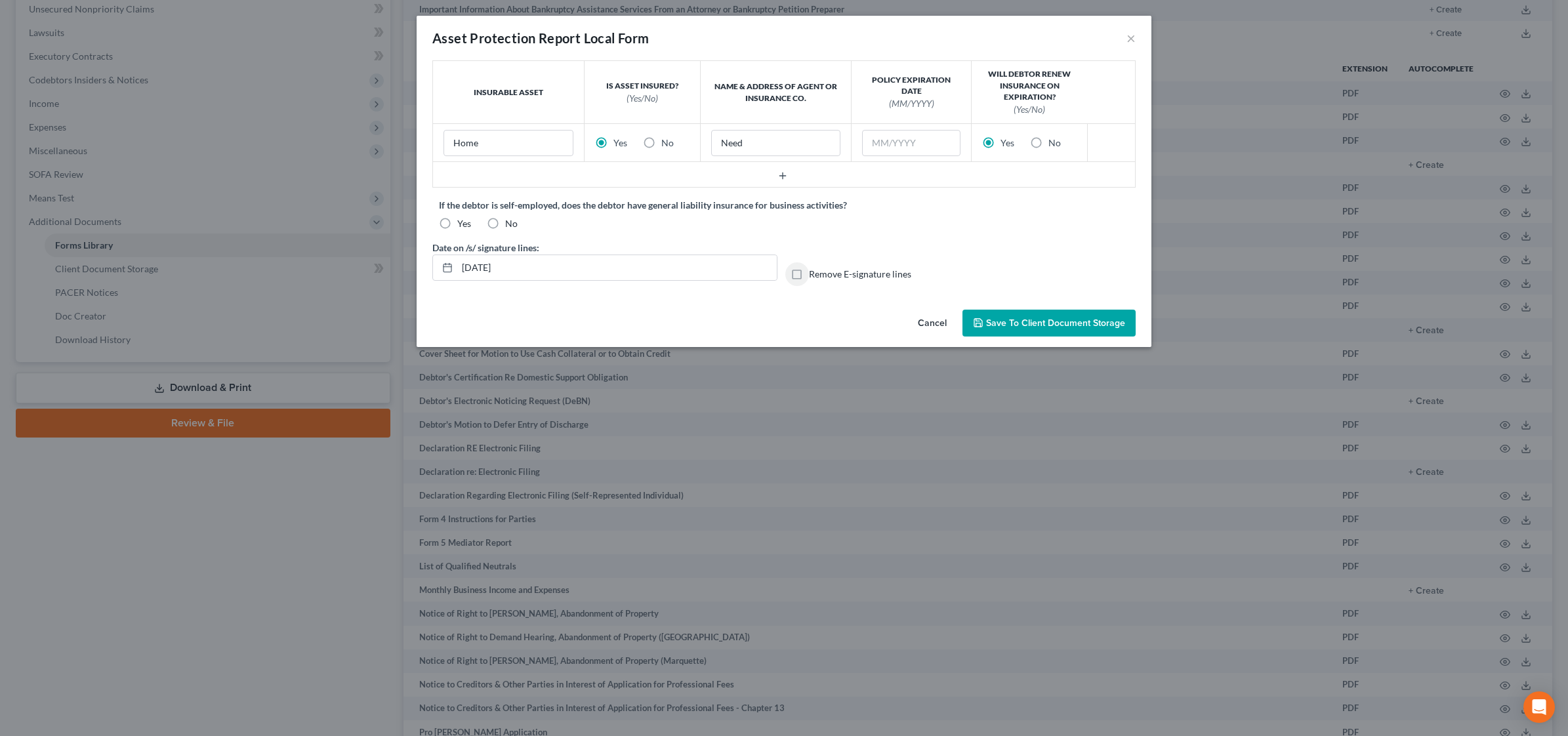
click at [809, 275] on label "Remove E-signature lines" at bounding box center [860, 274] width 102 height 13
click at [814, 275] on input "Remove E-signature lines" at bounding box center [818, 272] width 9 height 9
checkbox input "true"
click at [505, 221] on label "No" at bounding box center [510, 224] width 12 height 13
click at [510, 221] on input "No" at bounding box center [515, 222] width 9 height 9
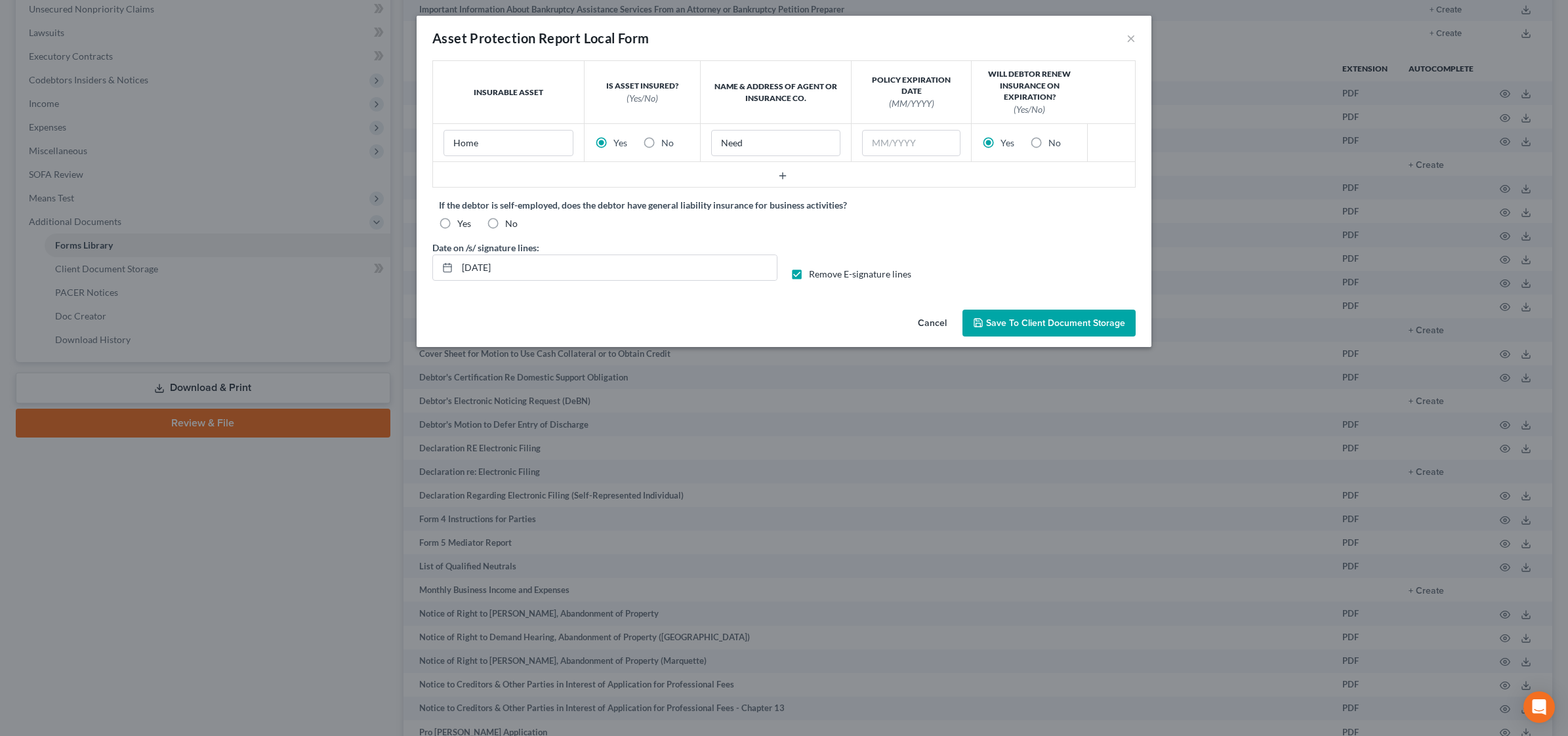
radio input "true"
click at [1047, 326] on span "Save to Client Document Storage" at bounding box center [1055, 323] width 139 height 11
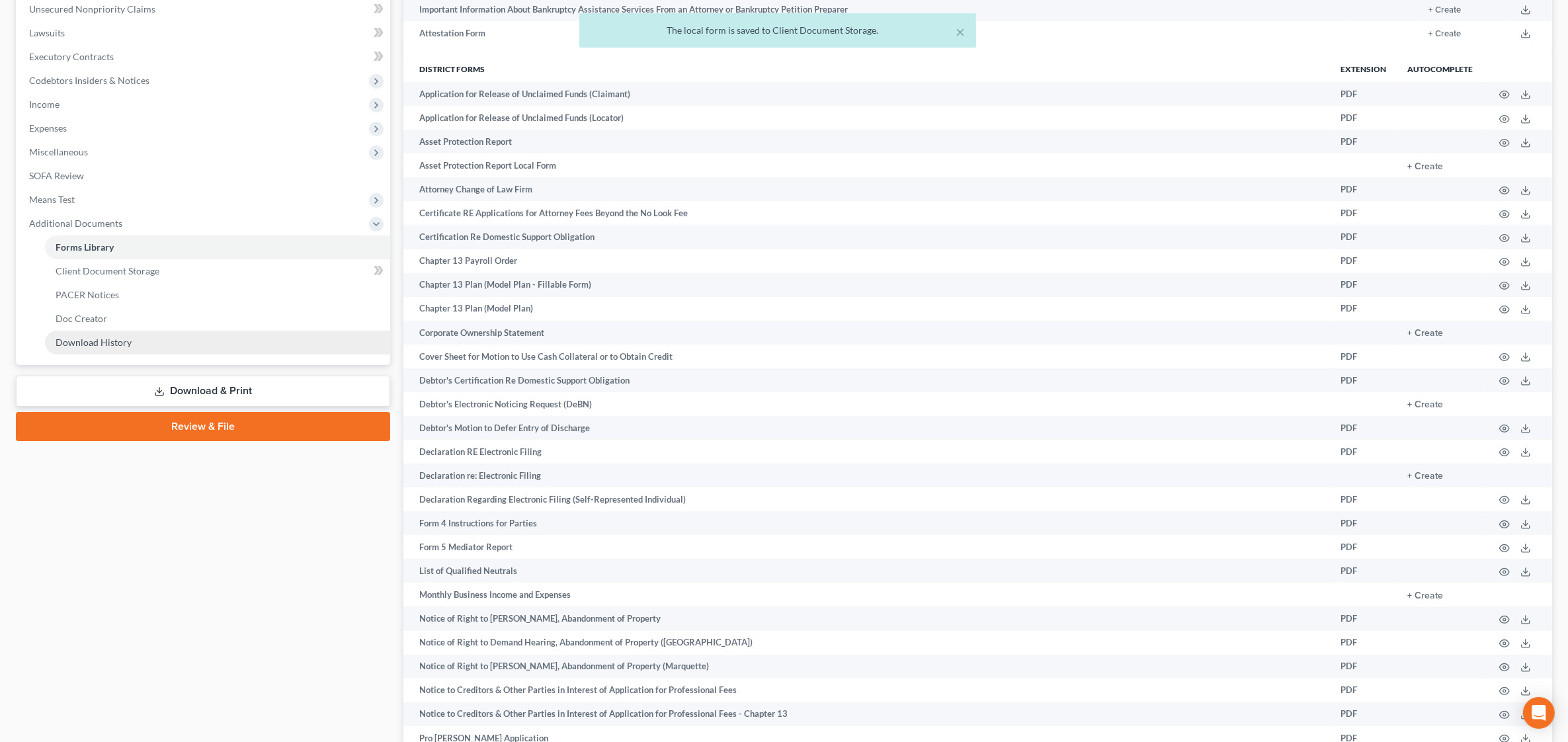
click at [164, 340] on link "Download History" at bounding box center [218, 342] width 345 height 24
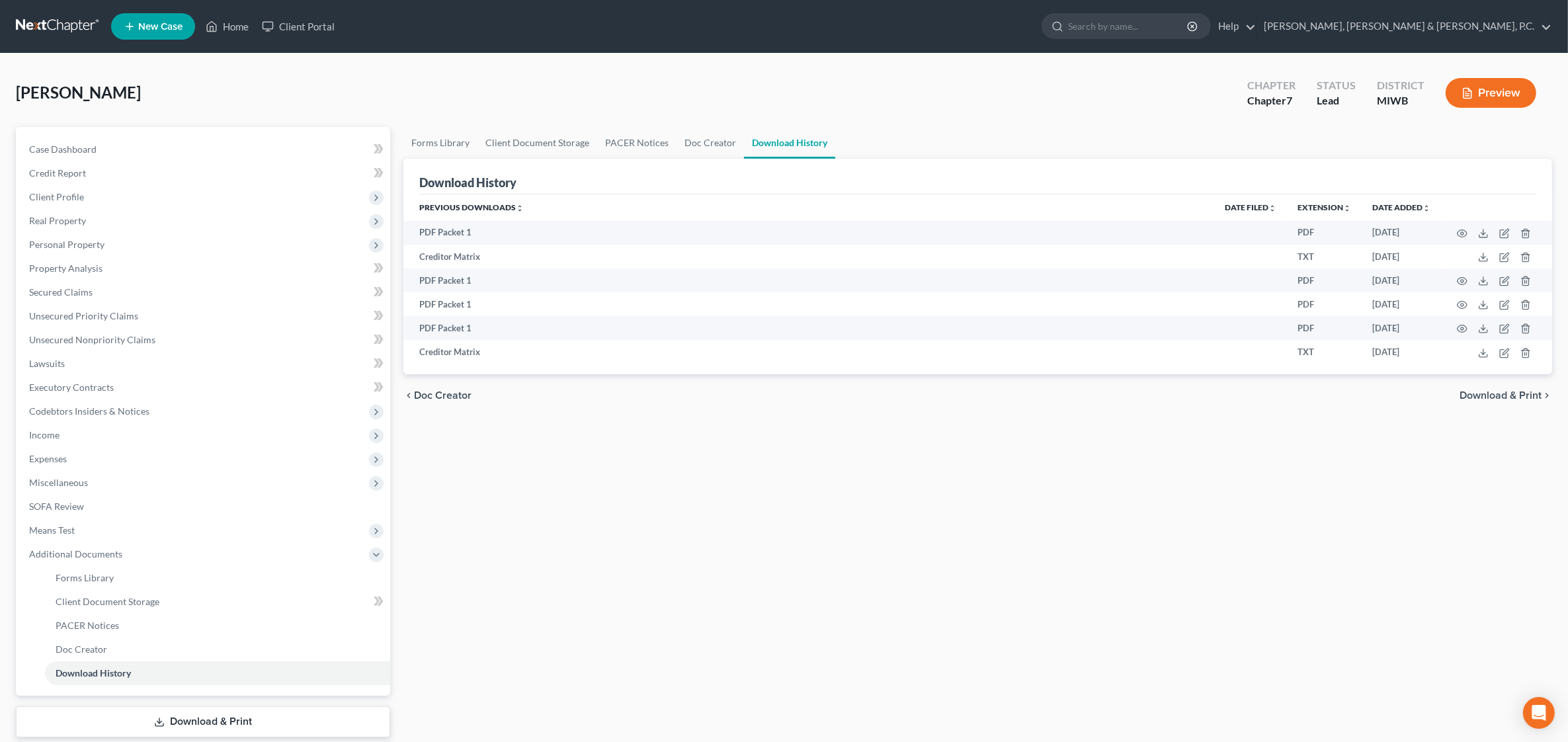
scroll to position [78, 0]
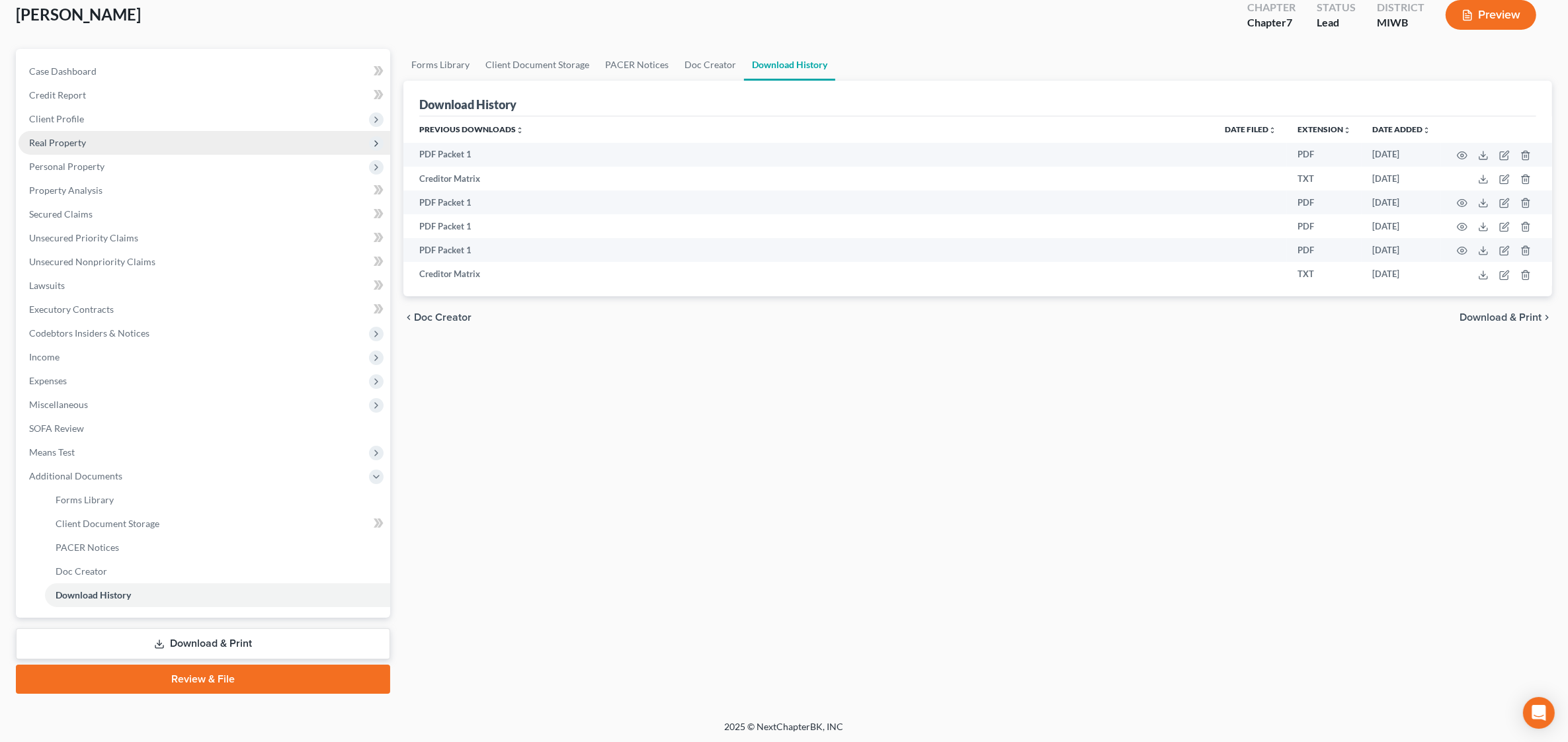
click at [74, 144] on span "Real Property" at bounding box center [58, 142] width 57 height 11
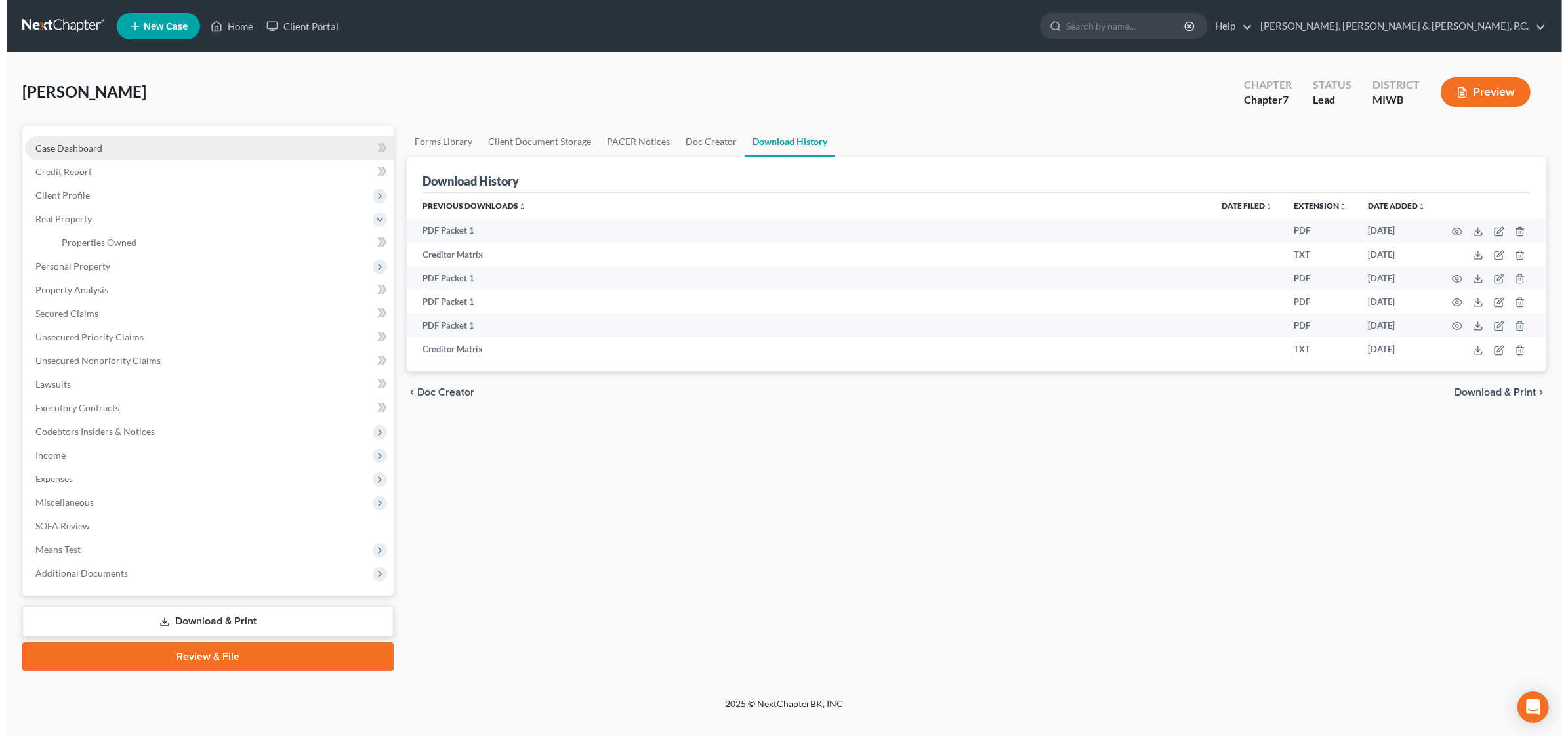
scroll to position [0, 0]
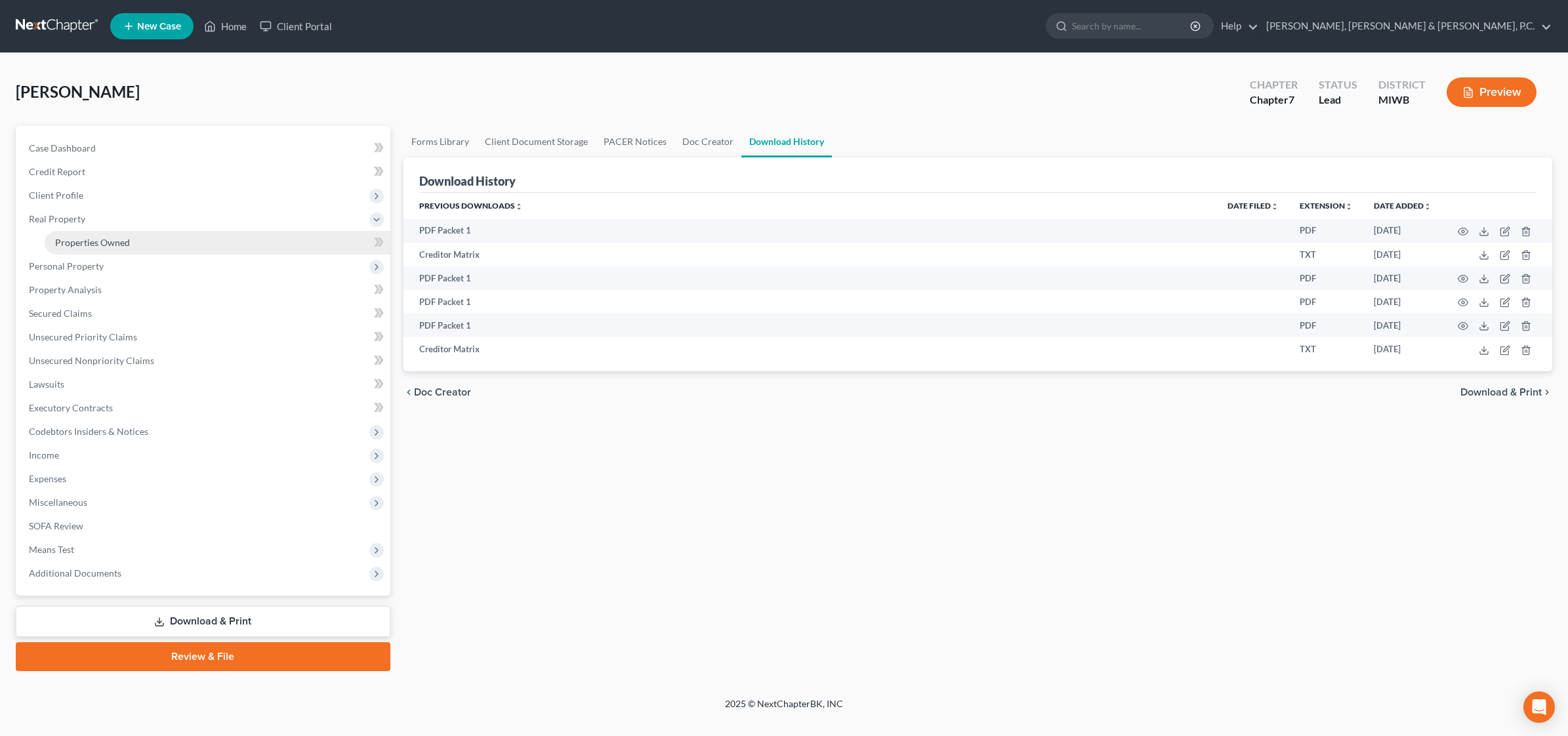
click at [87, 244] on span "Properties Owned" at bounding box center [93, 243] width 75 height 11
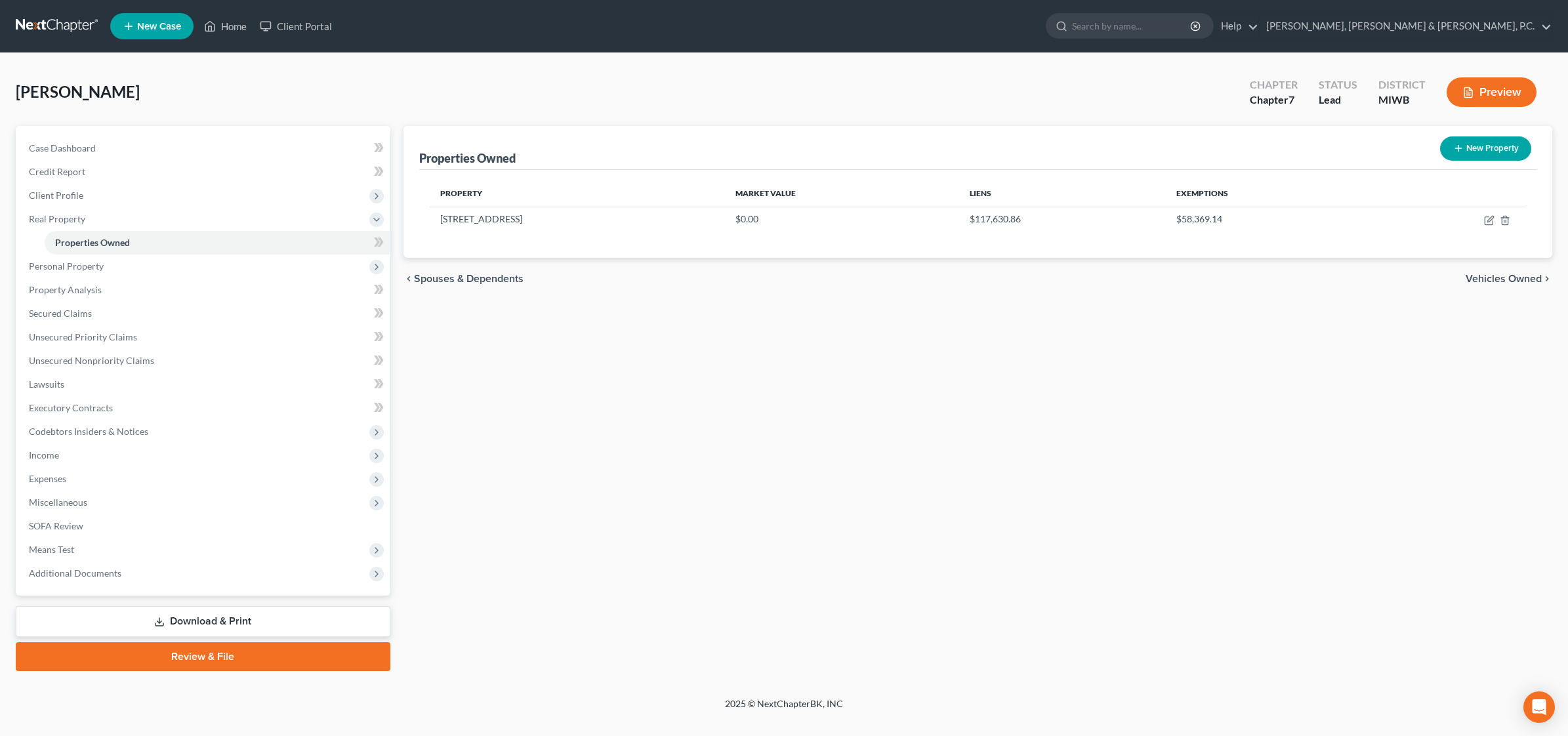
click at [916, 246] on div "Property Market Value Liens Exemptions [STREET_ADDRESS] $0.00 $117,630.86 $58,3…" at bounding box center [977, 213] width 1118 height 88
click at [1489, 218] on icon "button" at bounding box center [1488, 220] width 11 height 11
select select "23"
select select "40"
select select "3"
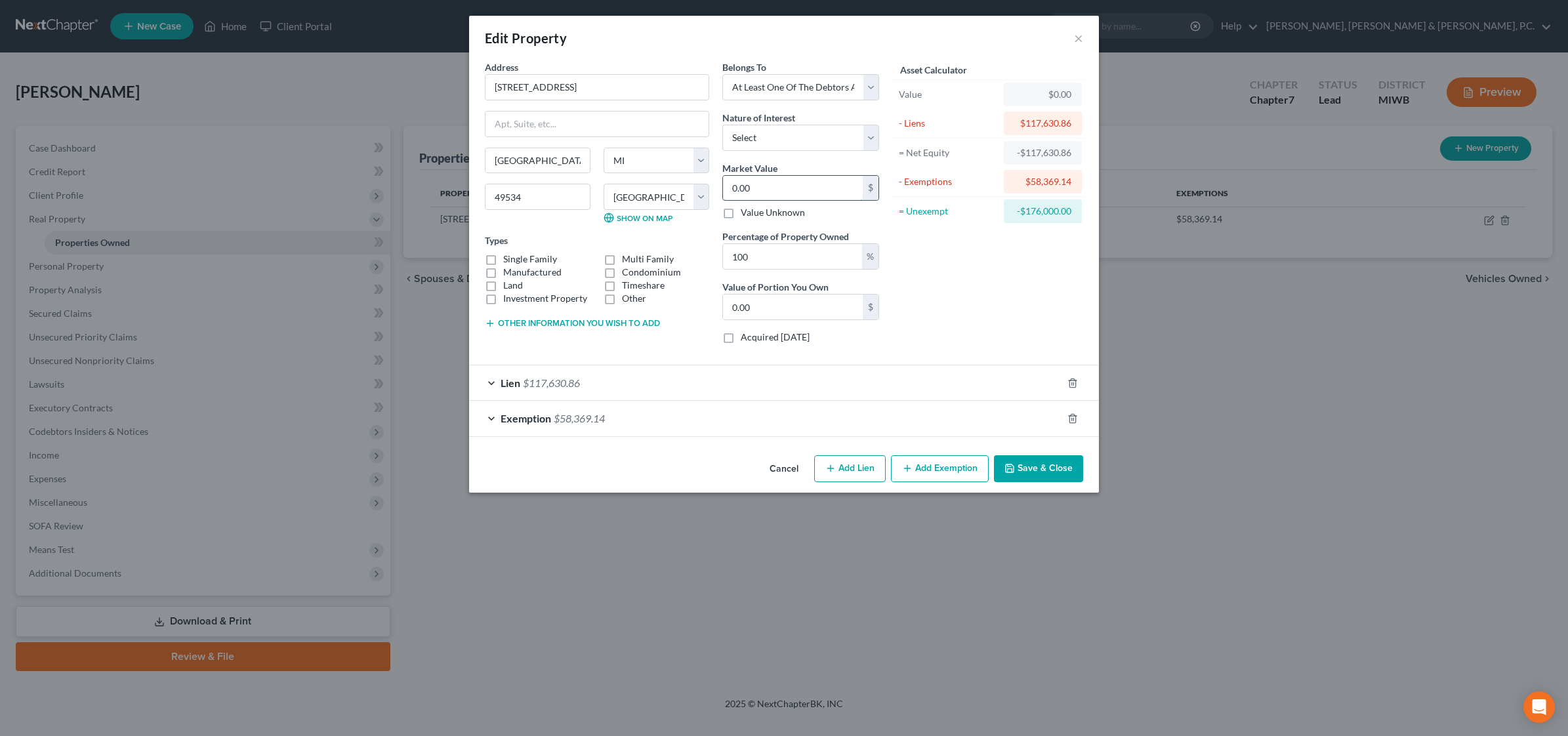
click at [788, 191] on input "0.00" at bounding box center [793, 188] width 140 height 25
type input "0"
type input "7"
type input "7.00"
type input "76"
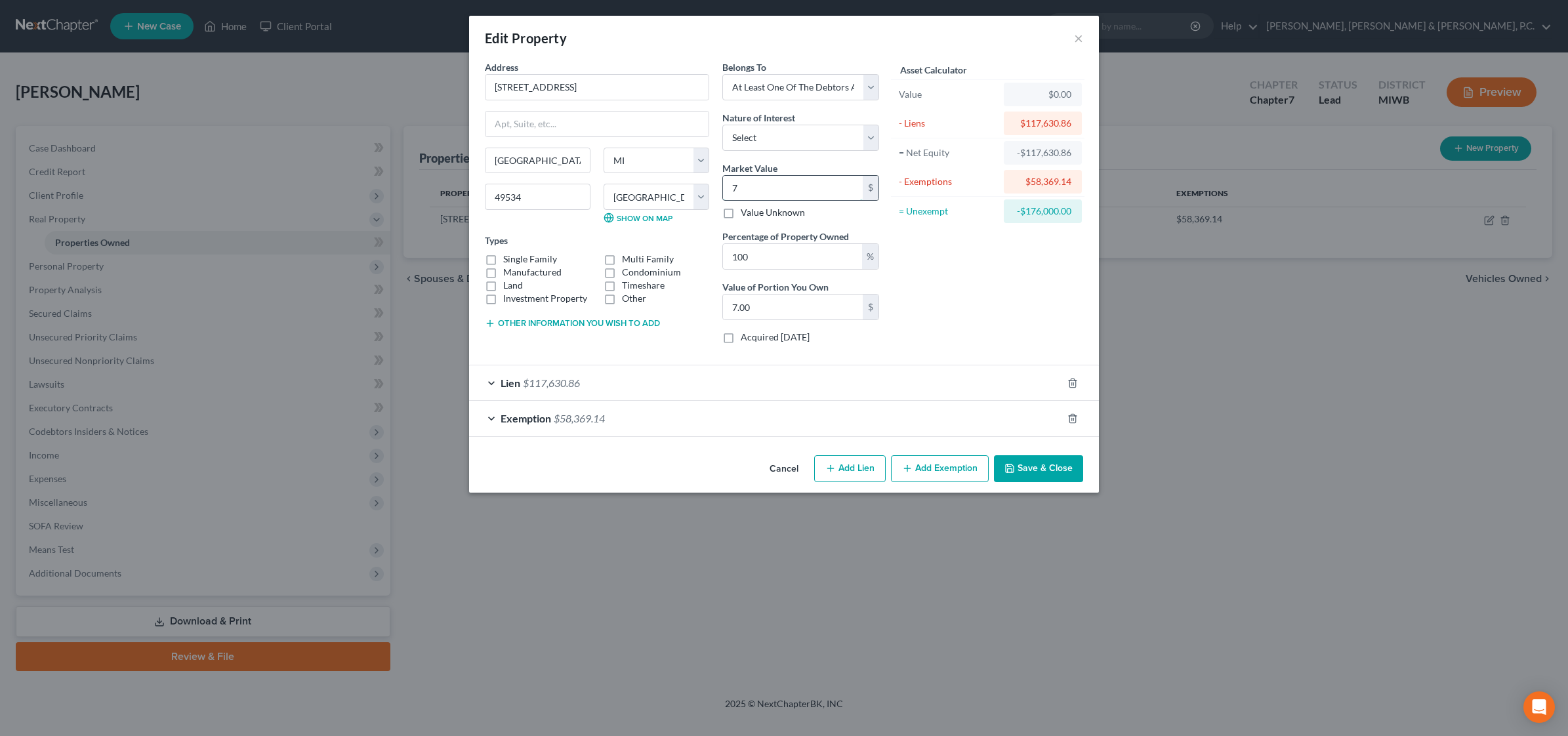
type input "76.00"
type input "760"
type input "760.00"
type input "7600"
type input "7,600.00"
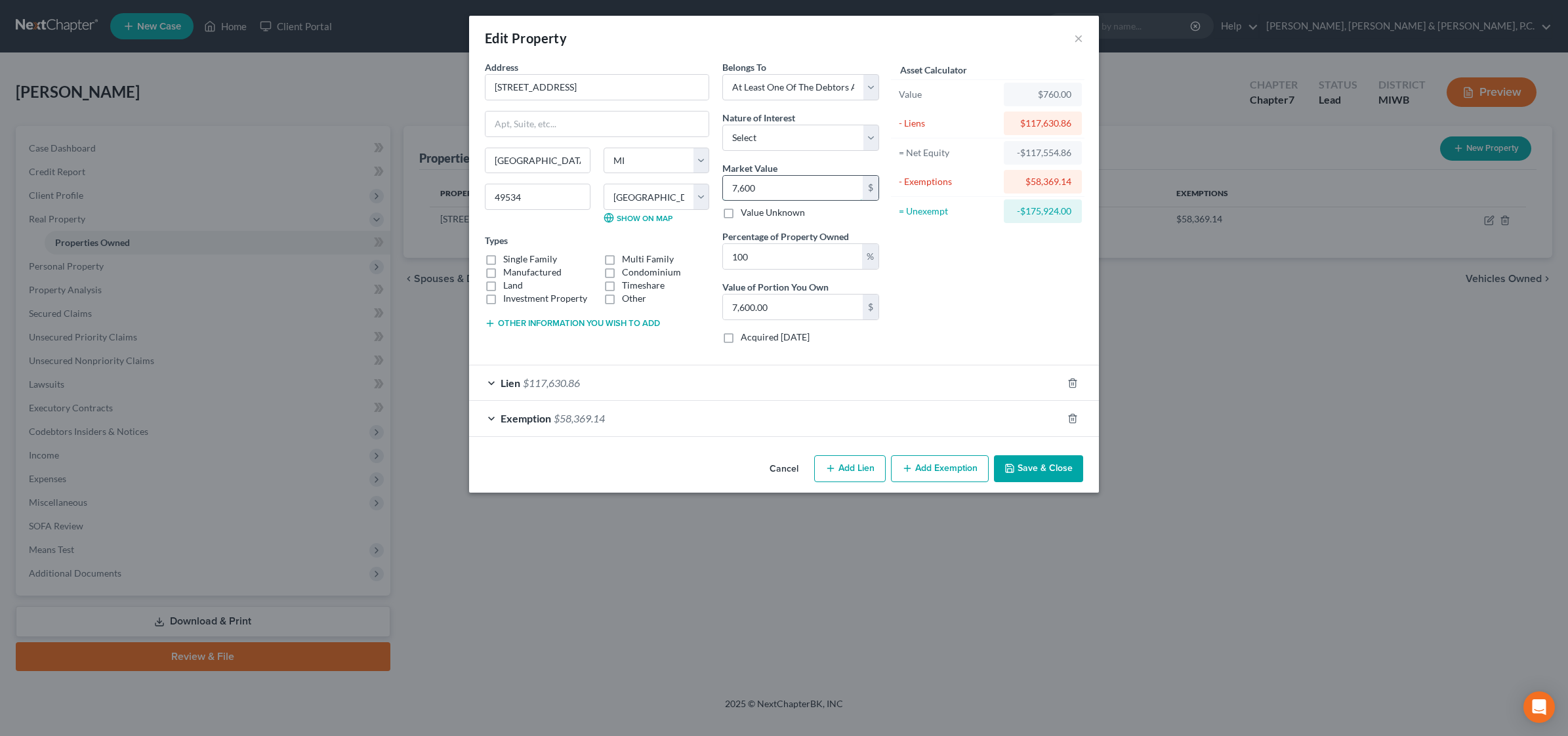
type input "7,6000"
type input "76,000.00"
type input "76,0000"
type input "760,000.00"
type input "760,00"
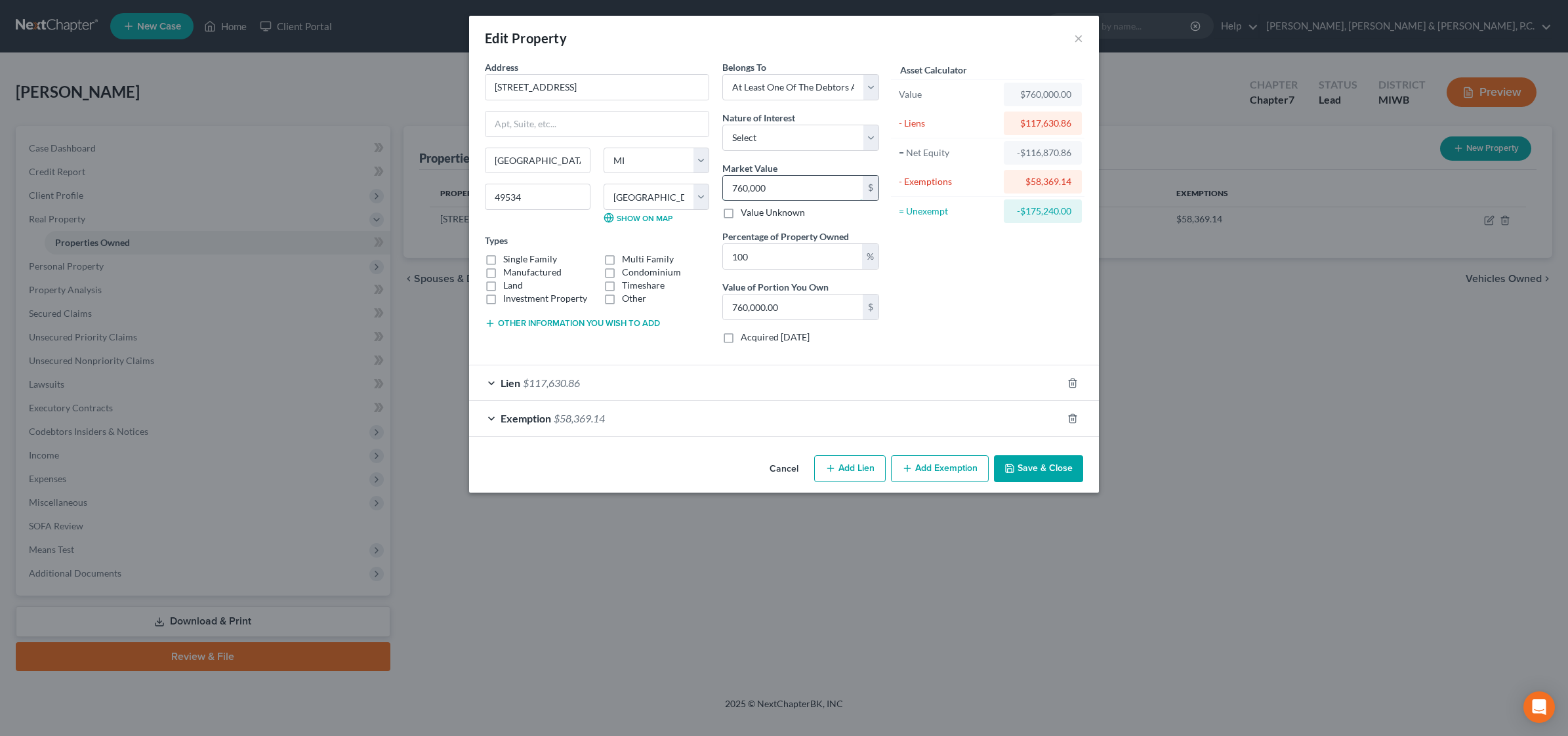
type input "76,000.00"
type input "760"
type input "760.00"
type input "76"
type input "76.00"
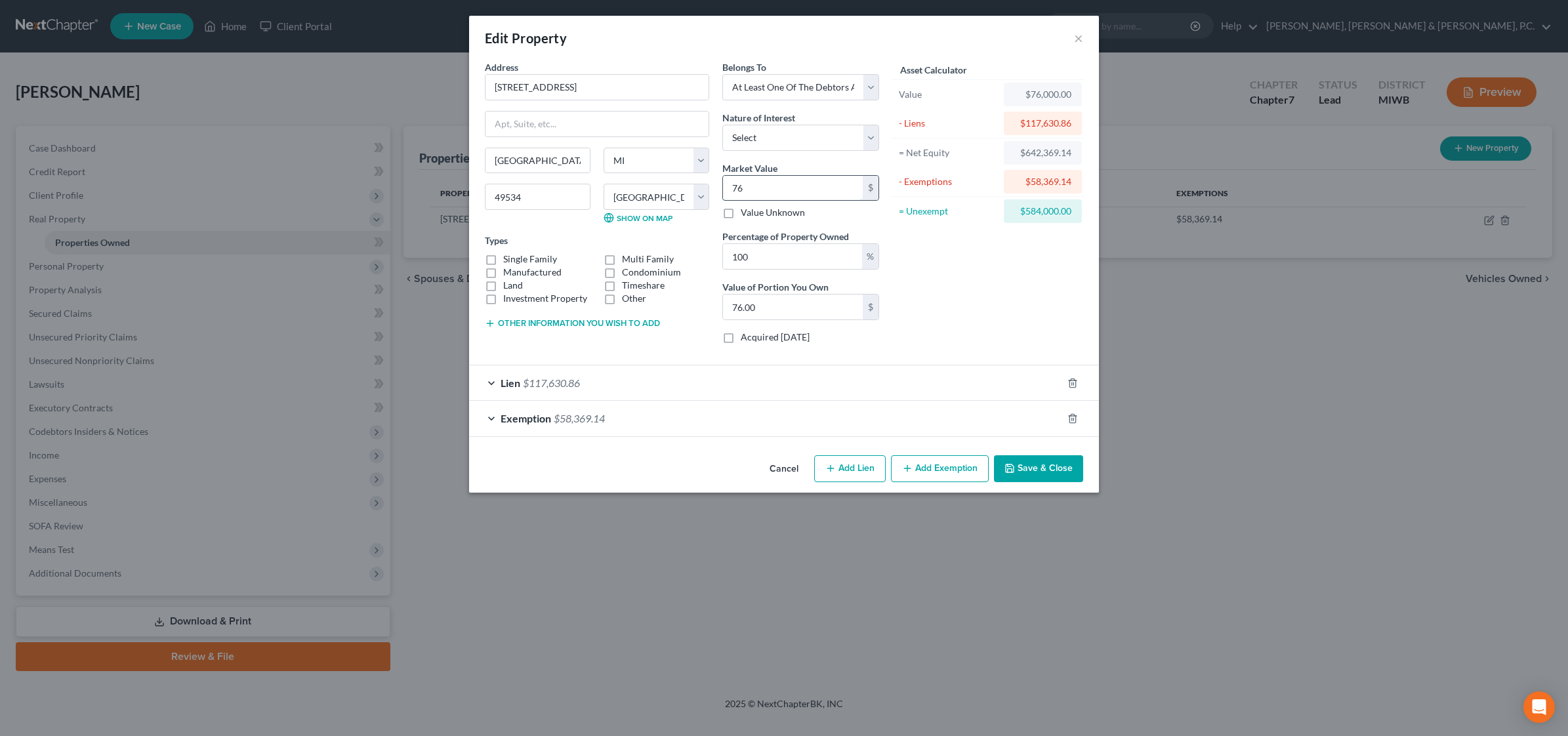
type input "7"
type input "7.00"
type input "0"
type input "1"
type input "1.00"
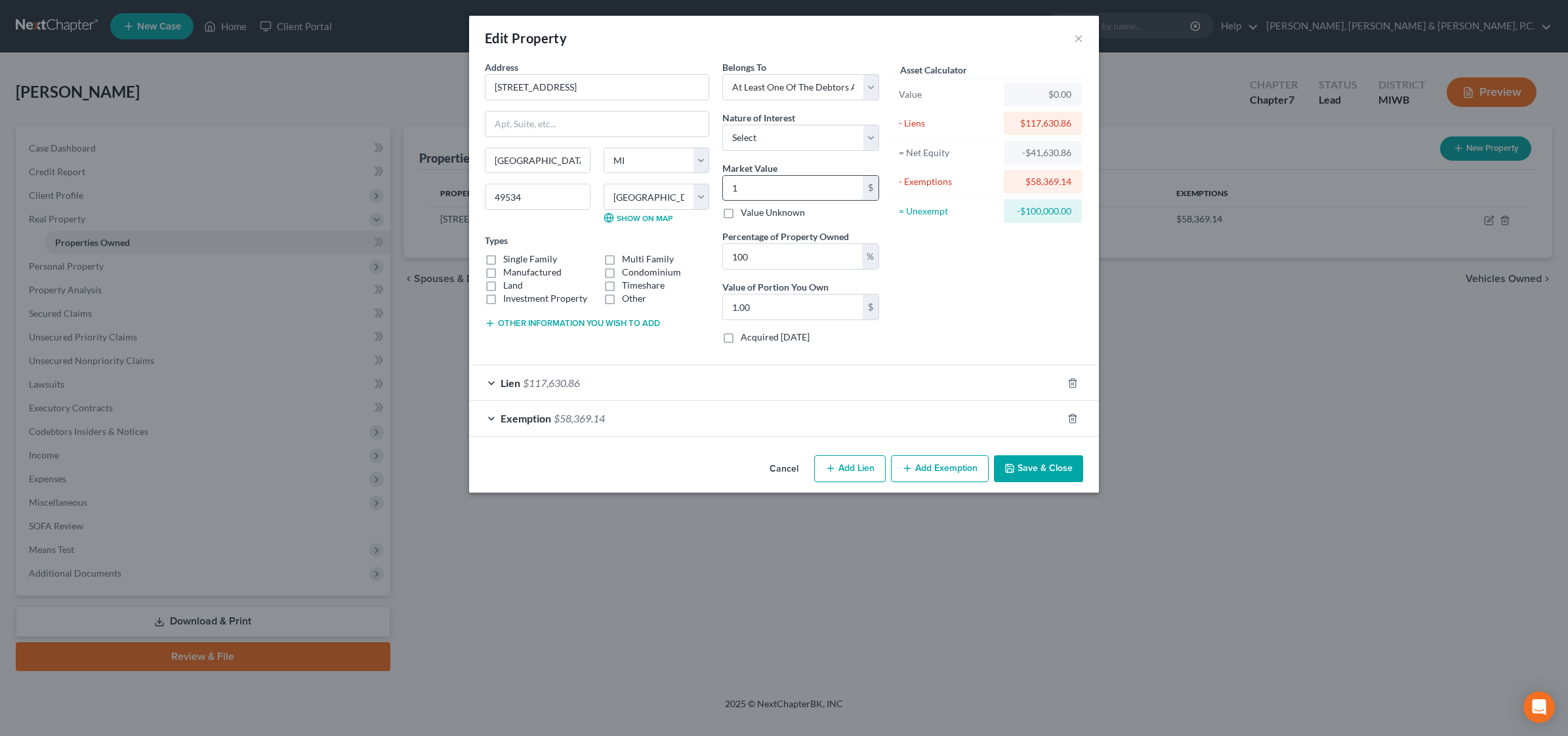
type input "17"
type input "17.00"
type input "176"
type input "176.00"
type input "1760"
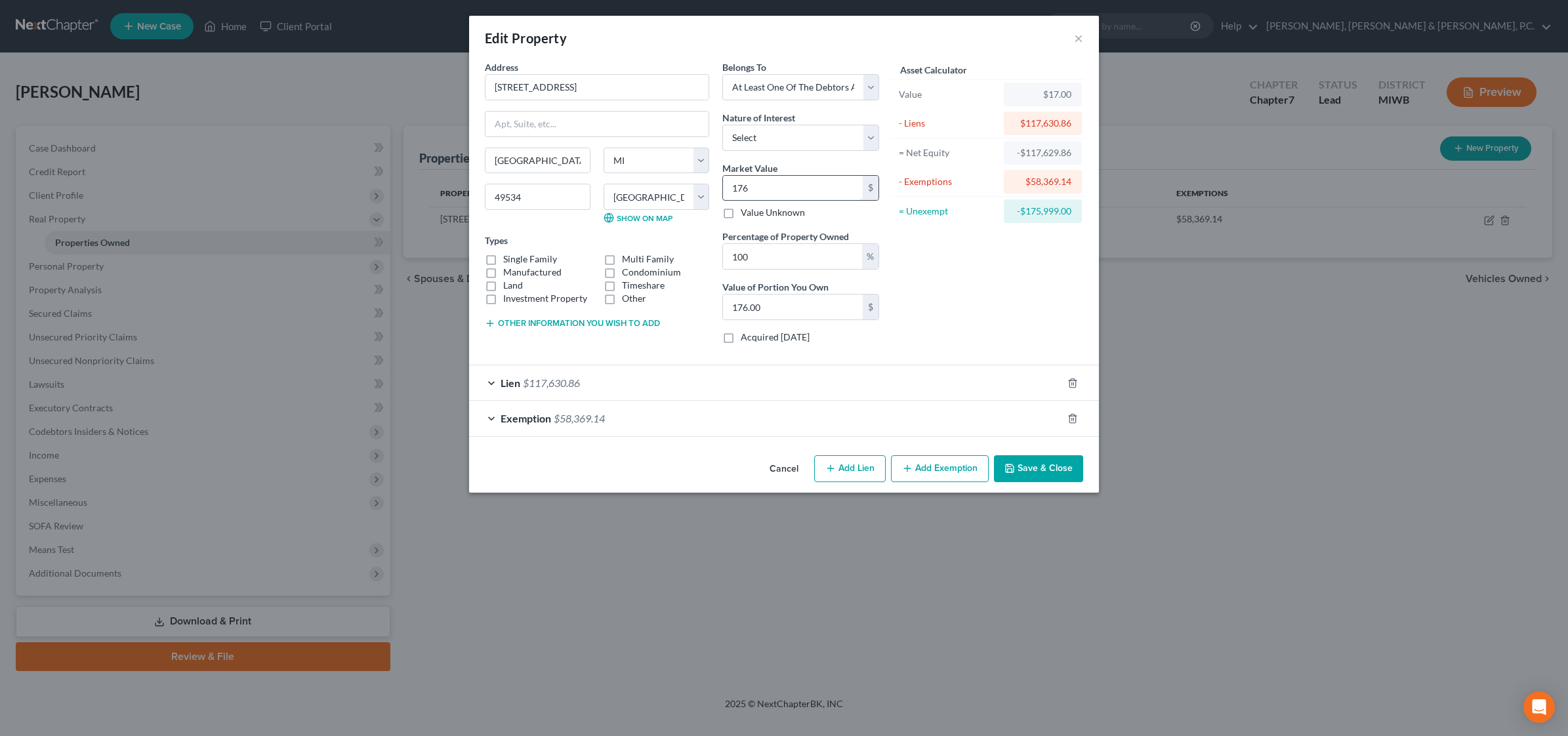
type input "1,760.00"
type input "1,7600"
type input "17,600.00"
type input "17,6000"
type input "176,000.00"
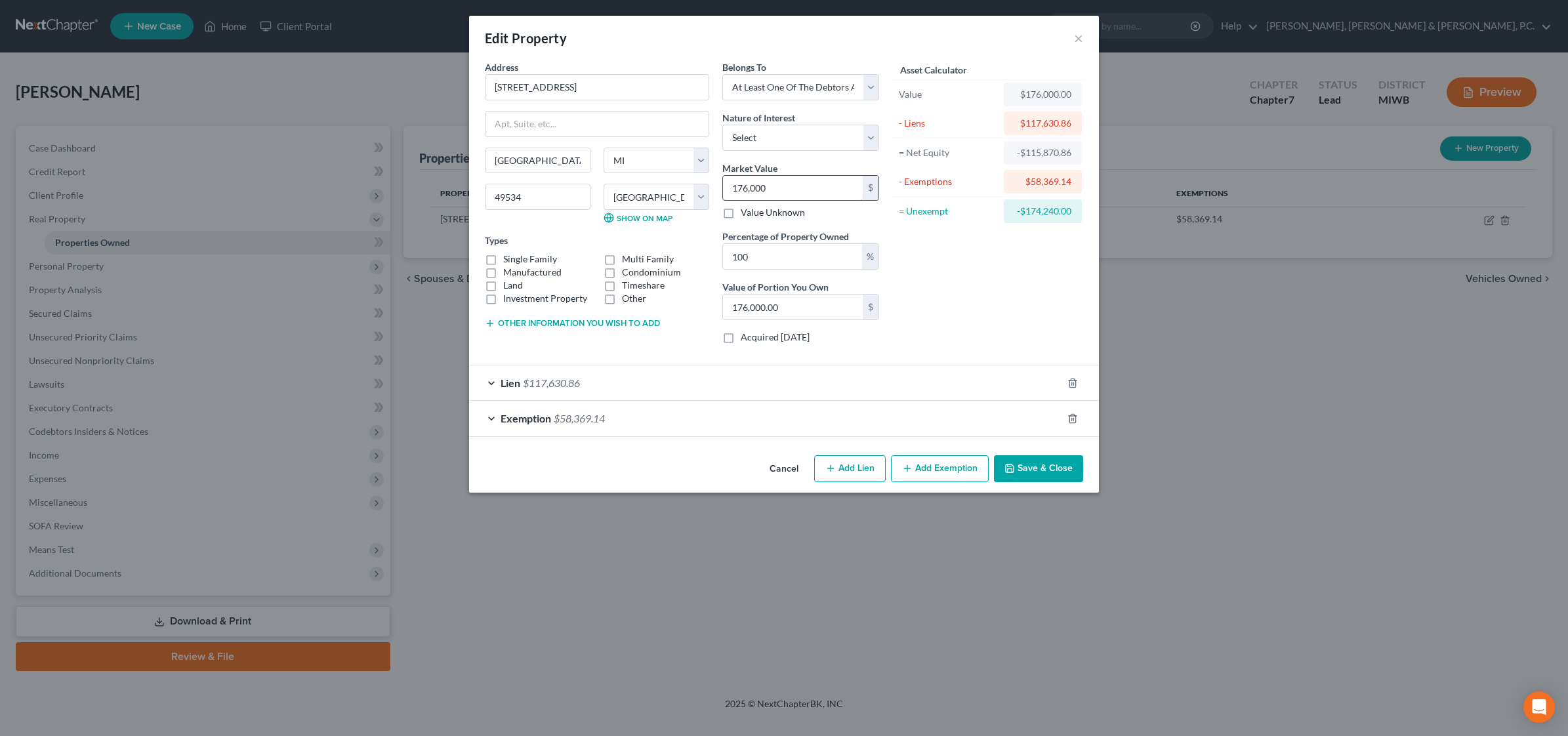
type input "176,000"
click at [778, 194] on input "176,000" at bounding box center [793, 188] width 140 height 25
click at [1048, 148] on div "-$115,870.86" at bounding box center [1043, 153] width 57 height 13
click at [1006, 368] on div "Lien $117,630.86" at bounding box center [765, 382] width 593 height 35
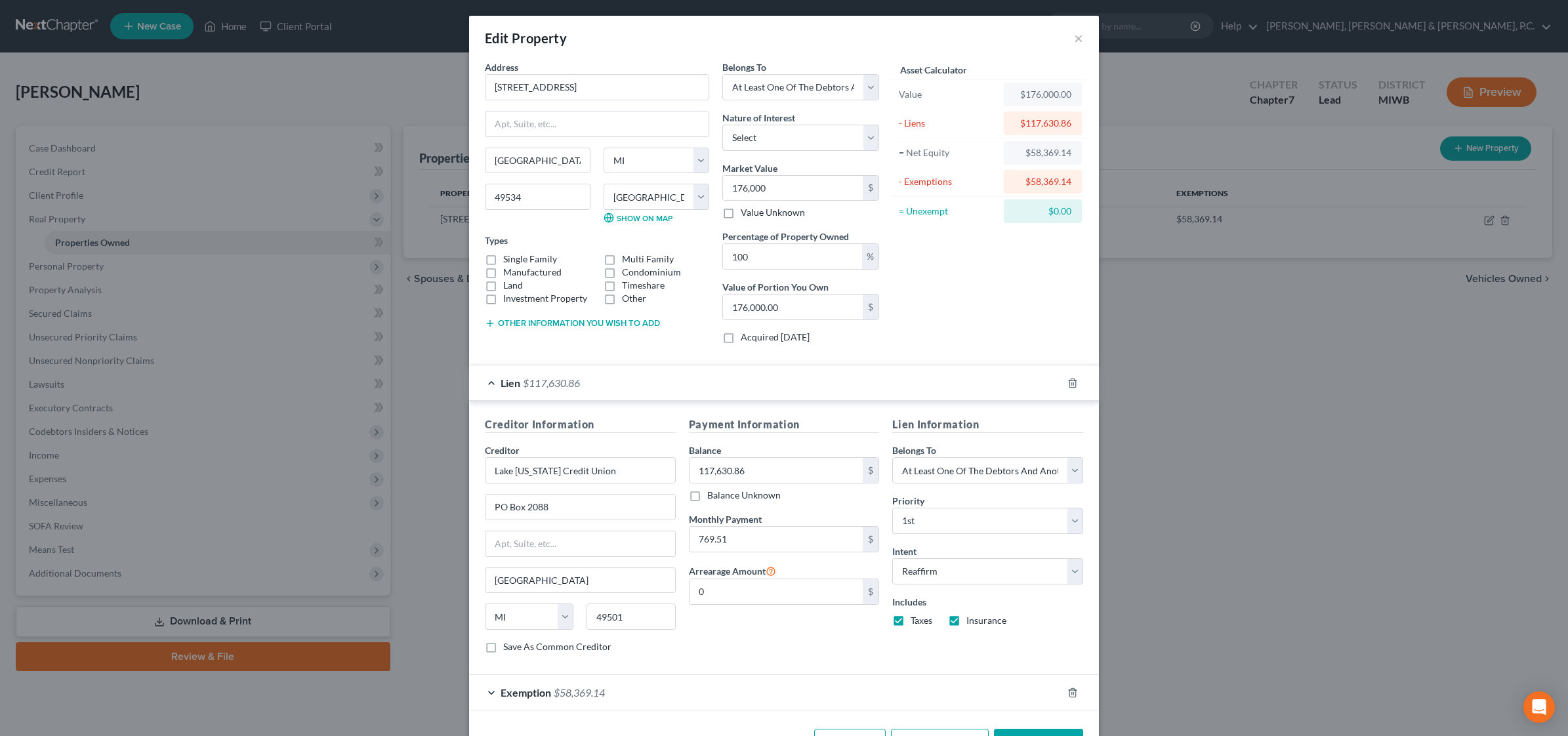
click at [948, 296] on div "Asset Calculator Value $176,000.00 - Liens $117,630.86 = Net Equity $58,369.14 …" at bounding box center [987, 207] width 204 height 294
click at [1074, 35] on button "×" at bounding box center [1078, 37] width 9 height 15
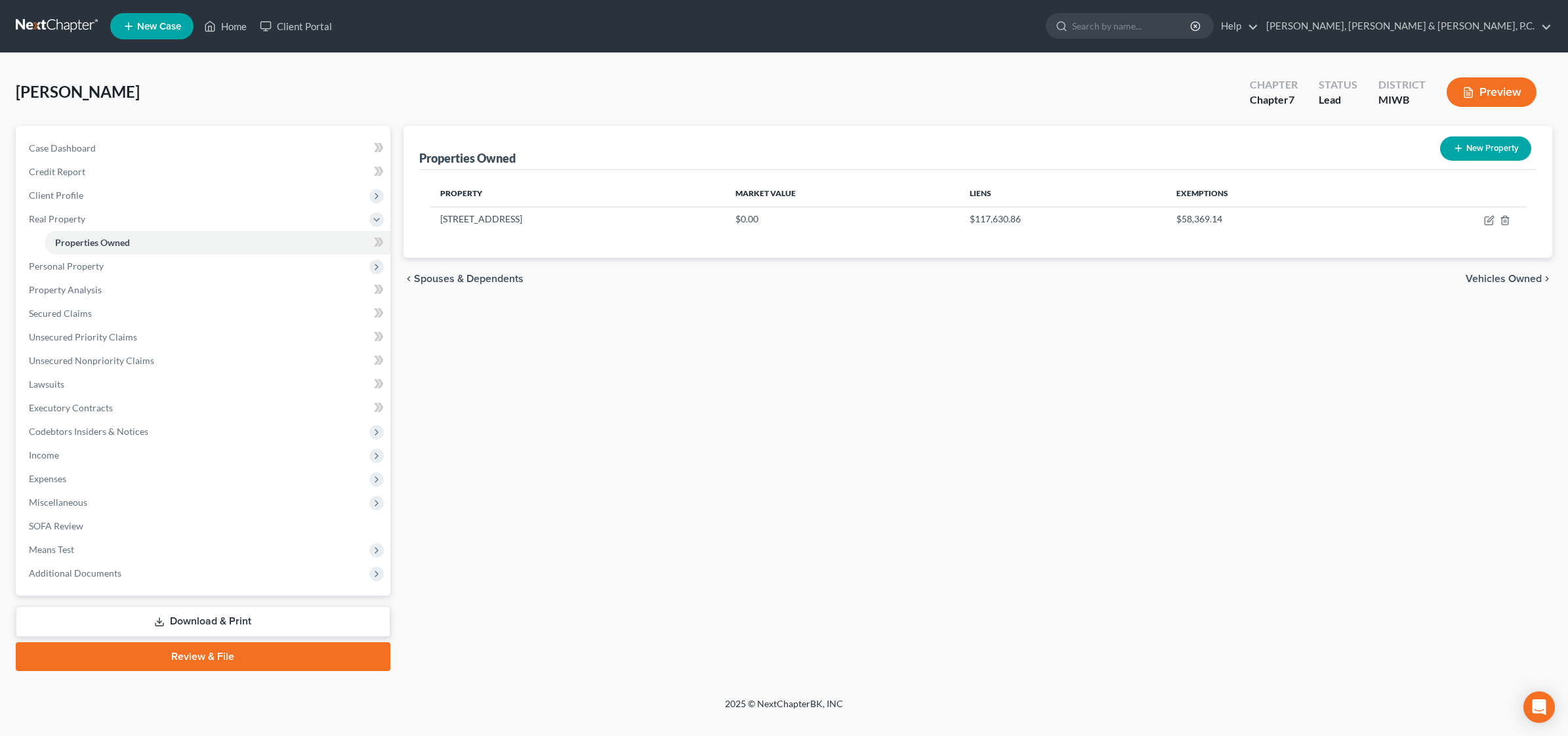
click at [1500, 89] on button "Preview" at bounding box center [1491, 92] width 90 height 29
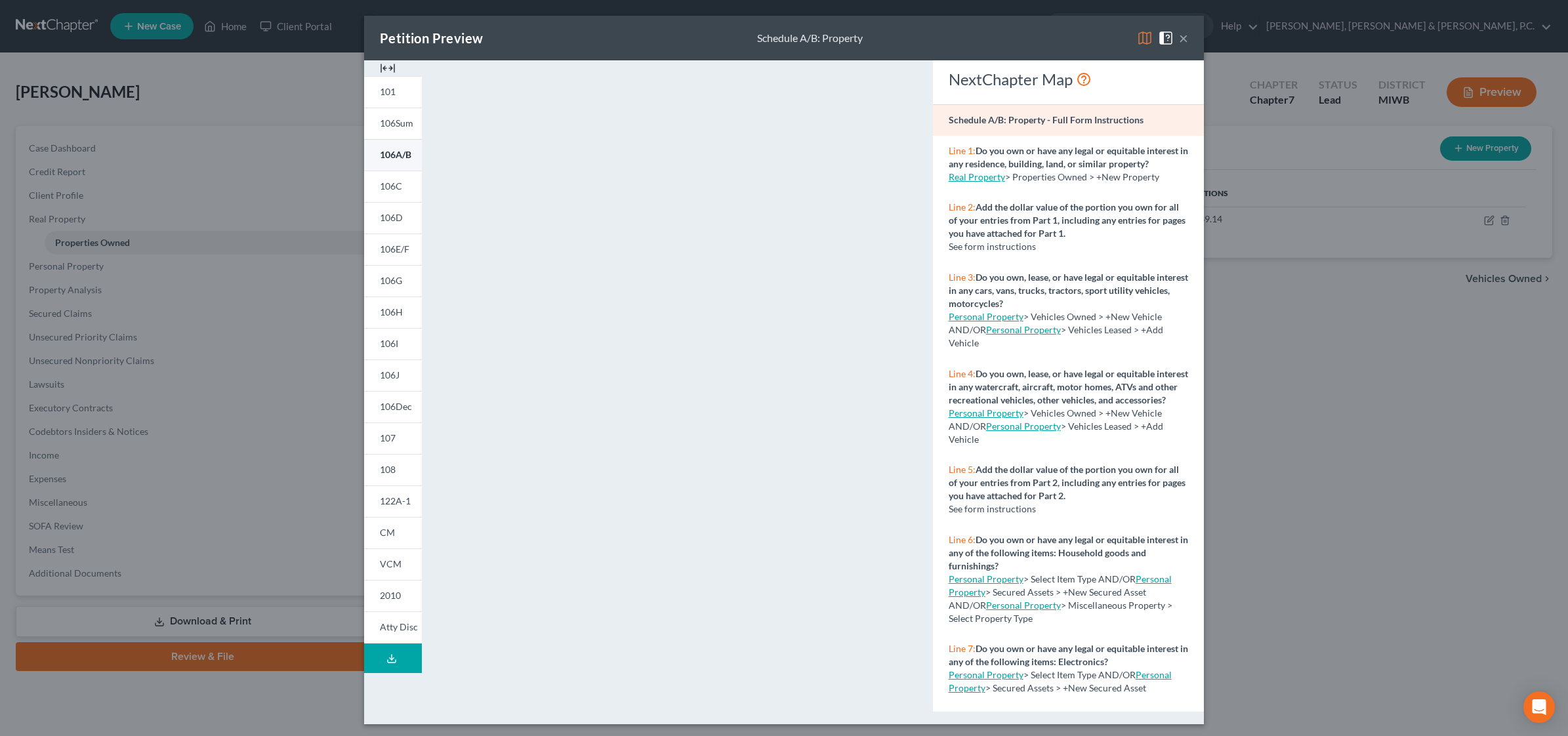
click at [395, 151] on span "106A/B" at bounding box center [395, 154] width 32 height 11
click at [382, 185] on span "106C" at bounding box center [390, 186] width 22 height 11
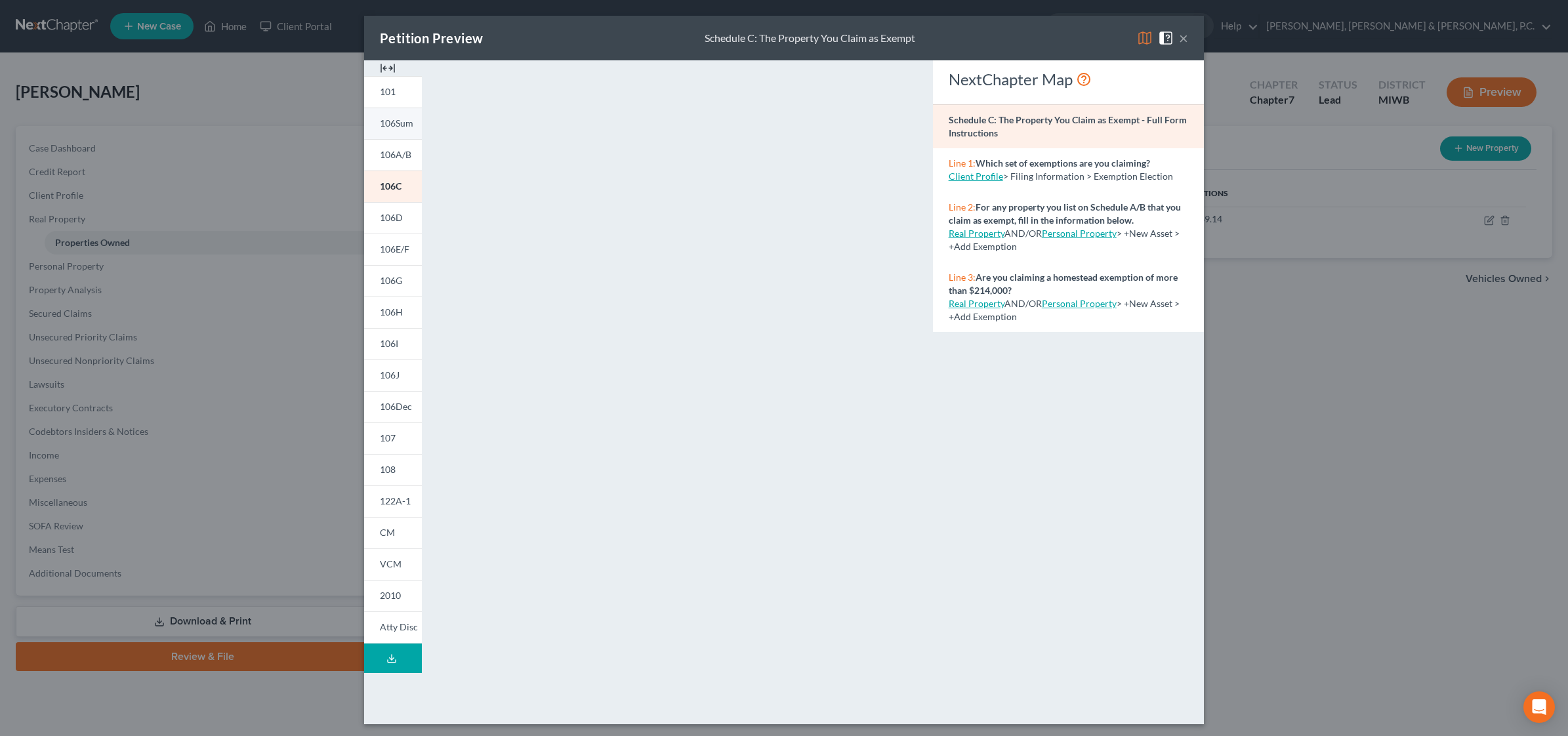
click at [389, 125] on span "106Sum" at bounding box center [396, 123] width 33 height 11
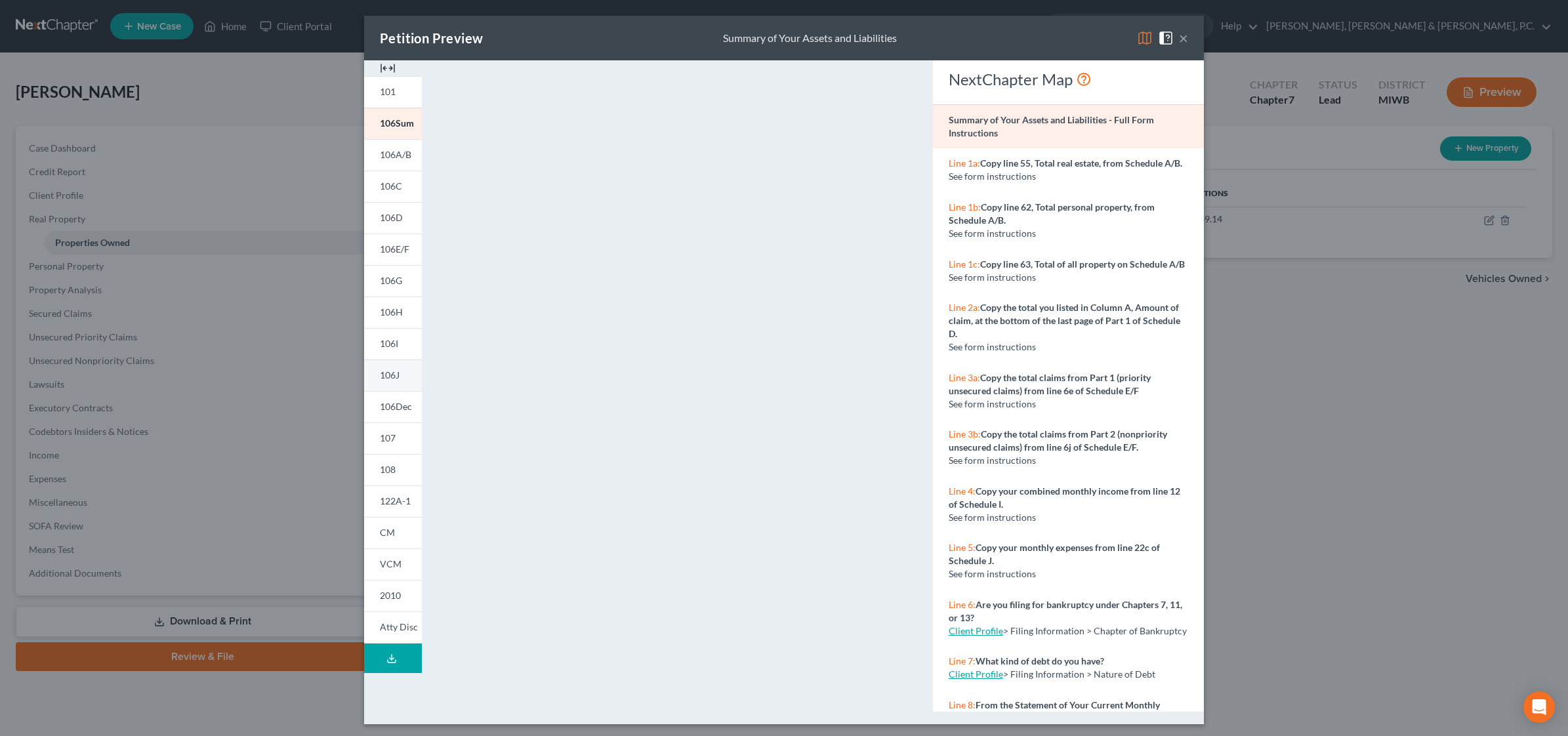
click at [380, 374] on span "106J" at bounding box center [390, 375] width 19 height 11
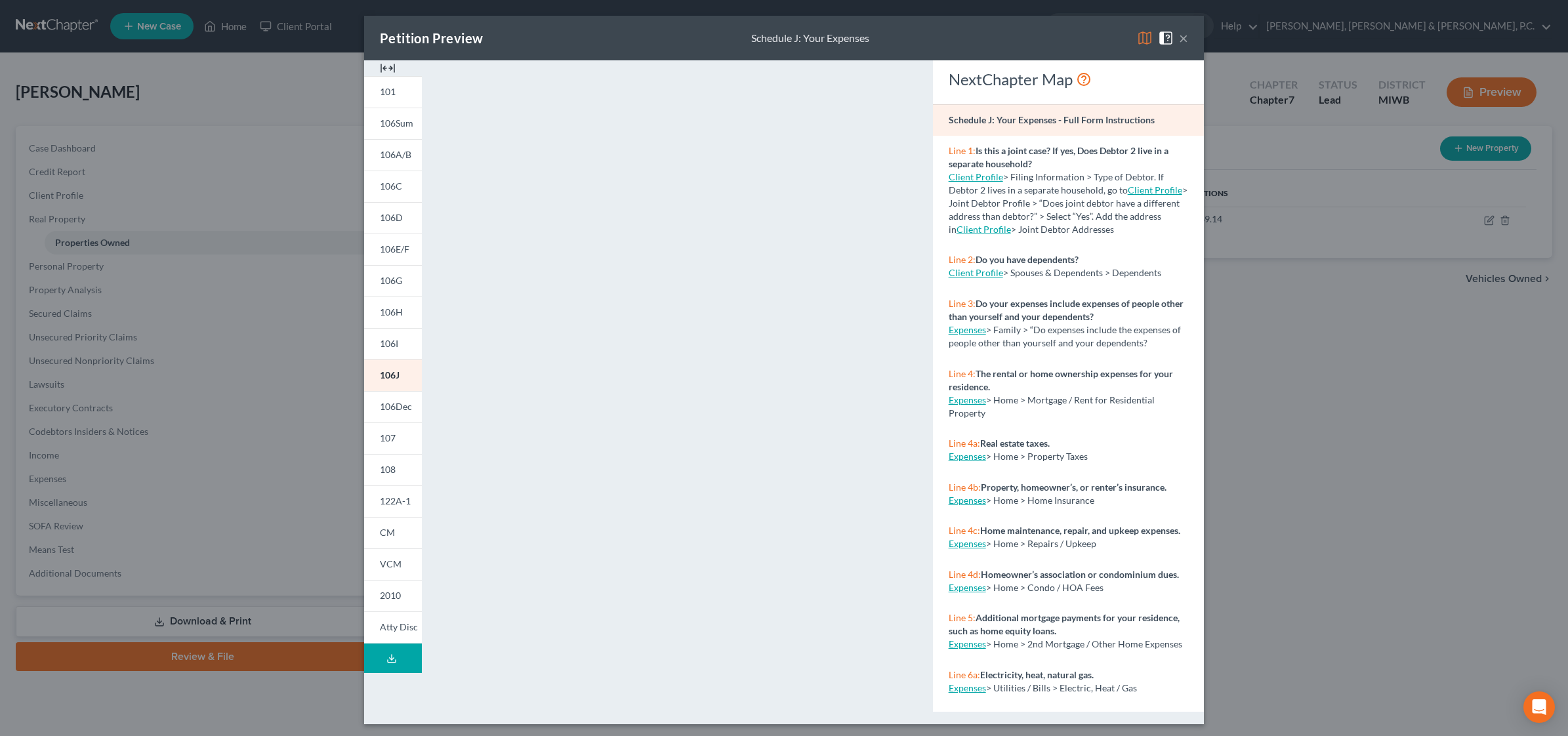
scroll to position [3, 0]
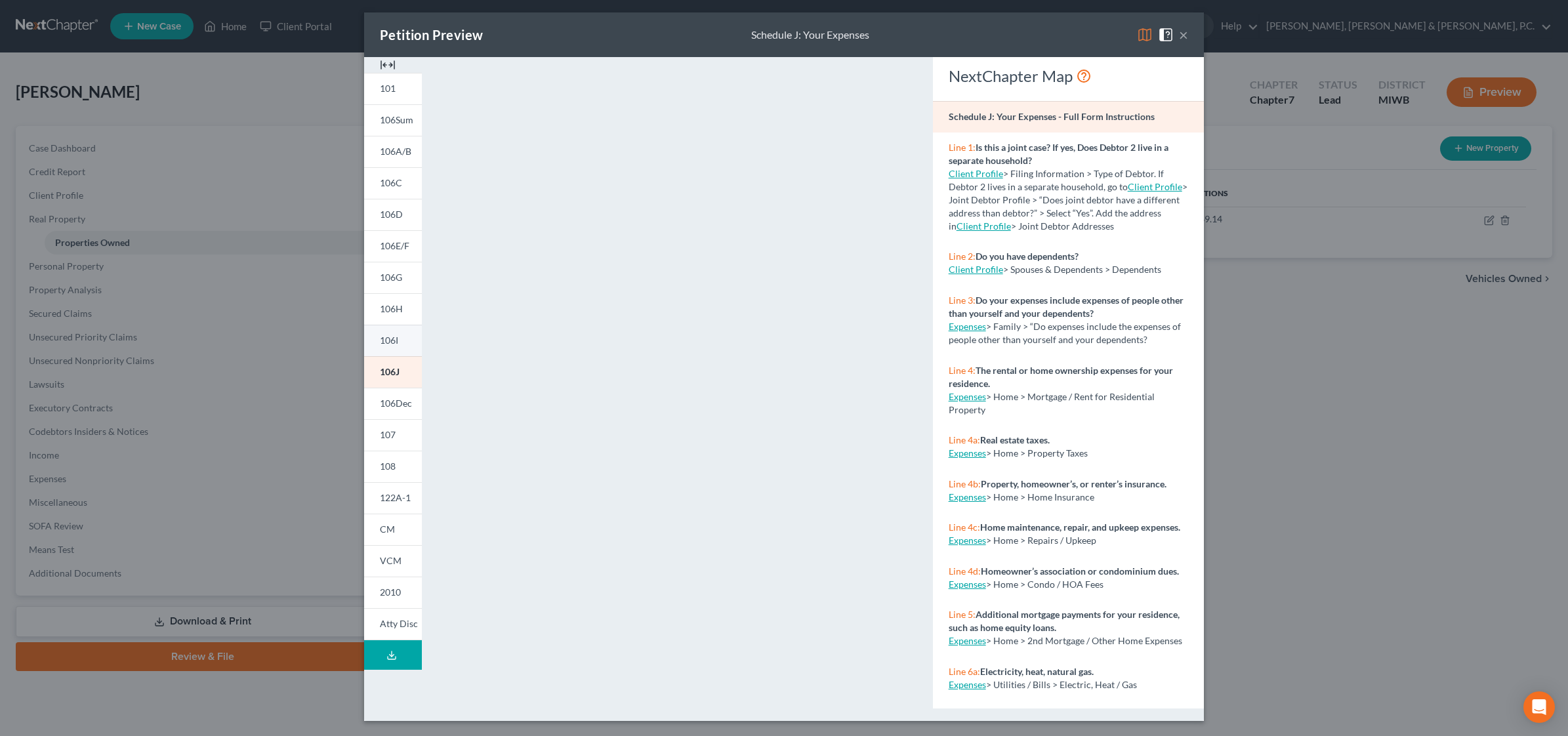
click at [387, 339] on span "106I" at bounding box center [389, 340] width 19 height 11
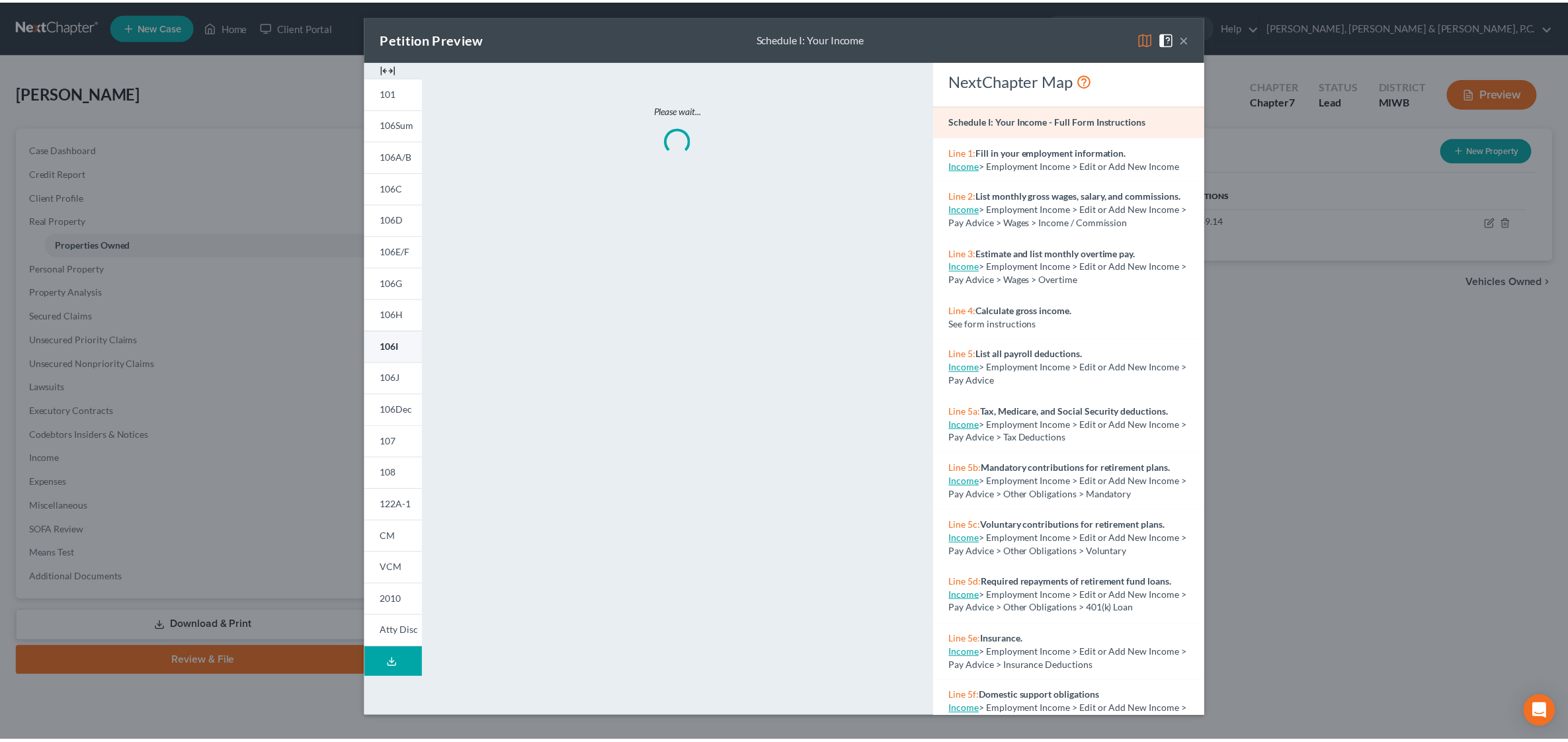
scroll to position [0, 0]
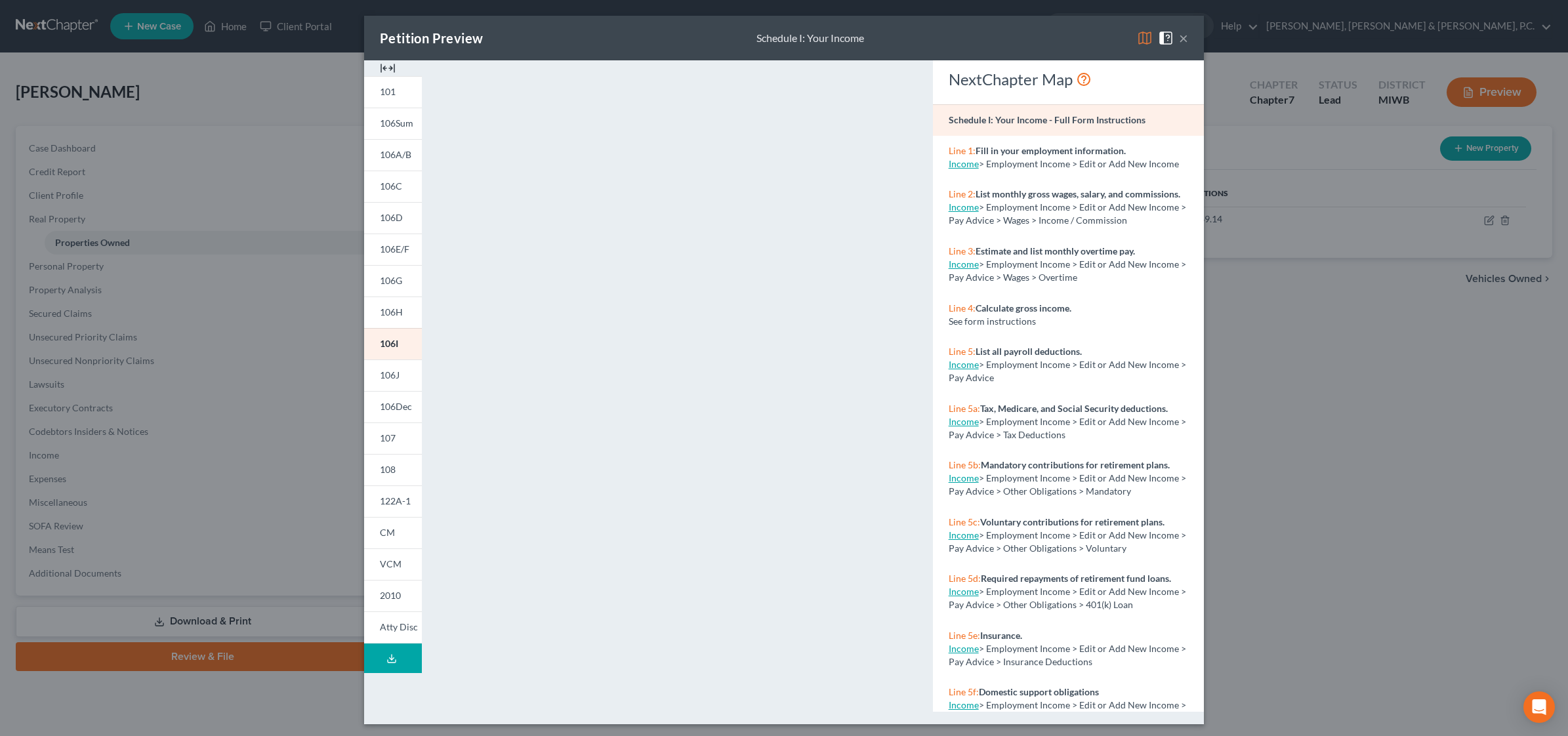
click at [1336, 423] on div "Petition Preview Schedule I: Your Income × 101 106Sum 106A/B 106C 106D 106E/F 1…" at bounding box center [784, 368] width 1568 height 736
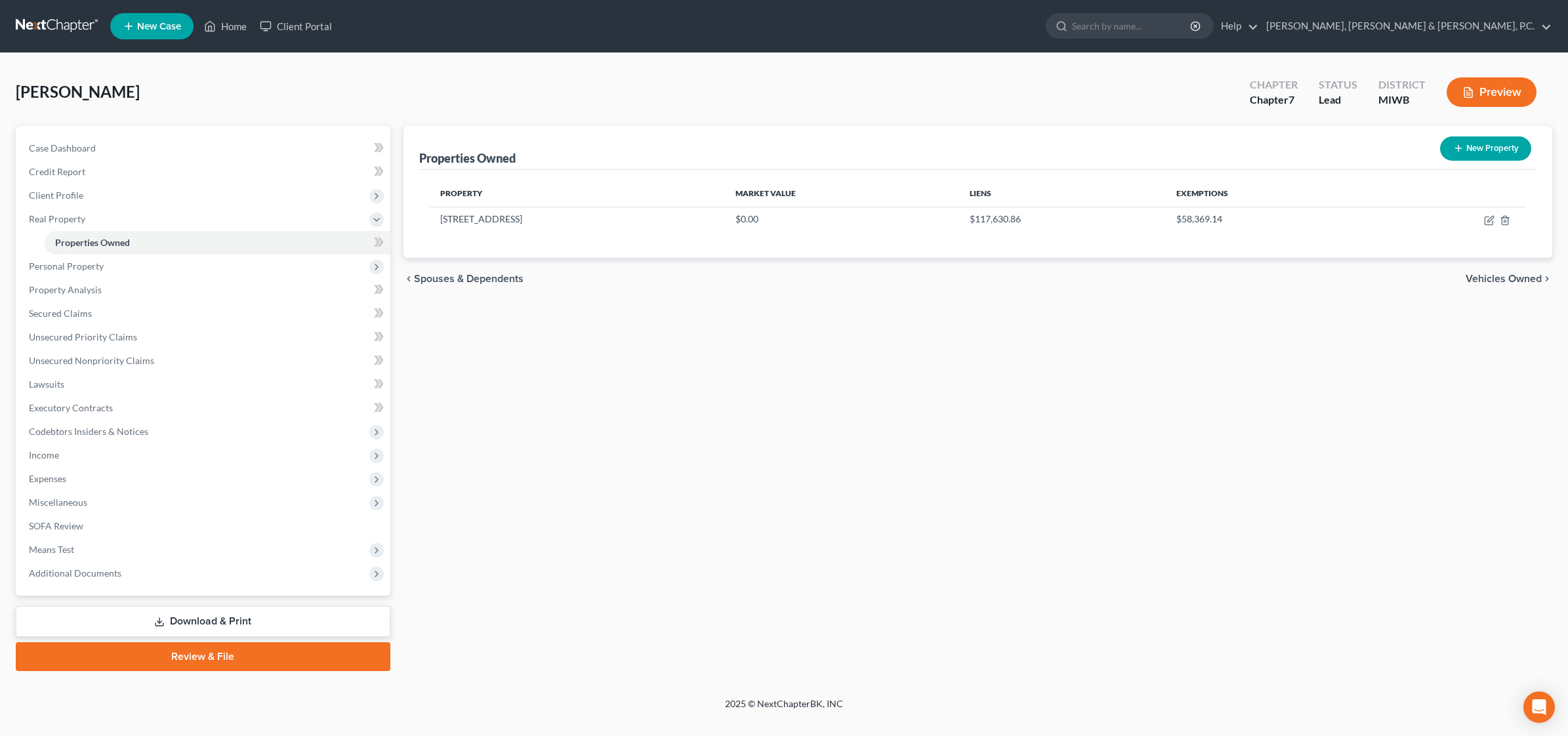
click at [207, 618] on link "Download & Print" at bounding box center [202, 622] width 374 height 31
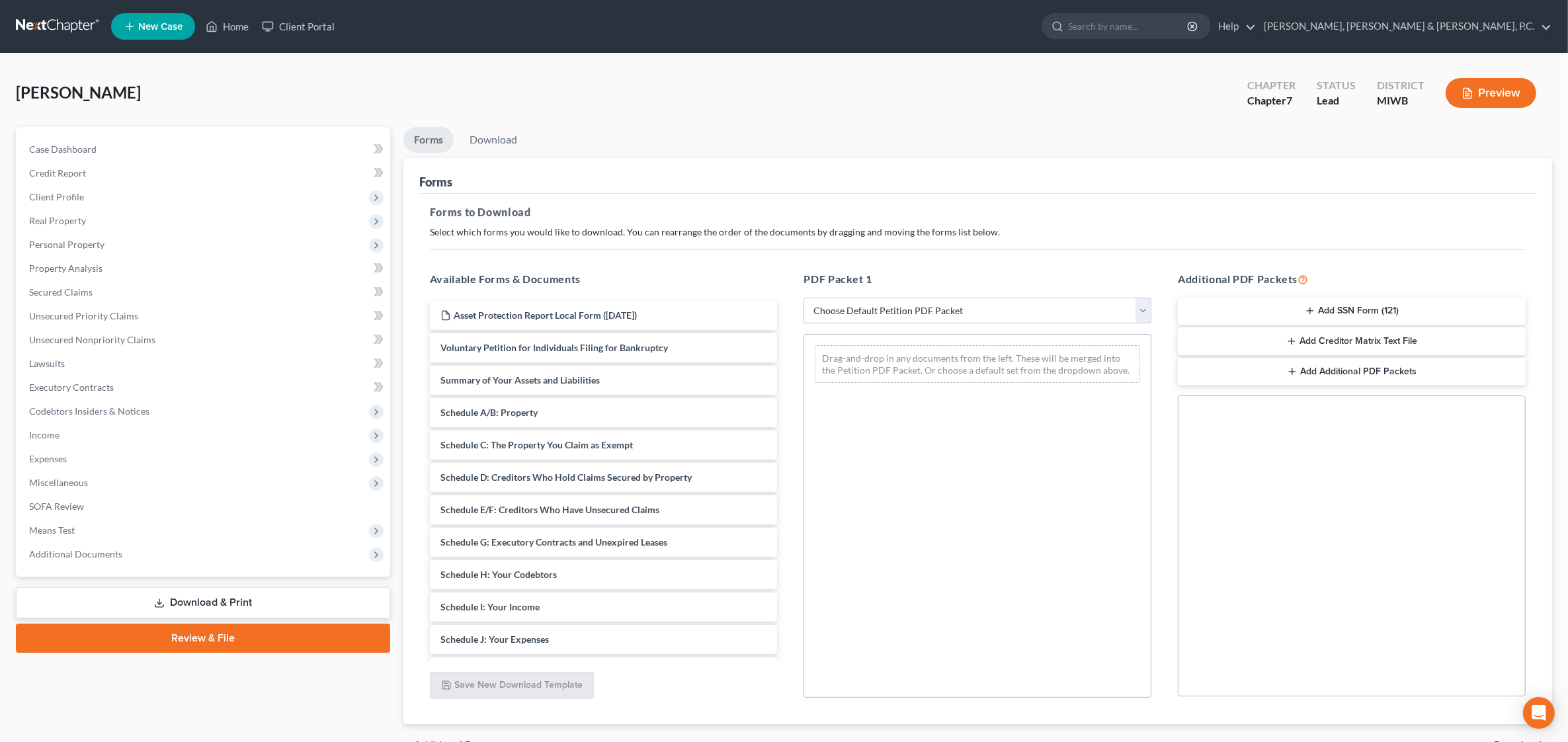
click at [957, 306] on select "Choose Default Petition PDF Packet Complete Bankruptcy Petition (all forms and …" at bounding box center [977, 311] width 348 height 26
select select "0"
click at [804, 298] on select "Choose Default Petition PDF Packet Complete Bankruptcy Petition (all forms and …" at bounding box center [977, 311] width 348 height 26
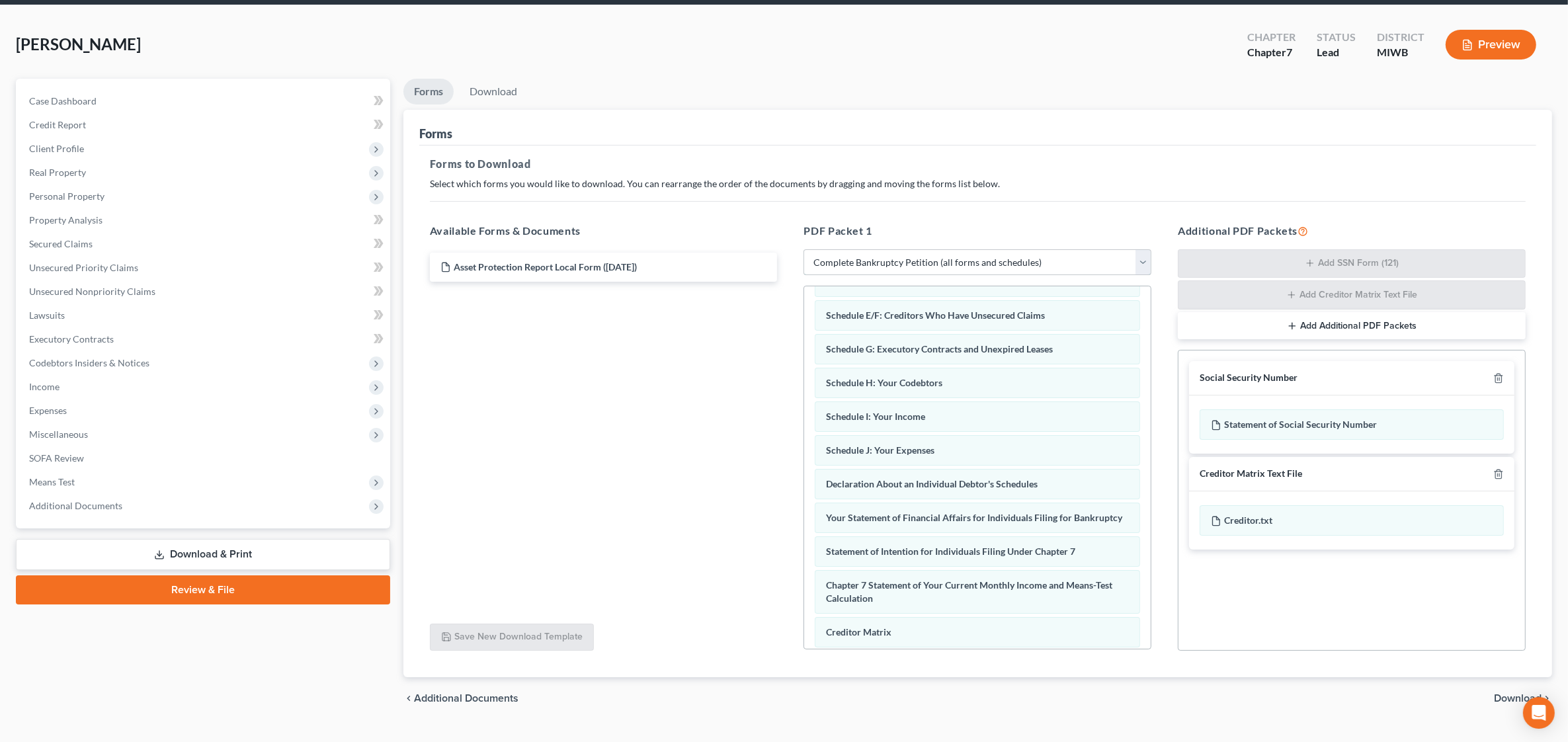
scroll to position [76, 0]
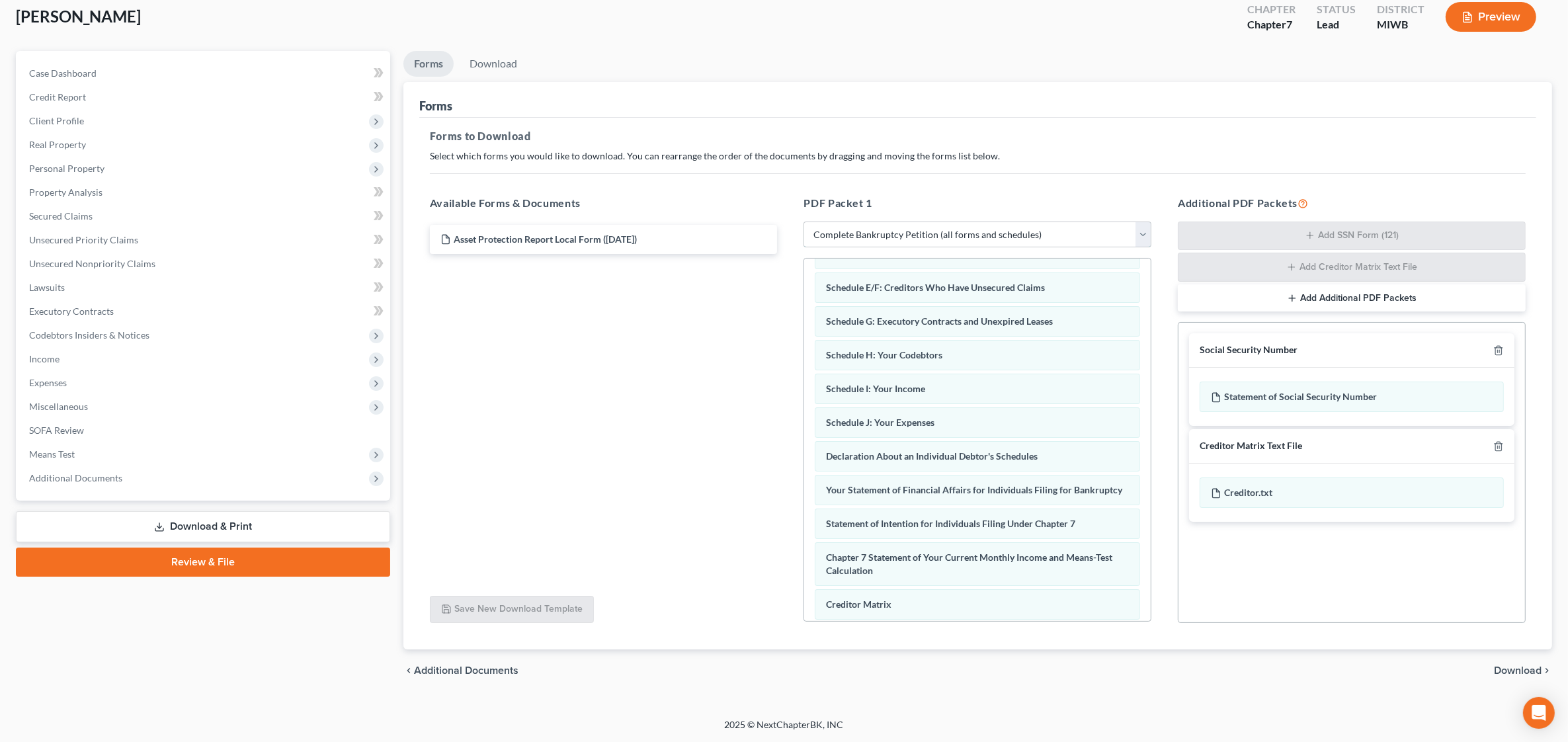
click at [966, 226] on select "Choose Default Petition PDF Packet Complete Bankruptcy Petition (all forms and …" at bounding box center [977, 235] width 348 height 26
click at [804, 222] on select "Choose Default Petition PDF Packet Complete Bankruptcy Petition (all forms and …" at bounding box center [977, 235] width 348 height 26
click at [1512, 673] on span "Download" at bounding box center [1518, 670] width 47 height 11
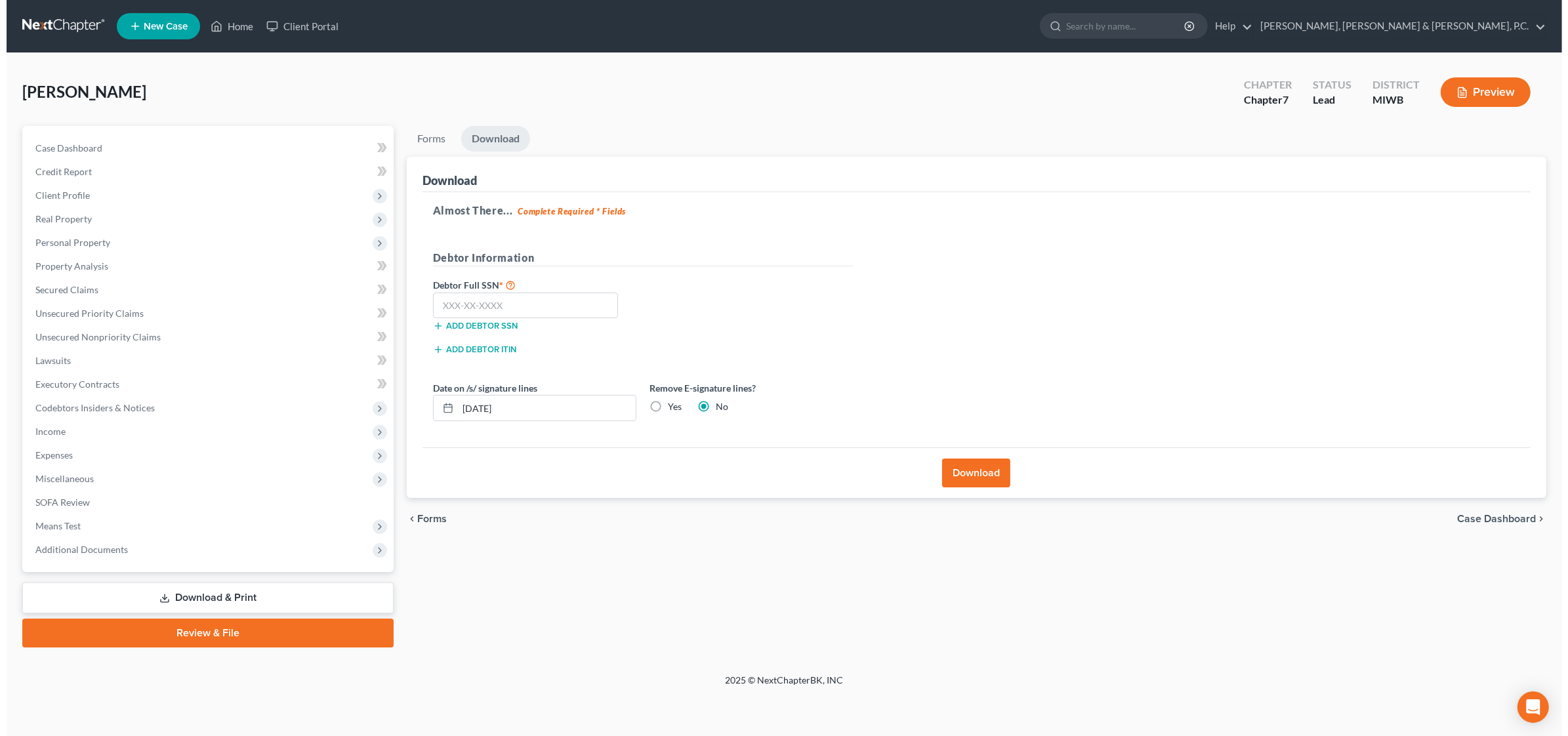
scroll to position [0, 0]
click at [519, 303] on input "text" at bounding box center [522, 305] width 186 height 26
type input "371-62-7620"
click at [665, 405] on label "Yes" at bounding box center [671, 407] width 14 height 13
click at [670, 405] on input "Yes" at bounding box center [674, 404] width 9 height 9
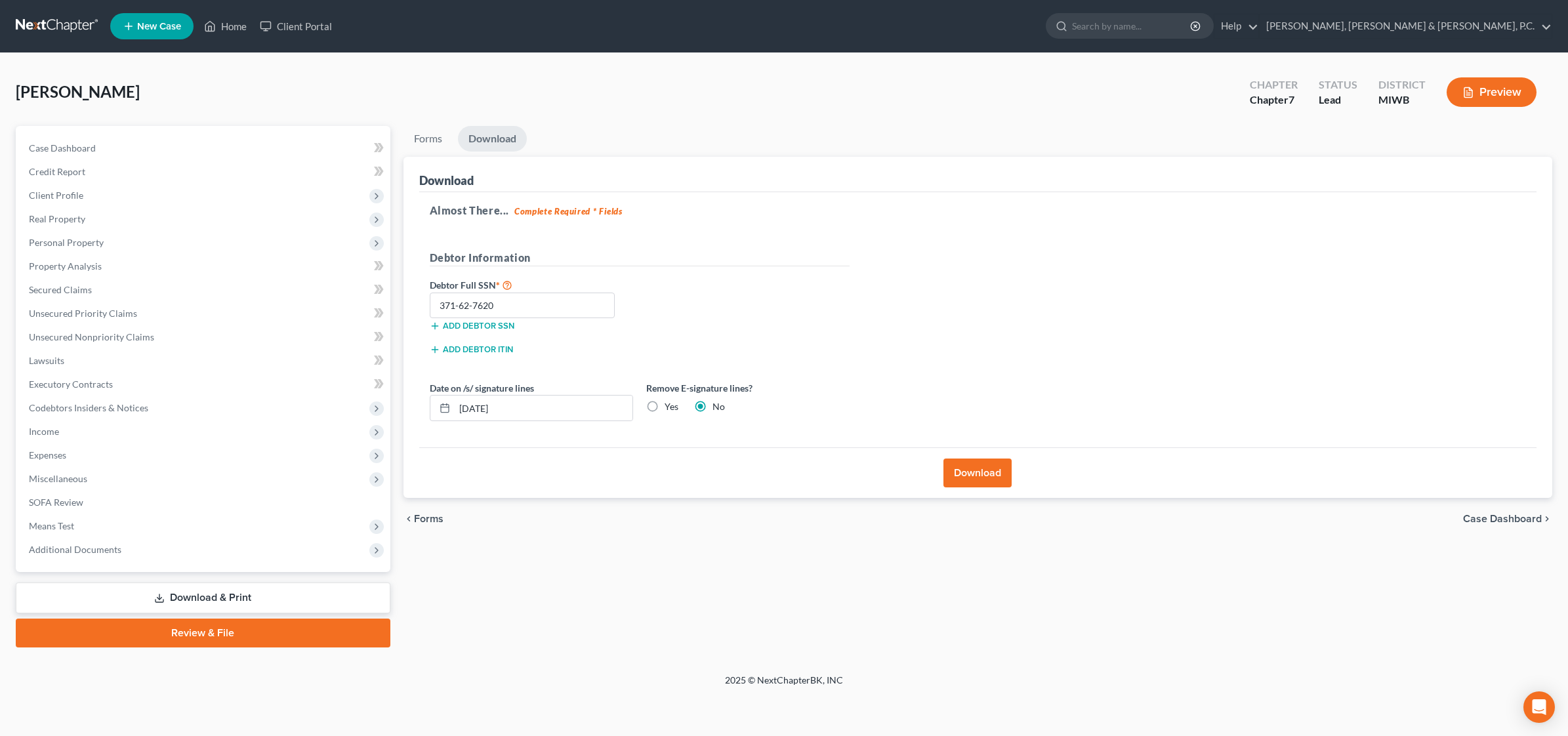
radio input "true"
radio input "false"
click at [963, 470] on button "Download" at bounding box center [977, 473] width 68 height 29
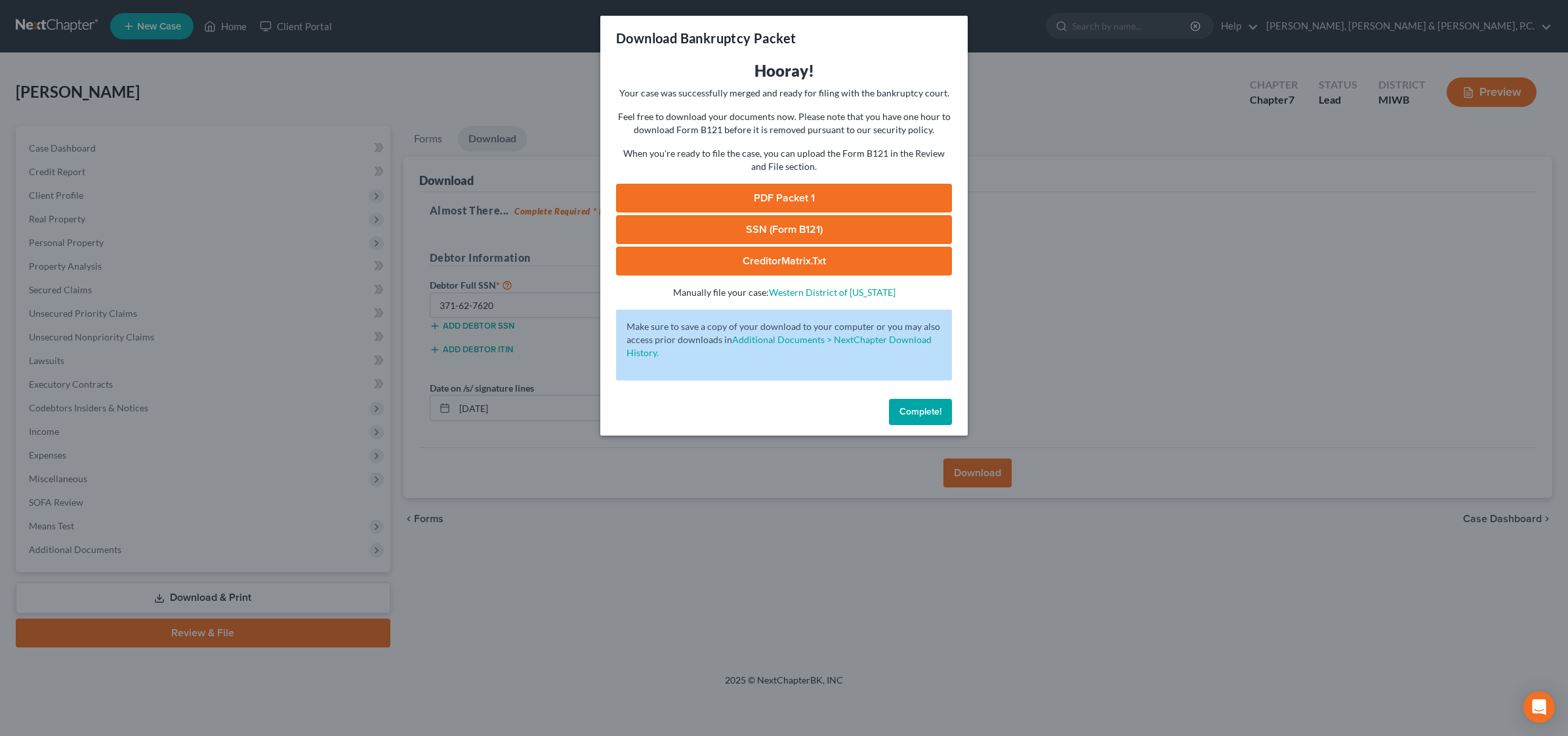
click at [914, 414] on span "Complete!" at bounding box center [920, 411] width 42 height 11
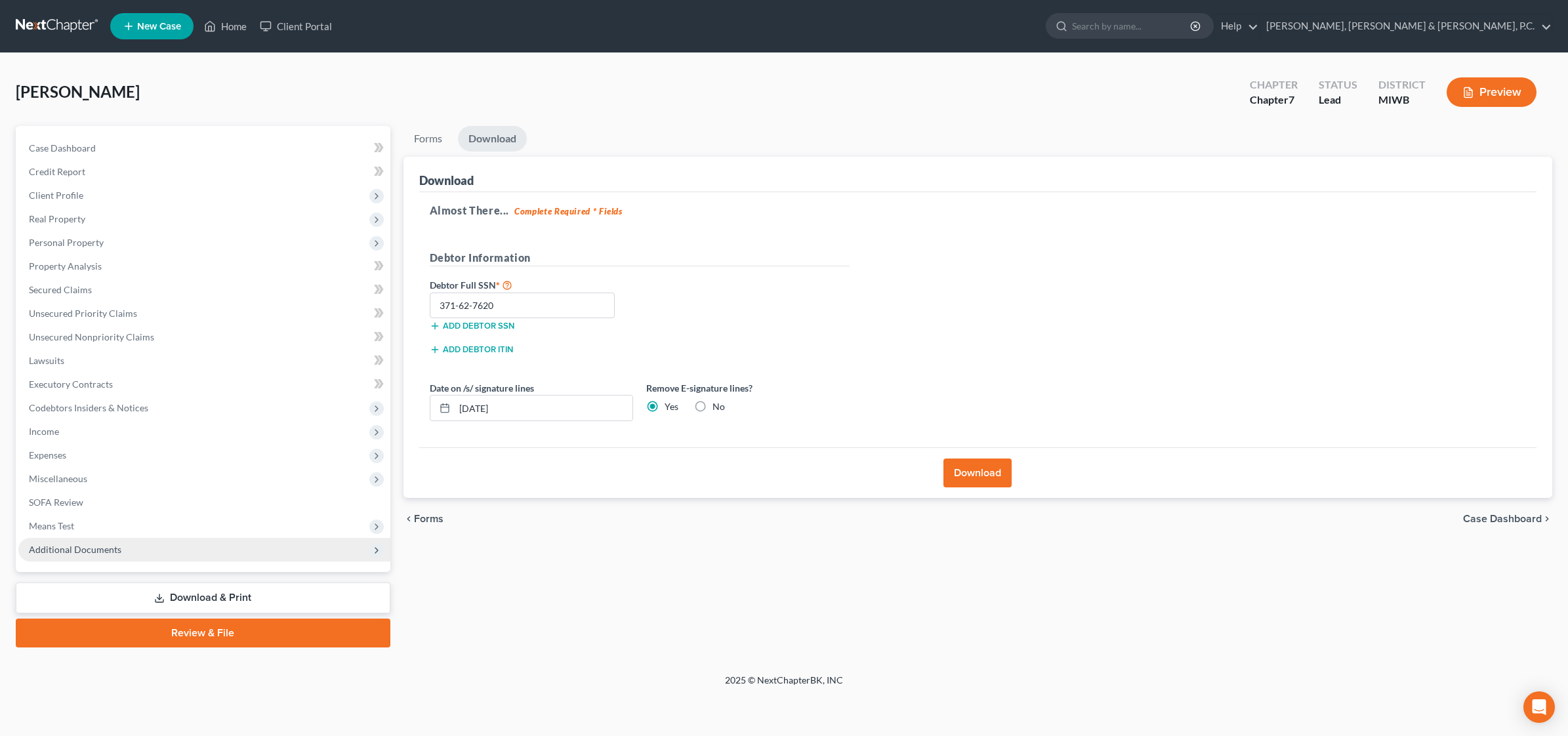
click at [149, 553] on span "Additional Documents" at bounding box center [205, 549] width 372 height 24
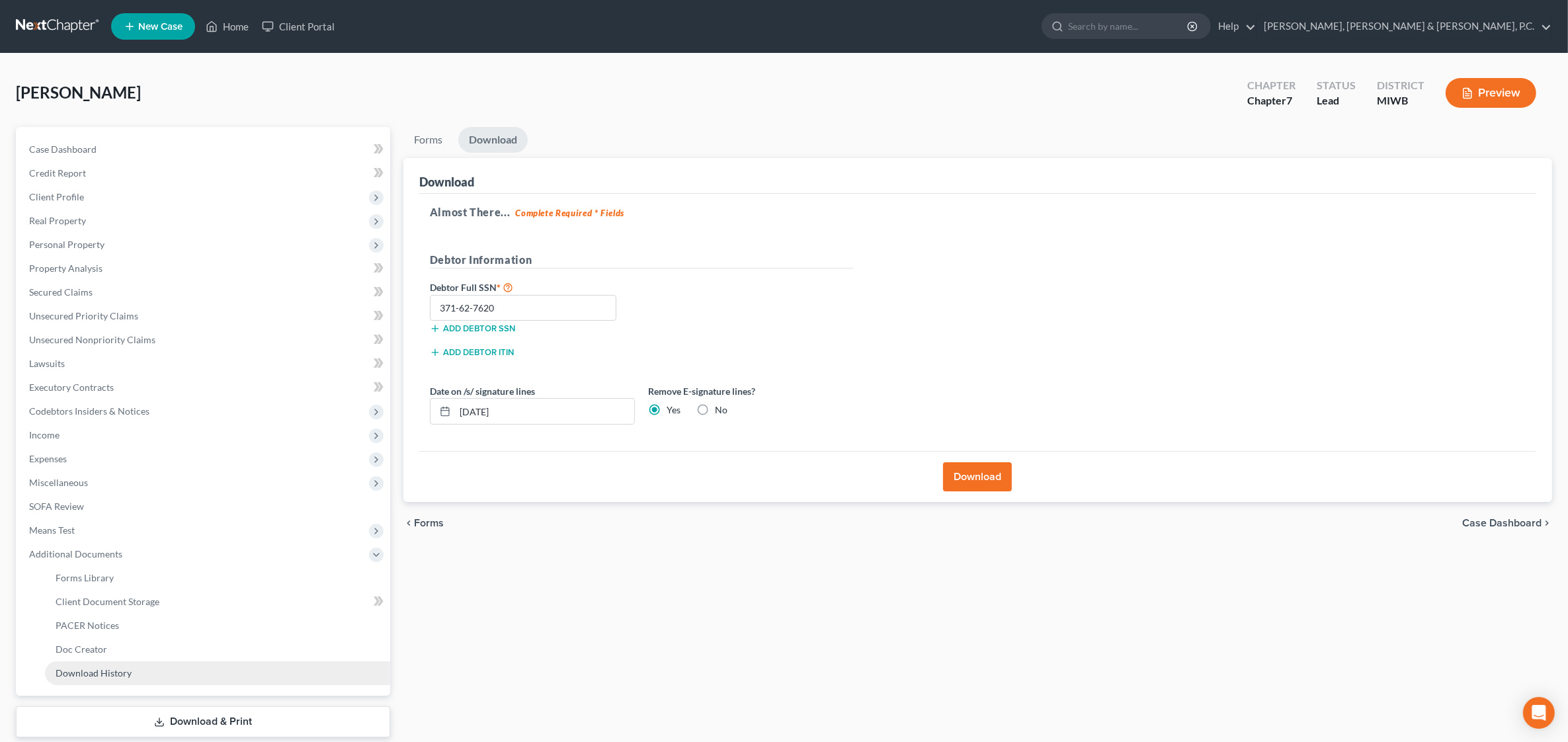
click at [146, 676] on link "Download History" at bounding box center [218, 672] width 345 height 24
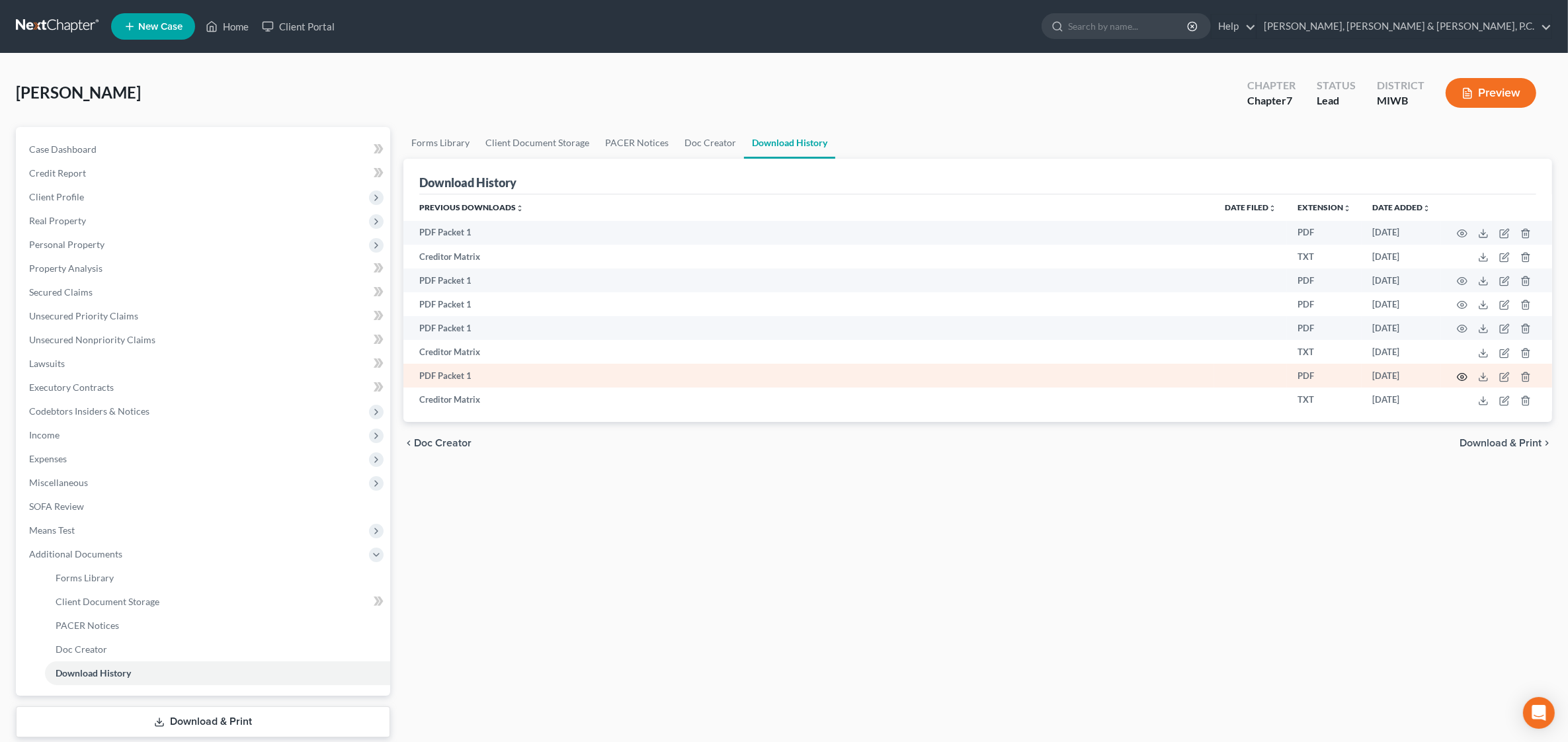
click at [1458, 375] on icon "button" at bounding box center [1462, 376] width 10 height 7
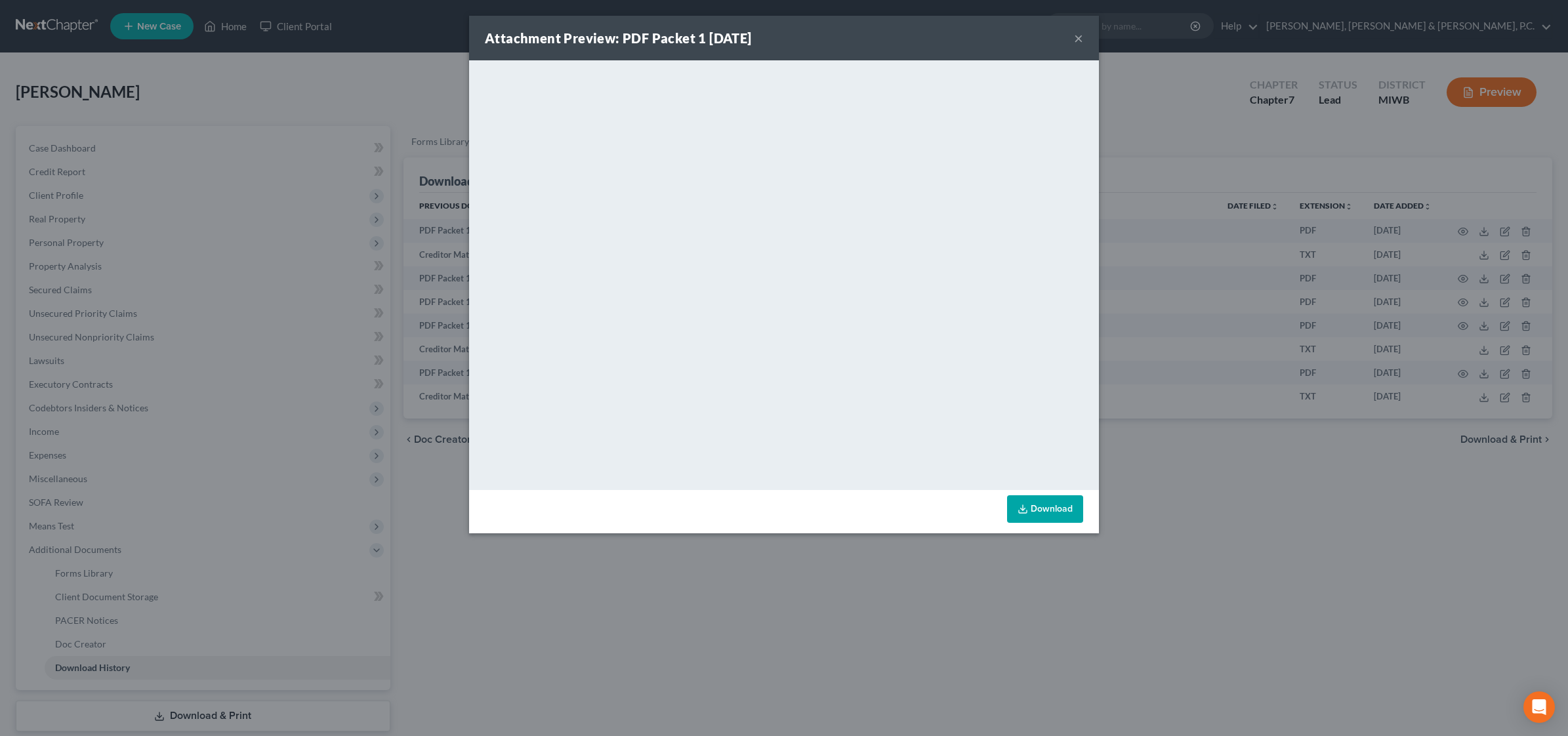
click at [1074, 38] on button "×" at bounding box center [1078, 37] width 9 height 15
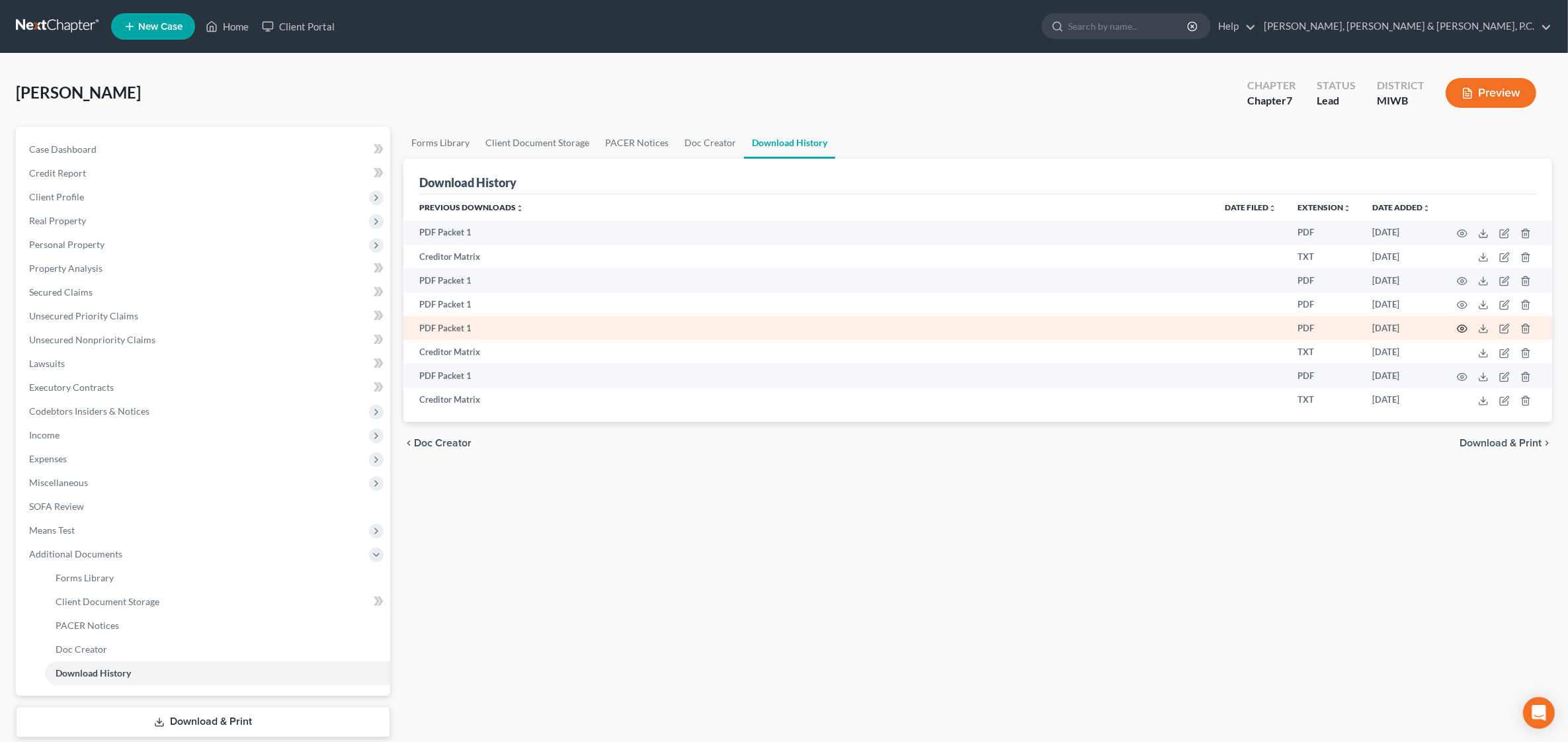
click at [1462, 329] on circle "button" at bounding box center [1462, 328] width 2 height 2
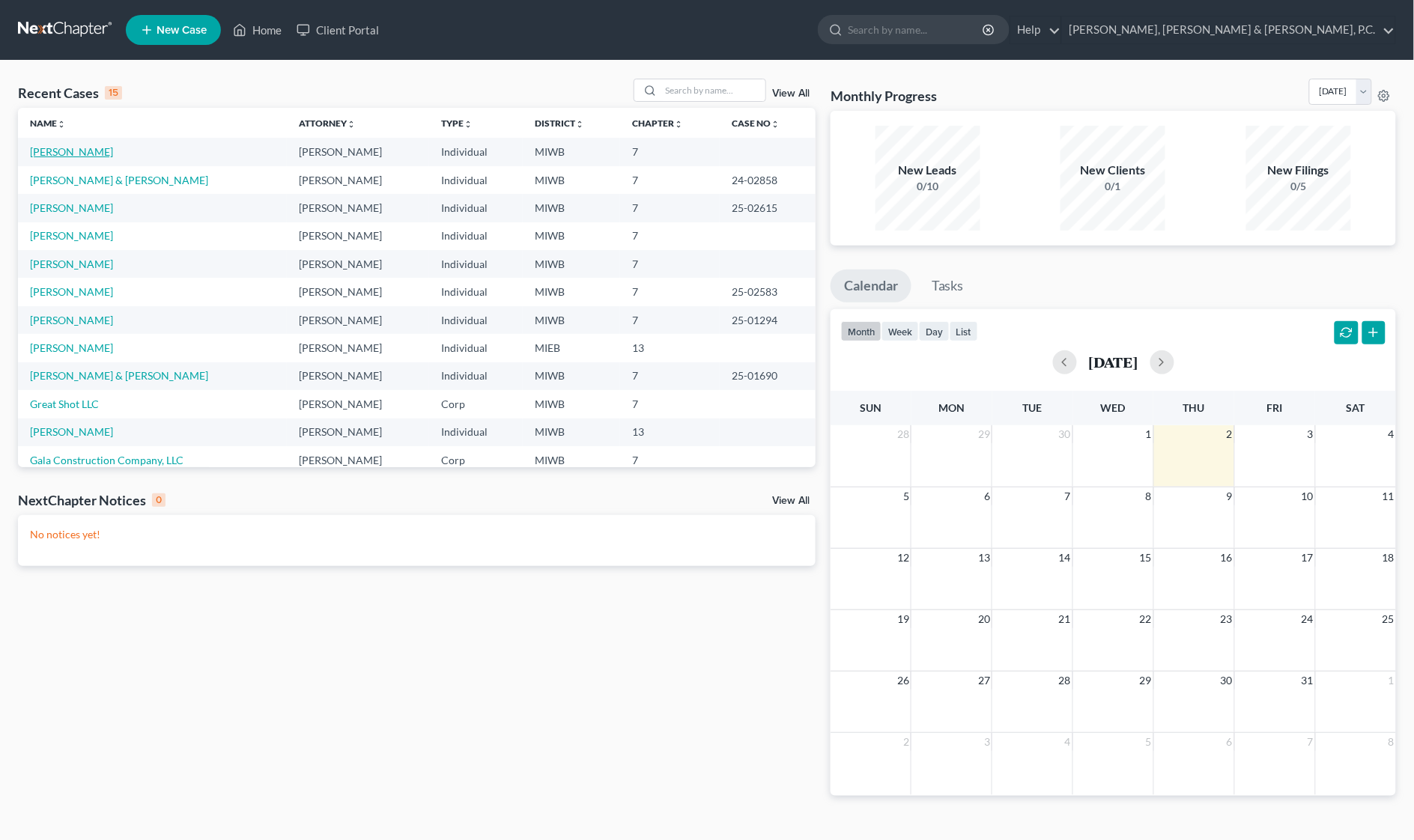
click at [60, 147] on link "[PERSON_NAME]" at bounding box center [71, 152] width 83 height 13
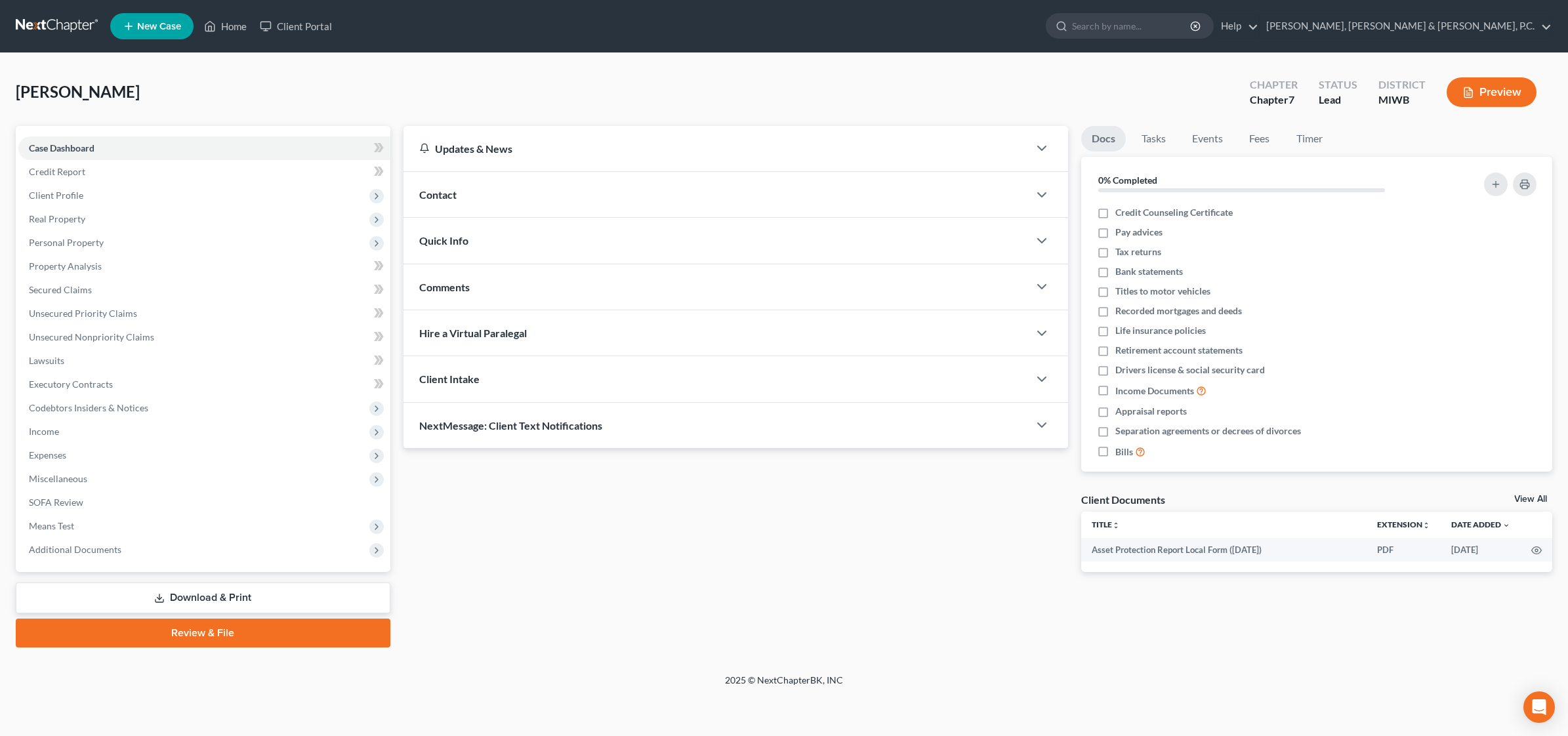
click at [1250, 85] on button "Preview" at bounding box center [1491, 92] width 90 height 29
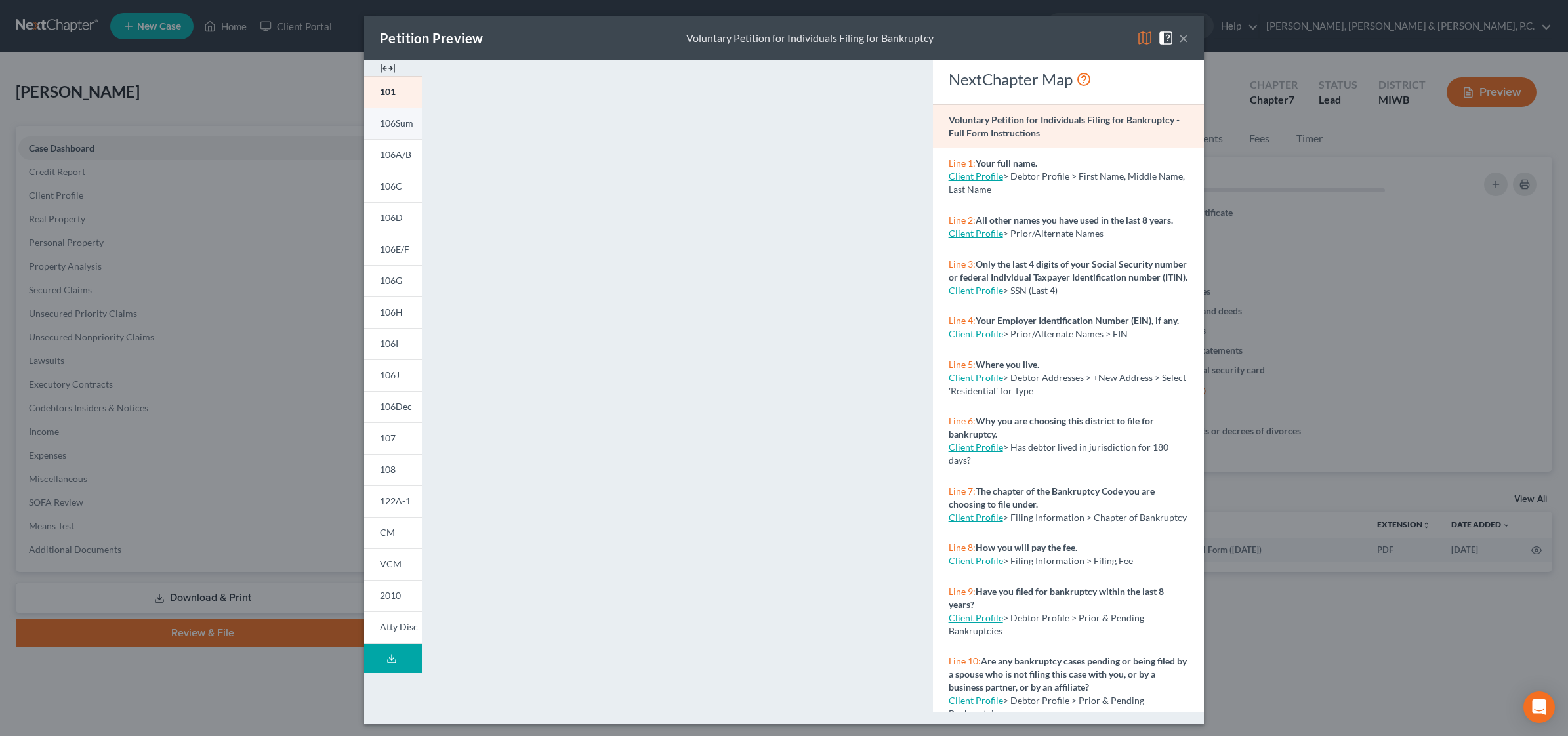
click at [395, 125] on span "106Sum" at bounding box center [396, 123] width 33 height 11
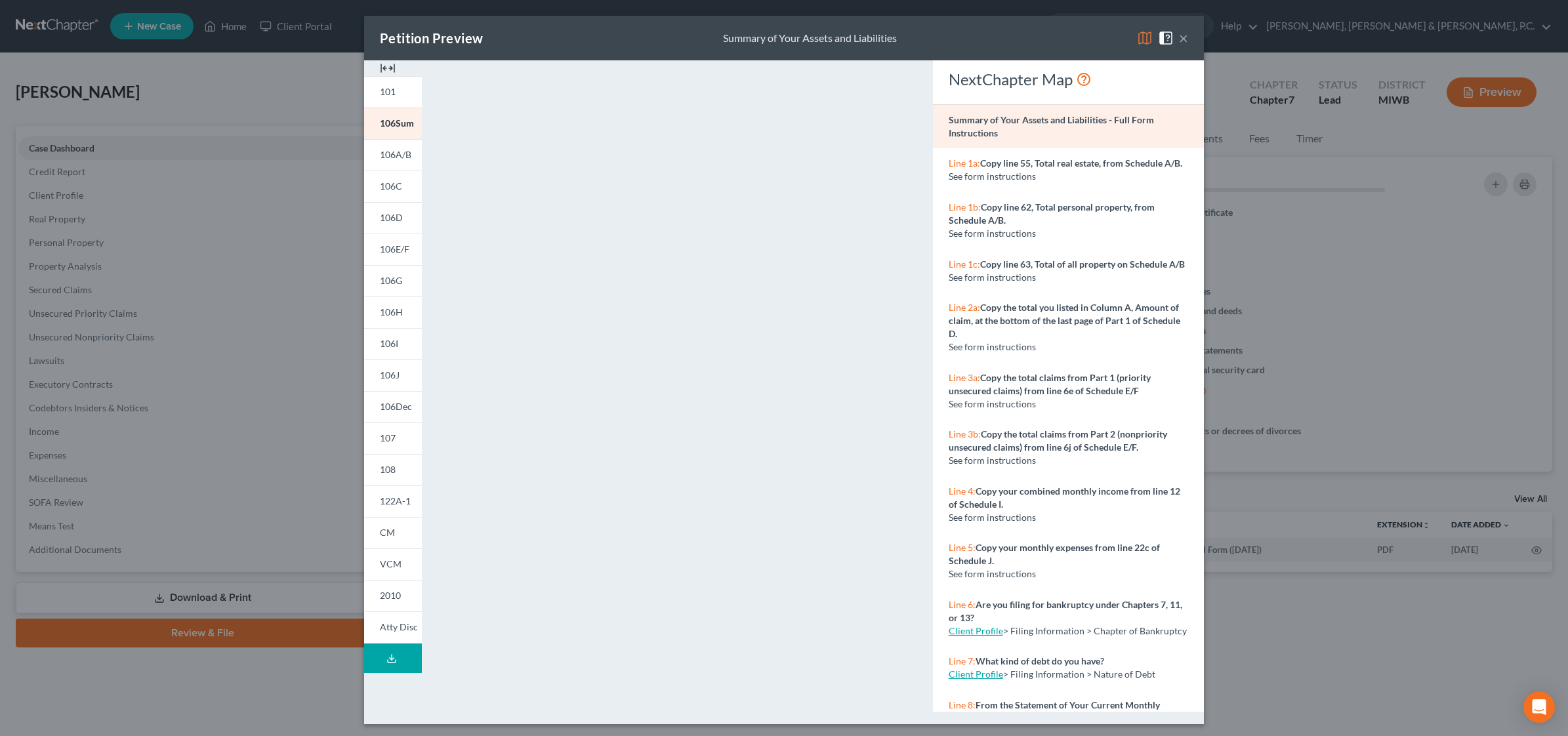
click at [1171, 33] on div "×" at bounding box center [1162, 37] width 51 height 15
click at [1170, 43] on div "×" at bounding box center [1162, 37] width 51 height 15
click at [1250, 33] on div "Petition Preview Summary of Your Assets and Liabilities × 101 106Sum 106A/B 106…" at bounding box center [784, 368] width 1568 height 736
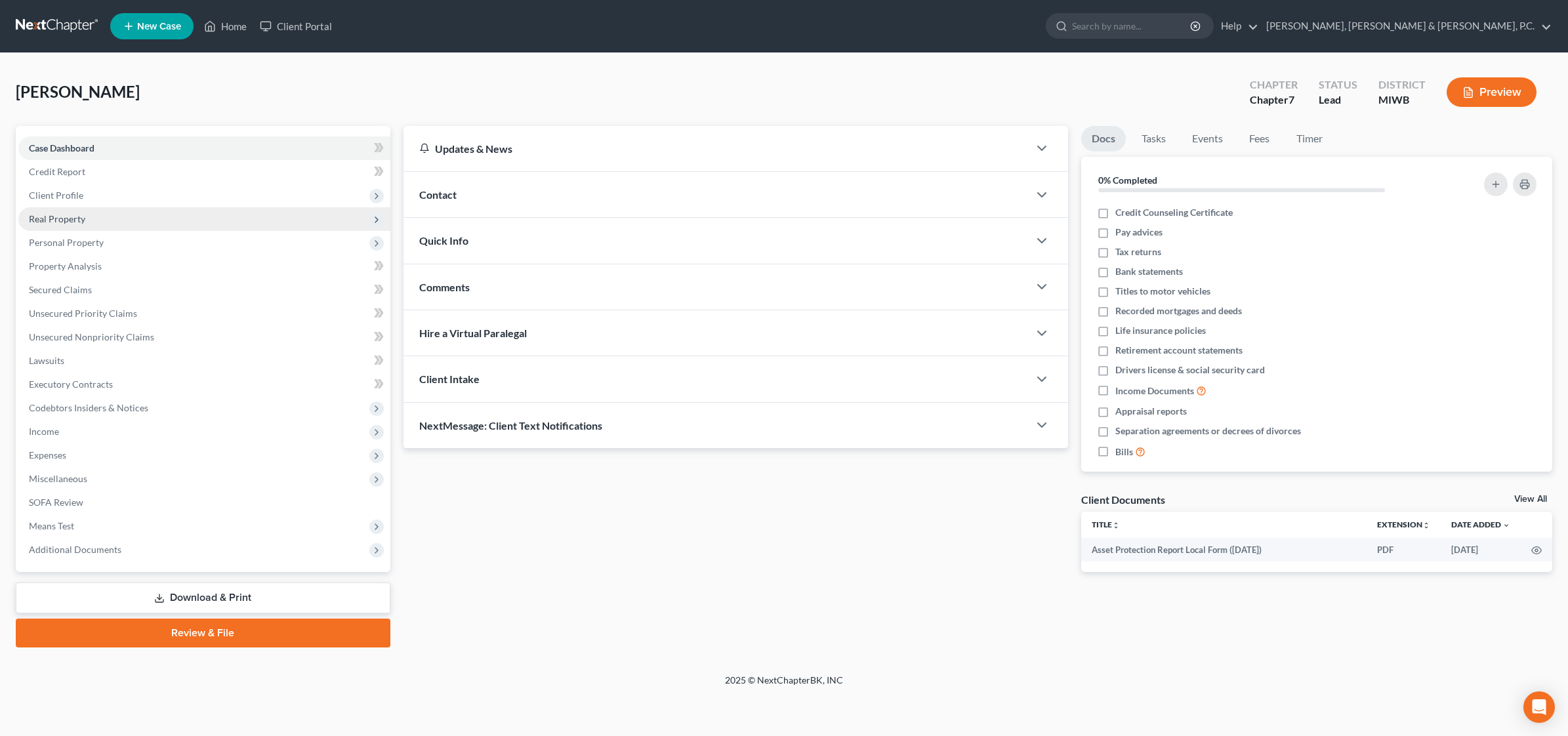
click at [80, 222] on span "Real Property" at bounding box center [58, 219] width 57 height 11
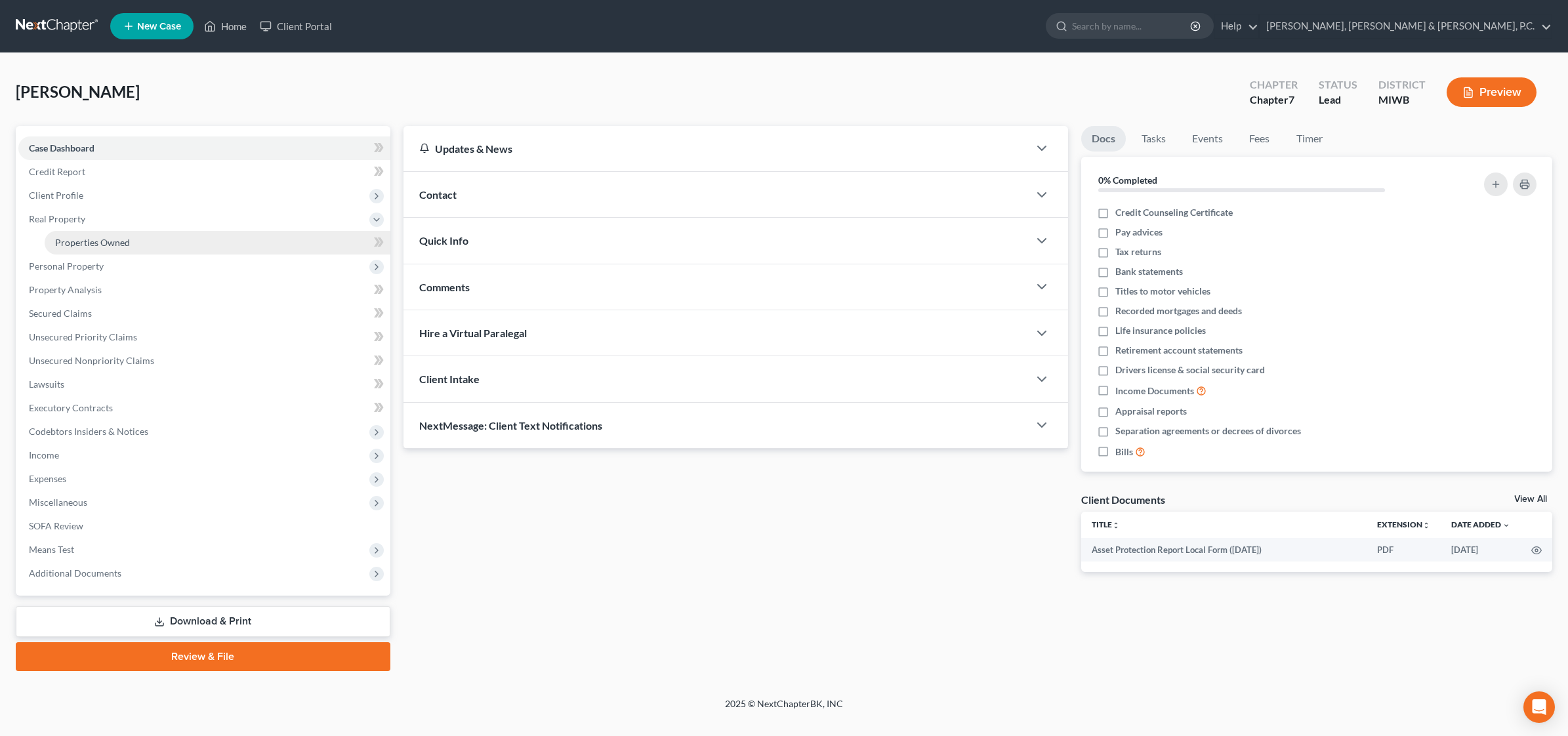
click at [87, 237] on span "Properties Owned" at bounding box center [93, 243] width 75 height 11
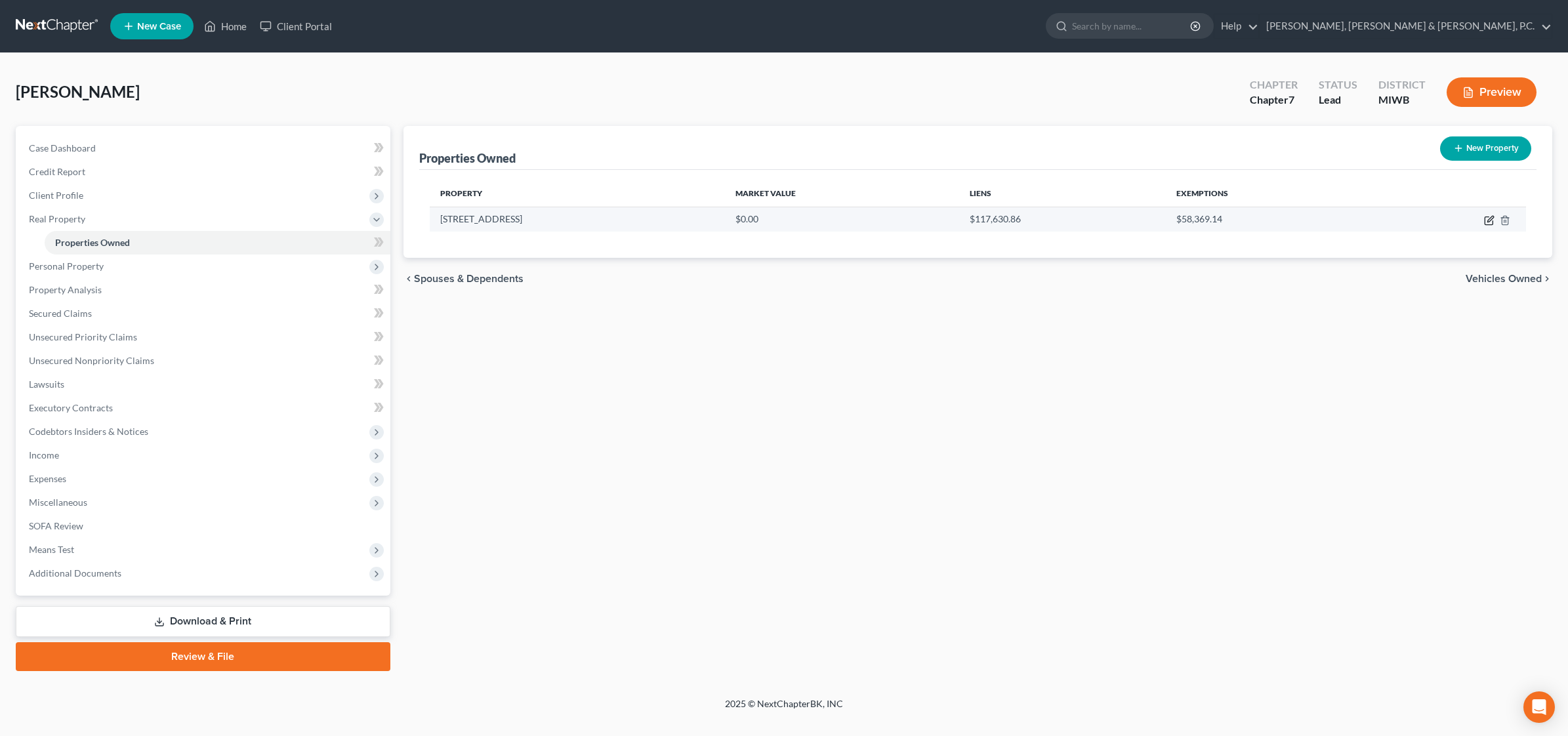
click at [1250, 222] on icon "button" at bounding box center [1488, 220] width 11 height 11
select select "23"
select select "3"
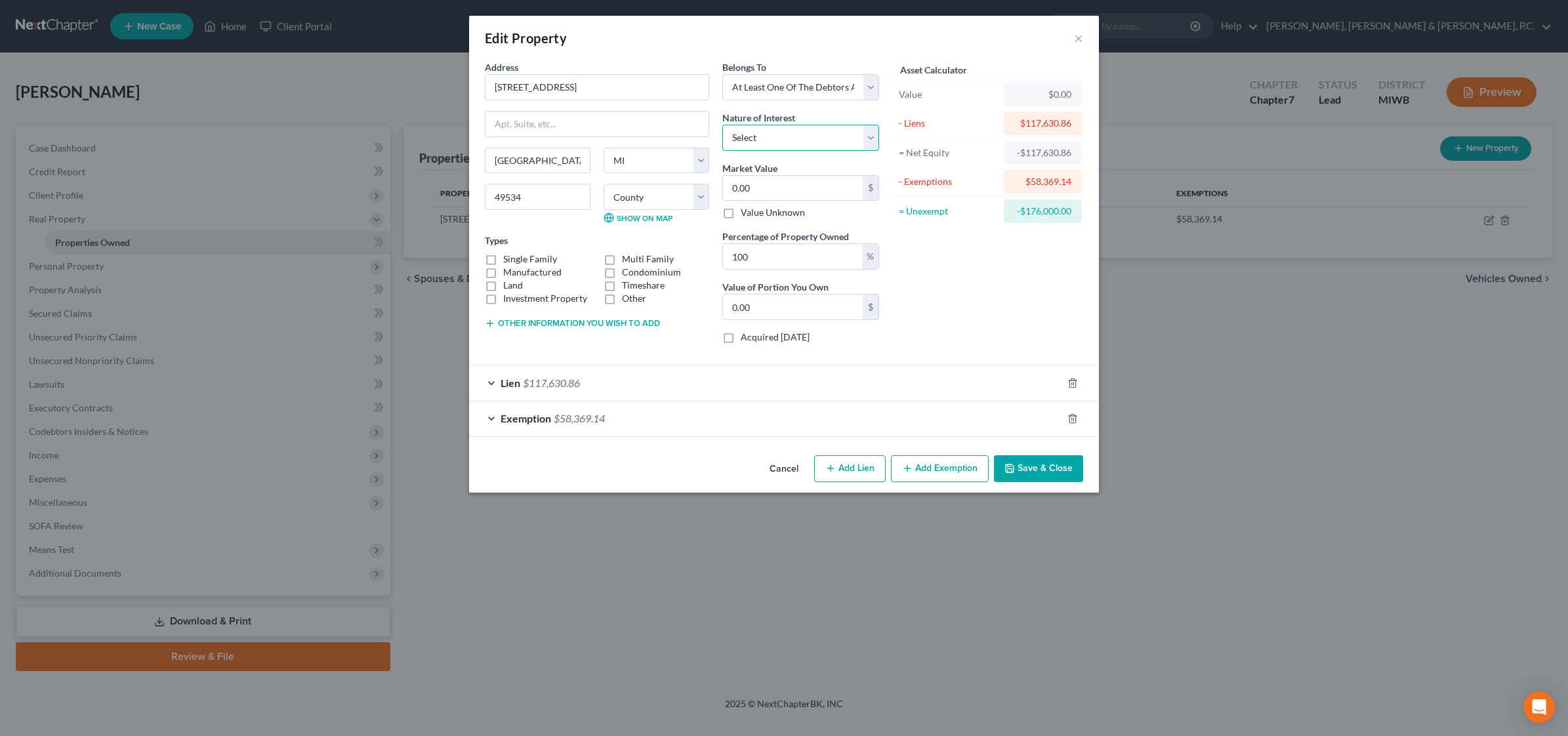
click at [812, 129] on select "Select Fee Simple Joint Tenant Life Estate Equitable Interest Future Interest T…" at bounding box center [800, 138] width 157 height 26
select select "5"
click at [722, 125] on select "Select Fee Simple Joint Tenant Life Estate Equitable Interest Future Interest T…" at bounding box center [800, 138] width 157 height 26
click at [763, 183] on input "0.00" at bounding box center [793, 188] width 140 height 25
type input "0"
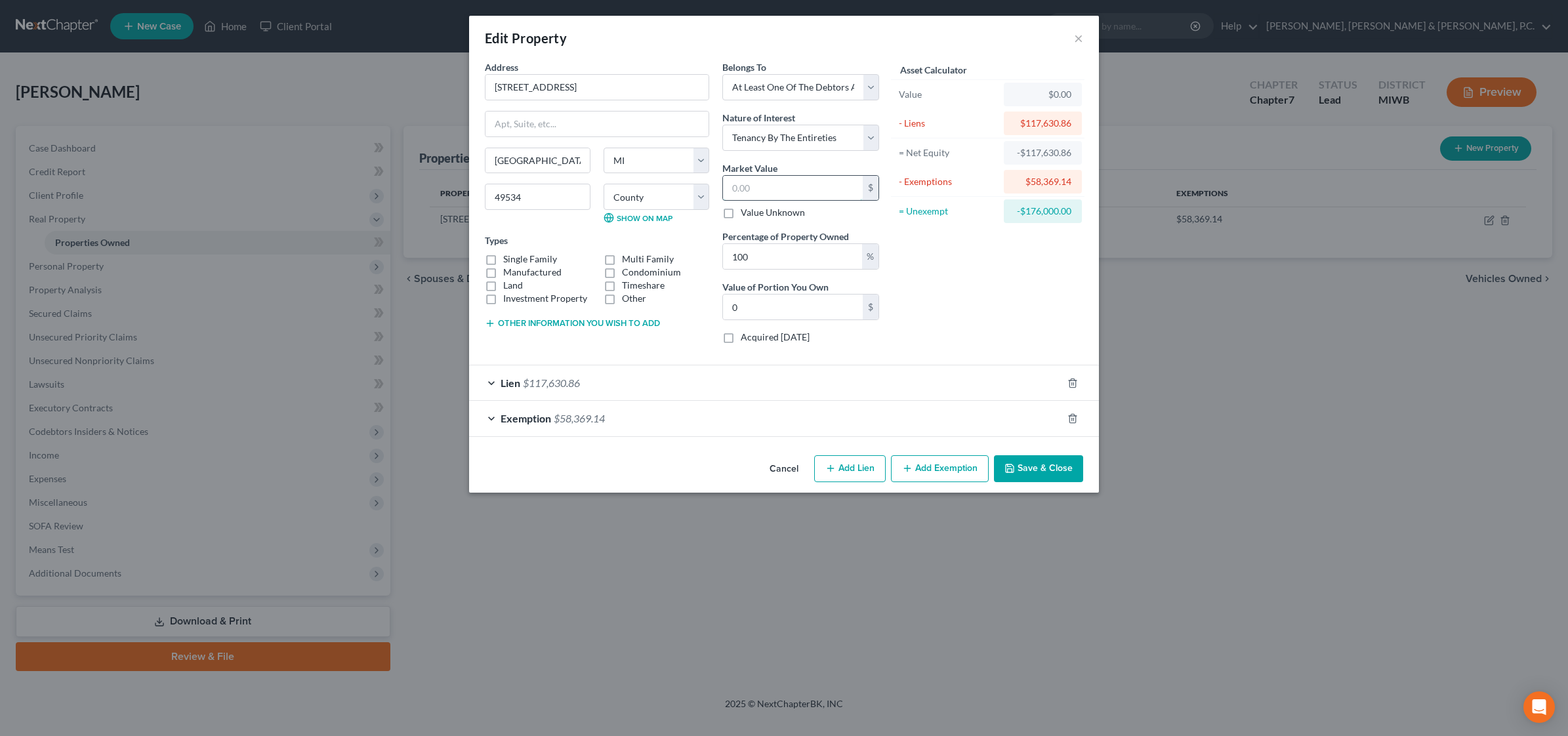
type input "1"
type input "1.00"
type input "17"
type input "17.00"
type input "176"
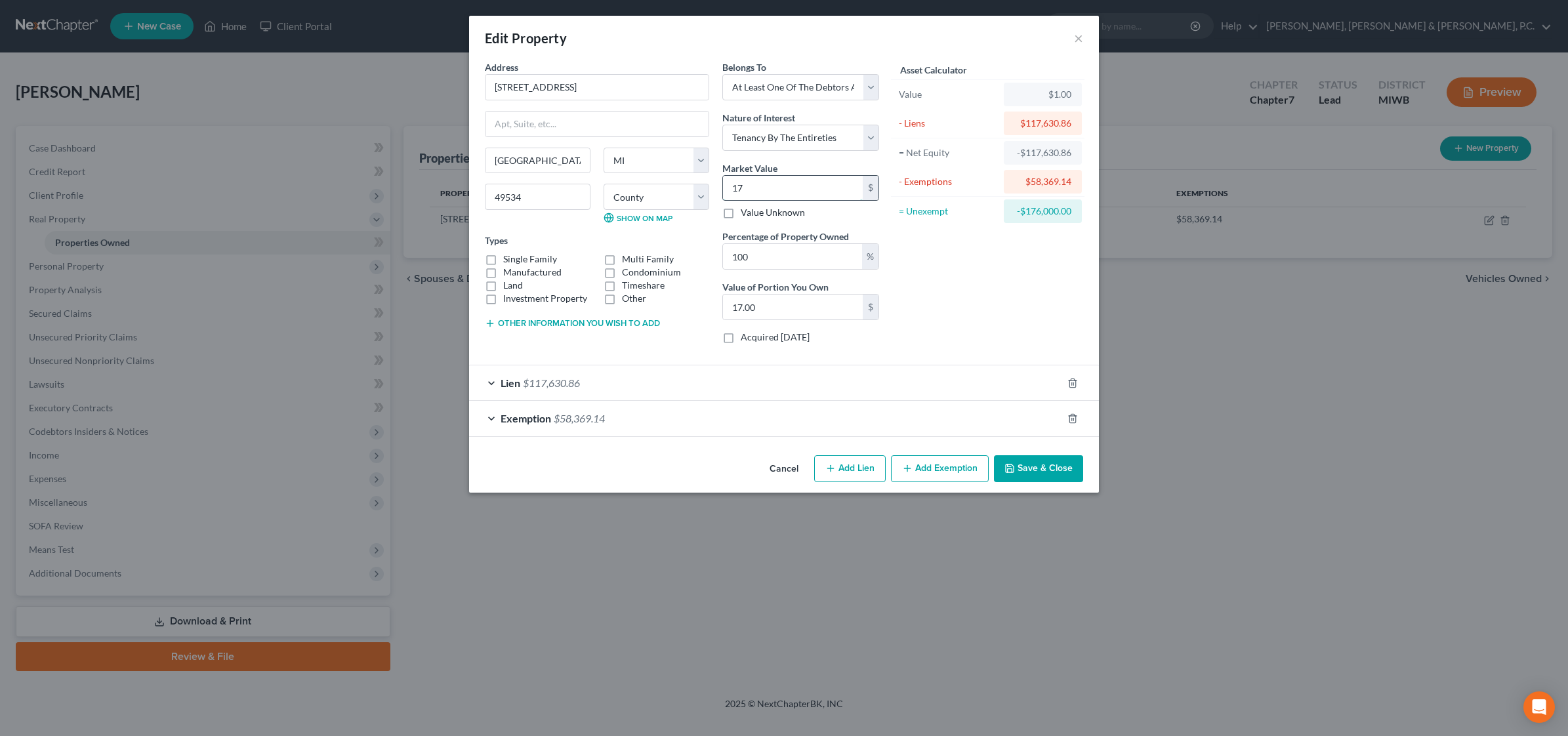
type input "176.00"
type input "1760"
type input "1,760.00"
type input "1,7600"
type input "17,600.00"
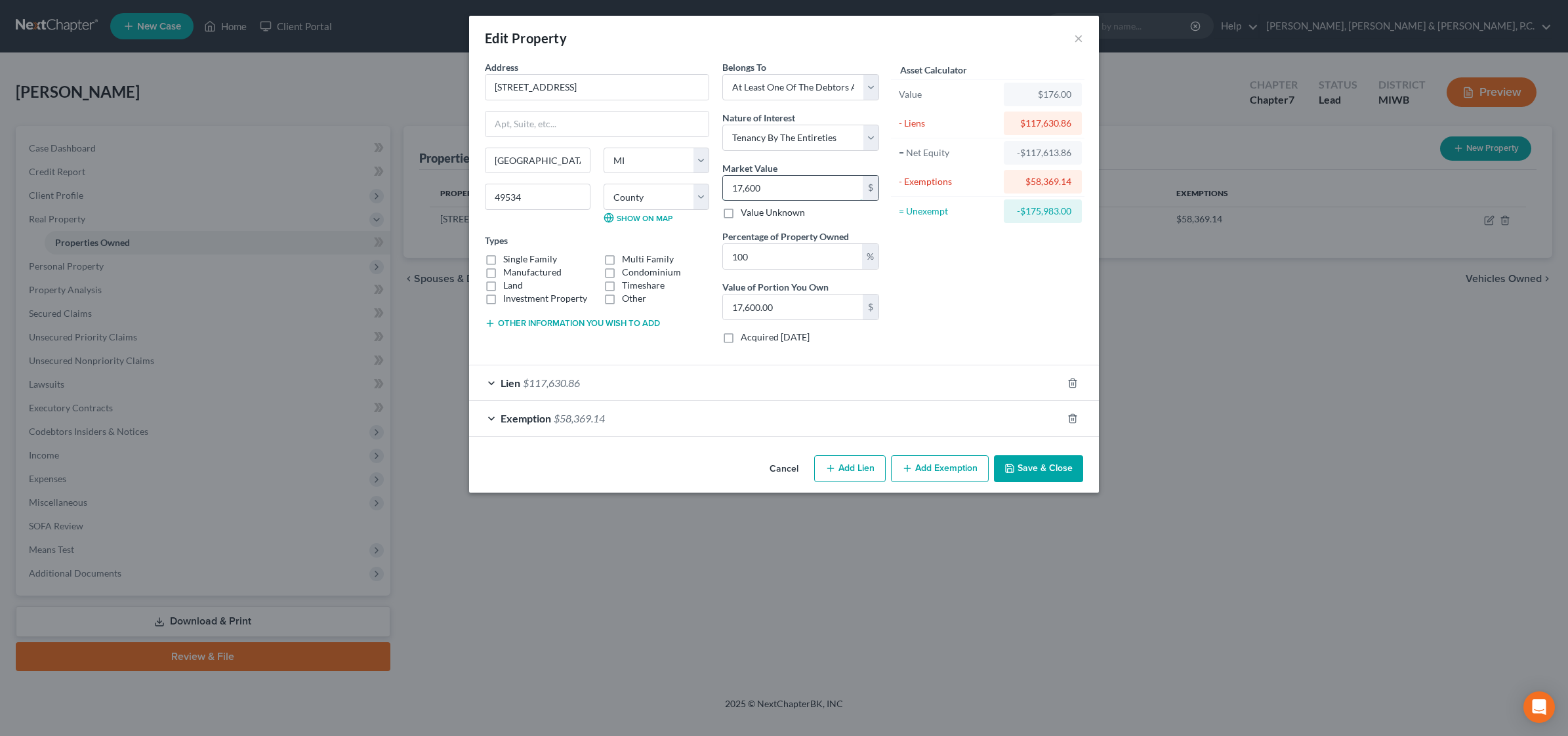
type input "17,6000"
type input "176,000.00"
type input "176,000"
click at [1031, 473] on button "Save & Close" at bounding box center [1038, 469] width 89 height 28
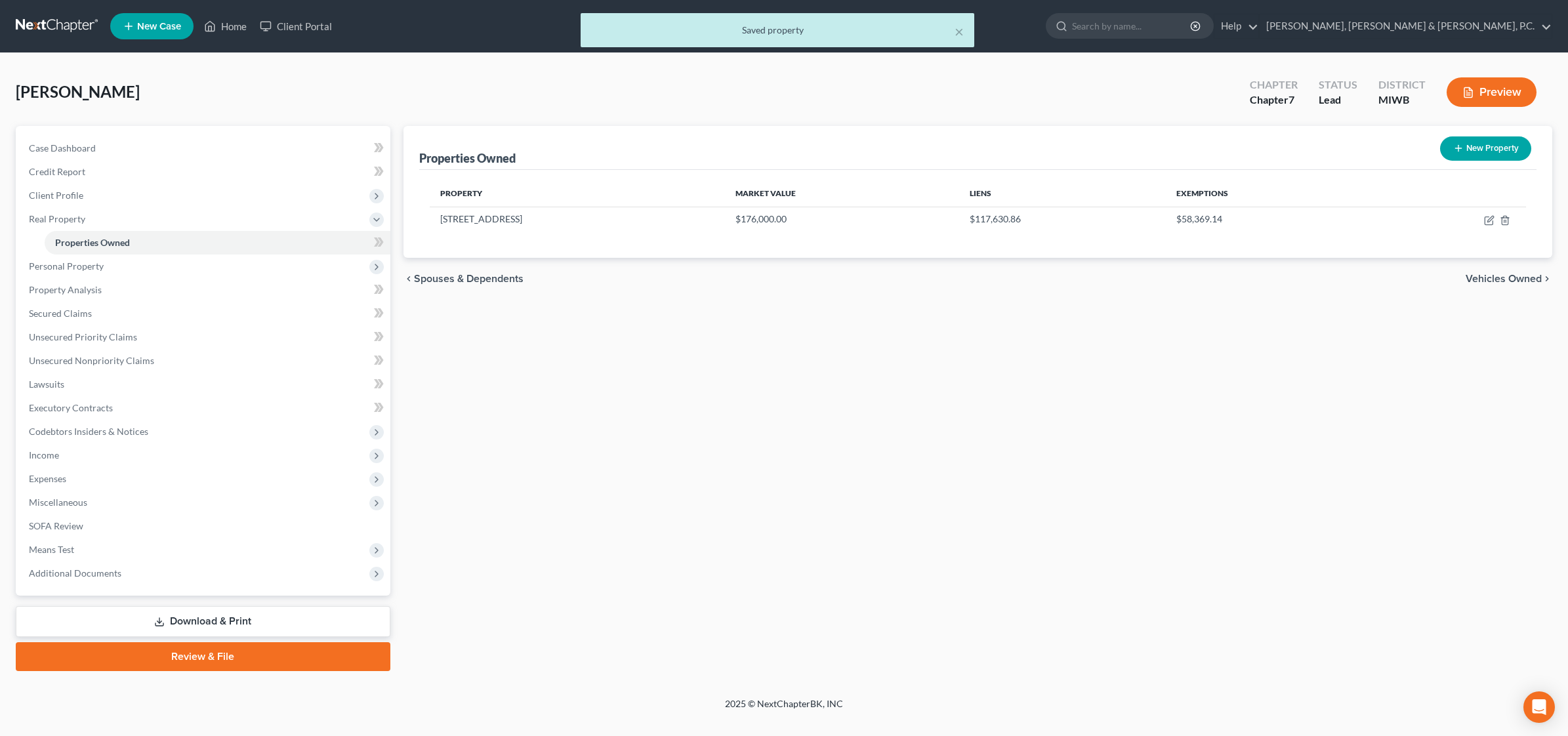
click at [973, 361] on div "Properties Owned New Property Property Market Value Liens Exemptions 641 Fernda…" at bounding box center [978, 398] width 1162 height 545
click at [1250, 86] on button "Preview" at bounding box center [1491, 92] width 90 height 29
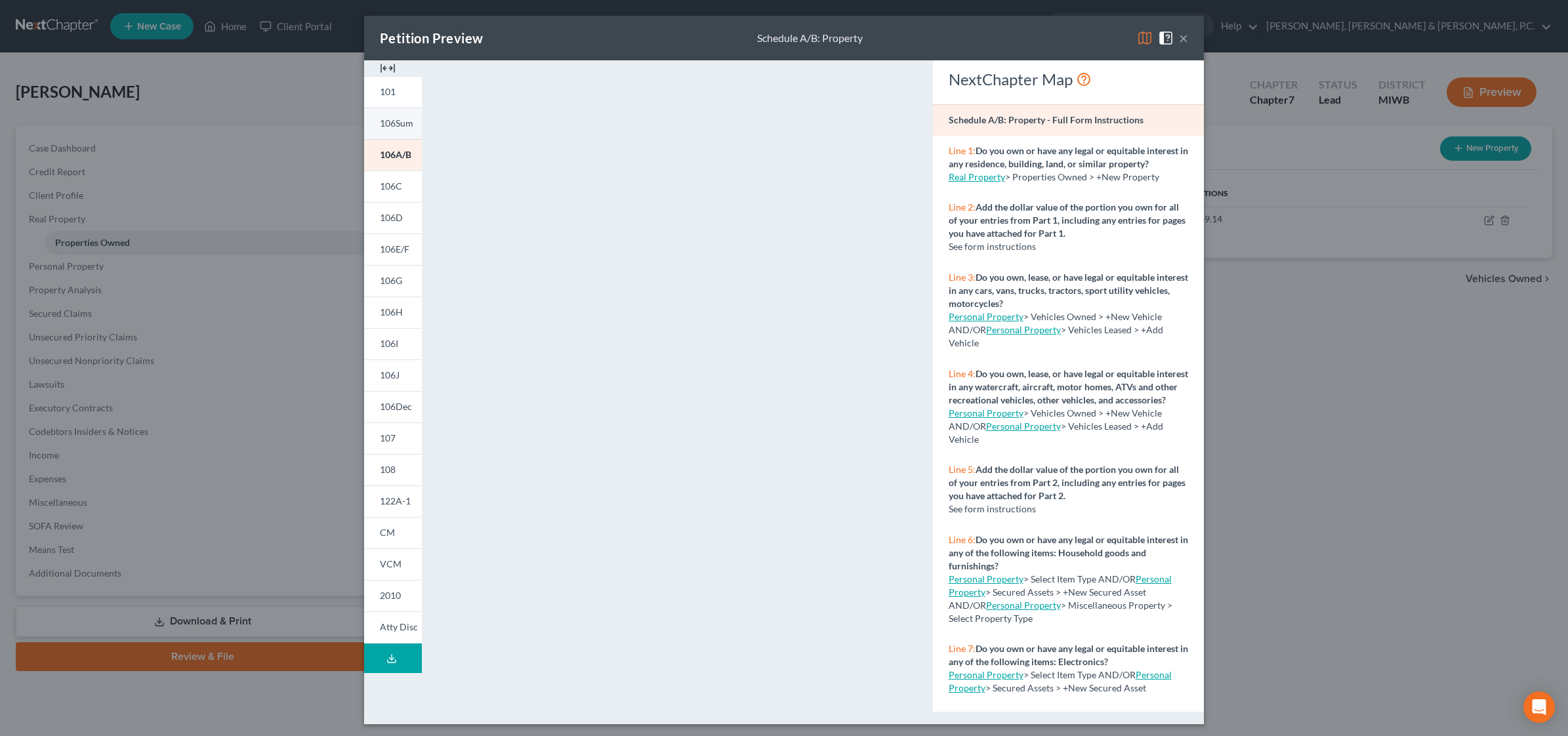
click at [391, 125] on span "106Sum" at bounding box center [396, 123] width 33 height 11
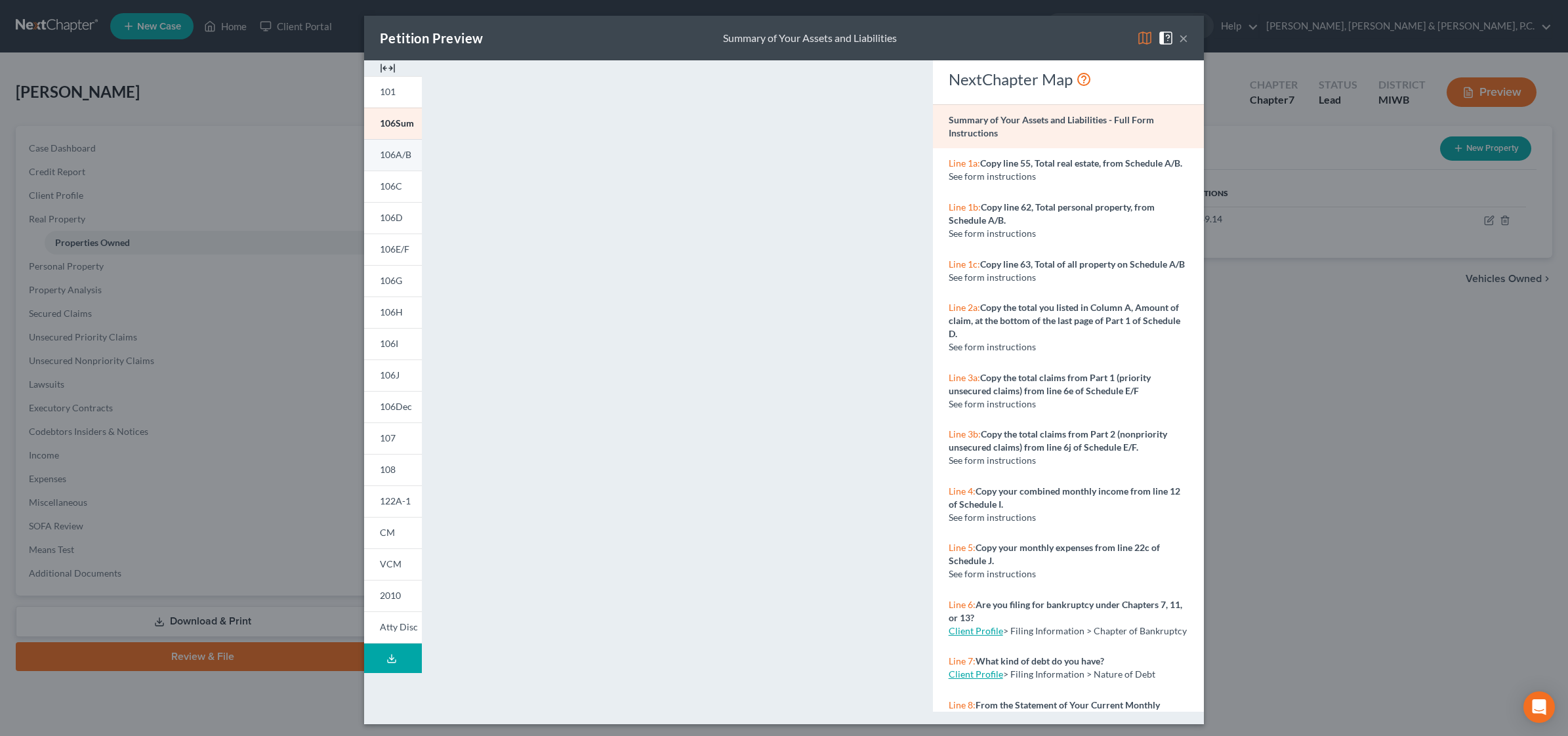
click at [381, 153] on span "106A/B" at bounding box center [395, 154] width 32 height 11
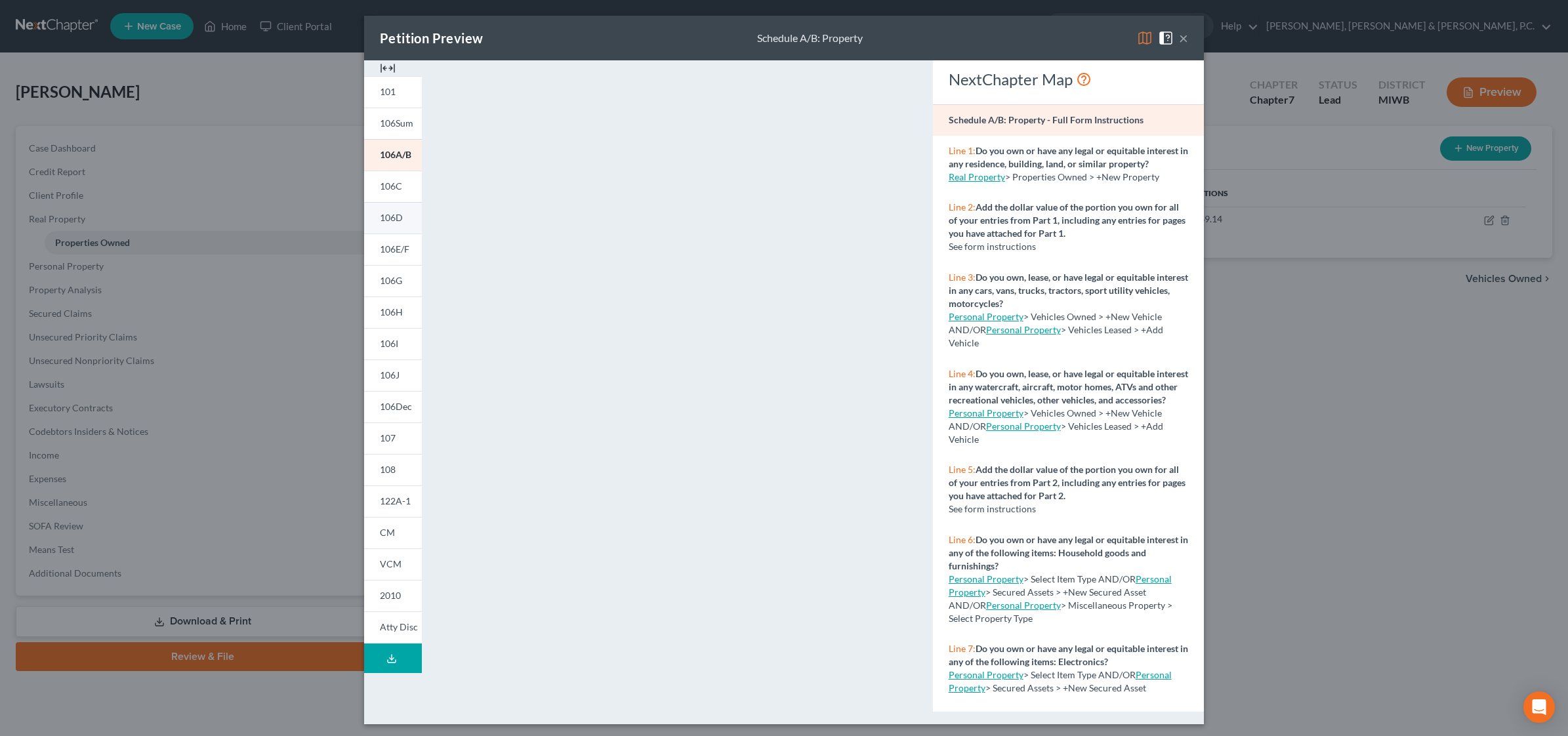
click at [382, 220] on span "106D" at bounding box center [391, 217] width 23 height 11
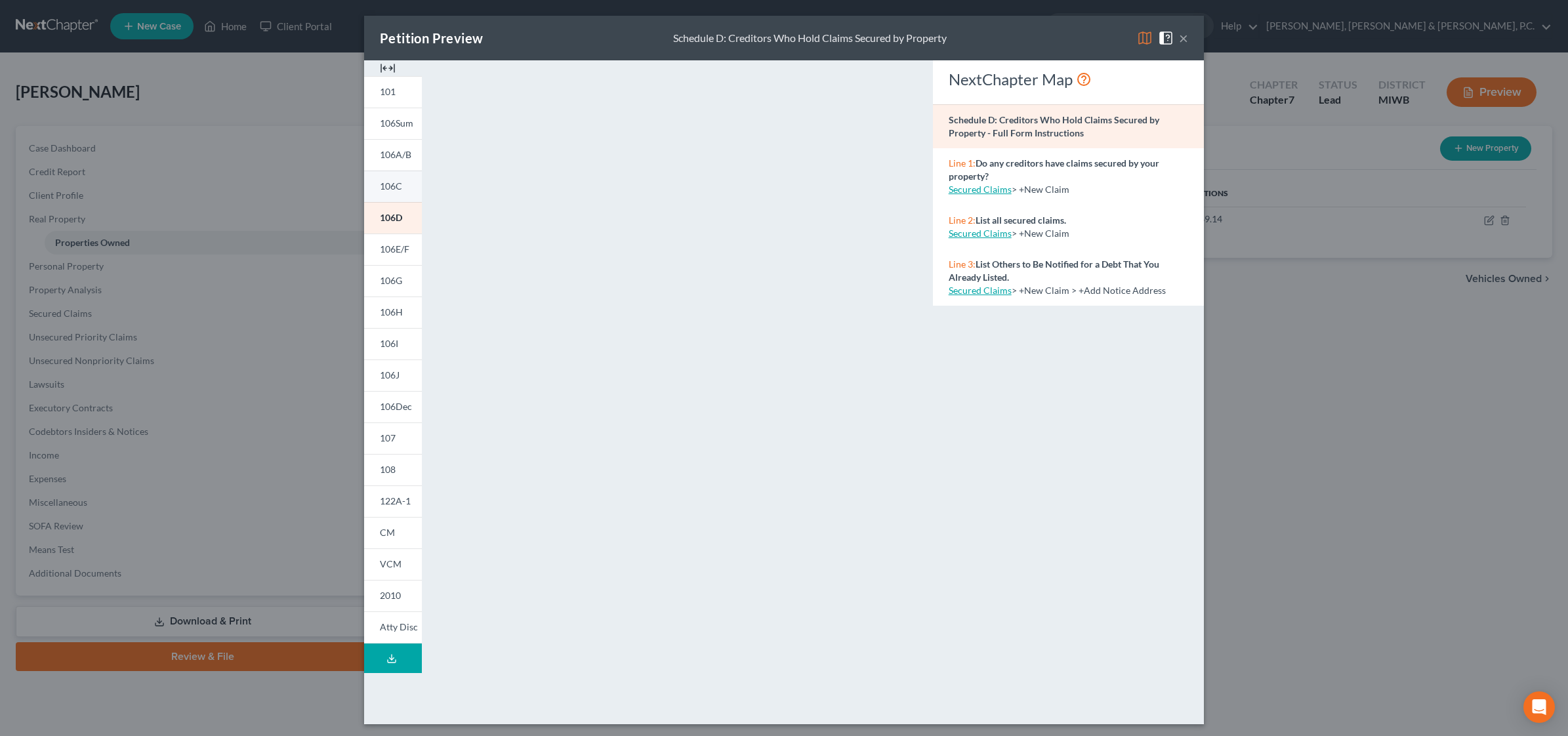
click at [386, 184] on span "106C" at bounding box center [390, 186] width 22 height 11
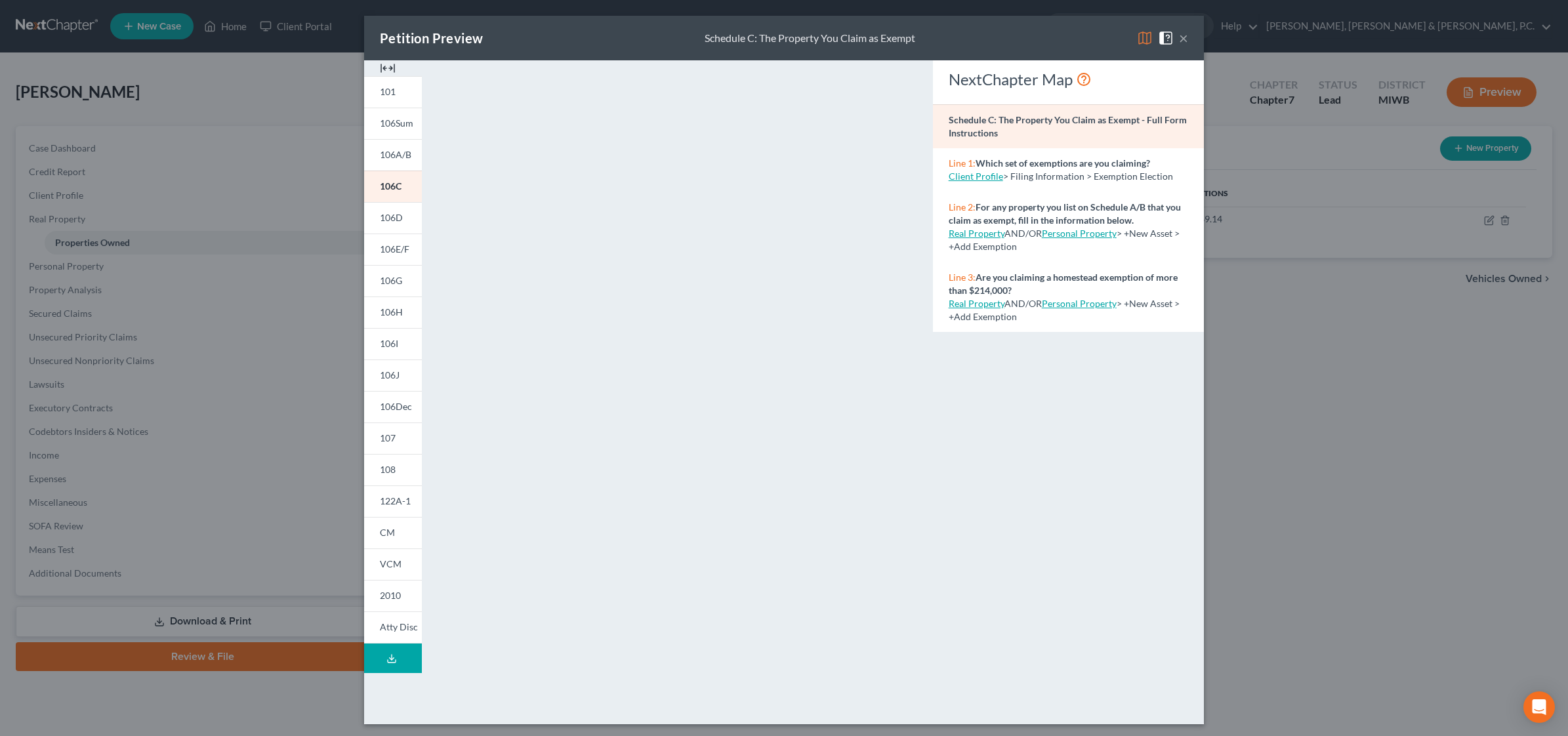
click at [1250, 320] on div "Petition Preview Schedule C: The Property You Claim as Exempt × 101 106Sum 106A…" at bounding box center [784, 368] width 1568 height 736
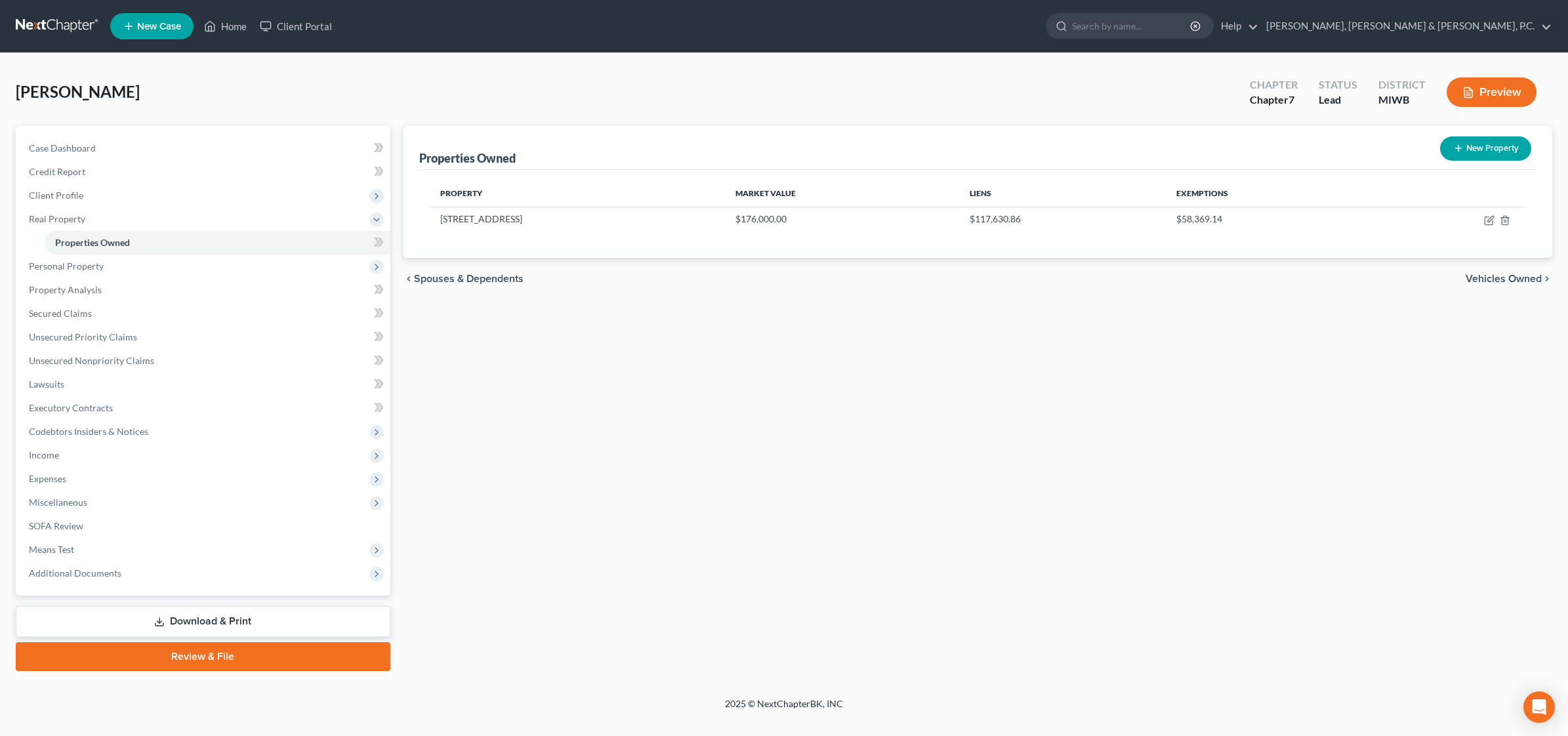
click at [1250, 88] on button "Preview" at bounding box center [1491, 92] width 90 height 29
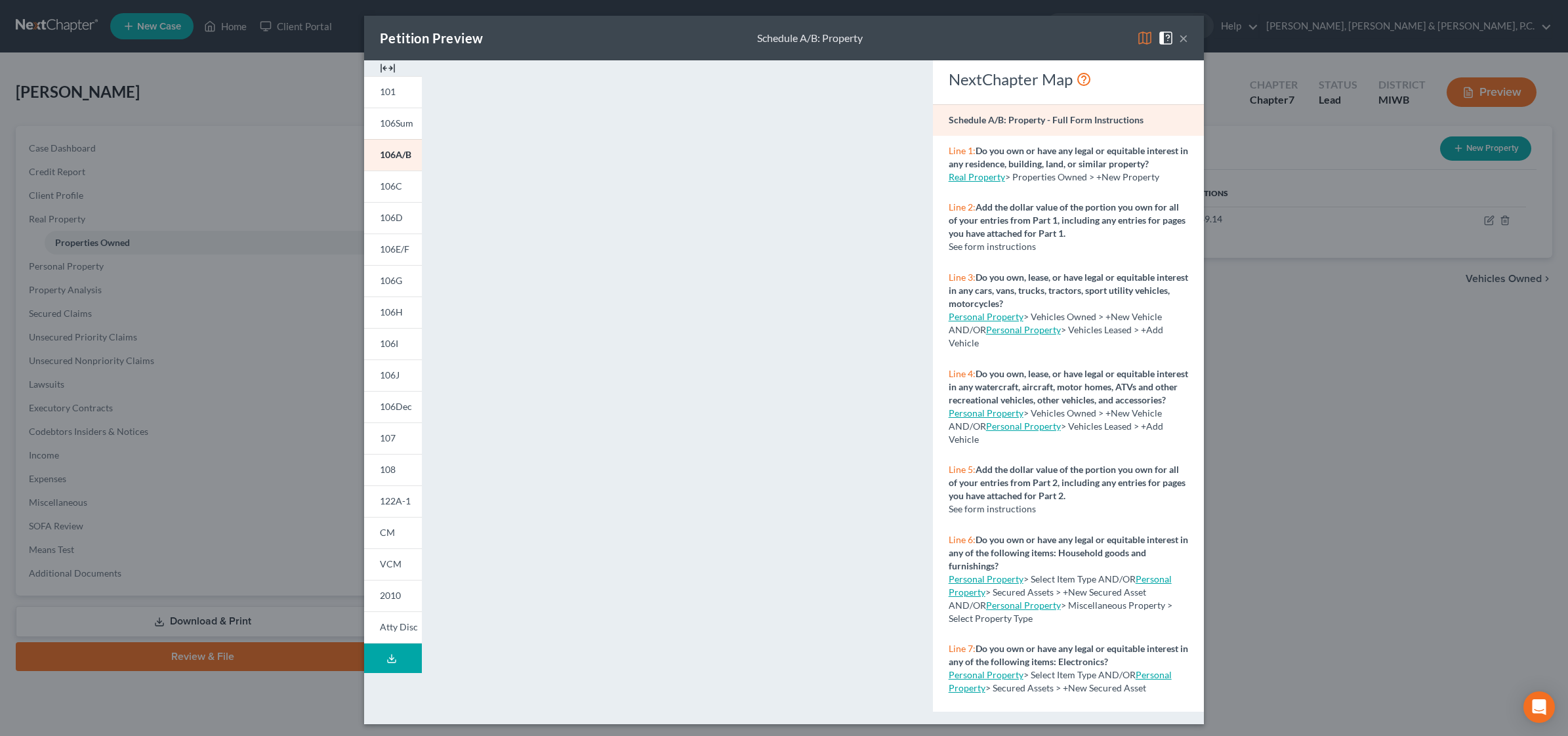
click at [1250, 389] on div "Petition Preview Schedule A/B: Property × 101 106Sum 106A/B 106C 106D 106E/F 10…" at bounding box center [784, 368] width 1568 height 736
